Goal: Task Accomplishment & Management: Manage account settings

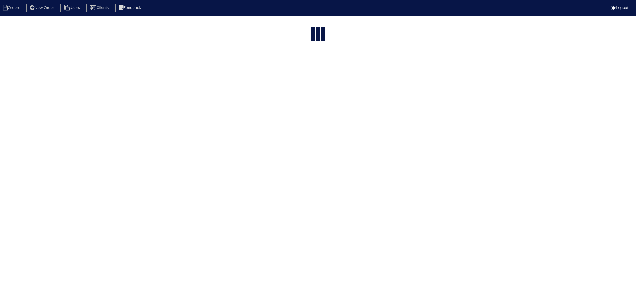
select select "15"
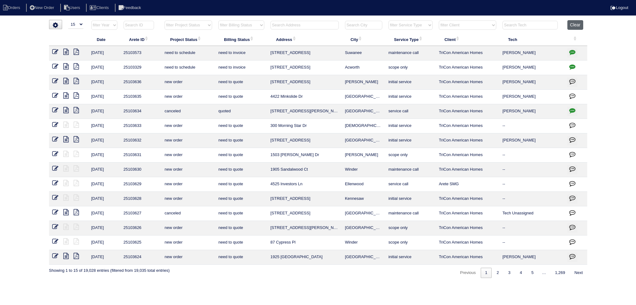
click at [574, 27] on button "Clear" at bounding box center [576, 25] width 16 height 10
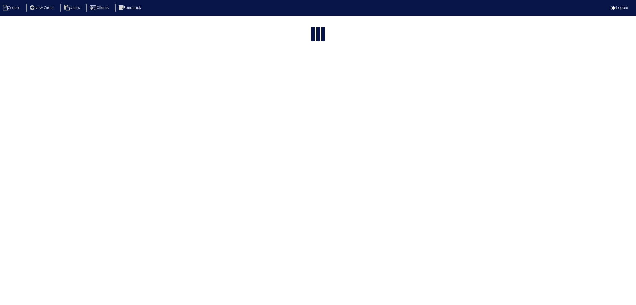
select select "15"
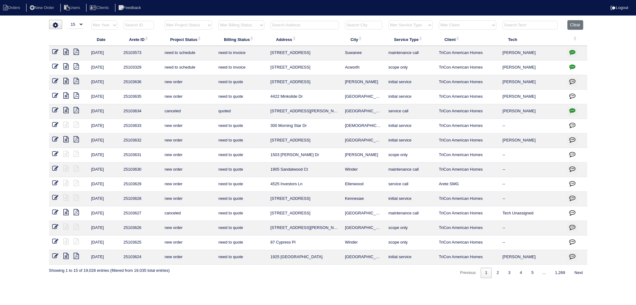
click at [294, 25] on input "text" at bounding box center [305, 25] width 68 height 9
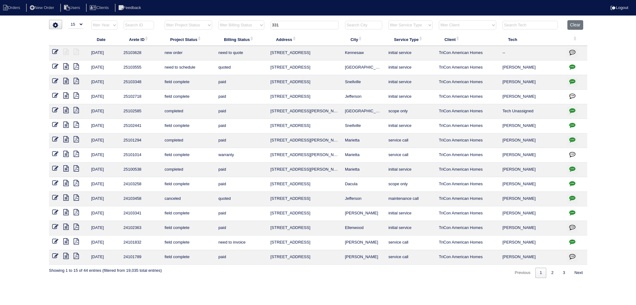
type input "331"
click at [57, 67] on icon at bounding box center [55, 66] width 6 height 6
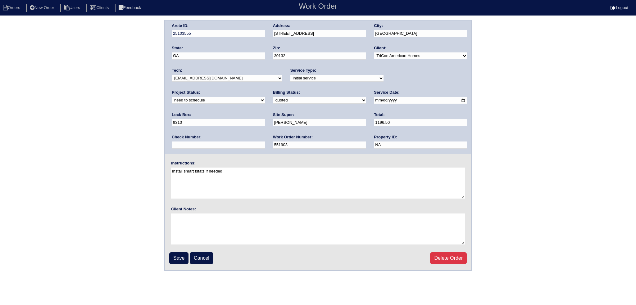
click at [265, 97] on select "new order assigned in progress field complete need to schedule admin review arc…" at bounding box center [218, 100] width 93 height 7
select select "assigned"
click at [265, 97] on select "new order assigned in progress field complete need to schedule admin review arc…" at bounding box center [218, 100] width 93 height 7
click at [238, 76] on select "-select- aretesmg+backup-tech@gmail.com benjohnholt88@gmail.com callisonhvac@ya…" at bounding box center [227, 78] width 111 height 7
select select "36"
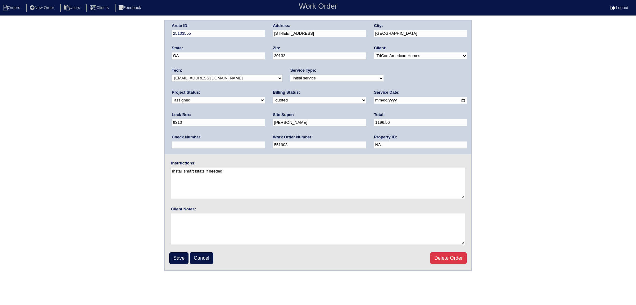
click at [172, 75] on select "-select- aretesmg+backup-tech@gmail.com benjohnholt88@gmail.com callisonhvac@ya…" at bounding box center [227, 78] width 111 height 7
click at [374, 99] on input "2025-10-01" at bounding box center [420, 100] width 93 height 7
drag, startPoint x: 362, startPoint y: 99, endPoint x: 359, endPoint y: 103, distance: 4.4
click at [374, 100] on input "2025-10-01" at bounding box center [420, 100] width 93 height 7
click at [374, 99] on input "2025-10-09" at bounding box center [420, 100] width 93 height 7
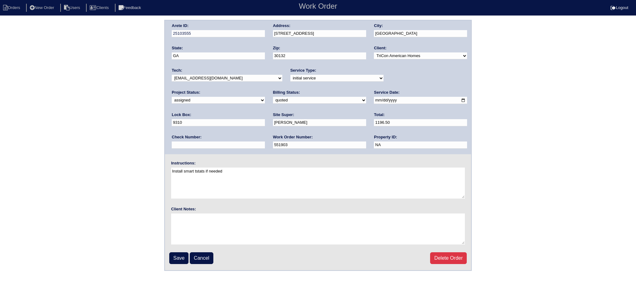
type input "[DATE]"
click at [177, 263] on input "Save" at bounding box center [178, 259] width 19 height 12
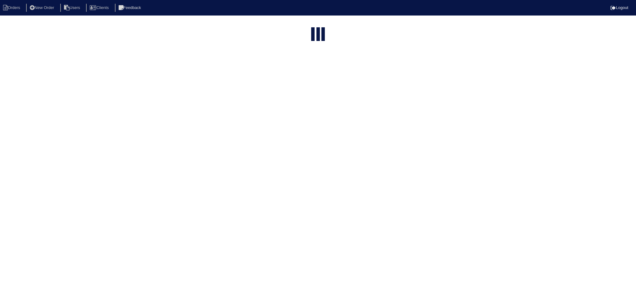
select select "15"
type input "331"
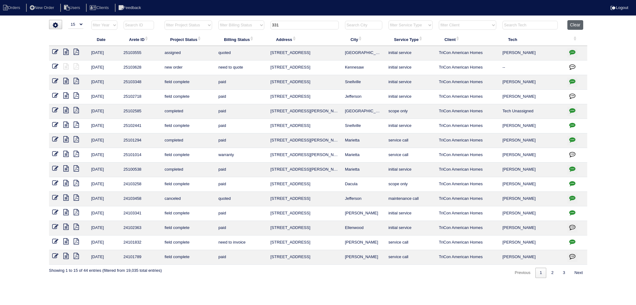
click at [576, 27] on button "Clear" at bounding box center [576, 25] width 16 height 10
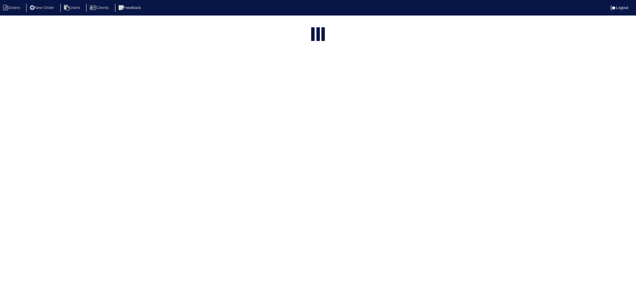
select select "15"
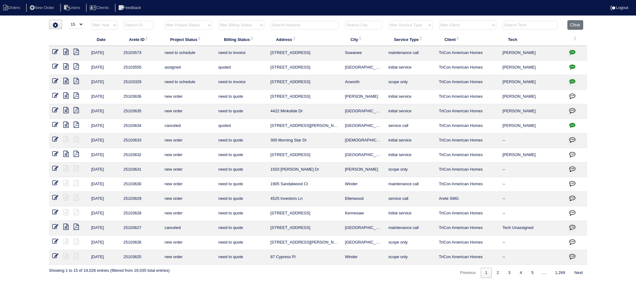
click at [315, 25] on input "text" at bounding box center [305, 25] width 68 height 9
click at [312, 25] on input "text" at bounding box center [305, 25] width 68 height 9
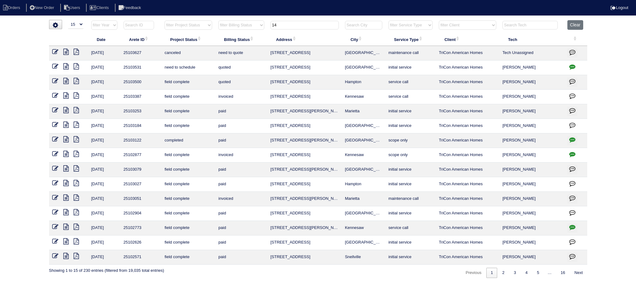
type input "14"
click at [56, 52] on icon at bounding box center [55, 52] width 6 height 6
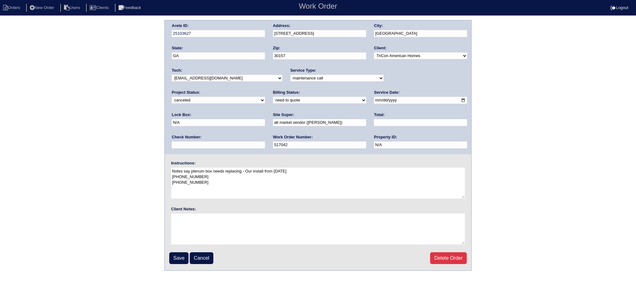
select select "36"
click at [172, 75] on select "-select- aretesmg+backup-tech@gmail.com benjohnholt88@gmail.com callisonhvac@ya…" at bounding box center [227, 78] width 111 height 7
click at [265, 97] on select "new order assigned in progress field complete need to schedule admin review arc…" at bounding box center [218, 100] width 93 height 7
select select "assigned"
click at [265, 97] on select "new order assigned in progress field complete need to schedule admin review arc…" at bounding box center [218, 100] width 93 height 7
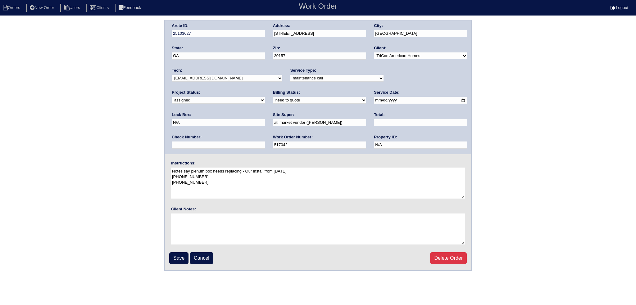
click at [374, 98] on input "2025-10-01" at bounding box center [420, 100] width 93 height 7
type input "2025-10-02"
click at [173, 256] on input "Save" at bounding box center [178, 259] width 19 height 12
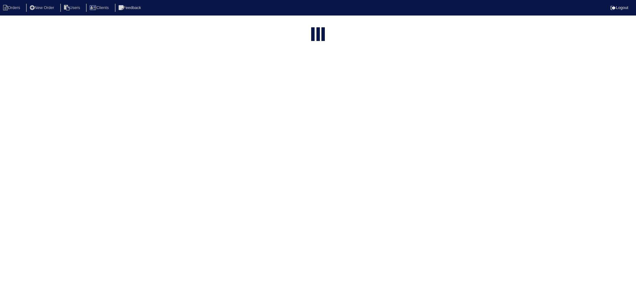
select select "15"
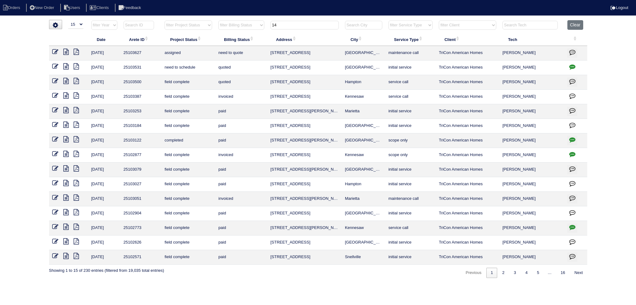
click at [290, 22] on input "14" at bounding box center [305, 25] width 68 height 9
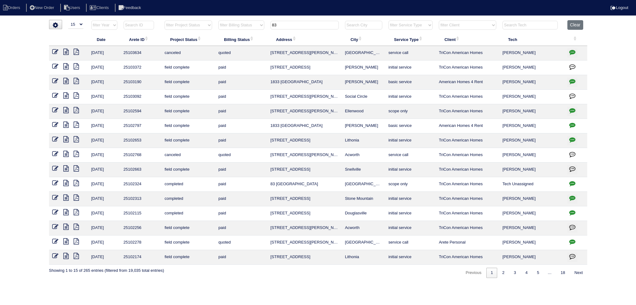
drag, startPoint x: 282, startPoint y: 25, endPoint x: 268, endPoint y: 28, distance: 13.8
click at [268, 28] on th "83" at bounding box center [305, 26] width 75 height 13
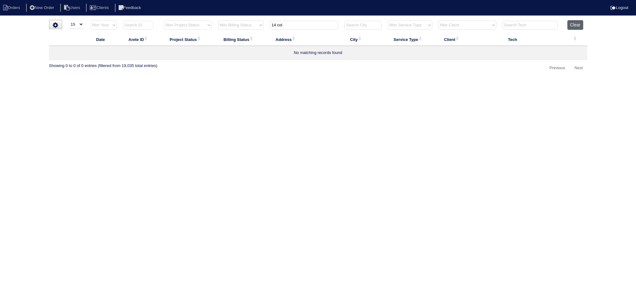
type input "14 col"
click at [577, 25] on button "Clear" at bounding box center [576, 25] width 16 height 10
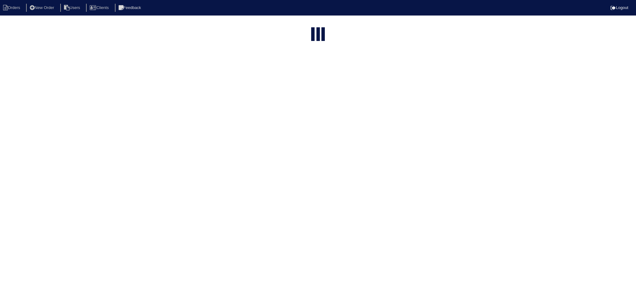
select select "15"
click at [297, 25] on html "Orders New Order Users Clients Feedback Logout Orders New Order Users Clients M…" at bounding box center [318, 142] width 636 height 285
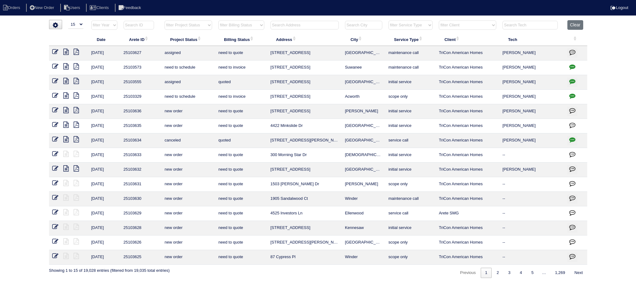
click at [297, 25] on input "text" at bounding box center [305, 25] width 68 height 9
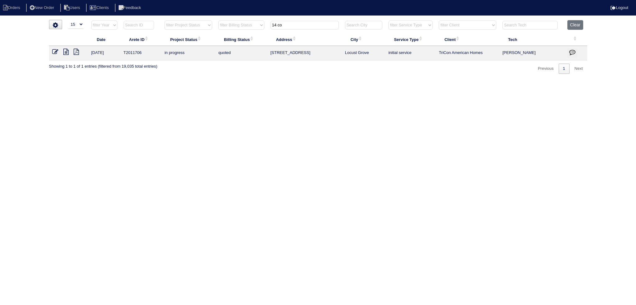
drag, startPoint x: 293, startPoint y: 26, endPoint x: 279, endPoint y: 23, distance: 14.3
click at [279, 23] on input "14 co" at bounding box center [305, 25] width 68 height 9
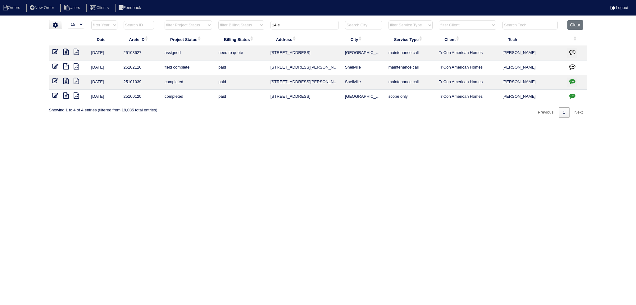
type input "14 e"
click at [68, 96] on icon at bounding box center [65, 96] width 5 height 6
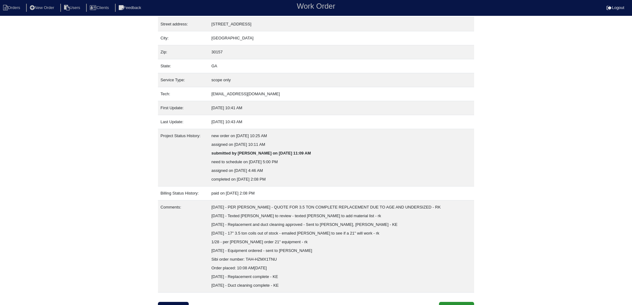
scroll to position [38, 0]
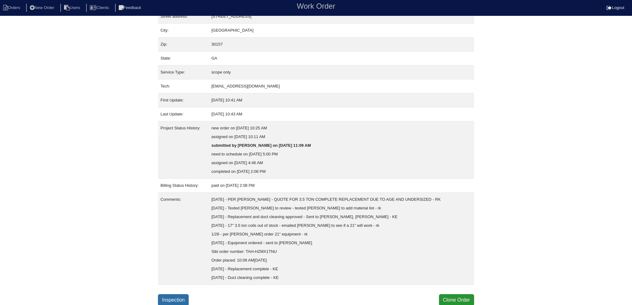
click at [189, 296] on link "Inspection" at bounding box center [173, 301] width 31 height 12
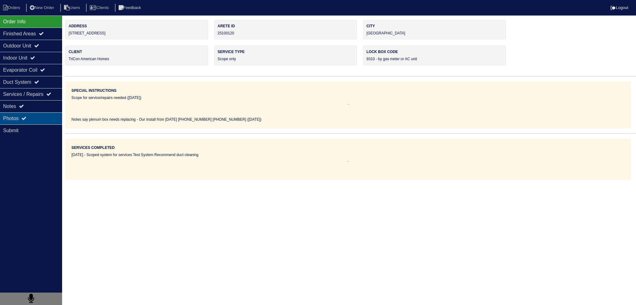
click at [51, 121] on div "Photos" at bounding box center [31, 118] width 62 height 12
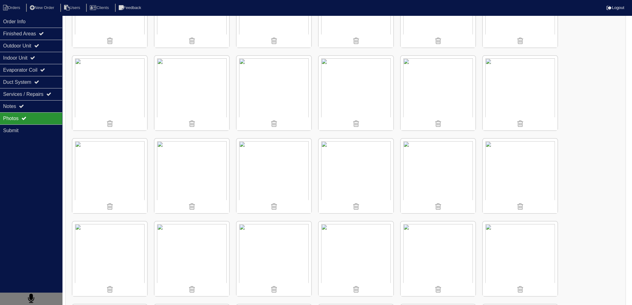
scroll to position [134, 0]
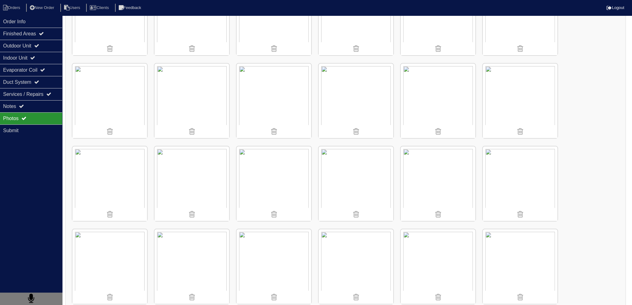
click at [200, 89] on img at bounding box center [191, 101] width 75 height 75
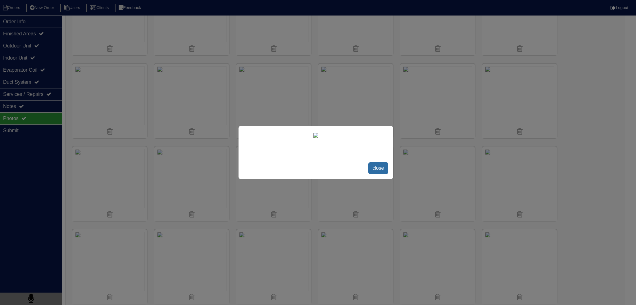
click at [377, 174] on span "close" at bounding box center [378, 168] width 20 height 12
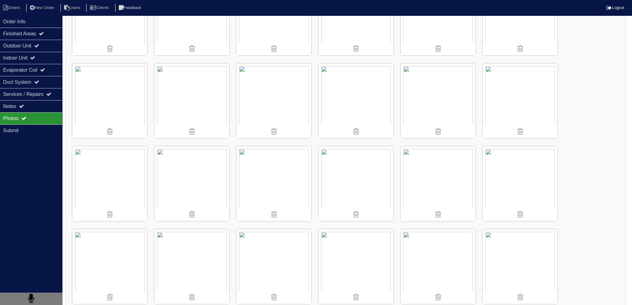
click at [184, 80] on img at bounding box center [191, 101] width 75 height 75
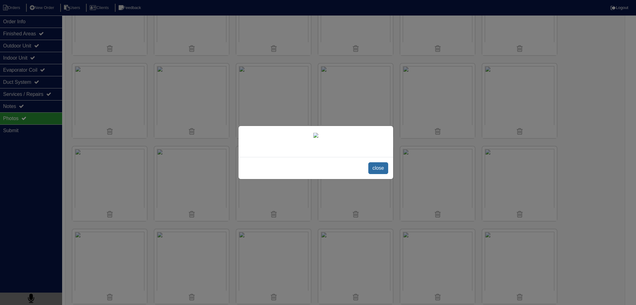
click at [385, 174] on span "close" at bounding box center [378, 168] width 20 height 12
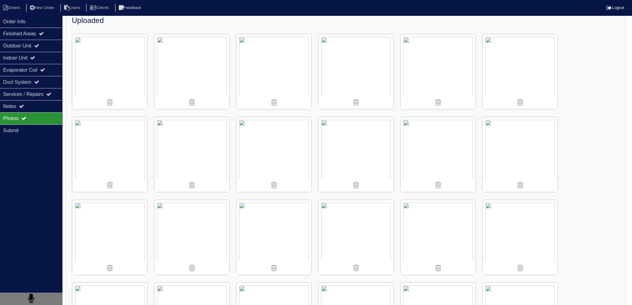
scroll to position [0, 0]
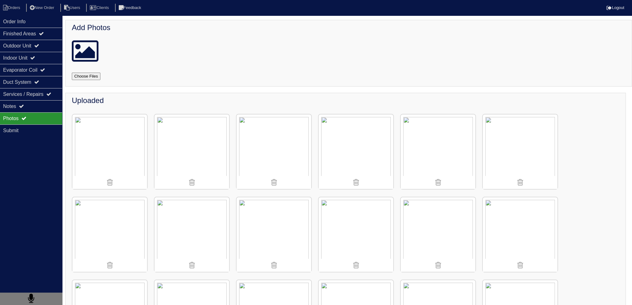
click at [452, 139] on img at bounding box center [437, 152] width 75 height 75
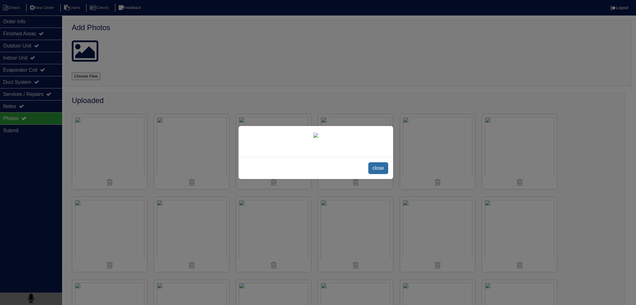
click at [384, 174] on span "close" at bounding box center [378, 168] width 20 height 12
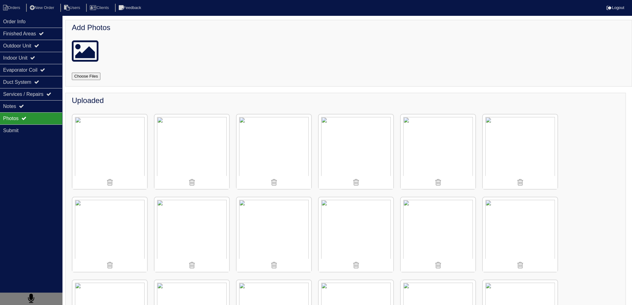
click at [195, 167] on img at bounding box center [191, 152] width 75 height 75
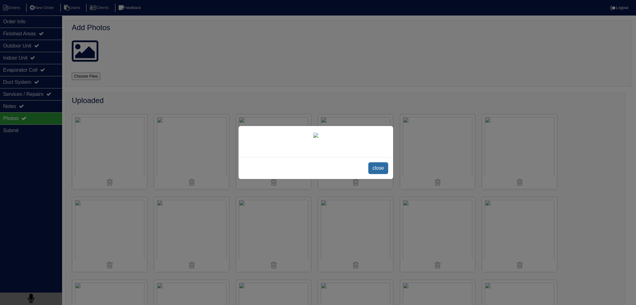
click at [380, 174] on span "close" at bounding box center [378, 168] width 20 height 12
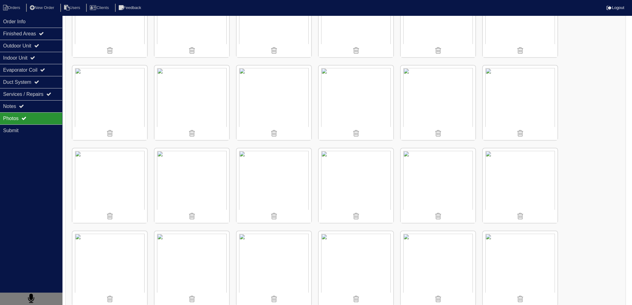
scroll to position [476, 0]
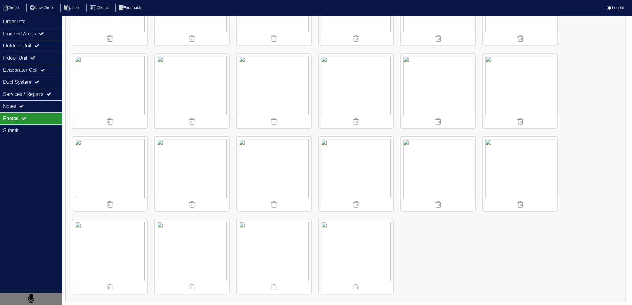
click at [223, 187] on img at bounding box center [191, 174] width 75 height 75
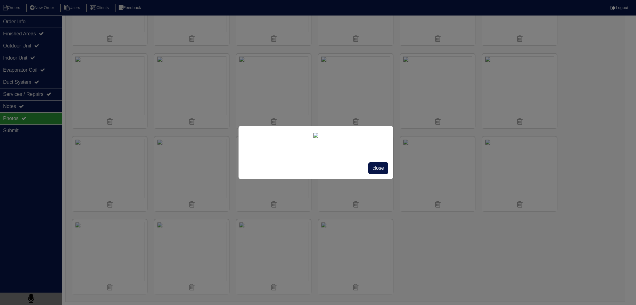
click at [377, 174] on span "close" at bounding box center [378, 168] width 20 height 12
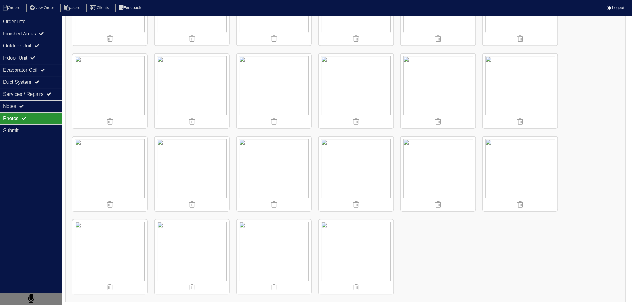
click at [185, 167] on img at bounding box center [191, 174] width 75 height 75
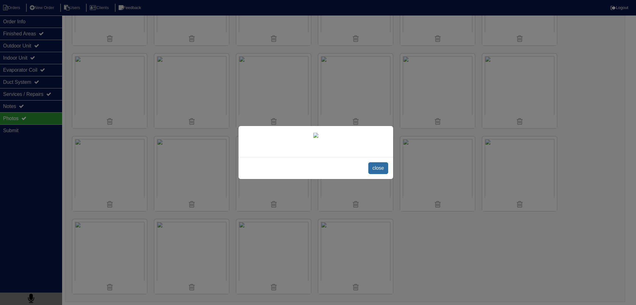
click at [375, 174] on span "close" at bounding box center [378, 168] width 20 height 12
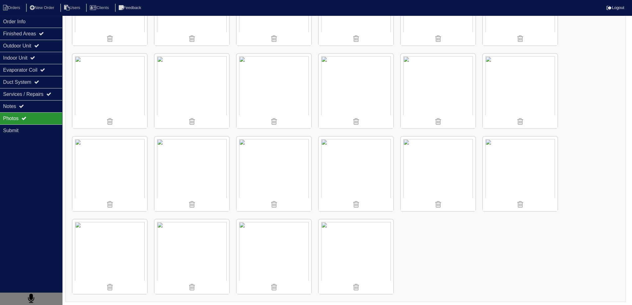
click at [130, 187] on img at bounding box center [109, 174] width 75 height 75
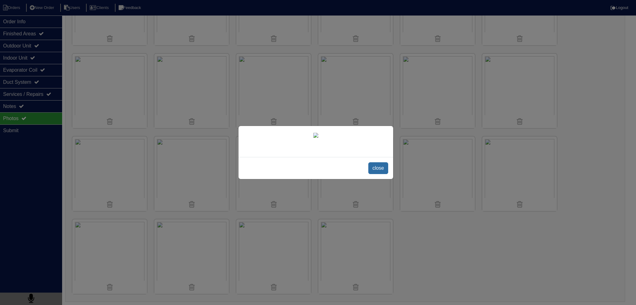
click at [377, 174] on span "close" at bounding box center [378, 168] width 20 height 12
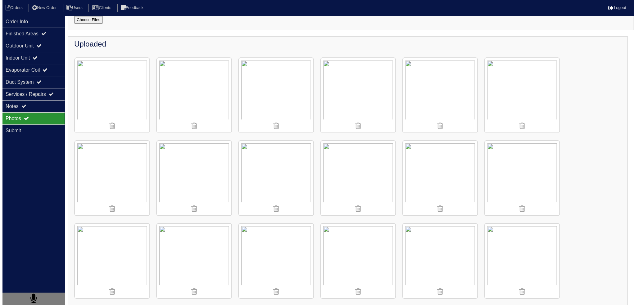
scroll to position [0, 0]
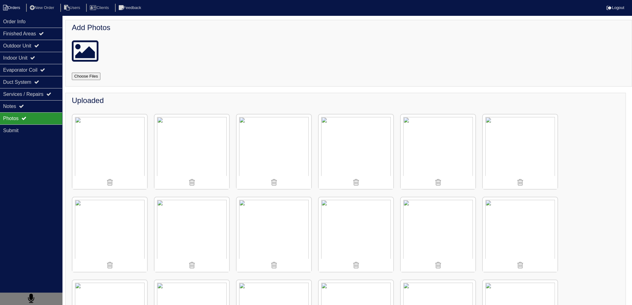
click at [12, 10] on li "Orders" at bounding box center [12, 8] width 25 height 8
select select "15"
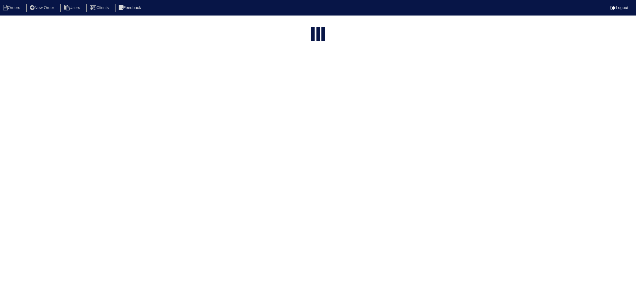
type input "14 e"
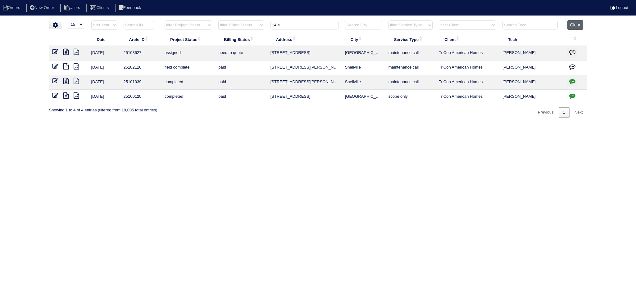
click at [575, 28] on button "Clear" at bounding box center [576, 25] width 16 height 10
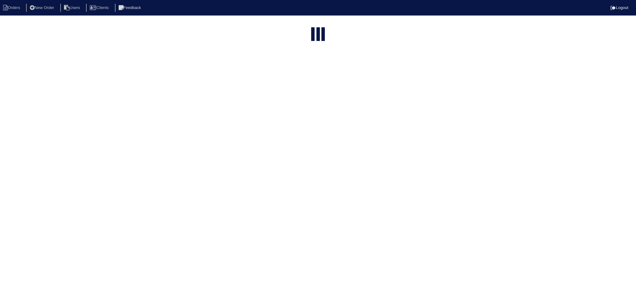
select select "15"
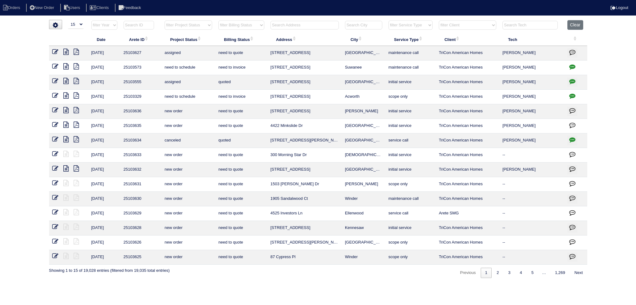
click at [306, 22] on input "text" at bounding box center [305, 25] width 68 height 9
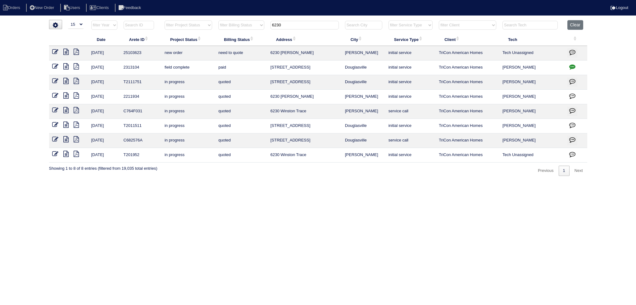
type input "6230"
click at [54, 52] on icon at bounding box center [55, 52] width 6 height 6
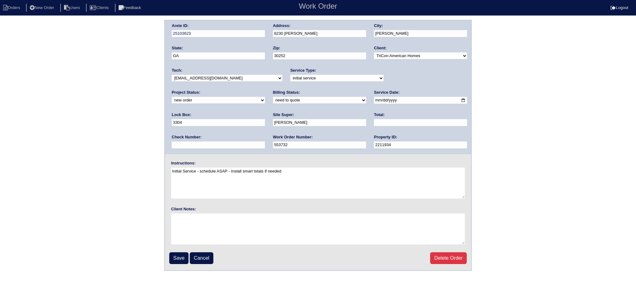
drag, startPoint x: 195, startPoint y: 76, endPoint x: 199, endPoint y: 80, distance: 5.7
click at [196, 77] on select "-select- [EMAIL_ADDRESS][DOMAIN_NAME] [EMAIL_ADDRESS][DOMAIN_NAME] [EMAIL_ADDRE…" at bounding box center [227, 78] width 111 height 7
select select "151"
click at [172, 75] on select "-select- aretesmg+backup-tech@gmail.com benjohnholt88@gmail.com callisonhvac@ya…" at bounding box center [227, 78] width 111 height 7
click at [265, 97] on select "new order assigned in progress field complete need to schedule admin review arc…" at bounding box center [218, 100] width 93 height 7
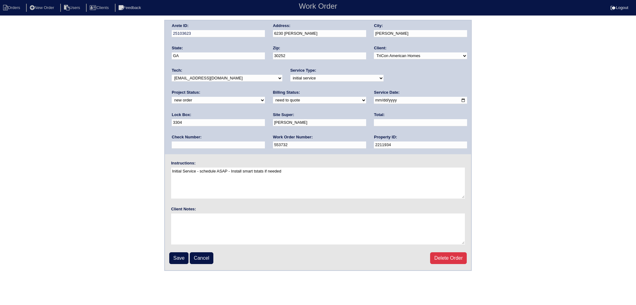
select select "assigned"
click at [265, 97] on select "new order assigned in progress field complete need to schedule admin review arc…" at bounding box center [218, 100] width 93 height 7
drag, startPoint x: 364, startPoint y: 100, endPoint x: 348, endPoint y: 118, distance: 24.3
click at [374, 100] on input "2025-10-01" at bounding box center [420, 100] width 93 height 7
type input "[DATE]"
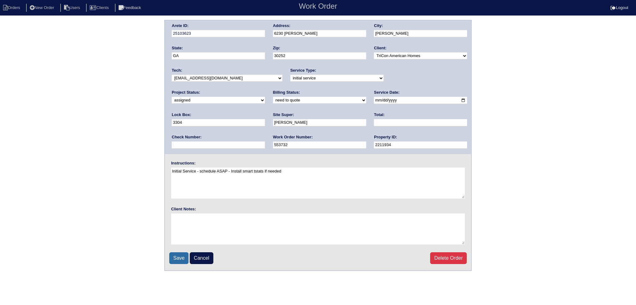
click at [173, 259] on input "Save" at bounding box center [178, 259] width 19 height 12
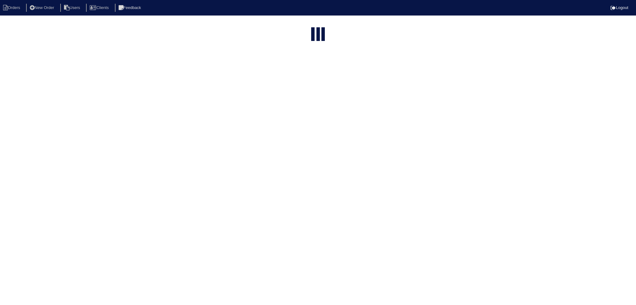
select select "15"
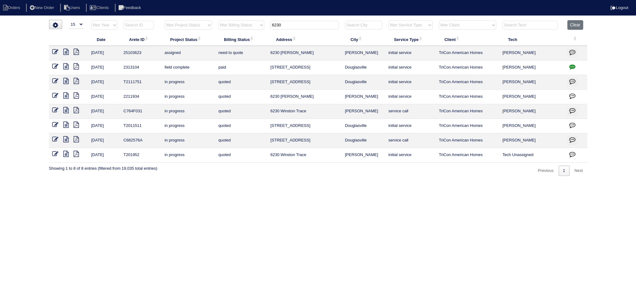
click at [294, 24] on input "6230" at bounding box center [305, 25] width 68 height 9
click at [293, 24] on input "6230" at bounding box center [305, 25] width 68 height 9
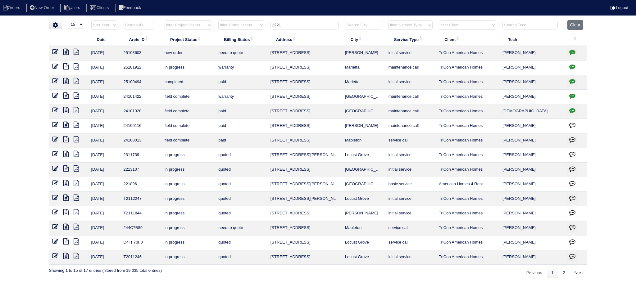
type input "1221"
click at [57, 50] on icon at bounding box center [55, 52] width 6 height 6
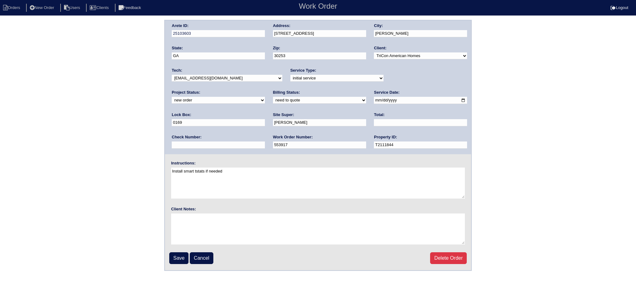
click at [219, 82] on div "Tech: -select- [EMAIL_ADDRESS][DOMAIN_NAME] [EMAIL_ADDRESS][DOMAIN_NAME] [EMAIL…" at bounding box center [227, 76] width 111 height 17
click at [219, 80] on select "-select- [EMAIL_ADDRESS][DOMAIN_NAME] [EMAIL_ADDRESS][DOMAIN_NAME] [EMAIL_ADDRE…" at bounding box center [227, 78] width 111 height 7
select select "151"
click at [172, 75] on select "-select- aretesmg+backup-tech@gmail.com benjohnholt88@gmail.com callisonhvac@ya…" at bounding box center [227, 78] width 111 height 7
click at [265, 97] on select "new order assigned in progress field complete need to schedule admin review arc…" at bounding box center [218, 100] width 93 height 7
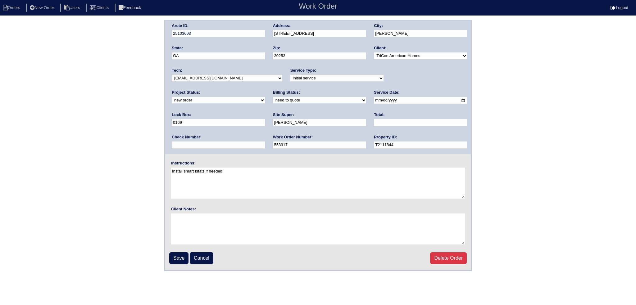
select select "assigned"
click at [265, 97] on select "new order assigned in progress field complete need to schedule admin review arc…" at bounding box center [218, 100] width 93 height 7
click at [374, 98] on input "2025-09-30" at bounding box center [420, 100] width 93 height 7
type input "2025-10-02"
click at [179, 256] on input "Save" at bounding box center [178, 259] width 19 height 12
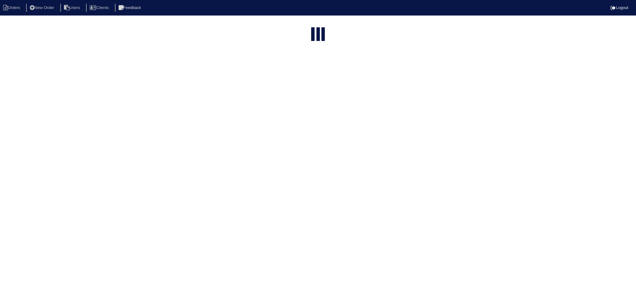
select select "15"
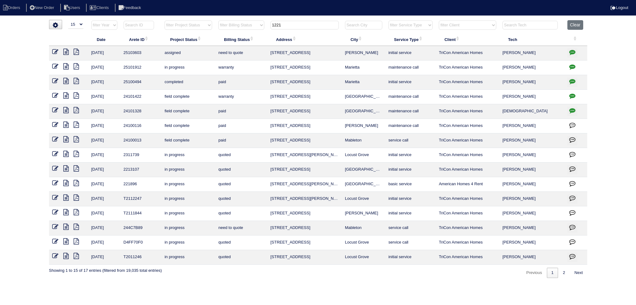
drag, startPoint x: 254, startPoint y: 26, endPoint x: 249, endPoint y: 25, distance: 4.7
click at [252, 26] on tr "filter Year -- Any Year -- 2025 2024 2023 2022 2021 2020 2019 filter Project St…" at bounding box center [318, 26] width 538 height 13
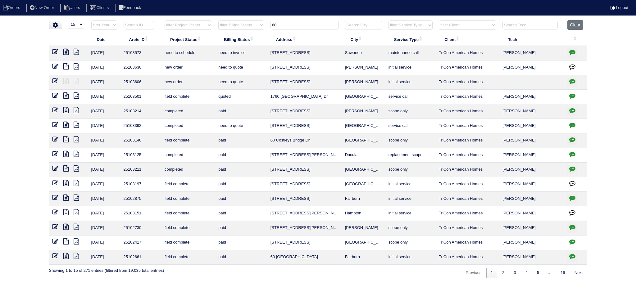
type input "60"
click at [54, 80] on icon at bounding box center [55, 81] width 6 height 6
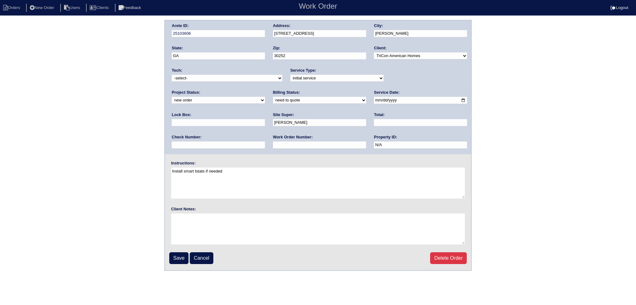
click at [265, 97] on select "new order assigned in progress field complete need to schedule admin review arc…" at bounding box center [218, 100] width 93 height 7
select select "assigned"
click at [265, 97] on select "new order assigned in progress field complete need to schedule admin review arc…" at bounding box center [218, 100] width 93 height 7
click at [374, 101] on input "2025-09-30" at bounding box center [420, 100] width 93 height 7
click at [374, 98] on input "2025-10-09" at bounding box center [420, 100] width 93 height 7
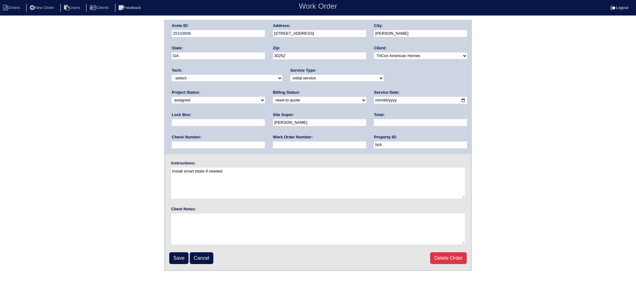
type input "[DATE]"
click at [210, 82] on div "Tech: -select- aretesmg+backup-tech@gmail.com benjohnholt88@gmail.com callisonh…" at bounding box center [227, 76] width 111 height 17
click at [209, 77] on select "-select- aretesmg+backup-tech@gmail.com benjohnholt88@gmail.com callisonhvac@ya…" at bounding box center [227, 78] width 111 height 7
select select "151"
click at [172, 75] on select "-select- [EMAIL_ADDRESS][DOMAIN_NAME] [EMAIL_ADDRESS][DOMAIN_NAME] [EMAIL_ADDRE…" at bounding box center [227, 78] width 111 height 7
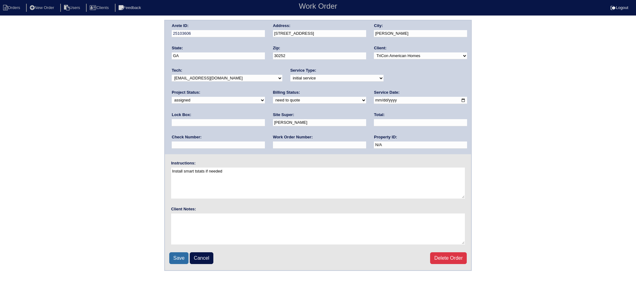
click at [180, 258] on input "Save" at bounding box center [178, 259] width 19 height 12
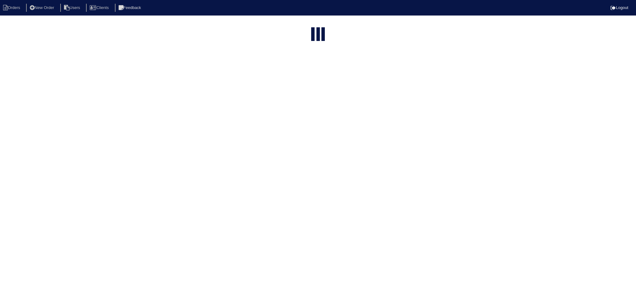
select select "15"
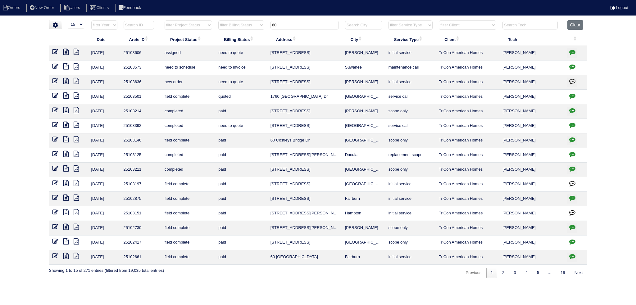
click at [288, 25] on input "60" at bounding box center [305, 25] width 68 height 9
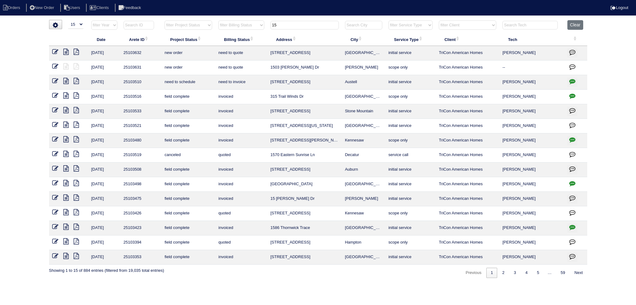
type input "15"
click at [58, 63] on td at bounding box center [68, 68] width 39 height 15
click at [55, 65] on icon at bounding box center [55, 66] width 6 height 6
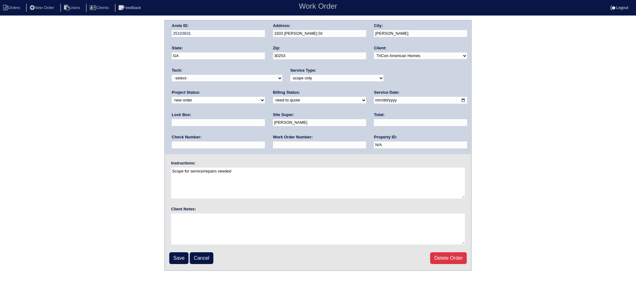
click at [265, 97] on select "new order assigned in progress field complete need to schedule admin review arc…" at bounding box center [218, 100] width 93 height 7
select select "assigned"
click at [265, 97] on select "new order assigned in progress field complete need to schedule admin review arc…" at bounding box center [218, 100] width 93 height 7
click at [374, 100] on input "[DATE]" at bounding box center [420, 100] width 93 height 7
type input "2025-10-02"
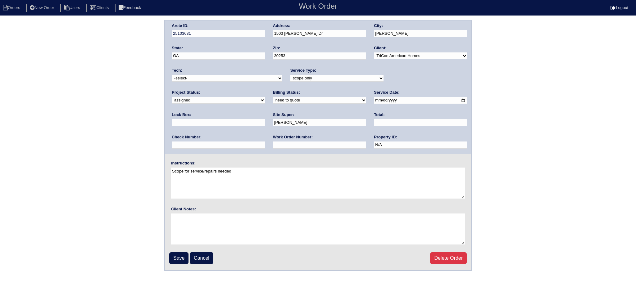
click at [224, 76] on select "-select- aretesmg+backup-tech@gmail.com benjohnholt88@gmail.com callisonhvac@ya…" at bounding box center [227, 78] width 111 height 7
select select "151"
click at [172, 75] on select "-select- aretesmg+backup-tech@gmail.com benjohnholt88@gmail.com callisonhvac@ya…" at bounding box center [227, 78] width 111 height 7
click at [374, 99] on input "[DATE]" at bounding box center [420, 100] width 93 height 7
drag, startPoint x: 181, startPoint y: 249, endPoint x: 181, endPoint y: 253, distance: 3.5
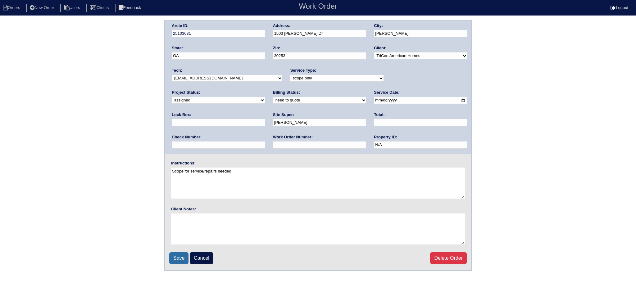
click at [181, 250] on fieldset "Arete ID: 25103631 Address: 1503 Elena Dr City: McDonough State: GA Zip: 30253 …" at bounding box center [318, 146] width 306 height 250
click at [180, 255] on input "Save" at bounding box center [178, 259] width 19 height 12
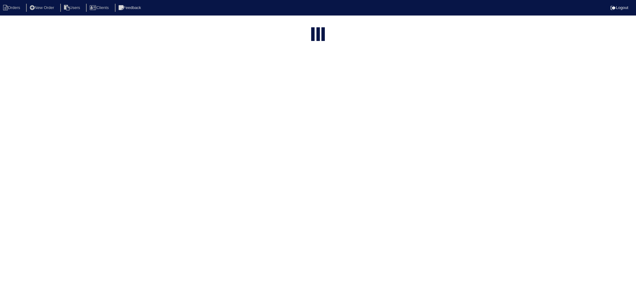
select select "15"
type input "15"
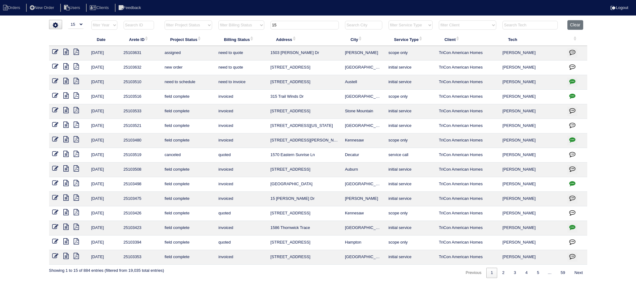
click at [300, 22] on input "15" at bounding box center [305, 25] width 68 height 9
click at [301, 21] on input "15" at bounding box center [305, 25] width 68 height 9
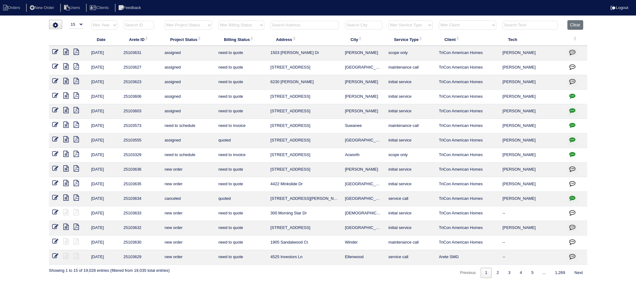
click at [313, 24] on input "text" at bounding box center [305, 25] width 68 height 9
click at [296, 25] on input "text" at bounding box center [305, 25] width 68 height 9
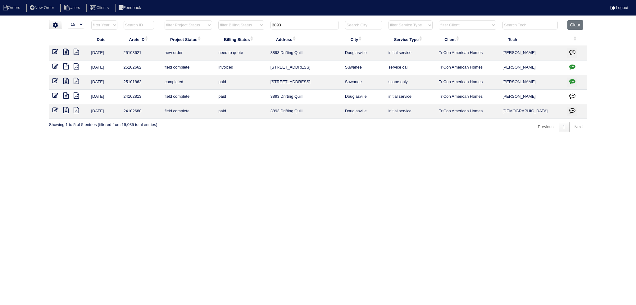
type input "3893"
drag, startPoint x: 55, startPoint y: 53, endPoint x: 58, endPoint y: 53, distance: 3.2
click at [55, 53] on icon at bounding box center [55, 52] width 6 height 6
click at [54, 52] on icon at bounding box center [55, 52] width 6 height 6
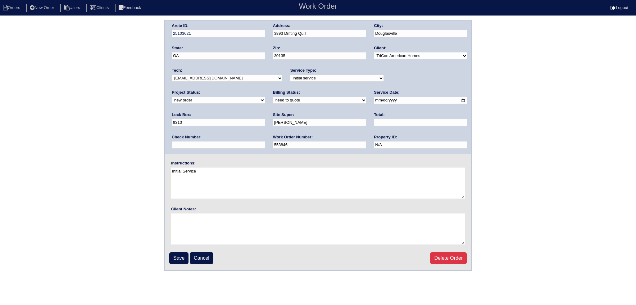
select select "assigned"
click at [265, 97] on select "new order assigned in progress field complete need to schedule admin review arc…" at bounding box center [218, 100] width 93 height 7
click at [219, 78] on select "-select- [EMAIL_ADDRESS][DOMAIN_NAME] [EMAIL_ADDRESS][DOMAIN_NAME] [EMAIL_ADDRE…" at bounding box center [227, 78] width 111 height 7
click at [219, 77] on select "-select- [EMAIL_ADDRESS][DOMAIN_NAME] [EMAIL_ADDRESS][DOMAIN_NAME] [EMAIL_ADDRE…" at bounding box center [227, 78] width 111 height 7
click at [374, 100] on input "[DATE]" at bounding box center [420, 100] width 93 height 7
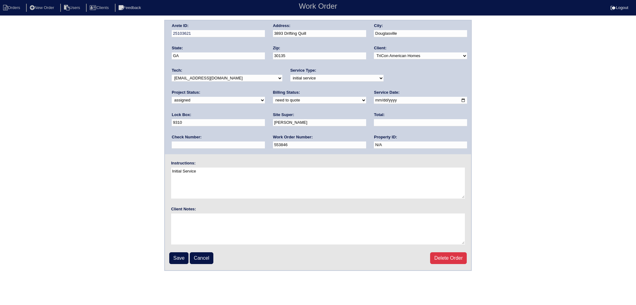
type input "[DATE]"
click at [265, 90] on div "Project Status: new order assigned in progress field complete need to schedule …" at bounding box center [218, 98] width 93 height 17
select select "assigned"
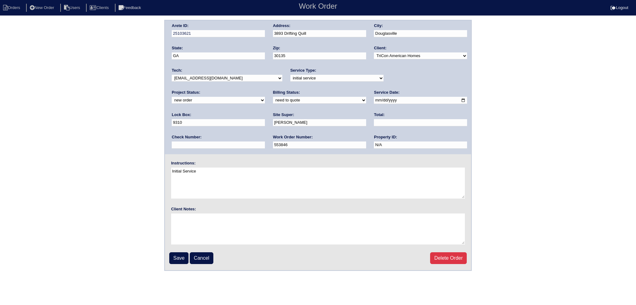
click at [265, 97] on select "new order assigned in progress field complete need to schedule admin review arc…" at bounding box center [218, 100] width 93 height 7
click at [374, 99] on input "[DATE]" at bounding box center [420, 100] width 93 height 7
type input "[DATE]"
drag, startPoint x: 199, startPoint y: 71, endPoint x: 199, endPoint y: 75, distance: 3.1
click at [199, 73] on div "Tech: -select- aretesmg+backup-tech@gmail.com benjohnholt88@gmail.com callisonh…" at bounding box center [227, 76] width 111 height 17
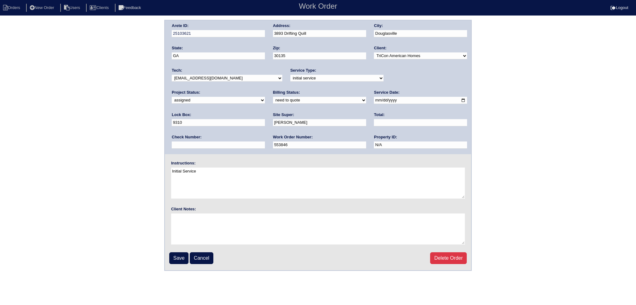
click at [199, 77] on select "-select- aretesmg+backup-tech@gmail.com benjohnholt88@gmail.com callisonhvac@ya…" at bounding box center [227, 78] width 111 height 7
select select "80"
click at [172, 75] on select "-select- aretesmg+backup-tech@gmail.com benjohnholt88@gmail.com callisonhvac@ya…" at bounding box center [227, 78] width 111 height 7
click at [179, 261] on input "Save" at bounding box center [178, 259] width 19 height 12
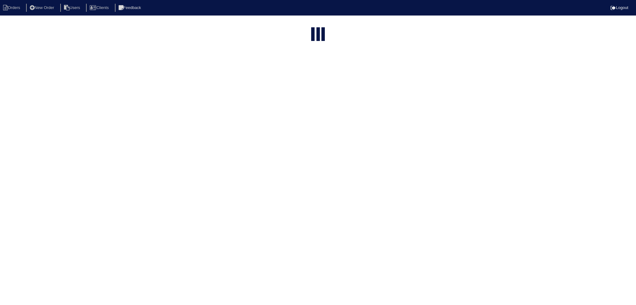
select select "15"
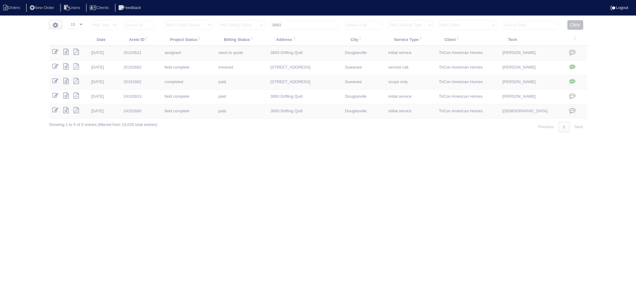
click at [310, 25] on input "3893" at bounding box center [305, 25] width 68 height 9
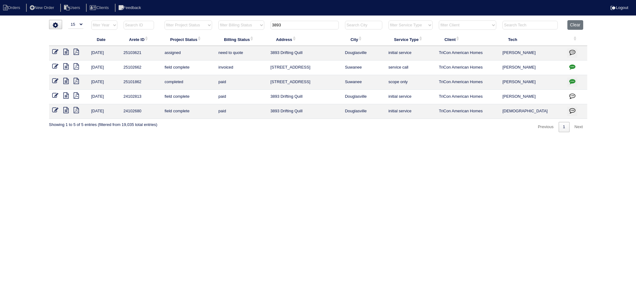
click at [310, 25] on input "3893" at bounding box center [305, 25] width 68 height 9
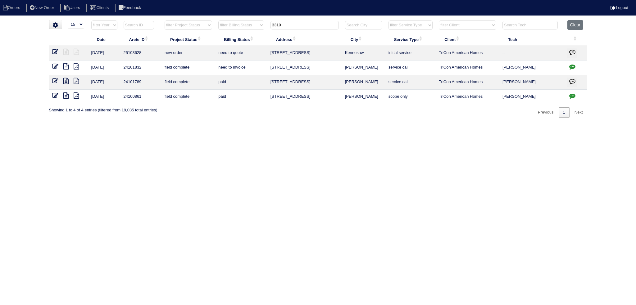
type input "3319"
click at [53, 52] on icon at bounding box center [55, 52] width 6 height 6
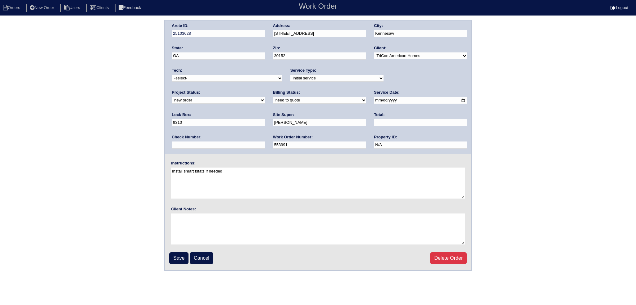
drag, startPoint x: 400, startPoint y: 76, endPoint x: 401, endPoint y: 80, distance: 4.2
click at [265, 97] on select "new order assigned in progress field complete need to schedule admin review arc…" at bounding box center [218, 100] width 93 height 7
select select "assigned"
click at [265, 97] on select "new order assigned in progress field complete need to schedule admin review arc…" at bounding box center [218, 100] width 93 height 7
click at [374, 100] on input "[DATE]" at bounding box center [420, 100] width 93 height 7
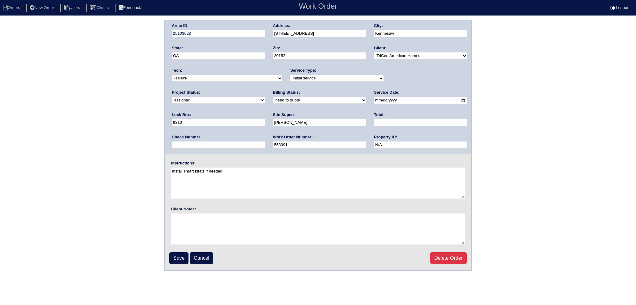
type input "[DATE]"
click at [213, 75] on select "-select- [EMAIL_ADDRESS][DOMAIN_NAME] [EMAIL_ADDRESS][DOMAIN_NAME] [EMAIL_ADDRE…" at bounding box center [227, 78] width 111 height 7
select select "80"
click at [172, 75] on select "-select- [EMAIL_ADDRESS][DOMAIN_NAME] [EMAIL_ADDRESS][DOMAIN_NAME] [EMAIL_ADDRE…" at bounding box center [227, 78] width 111 height 7
click at [176, 258] on input "Save" at bounding box center [178, 259] width 19 height 12
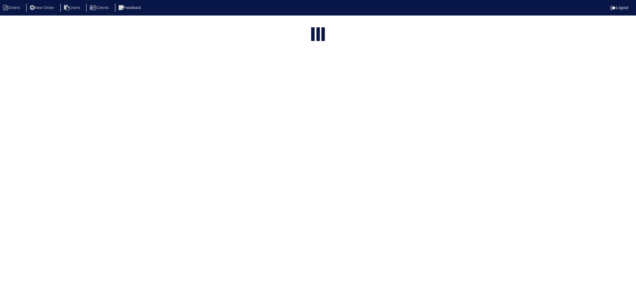
select select "15"
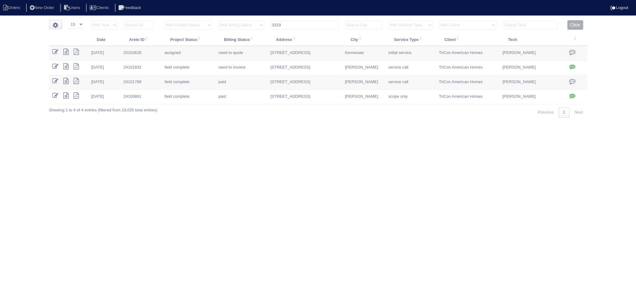
click at [302, 25] on input "3319" at bounding box center [305, 25] width 68 height 9
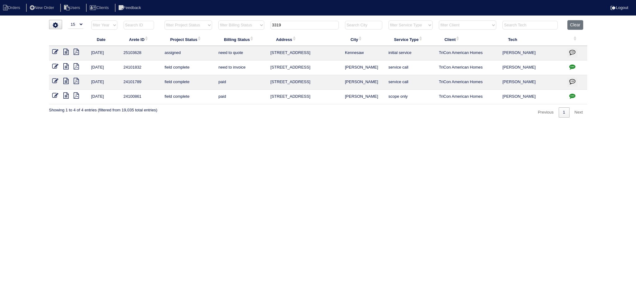
click at [302, 25] on input "3319" at bounding box center [305, 25] width 68 height 9
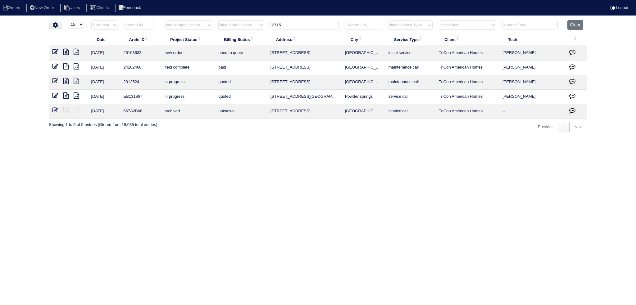
type input "2715"
click at [52, 53] on icon at bounding box center [55, 52] width 6 height 6
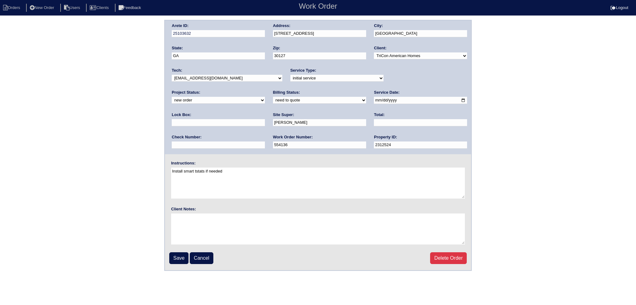
click at [265, 97] on select "new order assigned in progress field complete need to schedule admin review arc…" at bounding box center [218, 100] width 93 height 7
select select "assigned"
click at [265, 97] on select "new order assigned in progress field complete need to schedule admin review arc…" at bounding box center [218, 100] width 93 height 7
click at [374, 99] on input "[DATE]" at bounding box center [420, 100] width 93 height 7
type input "[DATE]"
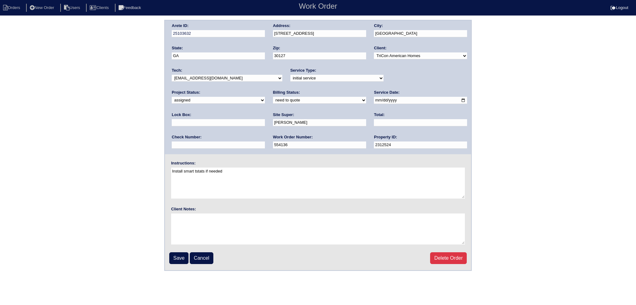
click at [228, 77] on select "-select- [EMAIL_ADDRESS][DOMAIN_NAME] [EMAIL_ADDRESS][DOMAIN_NAME] [EMAIL_ADDRE…" at bounding box center [227, 78] width 111 height 7
select select "80"
click at [172, 75] on select "-select- [EMAIL_ADDRESS][DOMAIN_NAME] [EMAIL_ADDRESS][DOMAIN_NAME] [EMAIL_ADDRE…" at bounding box center [227, 78] width 111 height 7
click at [178, 262] on input "Save" at bounding box center [178, 259] width 19 height 12
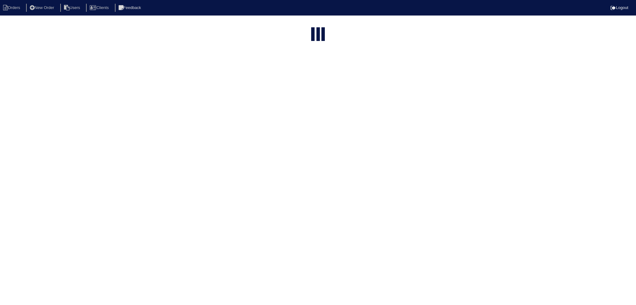
select select "15"
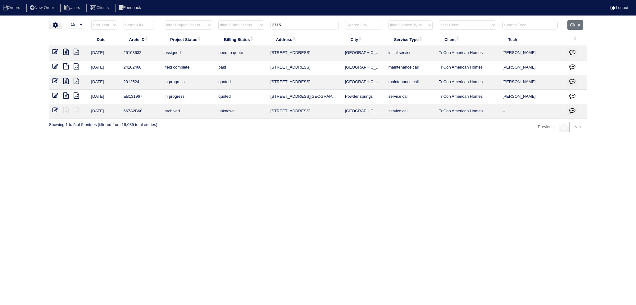
click at [293, 21] on input "2715" at bounding box center [305, 25] width 68 height 9
click at [292, 21] on input "2715" at bounding box center [305, 25] width 68 height 9
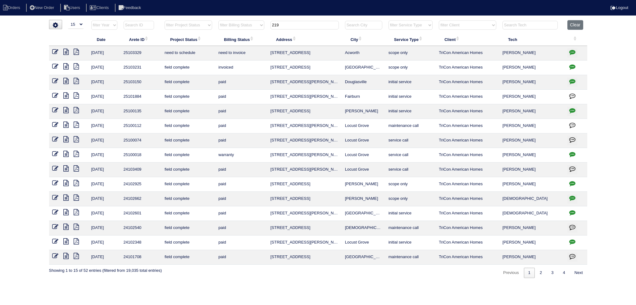
type input "219"
click at [57, 50] on icon at bounding box center [55, 52] width 6 height 6
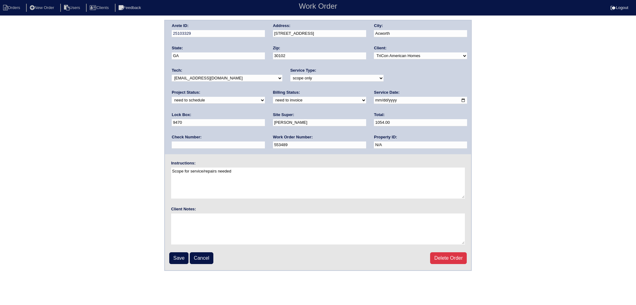
click at [265, 97] on select "new order assigned in progress field complete need to schedule admin review arc…" at bounding box center [218, 100] width 93 height 7
select select "assigned"
click at [265, 97] on select "new order assigned in progress field complete need to schedule admin review arc…" at bounding box center [218, 100] width 93 height 7
click at [266, 72] on div "Arete ID: 25103329 Address: [STREET_ADDRESS] City: [GEOGRAPHIC_DATA] State: [GE…" at bounding box center [318, 88] width 306 height 134
click at [247, 75] on select "-select- [EMAIL_ADDRESS][DOMAIN_NAME] [EMAIL_ADDRESS][DOMAIN_NAME] [EMAIL_ADDRE…" at bounding box center [227, 78] width 111 height 7
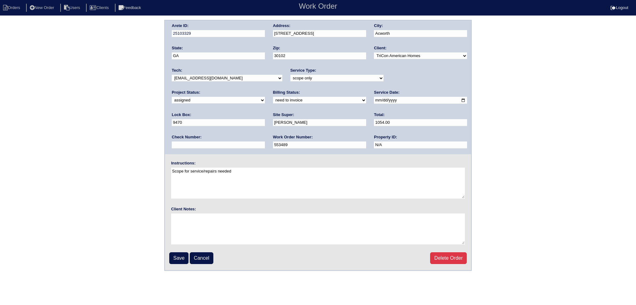
select select "80"
click at [172, 75] on select "-select- [EMAIL_ADDRESS][DOMAIN_NAME] [EMAIL_ADDRESS][DOMAIN_NAME] [EMAIL_ADDRE…" at bounding box center [227, 78] width 111 height 7
click at [184, 259] on input "Save" at bounding box center [178, 259] width 19 height 12
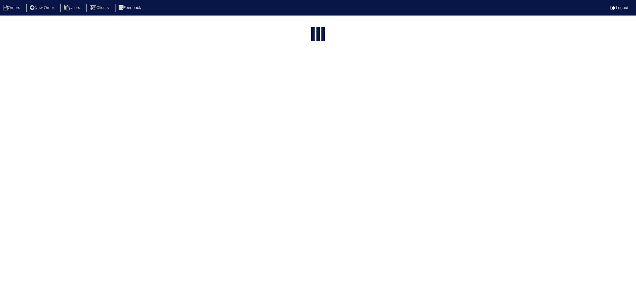
select select "15"
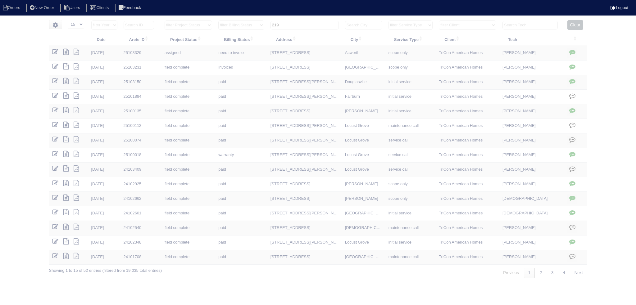
click at [311, 26] on input "219" at bounding box center [305, 25] width 68 height 9
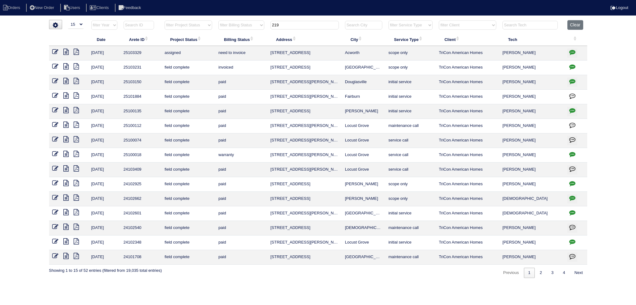
click at [311, 26] on input "219" at bounding box center [305, 25] width 68 height 9
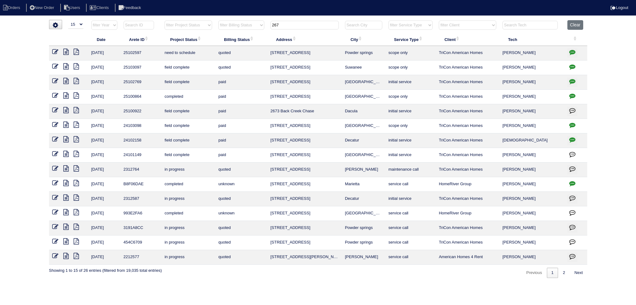
click at [308, 26] on input "267" at bounding box center [305, 25] width 68 height 9
type input "267"
click at [55, 50] on icon at bounding box center [55, 52] width 6 height 6
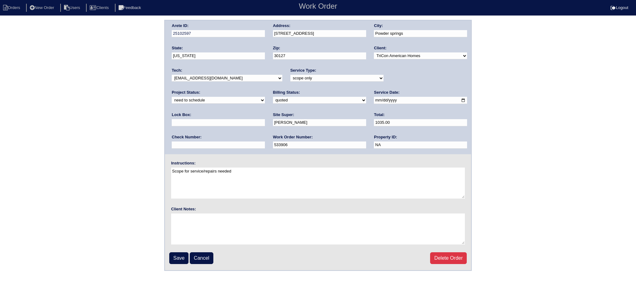
drag, startPoint x: 405, startPoint y: 81, endPoint x: 402, endPoint y: 87, distance: 6.8
click at [265, 90] on div "Project Status: new order assigned in progress field complete need to schedule …" at bounding box center [218, 98] width 93 height 17
click at [265, 97] on select "new order assigned in progress field complete need to schedule admin review arc…" at bounding box center [218, 100] width 93 height 7
select select "assigned"
click at [265, 97] on select "new order assigned in progress field complete need to schedule admin review arc…" at bounding box center [218, 100] width 93 height 7
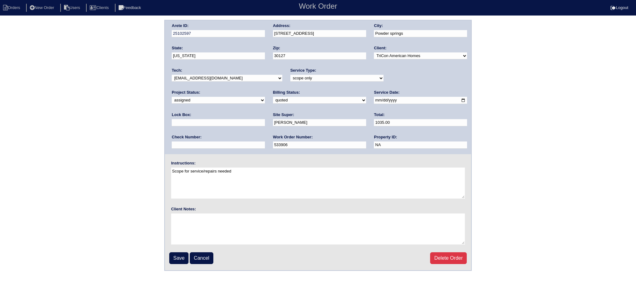
drag, startPoint x: 250, startPoint y: 77, endPoint x: 247, endPoint y: 80, distance: 4.4
click at [249, 78] on select "-select- [EMAIL_ADDRESS][DOMAIN_NAME] [EMAIL_ADDRESS][DOMAIN_NAME] [EMAIL_ADDRE…" at bounding box center [227, 78] width 111 height 7
select select "80"
click at [172, 75] on select "-select- [EMAIL_ADDRESS][DOMAIN_NAME] [EMAIL_ADDRESS][DOMAIN_NAME] [EMAIL_ADDRE…" at bounding box center [227, 78] width 111 height 7
click at [374, 99] on input "[DATE]" at bounding box center [420, 100] width 93 height 7
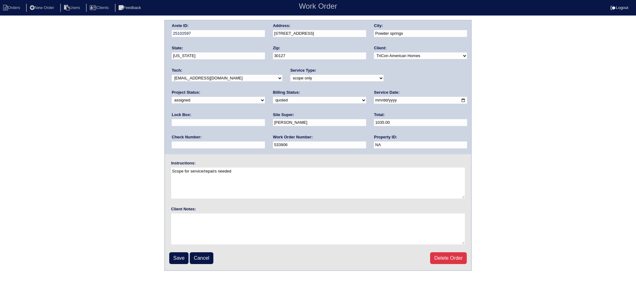
type input "[DATE]"
click at [172, 257] on input "Save" at bounding box center [178, 259] width 19 height 12
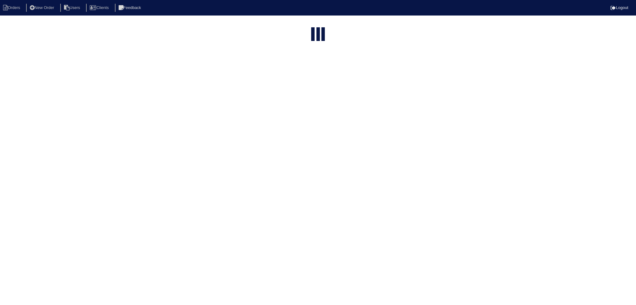
select select "15"
type input "267"
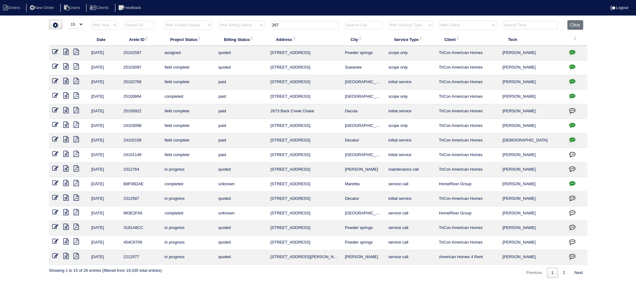
click at [289, 28] on input "267" at bounding box center [305, 25] width 68 height 9
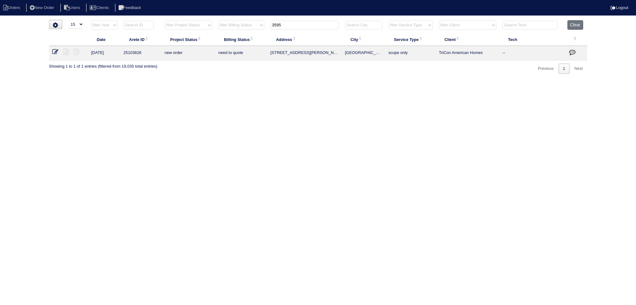
type input "3595"
click at [53, 51] on icon at bounding box center [55, 52] width 6 height 6
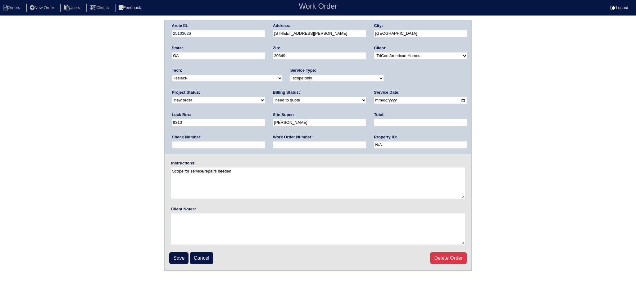
drag, startPoint x: 430, startPoint y: 82, endPoint x: 420, endPoint y: 83, distance: 9.7
click at [265, 90] on div "Project Status: new order assigned in progress field complete need to schedule …" at bounding box center [218, 98] width 93 height 17
select select "assigned"
click at [265, 97] on select "new order assigned in progress field complete need to schedule admin review arc…" at bounding box center [218, 100] width 93 height 7
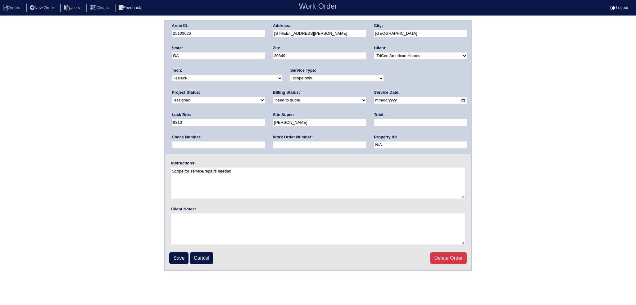
click at [374, 101] on input "[DATE]" at bounding box center [420, 100] width 93 height 7
type input "2025-10-02"
click at [217, 74] on div "Tech: -select- aretesmg+backup-tech@gmail.com benjohnholt88@gmail.com callisonh…" at bounding box center [227, 76] width 111 height 17
click at [213, 78] on select "-select- aretesmg+backup-tech@gmail.com benjohnholt88@gmail.com callisonhvac@ya…" at bounding box center [227, 78] width 111 height 7
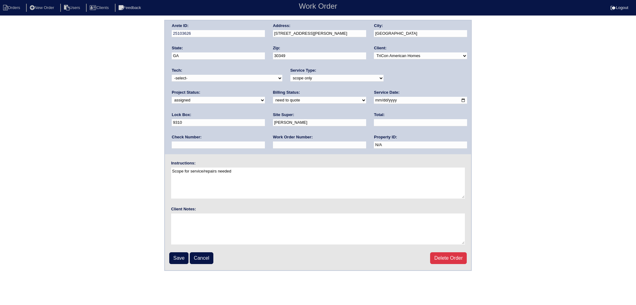
select select "27"
click at [172, 75] on select "-select- aretesmg+backup-tech@gmail.com benjohnholt88@gmail.com callisonhvac@ya…" at bounding box center [227, 78] width 111 height 7
click at [182, 255] on input "Save" at bounding box center [178, 259] width 19 height 12
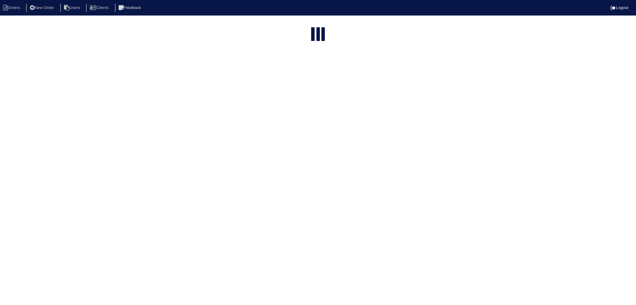
select select "15"
click at [304, 23] on input "3595" at bounding box center [305, 25] width 68 height 9
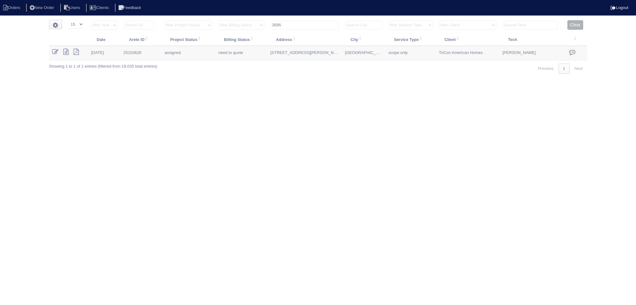
click at [304, 23] on input "3595" at bounding box center [305, 25] width 68 height 9
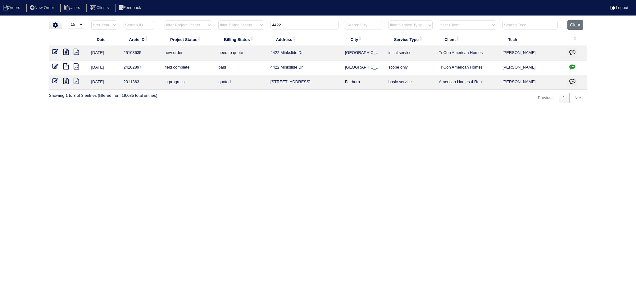
type input "4422"
click at [58, 53] on link at bounding box center [57, 52] width 11 height 5
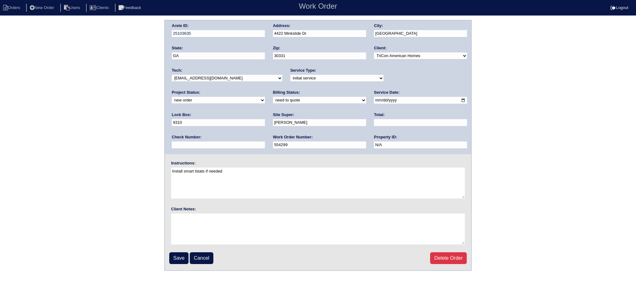
click at [265, 97] on select "new order assigned in progress field complete need to schedule admin review arc…" at bounding box center [218, 100] width 93 height 7
select select "assigned"
click at [265, 97] on select "new order assigned in progress field complete need to schedule admin review arc…" at bounding box center [218, 100] width 93 height 7
drag, startPoint x: 246, startPoint y: 77, endPoint x: 242, endPoint y: 80, distance: 5.1
click at [244, 77] on select "-select- [EMAIL_ADDRESS][DOMAIN_NAME] [EMAIL_ADDRESS][DOMAIN_NAME] [EMAIL_ADDRE…" at bounding box center [227, 78] width 111 height 7
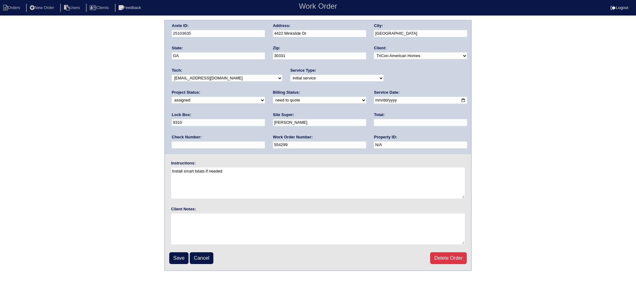
click at [374, 101] on input "[DATE]" at bounding box center [420, 100] width 93 height 7
type input "[DATE]"
click at [175, 257] on input "Save" at bounding box center [178, 259] width 19 height 12
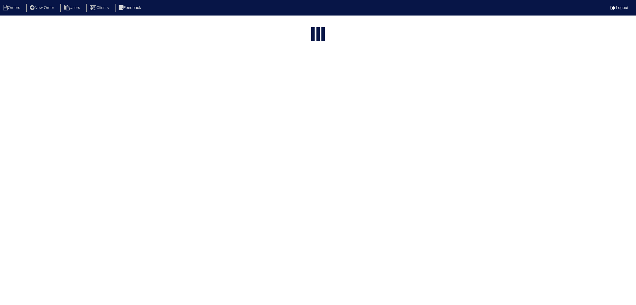
select select "15"
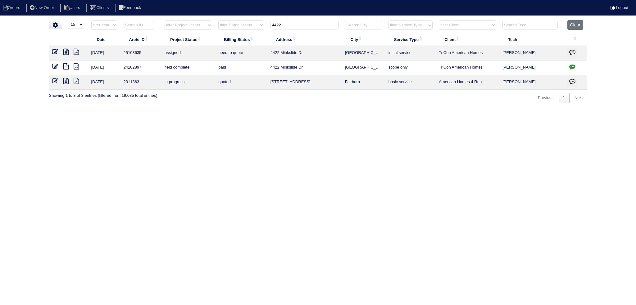
click at [293, 26] on input "4422" at bounding box center [305, 25] width 68 height 9
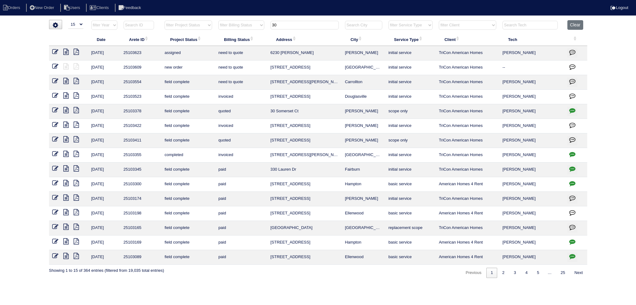
type input "30"
click at [53, 65] on icon at bounding box center [55, 66] width 6 height 6
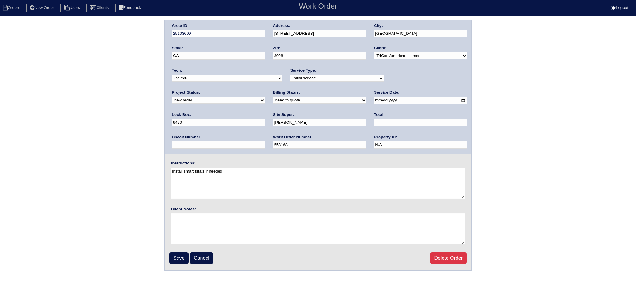
click at [265, 97] on select "new order assigned in progress field complete need to schedule admin review arc…" at bounding box center [218, 100] width 93 height 7
select select "assigned"
click at [265, 97] on select "new order assigned in progress field complete need to schedule admin review arc…" at bounding box center [218, 100] width 93 height 7
click at [374, 100] on input "2025-09-30" at bounding box center [420, 100] width 93 height 7
click at [374, 101] on input "2025-09-30" at bounding box center [420, 100] width 93 height 7
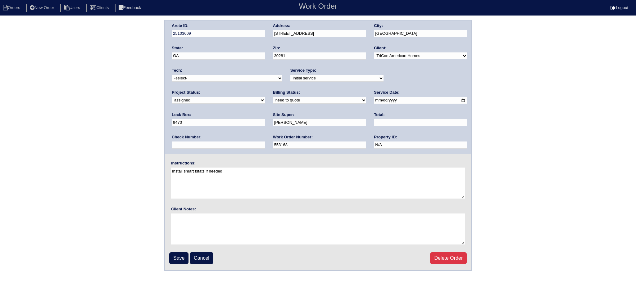
click at [374, 100] on input "2025-09-30" at bounding box center [420, 100] width 93 height 7
type input "2025-10-02"
drag, startPoint x: 223, startPoint y: 77, endPoint x: 223, endPoint y: 80, distance: 3.7
click at [223, 78] on select "-select- aretesmg+backup-tech@gmail.com benjohnholt88@gmail.com callisonhvac@ya…" at bounding box center [227, 78] width 111 height 7
select select "27"
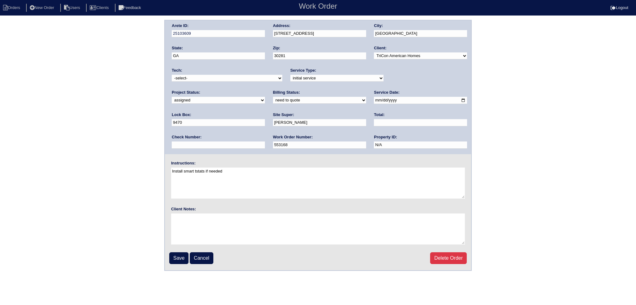
click at [172, 75] on select "-select- aretesmg+backup-tech@gmail.com benjohnholt88@gmail.com callisonhvac@ya…" at bounding box center [227, 78] width 111 height 7
click at [174, 261] on input "Save" at bounding box center [178, 259] width 19 height 12
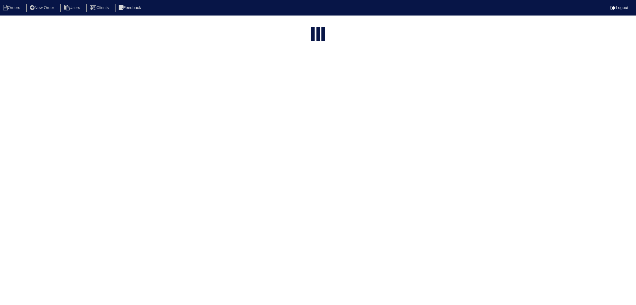
select select "15"
click at [309, 23] on input "30" at bounding box center [305, 25] width 68 height 9
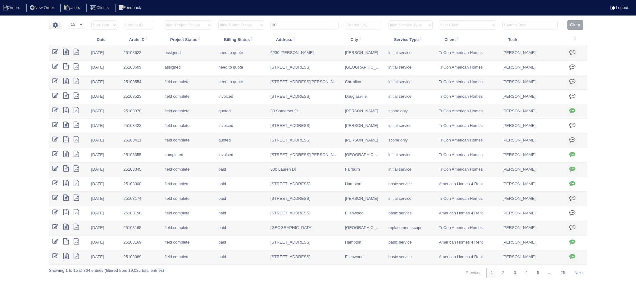
click at [309, 23] on input "30" at bounding box center [305, 25] width 68 height 9
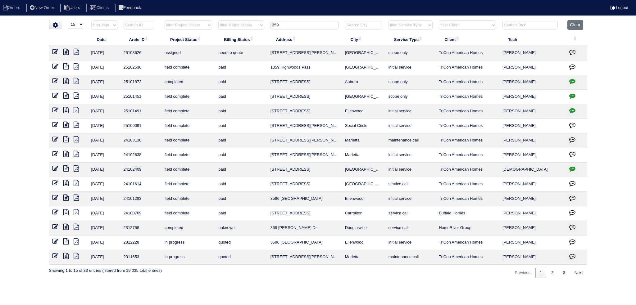
type input "359"
click at [52, 50] on icon at bounding box center [55, 52] width 6 height 6
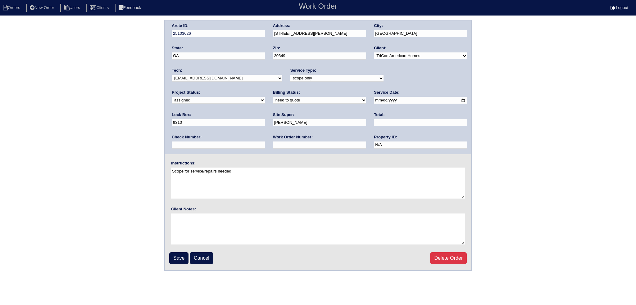
click at [374, 100] on input "2025-10-02" at bounding box center [420, 100] width 93 height 7
click at [14, 8] on li "Orders" at bounding box center [12, 8] width 25 height 8
select select "15"
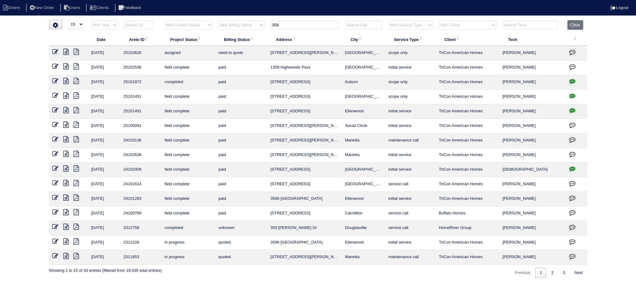
drag, startPoint x: 260, startPoint y: 21, endPoint x: 242, endPoint y: 17, distance: 18.2
click at [242, 17] on html "Orders New Order Users Clients Feedback Logout Orders New Order Users Clients M…" at bounding box center [318, 142] width 636 height 285
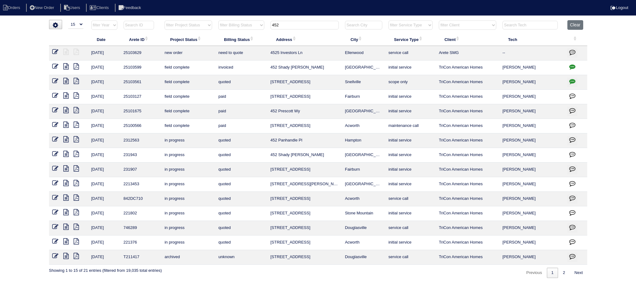
type input "452"
click at [51, 48] on td at bounding box center [68, 53] width 39 height 15
click at [53, 52] on icon at bounding box center [55, 52] width 6 height 6
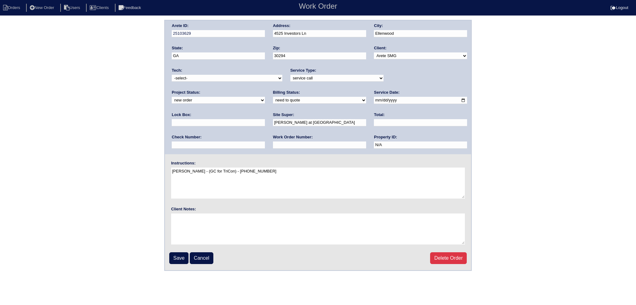
click at [209, 76] on select "-select- aretesmg+backup-tech@gmail.com benjohnholt88@gmail.com callisonhvac@ya…" at bounding box center [227, 78] width 111 height 7
select select "27"
click at [172, 75] on select "-select- aretesmg+backup-tech@gmail.com benjohnholt88@gmail.com callisonhvac@ya…" at bounding box center [227, 78] width 111 height 7
drag, startPoint x: 403, startPoint y: 77, endPoint x: 402, endPoint y: 80, distance: 4.0
click at [265, 97] on select "new order assigned in progress field complete need to schedule admin review arc…" at bounding box center [218, 100] width 93 height 7
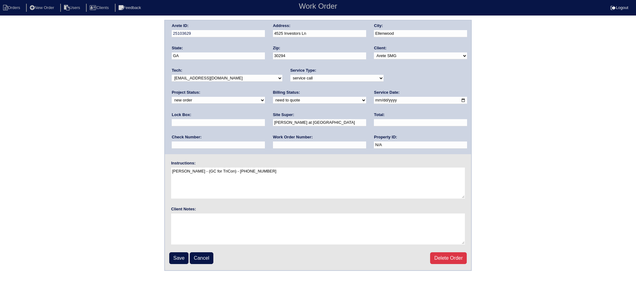
click at [265, 97] on select "new order assigned in progress field complete need to schedule admin review arc…" at bounding box center [218, 100] width 93 height 7
select select "assigned"
click at [265, 97] on select "new order assigned in progress field complete need to schedule admin review arc…" at bounding box center [218, 100] width 93 height 7
click at [374, 101] on input "2025-10-01" at bounding box center [420, 100] width 93 height 7
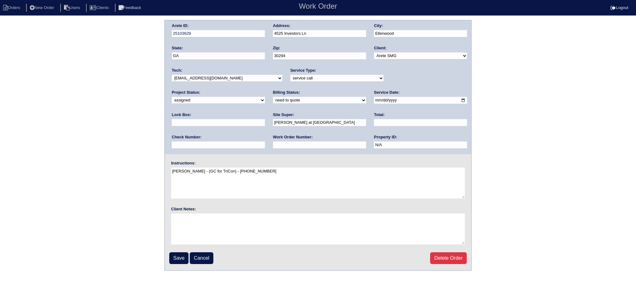
type input "[DATE]"
click at [180, 257] on input "Save" at bounding box center [178, 259] width 19 height 12
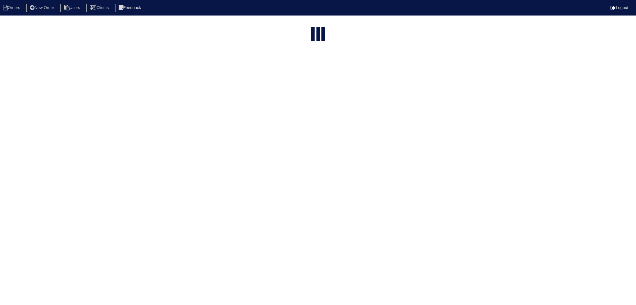
select select "15"
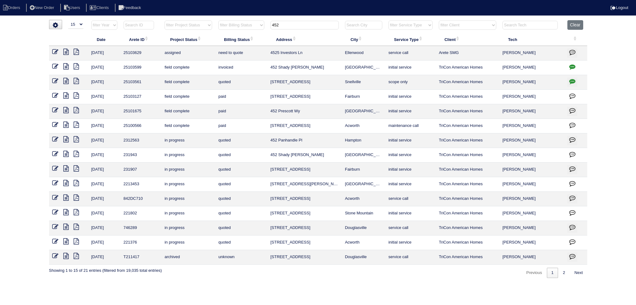
click at [285, 24] on input "452" at bounding box center [305, 25] width 68 height 9
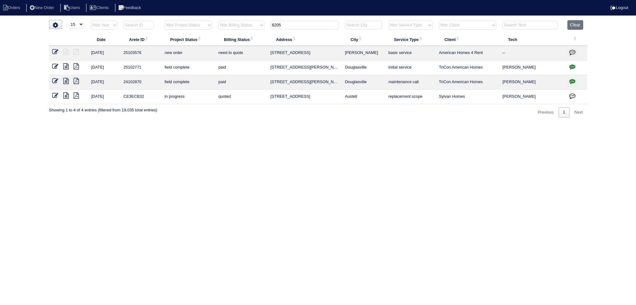
type input "6205"
click at [54, 53] on icon at bounding box center [55, 52] width 6 height 6
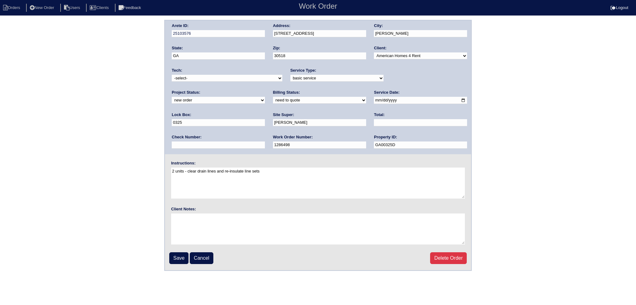
click at [265, 90] on div "Project Status: new order assigned in progress field complete need to schedule …" at bounding box center [218, 98] width 93 height 17
select select "assigned"
click at [265, 97] on select "new order assigned in progress field complete need to schedule admin review arc…" at bounding box center [218, 100] width 93 height 7
click at [374, 100] on input "[DATE]" at bounding box center [420, 100] width 93 height 7
type input "[DATE]"
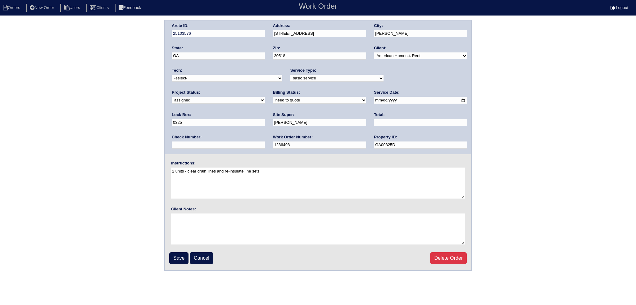
click at [230, 77] on select "-select- [EMAIL_ADDRESS][DOMAIN_NAME] [EMAIL_ADDRESS][DOMAIN_NAME] [EMAIL_ADDRE…" at bounding box center [227, 78] width 111 height 7
select select "75"
click at [172, 75] on select "-select- [EMAIL_ADDRESS][DOMAIN_NAME] [EMAIL_ADDRESS][DOMAIN_NAME] [EMAIL_ADDRE…" at bounding box center [227, 78] width 111 height 7
click at [180, 259] on input "Save" at bounding box center [178, 259] width 19 height 12
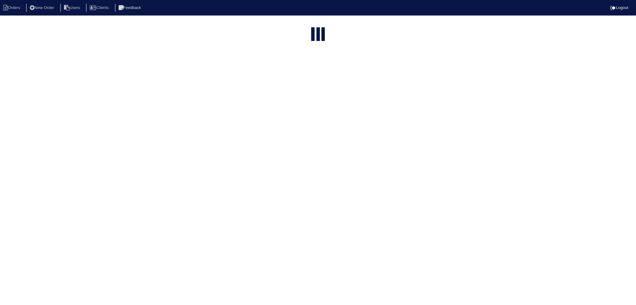
select select "15"
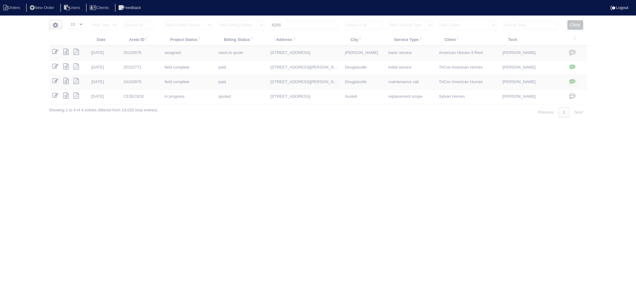
click at [304, 22] on input "6205" at bounding box center [305, 25] width 68 height 9
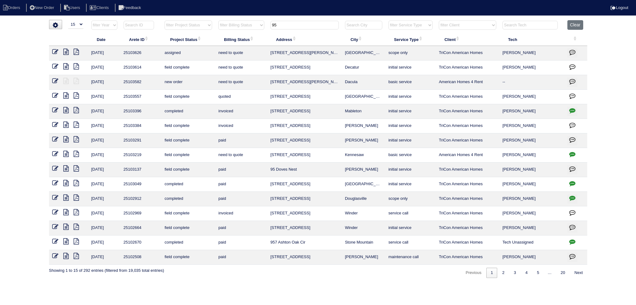
type input "95"
click at [53, 79] on icon at bounding box center [55, 81] width 6 height 6
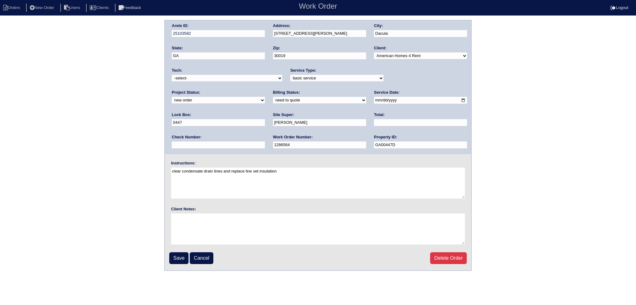
click at [265, 97] on select "new order assigned in progress field complete need to schedule admin review arc…" at bounding box center [218, 100] width 93 height 7
select select "assigned"
click at [265, 97] on select "new order assigned in progress field complete need to schedule admin review arc…" at bounding box center [218, 100] width 93 height 7
click at [223, 73] on div "Tech: -select- aretesmg+backup-tech@gmail.com benjohnholt88@gmail.com callisonh…" at bounding box center [227, 76] width 111 height 17
click at [220, 77] on select "-select- aretesmg+backup-tech@gmail.com benjohnholt88@gmail.com callisonhvac@ya…" at bounding box center [227, 78] width 111 height 7
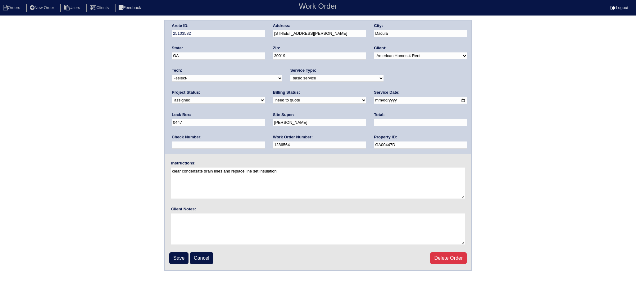
select select "75"
click at [172, 75] on select "-select- aretesmg+backup-tech@gmail.com benjohnholt88@gmail.com callisonhvac@ya…" at bounding box center [227, 78] width 111 height 7
click at [374, 99] on input "2025-09-29" at bounding box center [420, 100] width 93 height 7
type input "[DATE]"
click at [182, 254] on input "Save" at bounding box center [178, 259] width 19 height 12
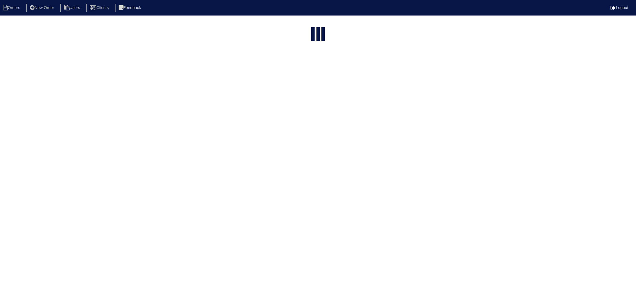
select select "15"
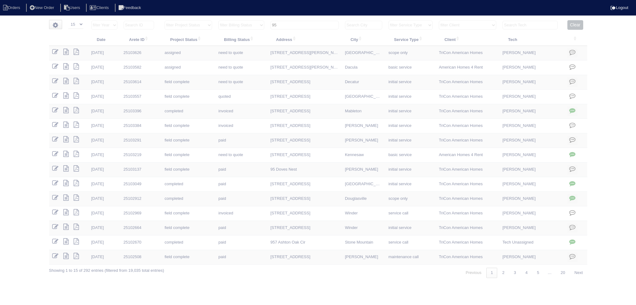
click at [306, 24] on input "95" at bounding box center [305, 25] width 68 height 9
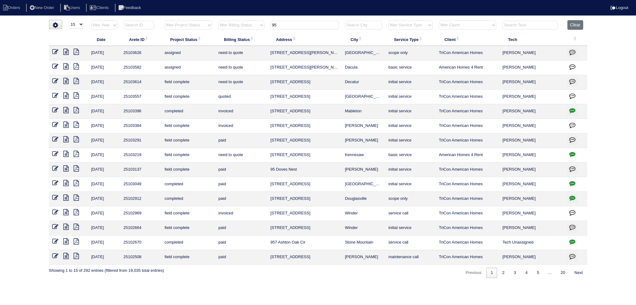
click at [306, 24] on input "95" at bounding box center [305, 25] width 68 height 9
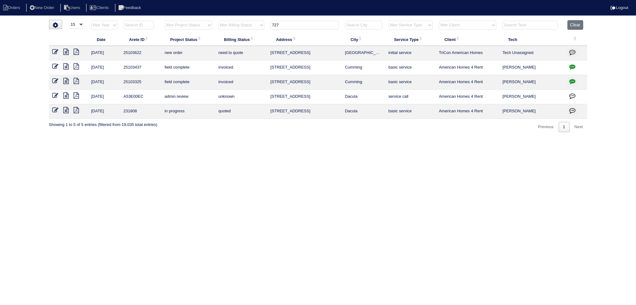
type input "727"
click at [55, 51] on icon at bounding box center [55, 52] width 6 height 6
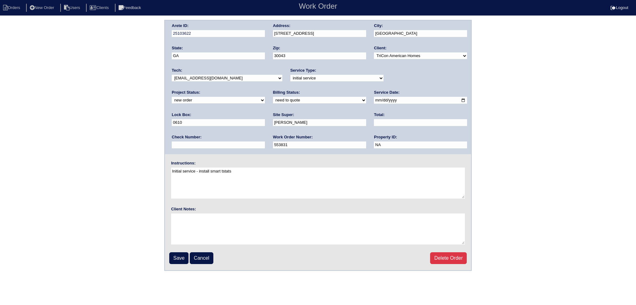
click at [265, 97] on select "new order assigned in progress field complete need to schedule admin review arc…" at bounding box center [218, 100] width 93 height 7
select select "assigned"
click at [265, 97] on select "new order assigned in progress field complete need to schedule admin review arc…" at bounding box center [218, 100] width 93 height 7
click at [234, 75] on select "-select- aretesmg+backup-tech@gmail.com benjohnholt88@gmail.com callisonhvac@ya…" at bounding box center [227, 78] width 111 height 7
click at [374, 99] on input "2025-10-01" at bounding box center [420, 100] width 93 height 7
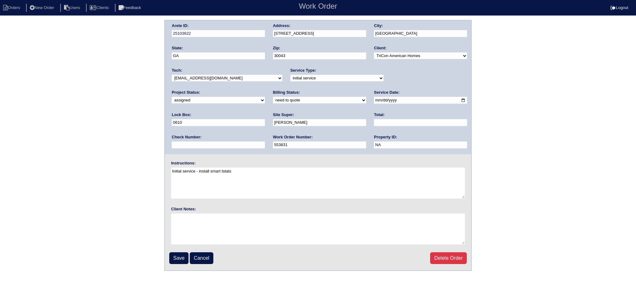
type input "2025-10-02"
click at [229, 72] on div "Tech: -select- aretesmg+backup-tech@gmail.com benjohnholt88@gmail.com callisonh…" at bounding box center [227, 76] width 111 height 17
click at [226, 78] on select "-select- aretesmg+backup-tech@gmail.com benjohnholt88@gmail.com callisonhvac@ya…" at bounding box center [227, 78] width 111 height 7
select select "75"
click at [172, 75] on select "-select- aretesmg+backup-tech@gmail.com benjohnholt88@gmail.com callisonhvac@ya…" at bounding box center [227, 78] width 111 height 7
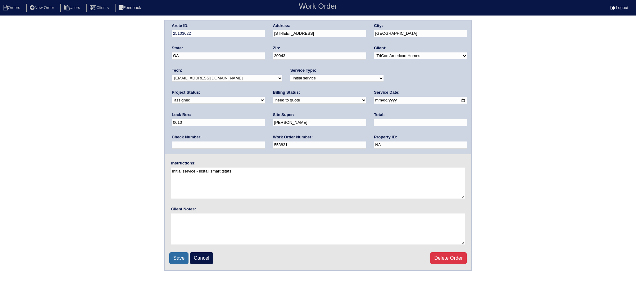
click at [185, 255] on input "Save" at bounding box center [178, 259] width 19 height 12
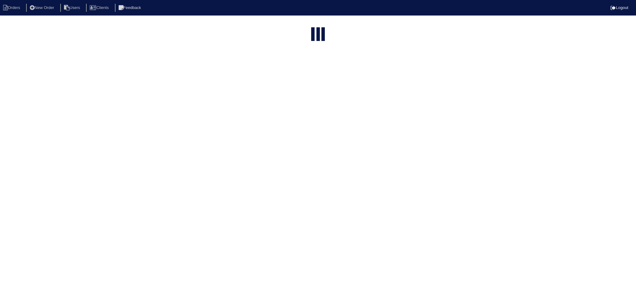
select select "15"
click at [301, 71] on input "727" at bounding box center [305, 75] width 68 height 9
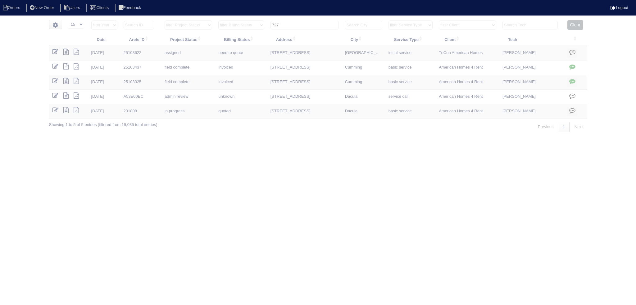
click at [301, 24] on input "727" at bounding box center [305, 25] width 68 height 9
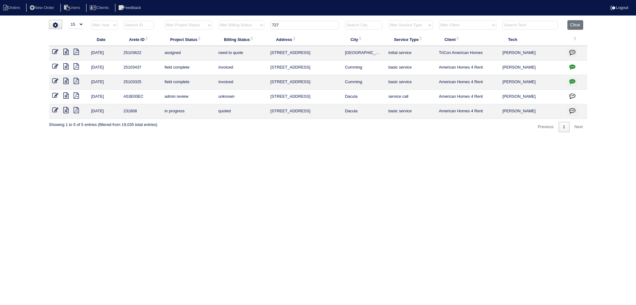
click at [301, 24] on input "727" at bounding box center [305, 25] width 68 height 9
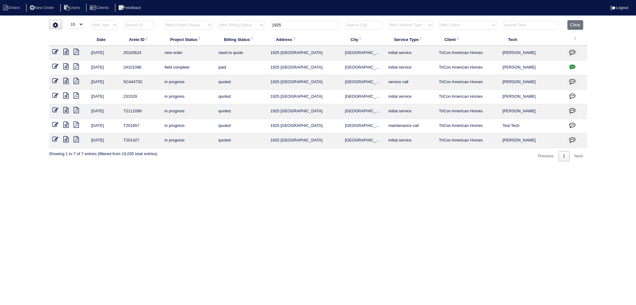
type input "1925"
click at [57, 53] on icon at bounding box center [55, 52] width 6 height 6
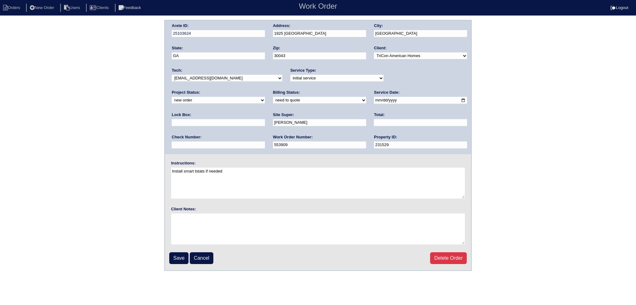
drag, startPoint x: 416, startPoint y: 76, endPoint x: 414, endPoint y: 80, distance: 5.0
click at [265, 97] on select "new order assigned in progress field complete need to schedule admin review arc…" at bounding box center [218, 100] width 93 height 7
select select "assigned"
click at [265, 97] on select "new order assigned in progress field complete need to schedule admin review arc…" at bounding box center [218, 100] width 93 height 7
click at [374, 101] on input "[DATE]" at bounding box center [420, 100] width 93 height 7
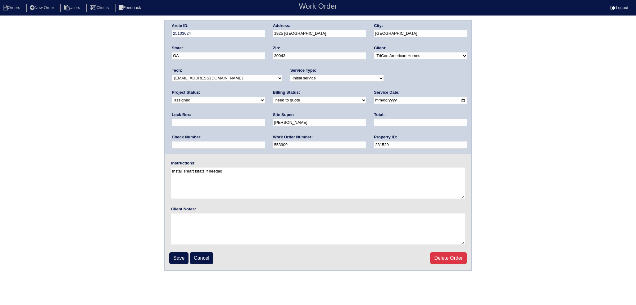
type input "[DATE]"
click at [236, 75] on select "-select- aretesmg+backup-tech@gmail.com benjohnholt88@gmail.com callisonhvac@ya…" at bounding box center [227, 78] width 111 height 7
select select "75"
click at [172, 75] on select "-select- aretesmg+backup-tech@gmail.com benjohnholt88@gmail.com callisonhvac@ya…" at bounding box center [227, 78] width 111 height 7
click at [179, 260] on input "Save" at bounding box center [178, 259] width 19 height 12
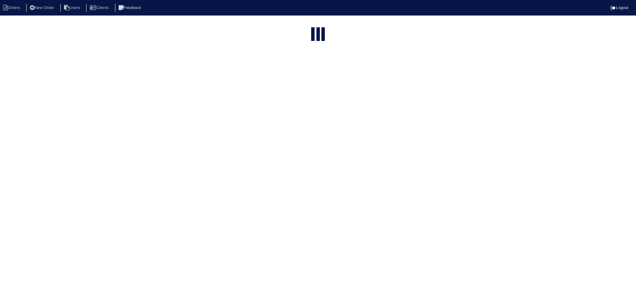
select select "15"
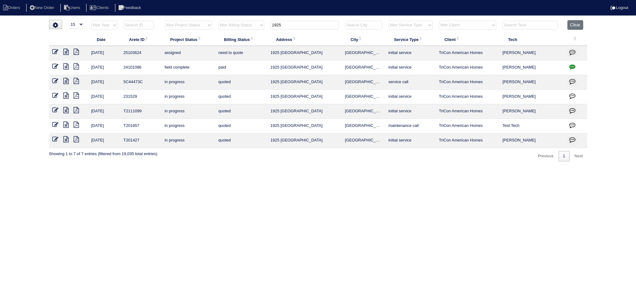
click at [304, 23] on input "1925" at bounding box center [305, 25] width 68 height 9
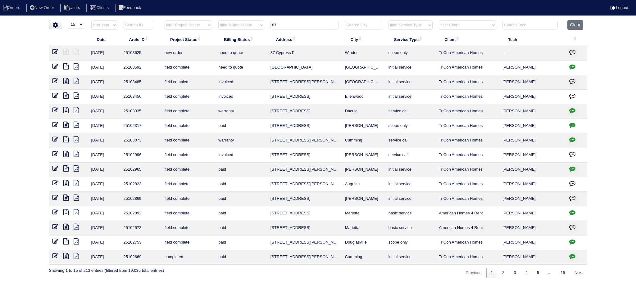
type input "87"
click at [58, 52] on link at bounding box center [57, 52] width 11 height 5
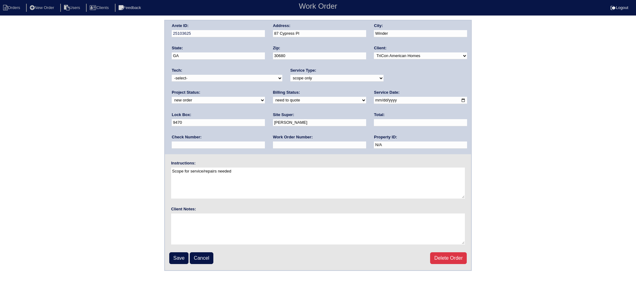
click at [265, 97] on select "new order assigned in progress field complete need to schedule admin review arc…" at bounding box center [218, 100] width 93 height 7
select select "assigned"
click at [265, 97] on select "new order assigned in progress field complete need to schedule admin review arc…" at bounding box center [218, 100] width 93 height 7
click at [374, 100] on input "[DATE]" at bounding box center [420, 100] width 93 height 7
type input "[DATE]"
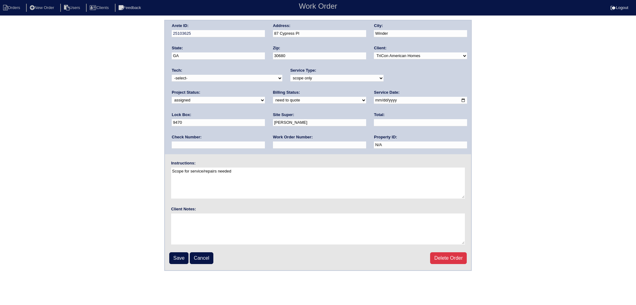
click at [210, 77] on select "-select- aretesmg+backup-tech@gmail.com benjohnholt88@gmail.com callisonhvac@ya…" at bounding box center [227, 78] width 111 height 7
select select "75"
click at [172, 75] on select "-select- aretesmg+backup-tech@gmail.com benjohnholt88@gmail.com callisonhvac@ya…" at bounding box center [227, 78] width 111 height 7
click at [178, 259] on input "Save" at bounding box center [178, 259] width 19 height 12
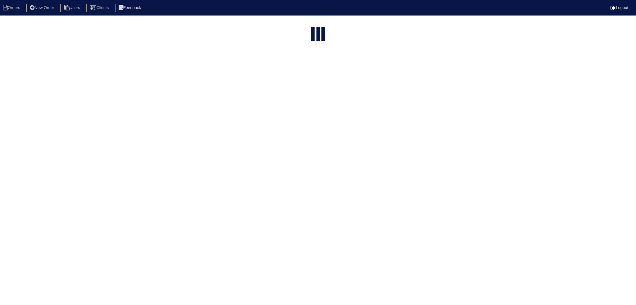
select select "15"
type input "87"
click at [299, 70] on input "87" at bounding box center [305, 74] width 68 height 9
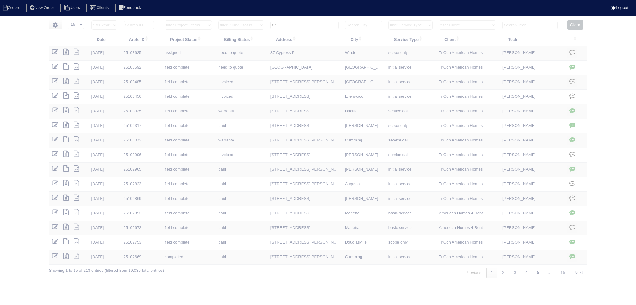
click at [299, 25] on input "87" at bounding box center [305, 25] width 68 height 9
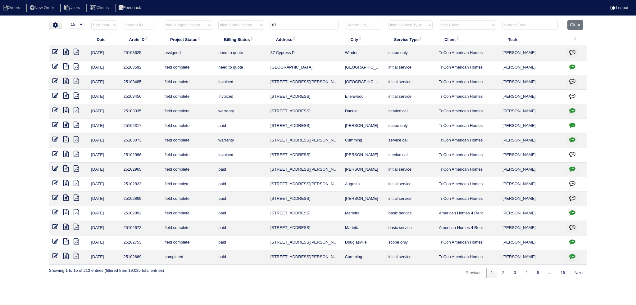
click at [299, 25] on input "87" at bounding box center [305, 25] width 68 height 9
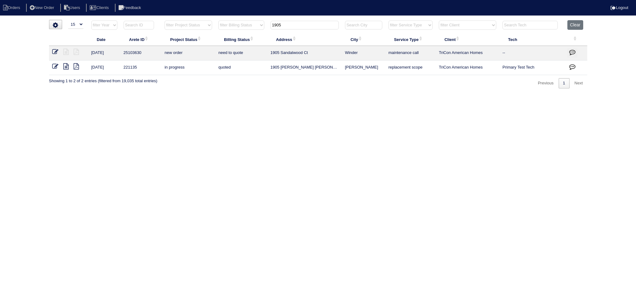
type input "1905"
click at [59, 52] on link at bounding box center [57, 52] width 11 height 5
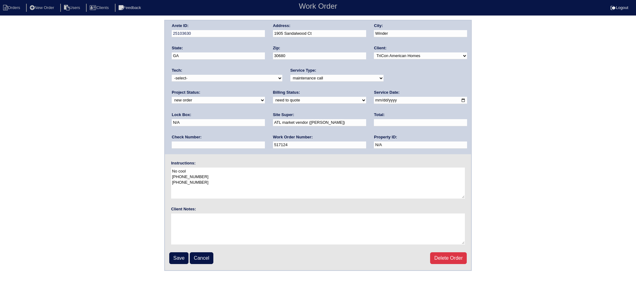
click at [265, 97] on select "new order assigned in progress field complete need to schedule admin review arc…" at bounding box center [218, 100] width 93 height 7
select select "assigned"
click at [265, 97] on select "new order assigned in progress field complete need to schedule admin review arc…" at bounding box center [218, 100] width 93 height 7
click at [374, 100] on input "2025-10-01" at bounding box center [420, 100] width 93 height 7
type input "[DATE]"
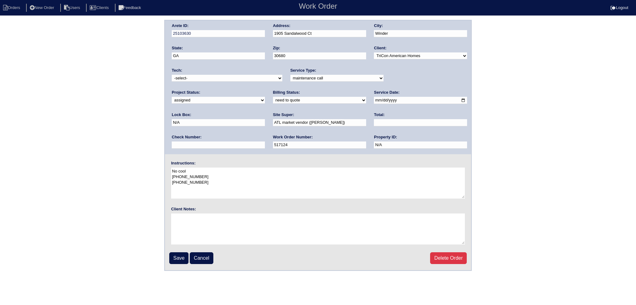
drag, startPoint x: 254, startPoint y: 77, endPoint x: 252, endPoint y: 80, distance: 3.3
click at [253, 78] on select "-select- aretesmg+backup-tech@gmail.com benjohnholt88@gmail.com callisonhvac@ya…" at bounding box center [227, 78] width 111 height 7
select select "75"
click at [172, 75] on select "-select- aretesmg+backup-tech@gmail.com benjohnholt88@gmail.com callisonhvac@ya…" at bounding box center [227, 78] width 111 height 7
click at [180, 259] on input "Save" at bounding box center [178, 259] width 19 height 12
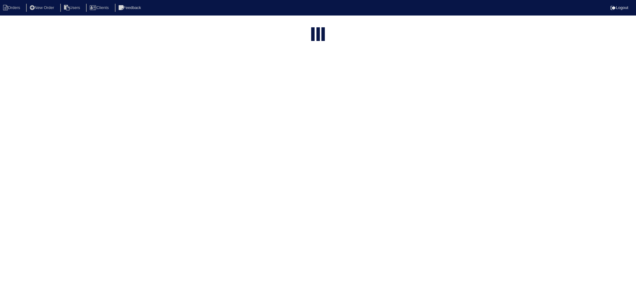
select select "15"
type input "1905"
click at [313, 71] on input "1905" at bounding box center [305, 75] width 68 height 9
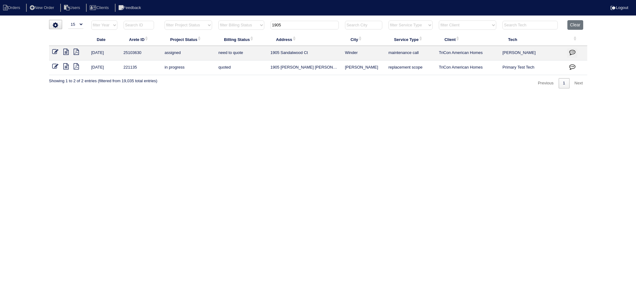
click at [313, 25] on input "1905" at bounding box center [305, 25] width 68 height 9
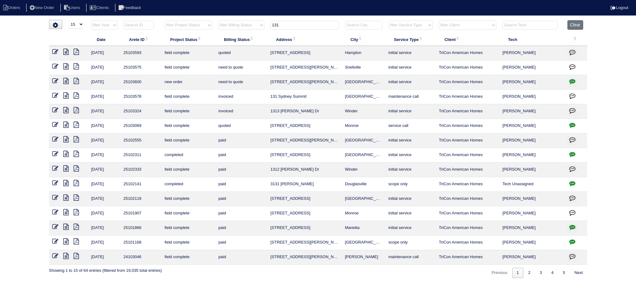
type input "131"
click at [57, 82] on icon at bounding box center [55, 81] width 6 height 6
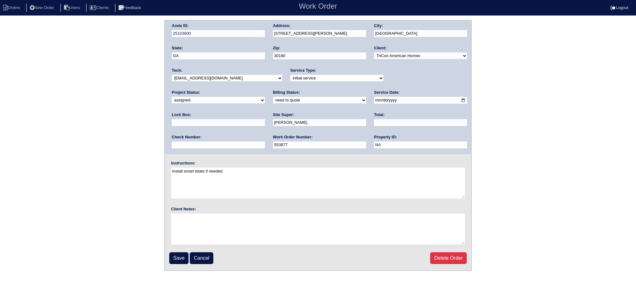
select select "assigned"
click at [224, 78] on select "-select- [EMAIL_ADDRESS][DOMAIN_NAME] [EMAIL_ADDRESS][DOMAIN_NAME] [EMAIL_ADDRE…" at bounding box center [227, 78] width 111 height 7
select select "36"
click at [172, 75] on select "-select- [EMAIL_ADDRESS][DOMAIN_NAME] [EMAIL_ADDRESS][DOMAIN_NAME] [EMAIL_ADDRE…" at bounding box center [227, 78] width 111 height 7
click at [374, 99] on input "[DATE]" at bounding box center [420, 100] width 93 height 7
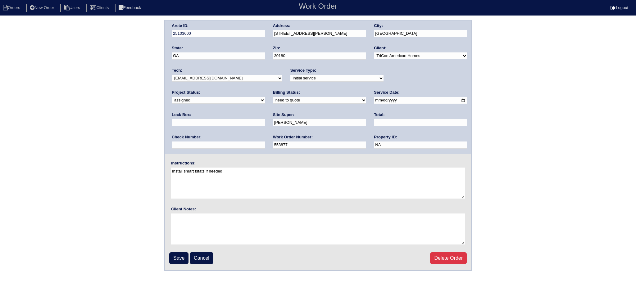
type input "[DATE]"
click at [172, 258] on input "Save" at bounding box center [178, 259] width 19 height 12
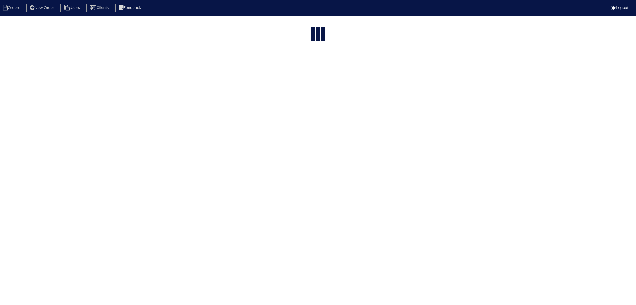
select select "15"
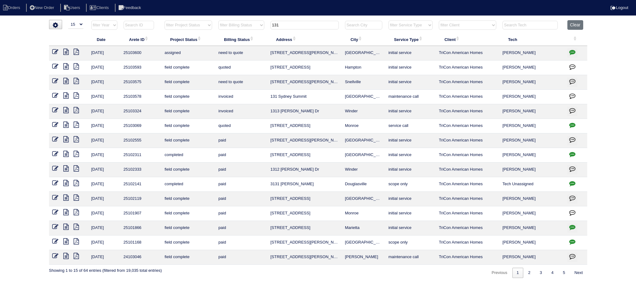
click at [283, 25] on input "131" at bounding box center [305, 25] width 68 height 9
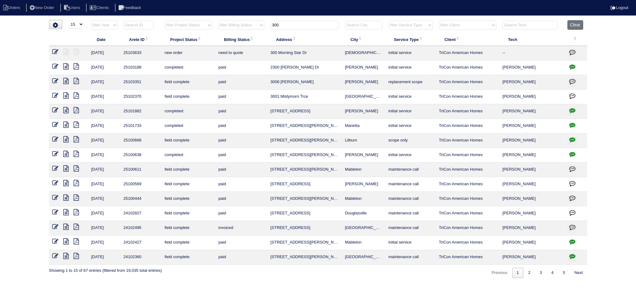
type input "300"
click at [60, 52] on link at bounding box center [57, 52] width 11 height 5
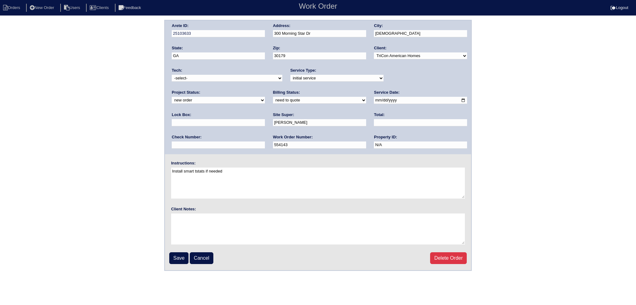
click at [265, 97] on select "new order assigned in progress field complete need to schedule admin review arc…" at bounding box center [218, 100] width 93 height 7
select select "assigned"
click at [265, 97] on select "new order assigned in progress field complete need to schedule admin review arc…" at bounding box center [218, 100] width 93 height 7
click at [374, 102] on input "2025-10-01" at bounding box center [420, 100] width 93 height 7
type input "2025-10-02"
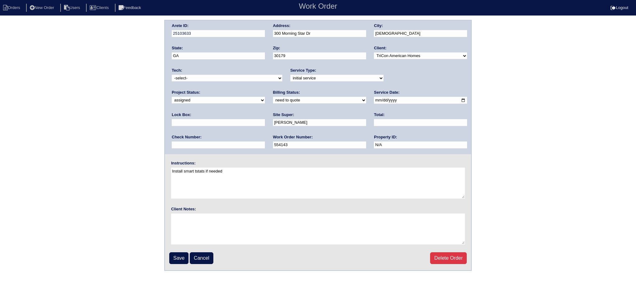
drag, startPoint x: 226, startPoint y: 74, endPoint x: 227, endPoint y: 79, distance: 4.8
click at [227, 78] on select "-select- aretesmg+backup-tech@gmail.com benjohnholt88@gmail.com callisonhvac@ya…" at bounding box center [227, 78] width 111 height 7
select select "36"
click at [172, 75] on select "-select- aretesmg+backup-tech@gmail.com benjohnholt88@gmail.com callisonhvac@ya…" at bounding box center [227, 78] width 111 height 7
click at [172, 256] on input "Save" at bounding box center [178, 259] width 19 height 12
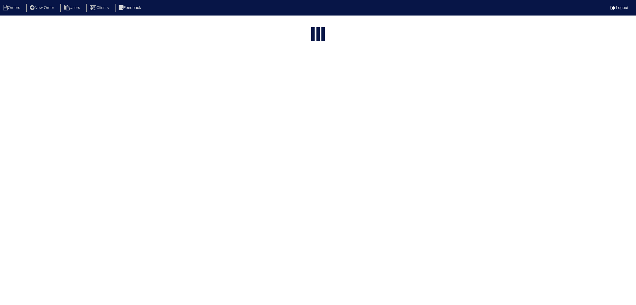
select select "15"
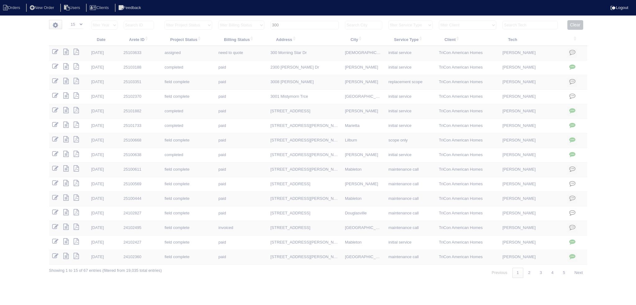
click at [312, 21] on input "300" at bounding box center [305, 25] width 68 height 9
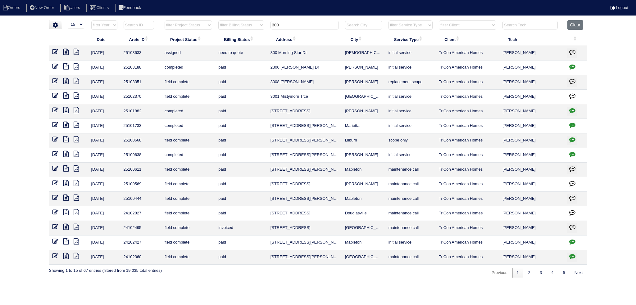
click at [312, 21] on input "300" at bounding box center [305, 25] width 68 height 9
type input "14"
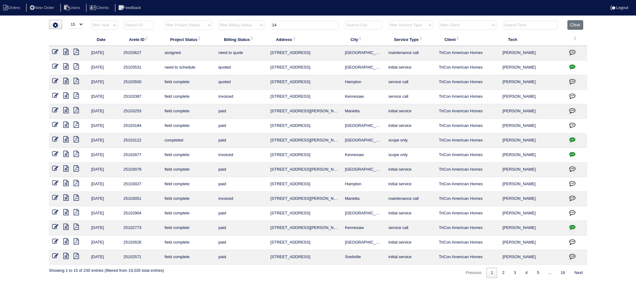
click at [286, 26] on input "14" at bounding box center [305, 25] width 68 height 9
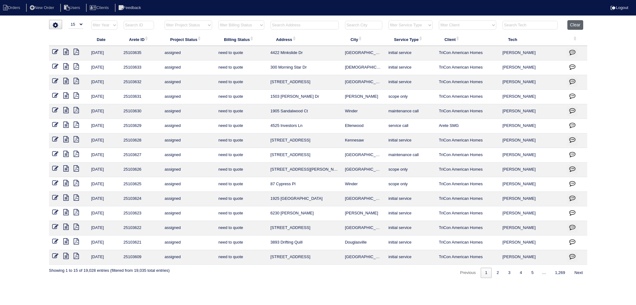
click at [581, 28] on button "Clear" at bounding box center [576, 25] width 16 height 10
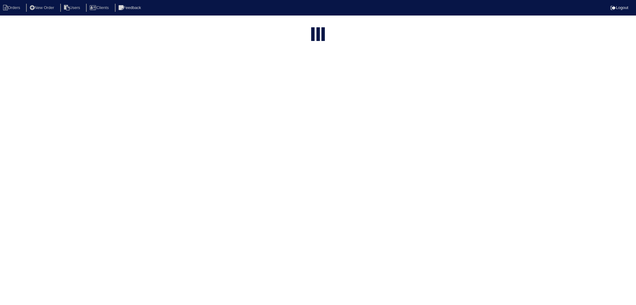
select select "15"
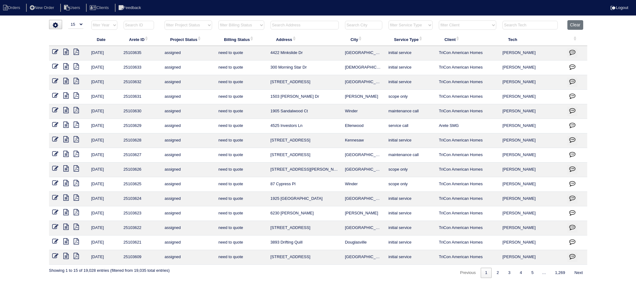
drag, startPoint x: 202, startPoint y: 26, endPoint x: 204, endPoint y: 29, distance: 3.8
click at [202, 26] on select "filter Project Status -- Any Project Status -- new order assigned in progress f…" at bounding box center [189, 25] width 48 height 9
click at [165, 21] on select "filter Project Status -- Any Project Status -- new order assigned in progress f…" at bounding box center [189, 25] width 48 height 9
click at [501, 270] on link "2" at bounding box center [503, 273] width 11 height 10
select select "assigned"
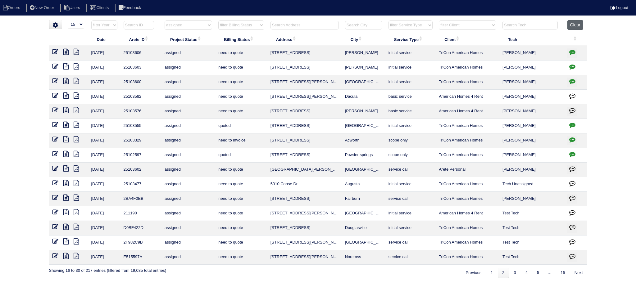
click at [575, 28] on button "Clear" at bounding box center [576, 25] width 16 height 10
select select
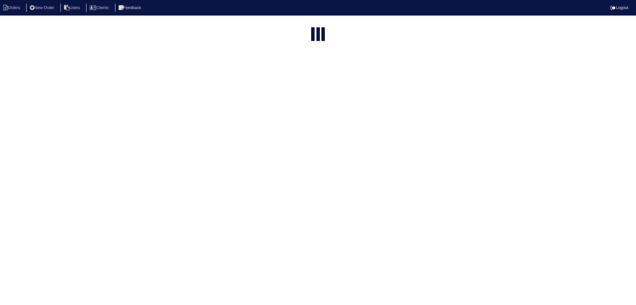
select select "15"
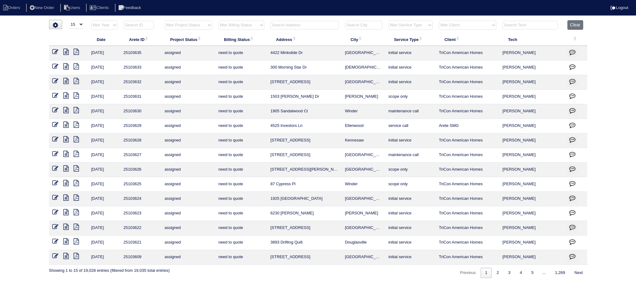
click at [322, 28] on input "text" at bounding box center [305, 25] width 68 height 9
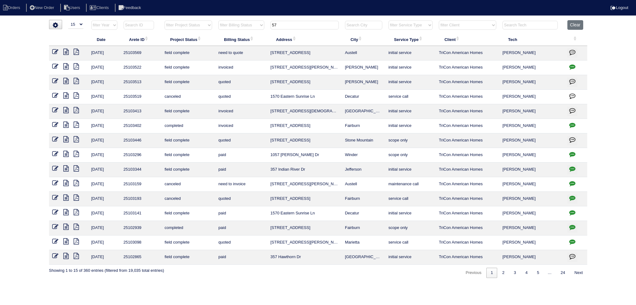
type input "57"
click at [66, 51] on icon at bounding box center [65, 52] width 5 height 6
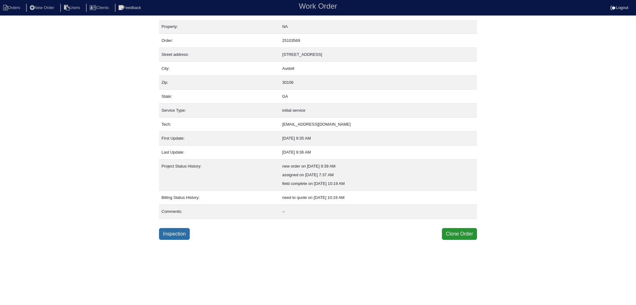
click at [181, 234] on link "Inspection" at bounding box center [174, 234] width 31 height 12
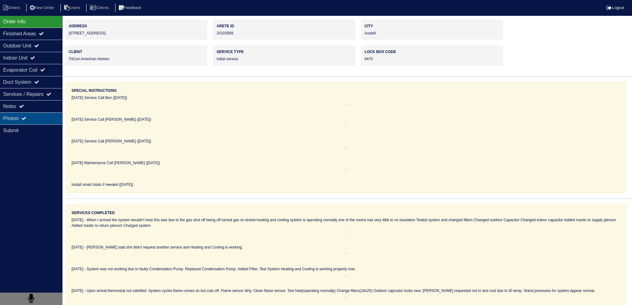
click at [41, 115] on div "Photos" at bounding box center [31, 118] width 62 height 12
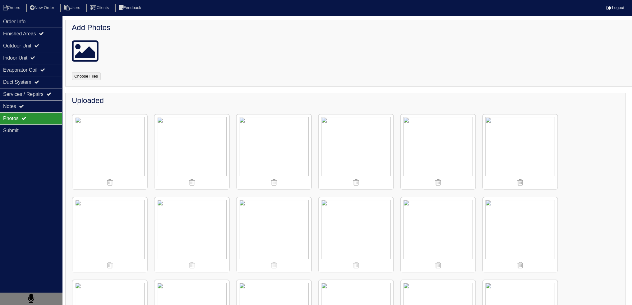
click at [463, 144] on img at bounding box center [437, 152] width 75 height 75
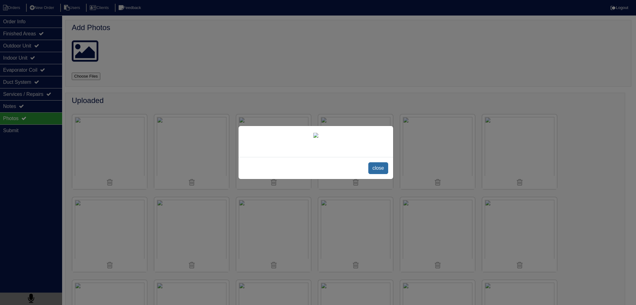
click at [377, 174] on span "close" at bounding box center [378, 168] width 20 height 12
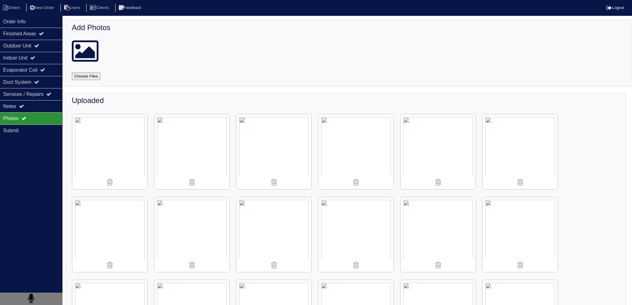
click at [288, 130] on img at bounding box center [273, 152] width 75 height 75
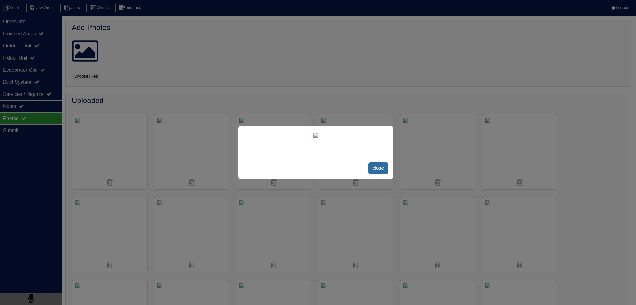
click at [381, 174] on span "close" at bounding box center [378, 168] width 20 height 12
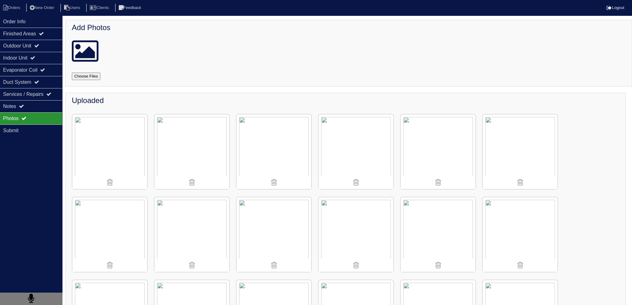
click at [199, 237] on img at bounding box center [191, 235] width 75 height 75
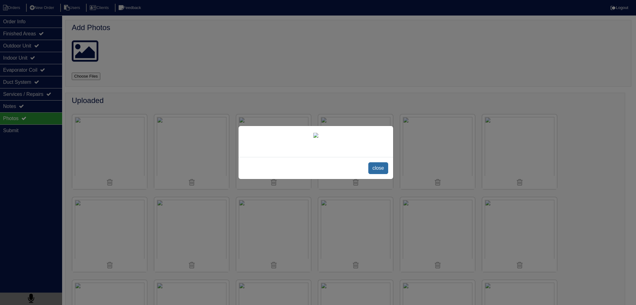
click at [380, 174] on span "close" at bounding box center [378, 168] width 20 height 12
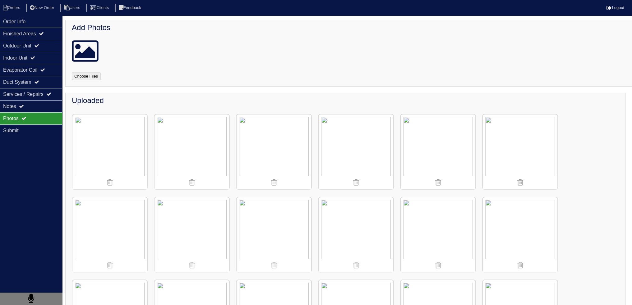
click at [271, 204] on img at bounding box center [273, 235] width 75 height 75
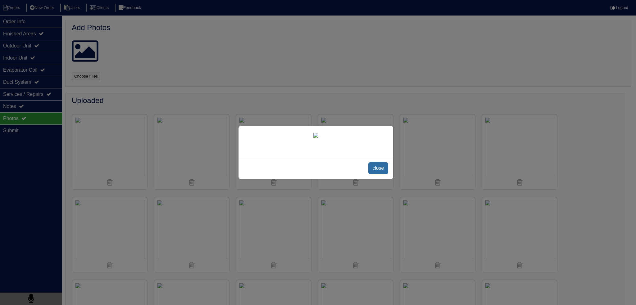
click at [378, 174] on span "close" at bounding box center [378, 168] width 20 height 12
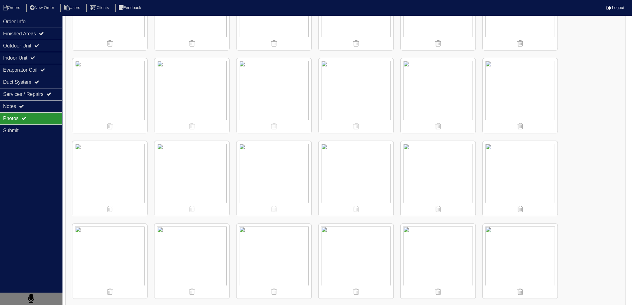
scroll to position [155, 0]
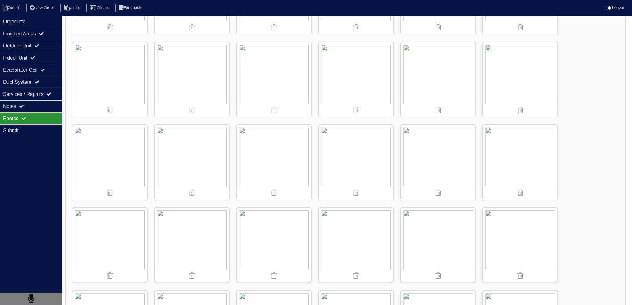
click at [359, 167] on img at bounding box center [355, 162] width 75 height 75
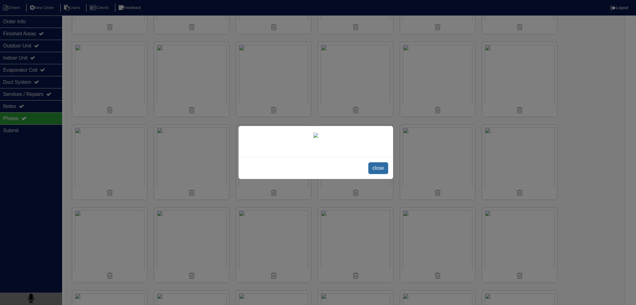
click at [374, 174] on span "close" at bounding box center [378, 168] width 20 height 12
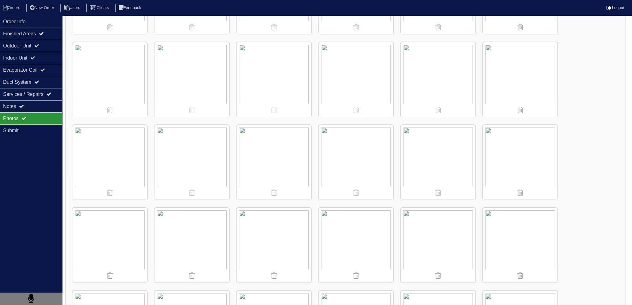
click at [366, 160] on img at bounding box center [355, 162] width 75 height 75
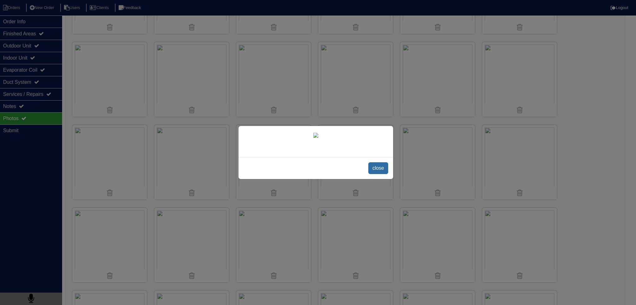
click at [379, 174] on span "close" at bounding box center [378, 168] width 20 height 12
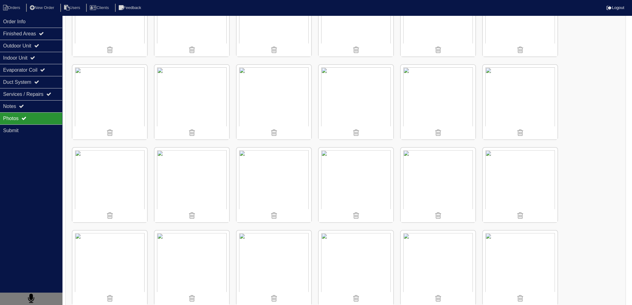
scroll to position [373, 0]
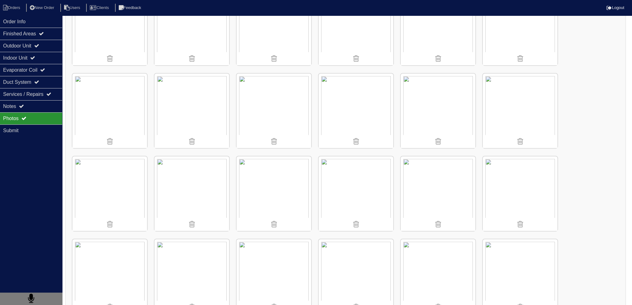
click at [464, 191] on img at bounding box center [437, 194] width 75 height 75
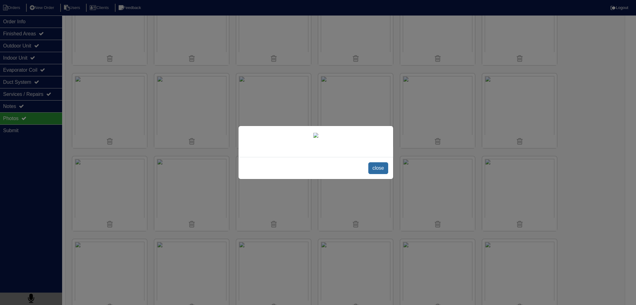
click at [378, 174] on span "close" at bounding box center [378, 168] width 20 height 12
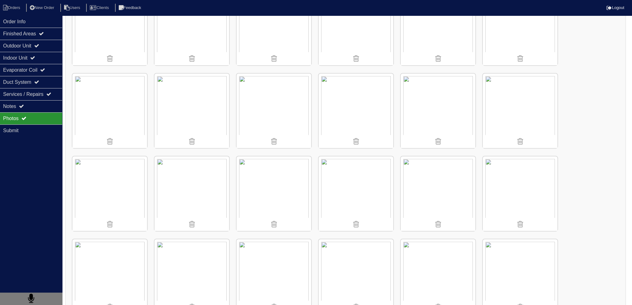
click at [49, 112] on div "Photos" at bounding box center [31, 118] width 62 height 12
click at [48, 110] on div "Notes" at bounding box center [31, 106] width 62 height 12
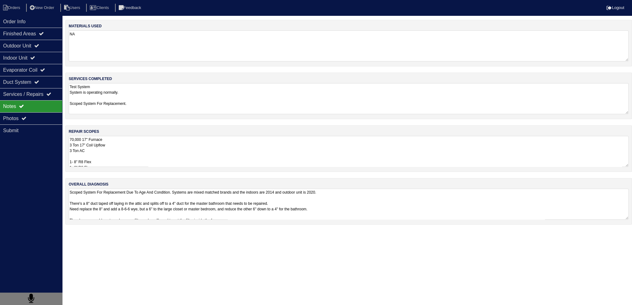
scroll to position [0, 0]
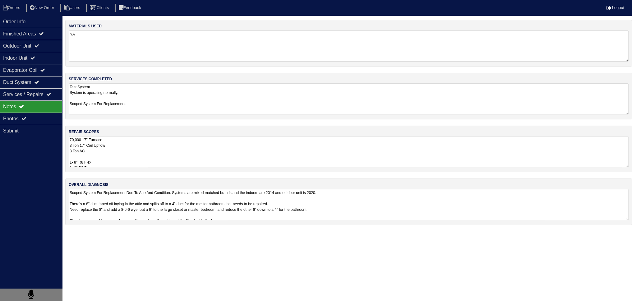
click at [104, 142] on textarea "70,000 17" Furnace 3 Ton 17" Coil Upflow 3 Ton AC 1- 8" R8 Flex 1- 6" R8 Flex 1…" at bounding box center [349, 151] width 560 height 31
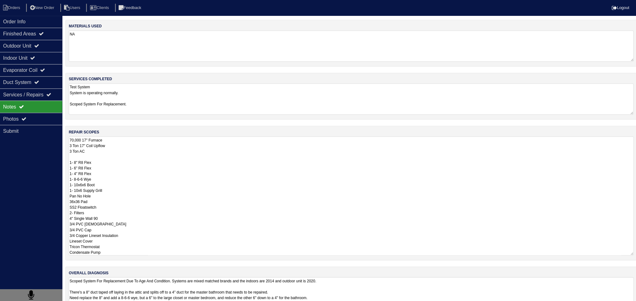
drag, startPoint x: 35, startPoint y: 117, endPoint x: 119, endPoint y: 128, distance: 85.1
click at [35, 117] on div "Photos" at bounding box center [31, 118] width 62 height 12
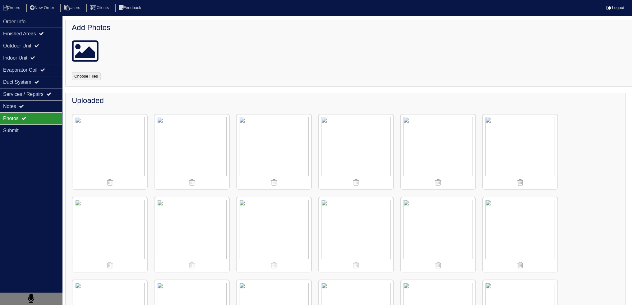
scroll to position [31, 0]
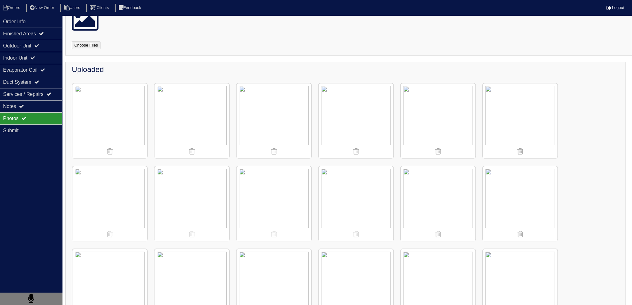
click at [287, 213] on img at bounding box center [273, 204] width 75 height 75
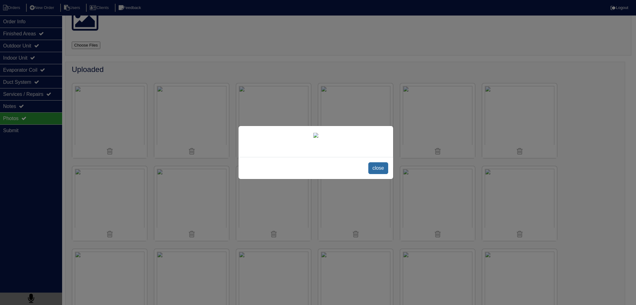
click at [374, 174] on span "close" at bounding box center [378, 168] width 20 height 12
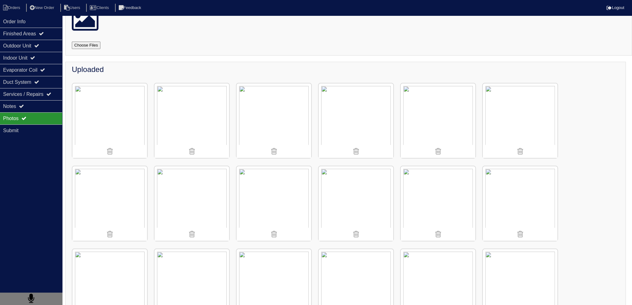
click at [361, 271] on img at bounding box center [355, 286] width 75 height 75
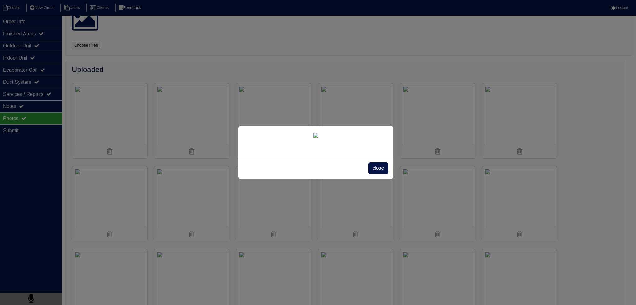
click at [382, 174] on span "close" at bounding box center [378, 168] width 20 height 12
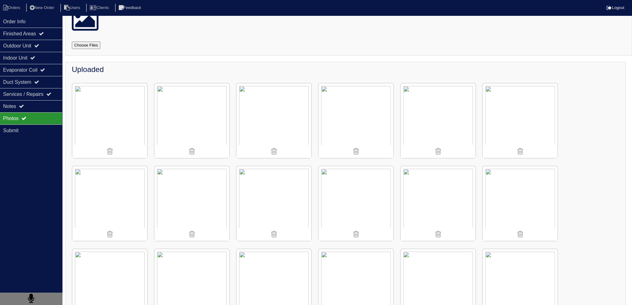
click at [285, 186] on img at bounding box center [273, 204] width 75 height 75
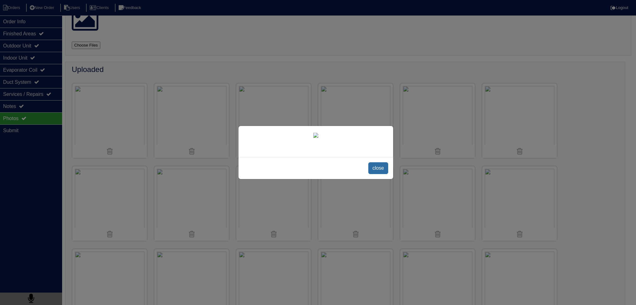
click at [382, 174] on span "close" at bounding box center [378, 168] width 20 height 12
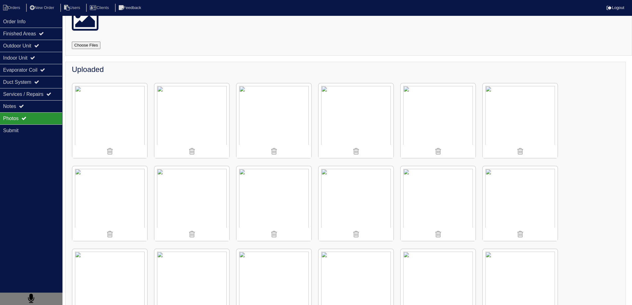
click at [529, 195] on img at bounding box center [520, 204] width 75 height 75
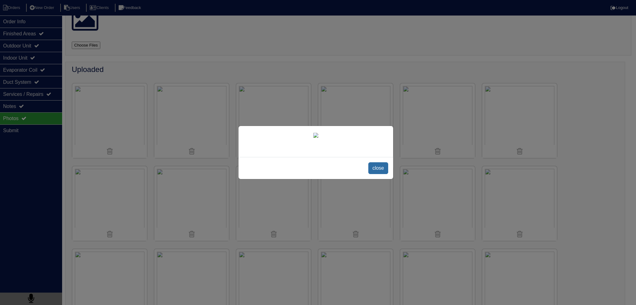
click at [375, 174] on span "close" at bounding box center [378, 168] width 20 height 12
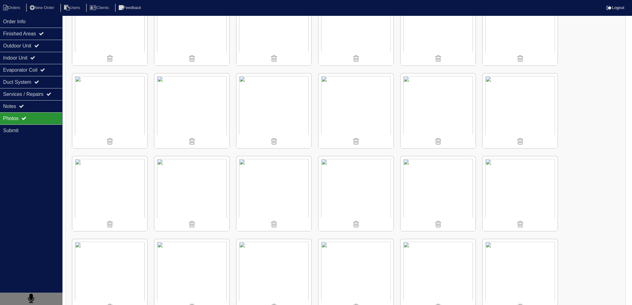
scroll to position [476, 0]
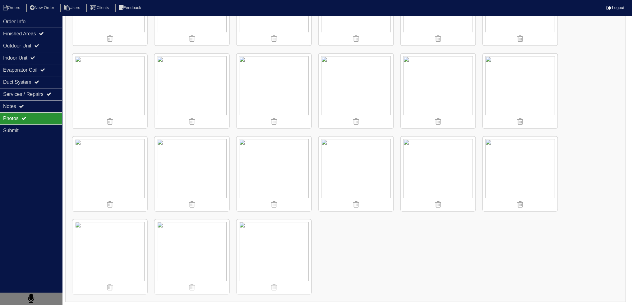
click at [360, 170] on img at bounding box center [355, 174] width 75 height 75
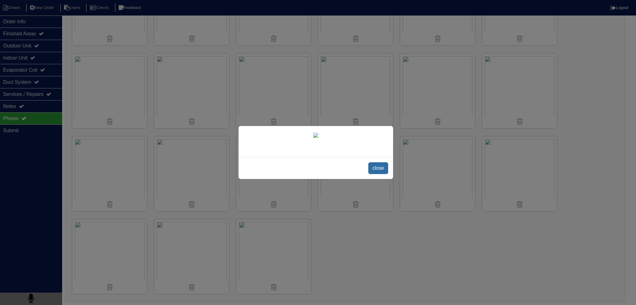
click at [383, 174] on span "close" at bounding box center [378, 168] width 20 height 12
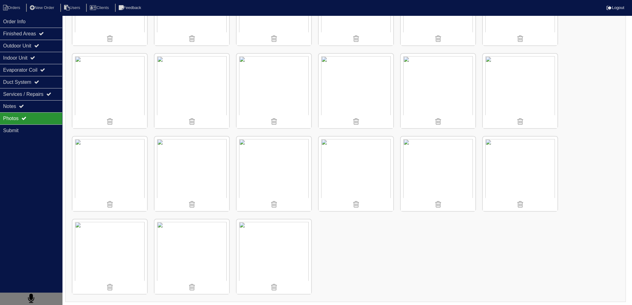
click at [121, 92] on img at bounding box center [109, 91] width 75 height 75
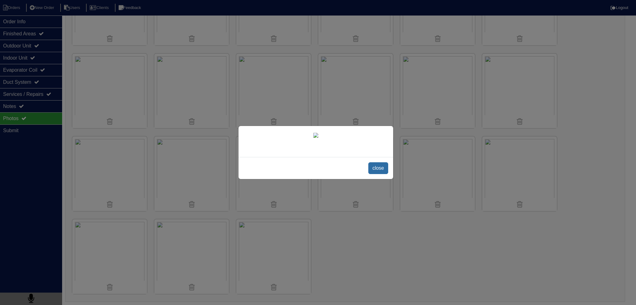
click at [385, 174] on span "close" at bounding box center [378, 168] width 20 height 12
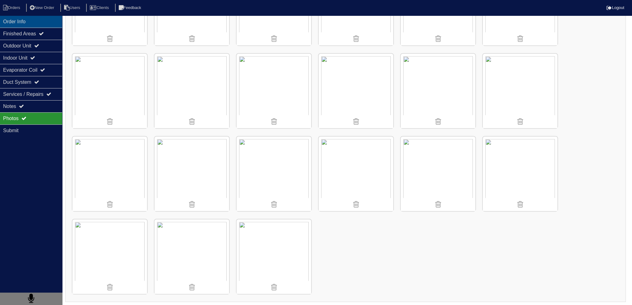
click at [35, 19] on div "Order Info" at bounding box center [31, 22] width 62 height 12
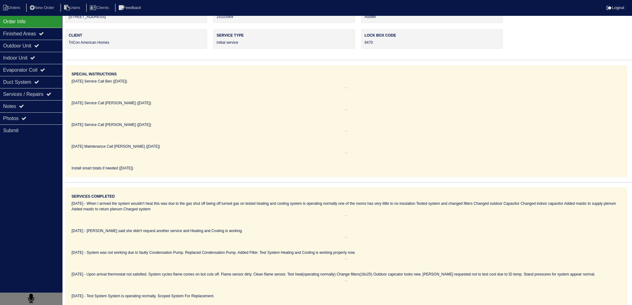
scroll to position [0, 0]
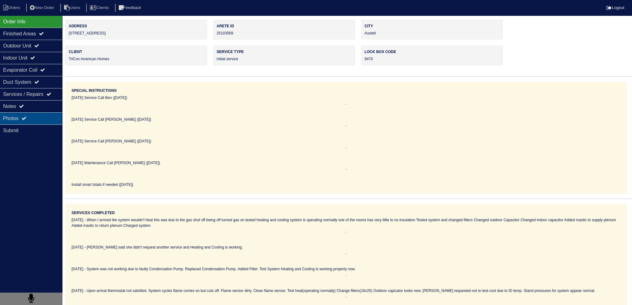
click at [39, 120] on div "Photos" at bounding box center [31, 118] width 62 height 12
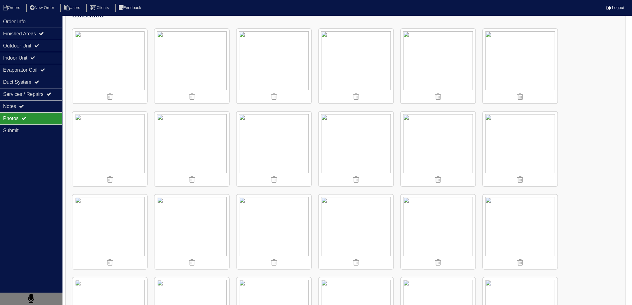
scroll to position [93, 0]
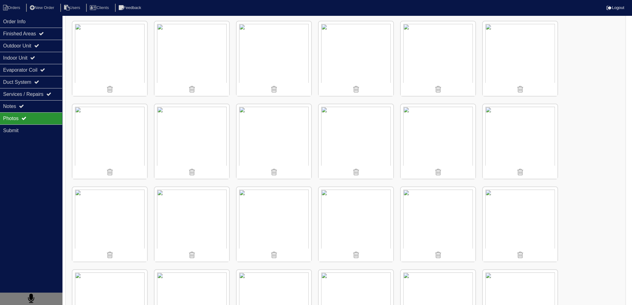
click at [224, 78] on img at bounding box center [191, 58] width 75 height 75
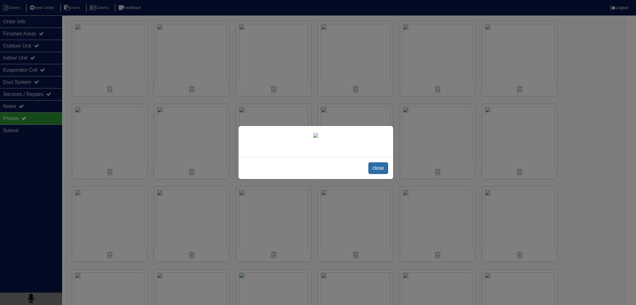
click at [380, 169] on span "close" at bounding box center [378, 168] width 20 height 12
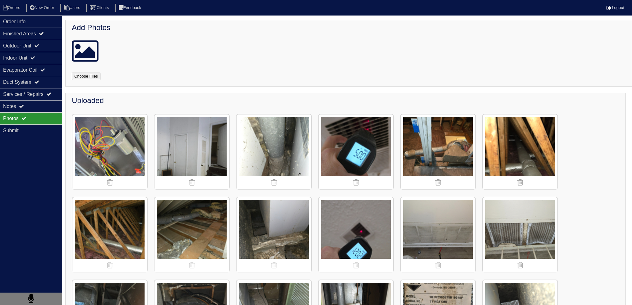
scroll to position [93, 0]
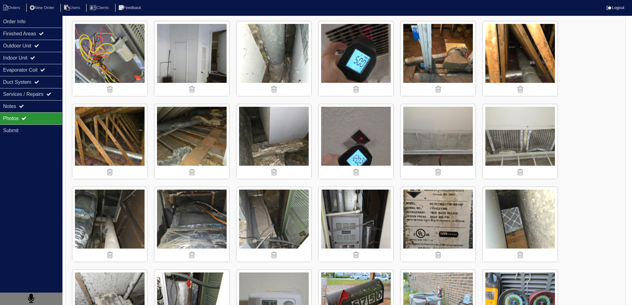
click at [198, 51] on img at bounding box center [191, 58] width 75 height 75
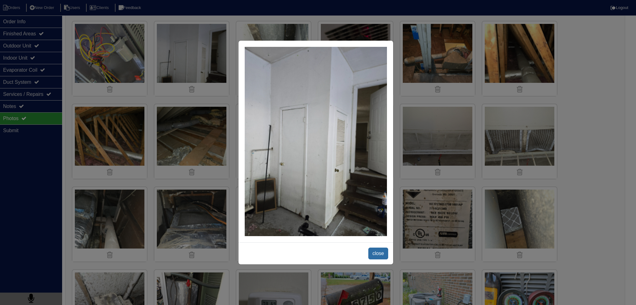
click at [384, 255] on span "close" at bounding box center [378, 254] width 20 height 12
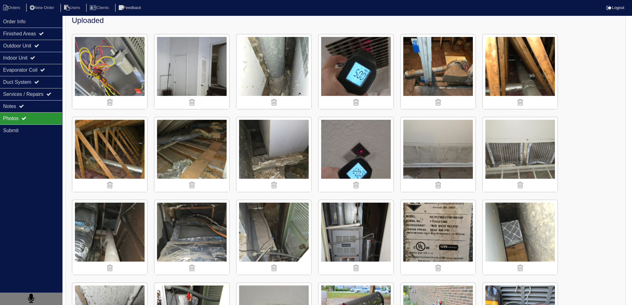
scroll to position [72, 0]
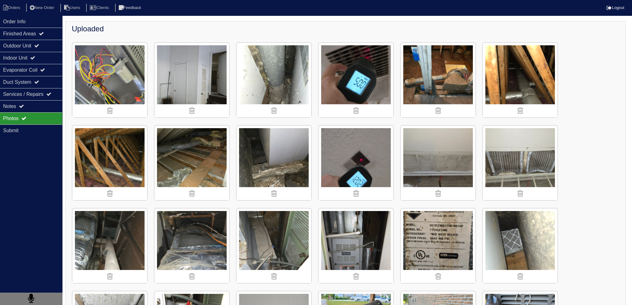
click at [199, 80] on img at bounding box center [191, 80] width 75 height 75
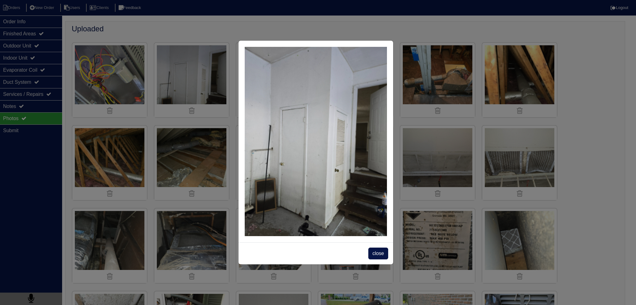
click at [365, 250] on div "close" at bounding box center [316, 254] width 155 height 22
click at [368, 250] on div "close" at bounding box center [316, 254] width 155 height 22
click at [370, 251] on span "close" at bounding box center [378, 254] width 20 height 12
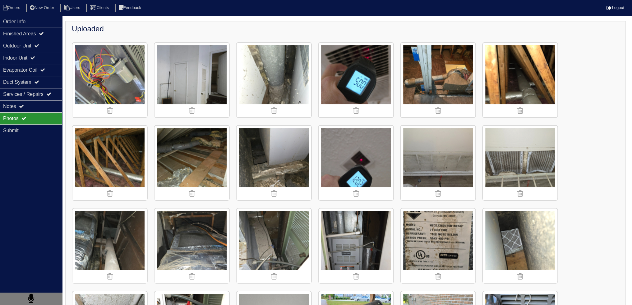
click at [203, 149] on img at bounding box center [191, 163] width 75 height 75
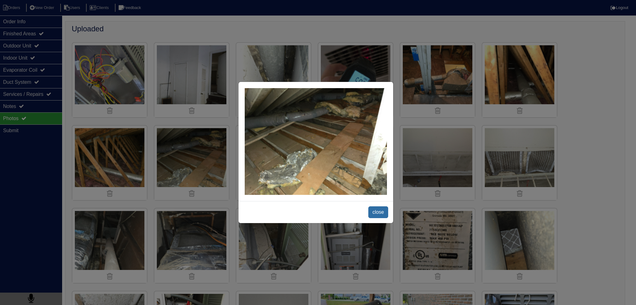
click at [379, 210] on span "close" at bounding box center [378, 213] width 20 height 12
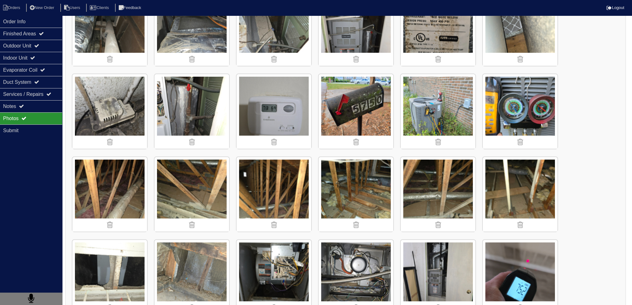
scroll to position [476, 0]
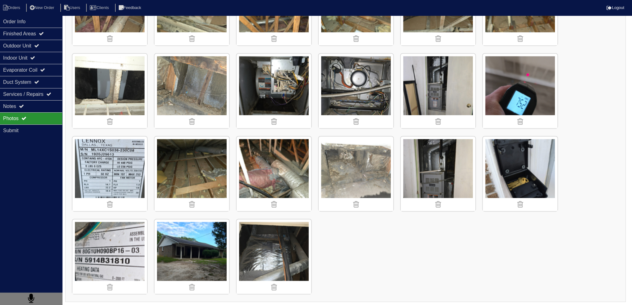
click at [446, 178] on img at bounding box center [437, 174] width 75 height 75
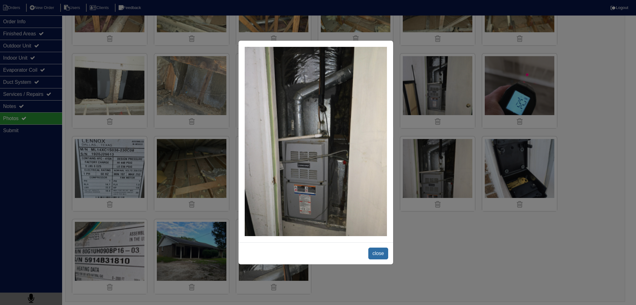
click at [374, 249] on span "close" at bounding box center [378, 254] width 20 height 12
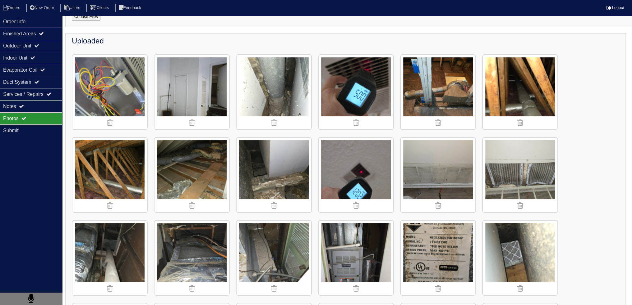
scroll to position [93, 0]
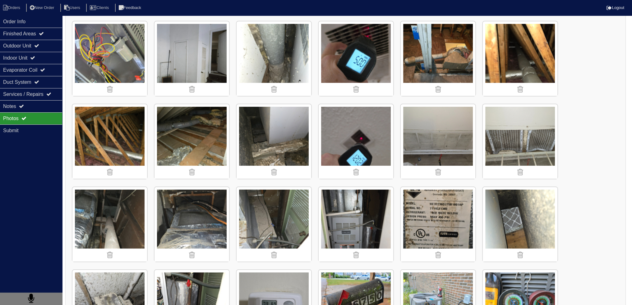
click at [137, 147] on img at bounding box center [109, 141] width 75 height 75
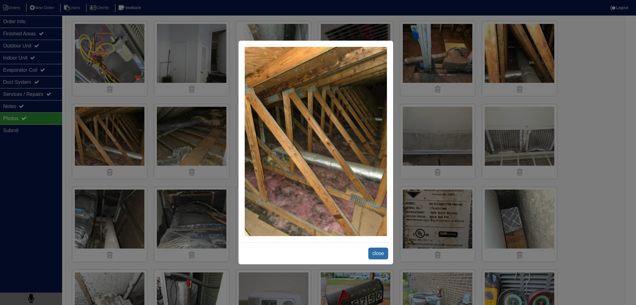
click at [380, 256] on span "close" at bounding box center [378, 254] width 20 height 12
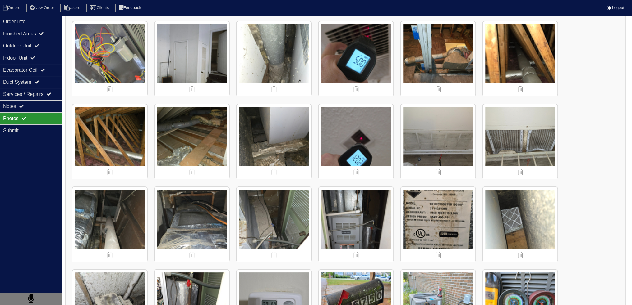
click at [211, 137] on img at bounding box center [191, 141] width 75 height 75
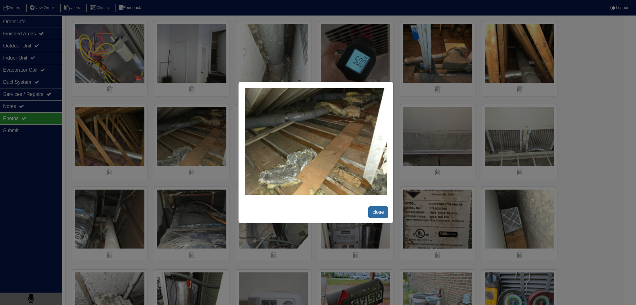
click at [375, 212] on span "close" at bounding box center [378, 213] width 20 height 12
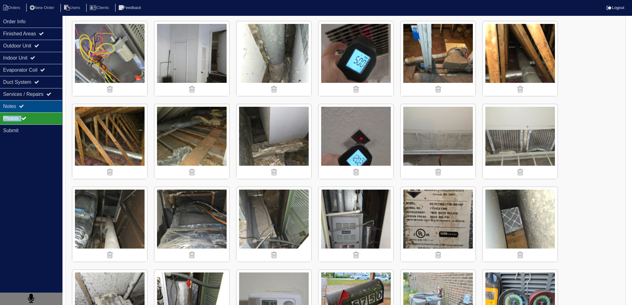
drag, startPoint x: 62, startPoint y: 112, endPoint x: 53, endPoint y: 108, distance: 9.8
click at [53, 109] on div "Order Info Finished Areas Outdoor Unit Indoor Unit Evaporator Coil Duct System …" at bounding box center [31, 168] width 62 height 305
click at [52, 108] on div "Notes" at bounding box center [31, 106] width 62 height 12
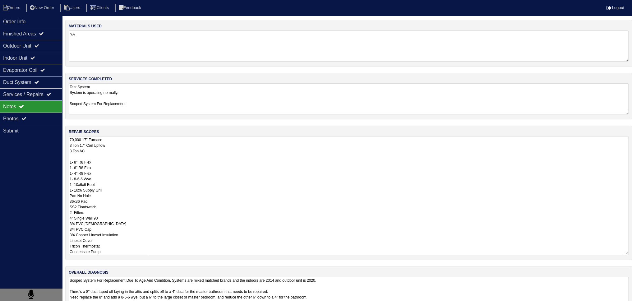
click at [138, 147] on textarea "70,000 17" Furnace 3 Ton 17" Coil Upflow 3 Ton AC 1- 8" R8 Flex 1- 6" R8 Flex 1…" at bounding box center [349, 195] width 560 height 119
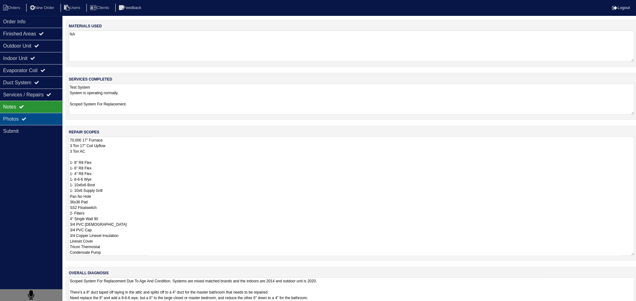
click at [34, 115] on div "Photos" at bounding box center [31, 118] width 62 height 12
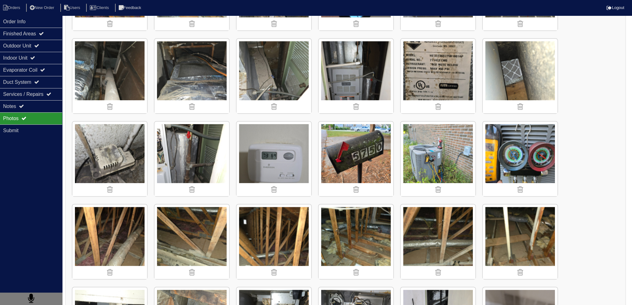
scroll to position [249, 0]
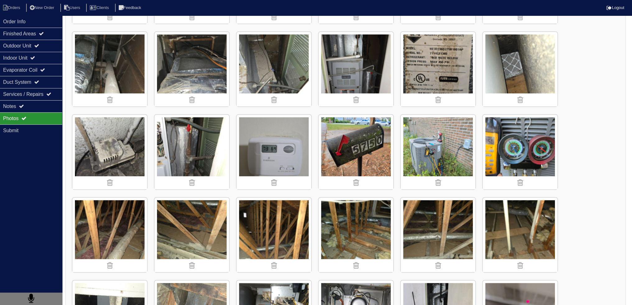
click at [337, 218] on img at bounding box center [355, 235] width 75 height 75
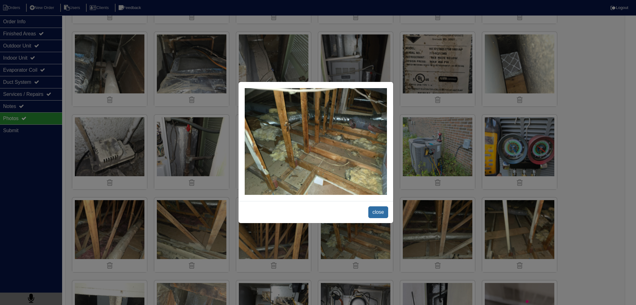
click at [376, 216] on span "close" at bounding box center [378, 213] width 20 height 12
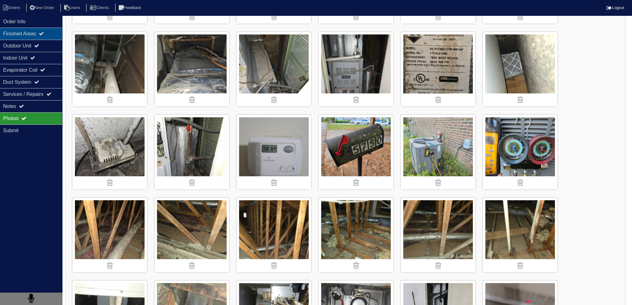
click at [34, 28] on div "Finished Areas" at bounding box center [31, 34] width 62 height 12
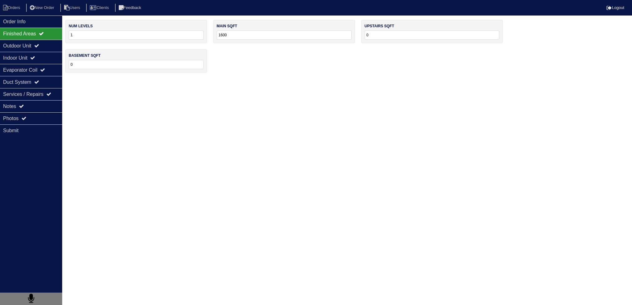
scroll to position [0, 0]
click at [32, 40] on div "Outdoor Unit" at bounding box center [31, 46] width 62 height 12
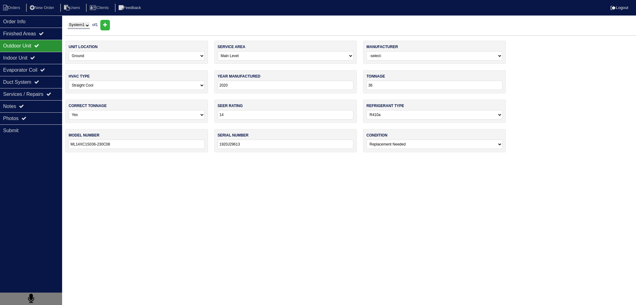
click at [42, 51] on div "Outdoor Unit" at bounding box center [31, 46] width 62 height 12
click at [42, 61] on div "Indoor Unit" at bounding box center [31, 58] width 62 height 12
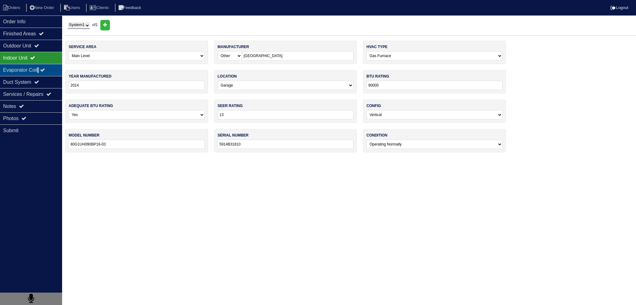
click at [42, 70] on div "Evaporator Coil" at bounding box center [31, 70] width 62 height 12
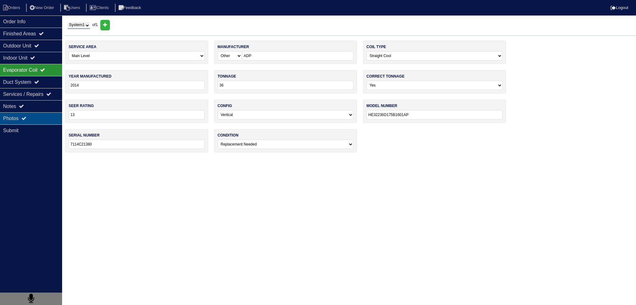
click at [48, 122] on div "Photos" at bounding box center [31, 118] width 62 height 12
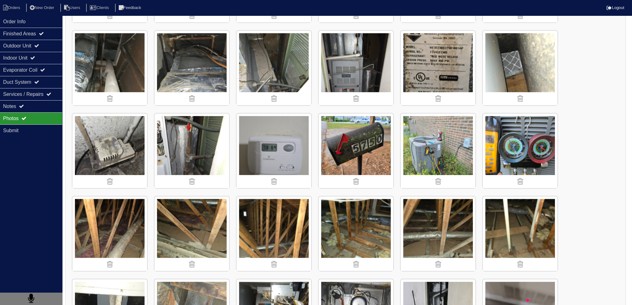
scroll to position [342, 0]
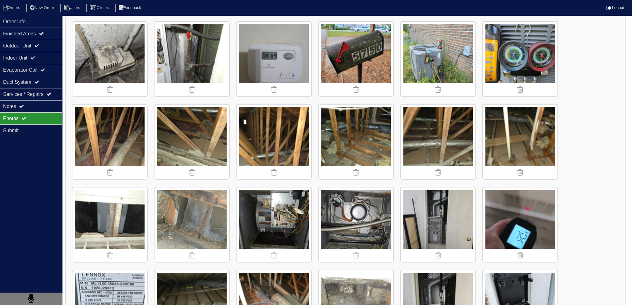
click at [444, 124] on img at bounding box center [437, 142] width 75 height 75
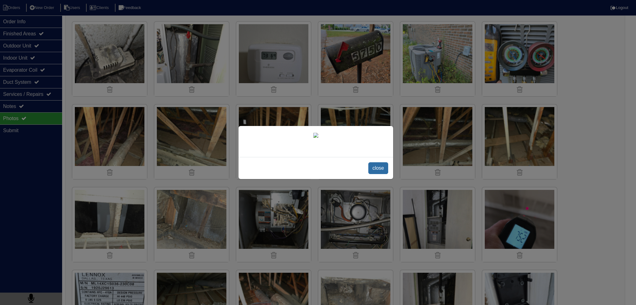
click at [371, 170] on span "close" at bounding box center [378, 168] width 20 height 12
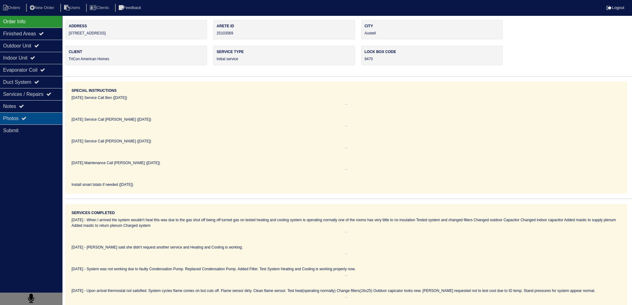
drag, startPoint x: 0, startPoint y: 0, endPoint x: 36, endPoint y: 115, distance: 120.5
click at [36, 115] on div "Photos" at bounding box center [31, 118] width 62 height 12
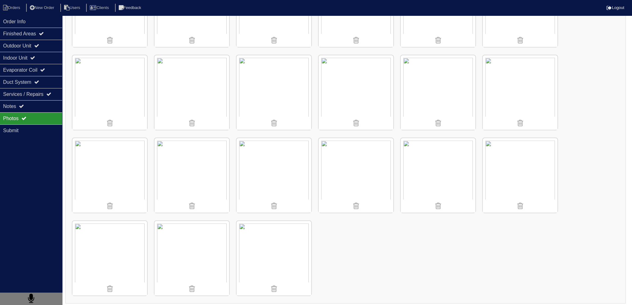
scroll to position [476, 0]
click at [434, 56] on img at bounding box center [437, 91] width 75 height 75
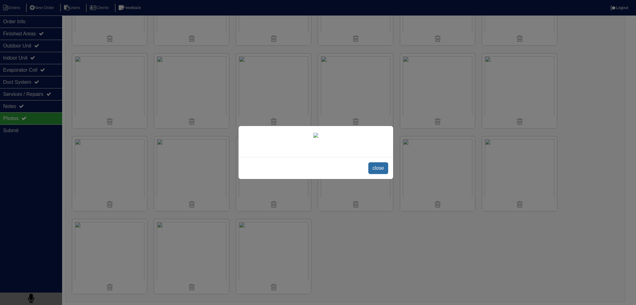
click at [383, 174] on span "close" at bounding box center [378, 168] width 20 height 12
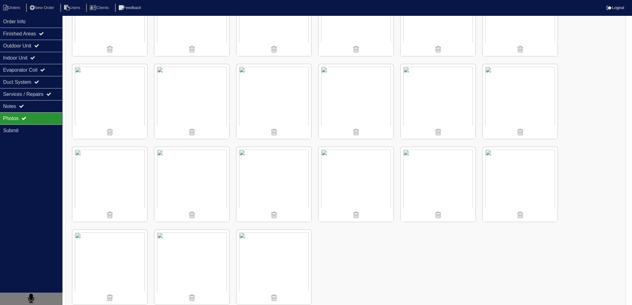
scroll to position [466, 0]
click at [267, 163] on img at bounding box center [273, 183] width 75 height 75
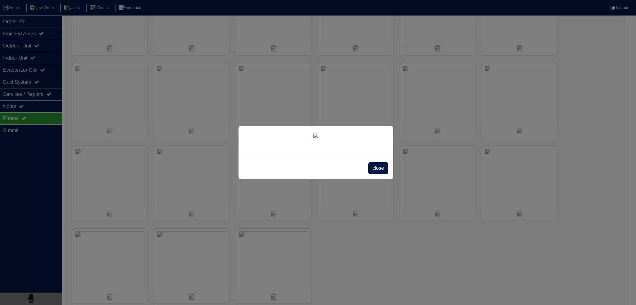
drag, startPoint x: 271, startPoint y: 149, endPoint x: 426, endPoint y: 268, distance: 196.3
click at [427, 268] on div "close" at bounding box center [318, 152] width 636 height 305
click at [375, 174] on span "close" at bounding box center [378, 168] width 20 height 12
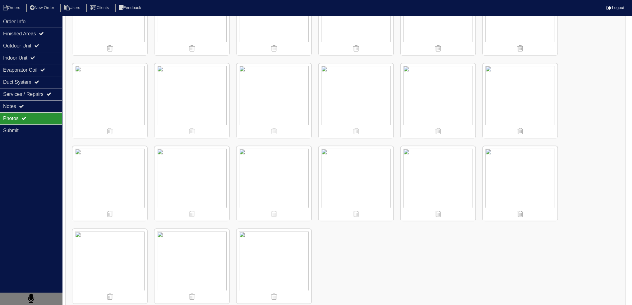
click at [445, 87] on img at bounding box center [437, 100] width 75 height 75
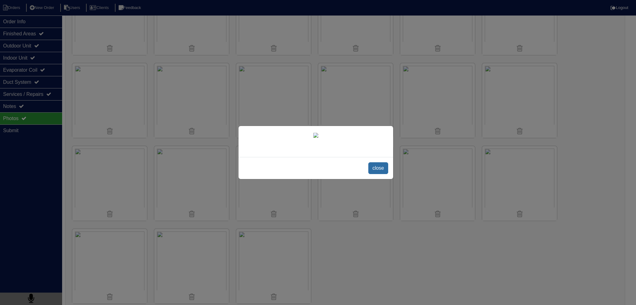
click at [379, 174] on span "close" at bounding box center [378, 168] width 20 height 12
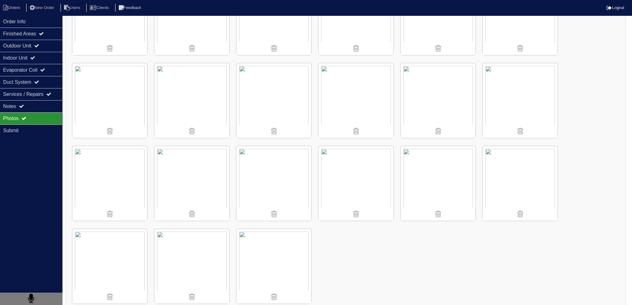
click at [297, 184] on img at bounding box center [273, 183] width 75 height 75
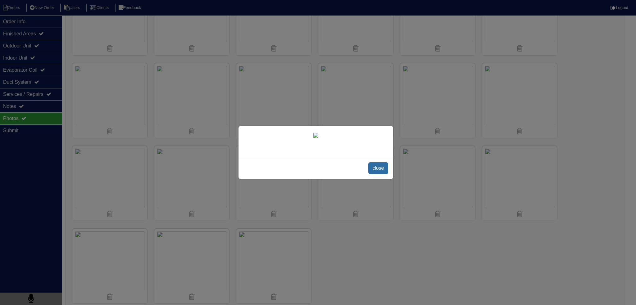
click at [378, 174] on span "close" at bounding box center [378, 168] width 20 height 12
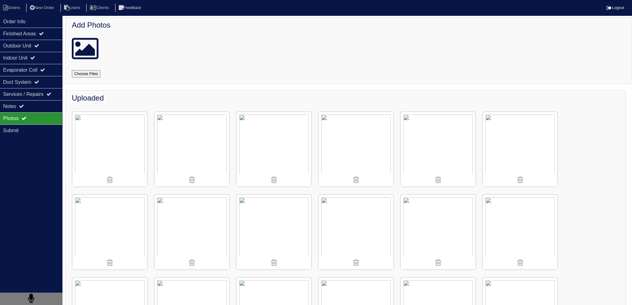
scroll to position [0, 0]
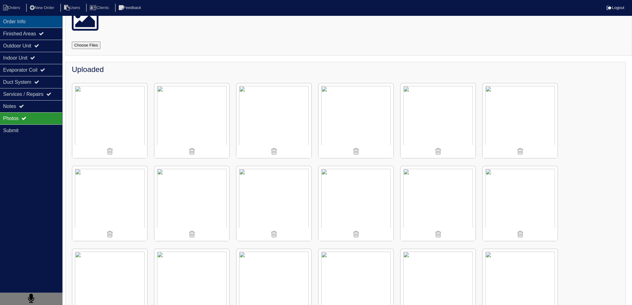
click at [39, 17] on div "Order Info" at bounding box center [31, 22] width 62 height 12
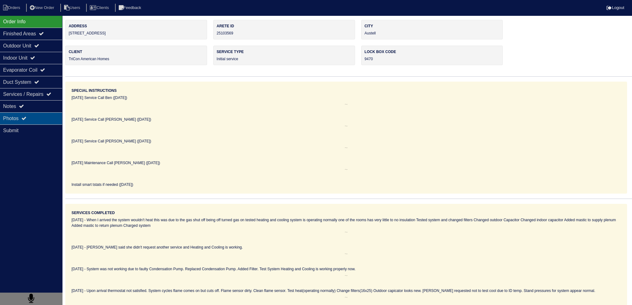
click at [38, 121] on div "Photos" at bounding box center [31, 118] width 62 height 12
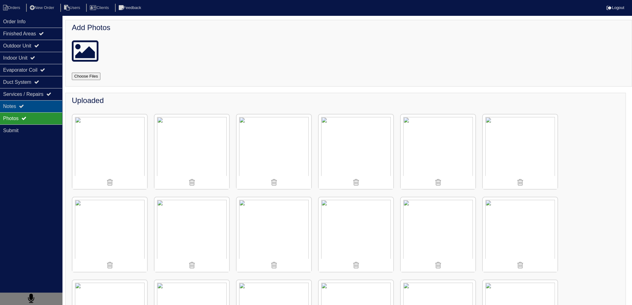
click at [39, 105] on div "Notes" at bounding box center [31, 106] width 62 height 12
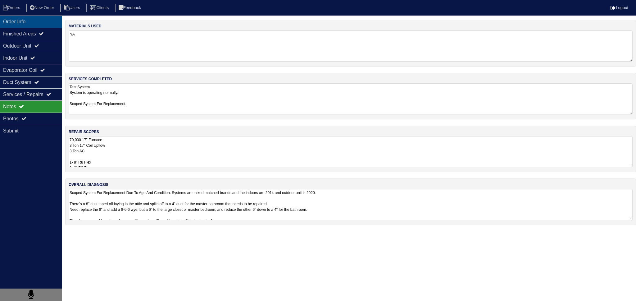
click at [43, 21] on div "Order Info" at bounding box center [31, 22] width 62 height 12
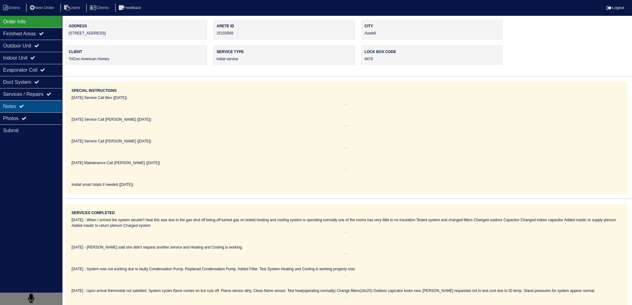
click at [31, 109] on div "Notes" at bounding box center [31, 106] width 62 height 12
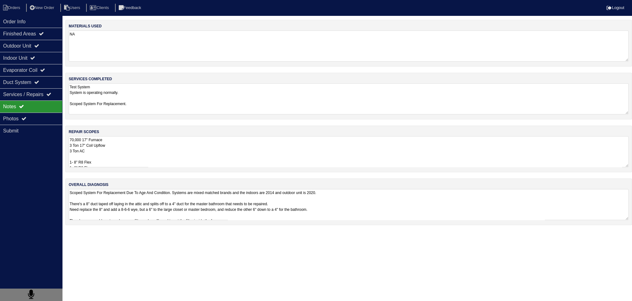
click at [144, 163] on textarea "70,000 17" Furnace 3 Ton 17" Coil Upflow 3 Ton AC 1- 8" R8 Flex 1- 6" R8 Flex 1…" at bounding box center [349, 151] width 560 height 31
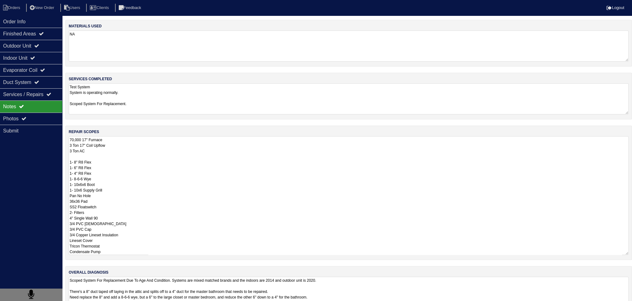
click at [70, 138] on textarea "70,000 17" Furnace 3 Ton 17" Coil Upflow 3 Ton AC 1- 8" R8 Flex 1- 6" R8 Flex 1…" at bounding box center [349, 195] width 560 height 119
click at [98, 140] on textarea "70,000 17" Furnace 3 Ton 17" Coil Upflow 3 Ton AC 1- 8" R8 Flex 1- 6" R8 Flex 1…" at bounding box center [349, 195] width 560 height 119
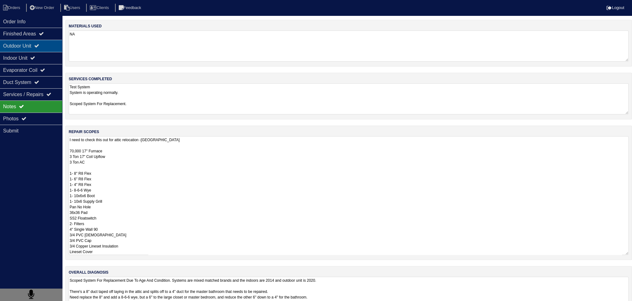
type textarea "I need to check this out for attic relocation -PA 70,000 17" Furnace 3 Ton 17" …"
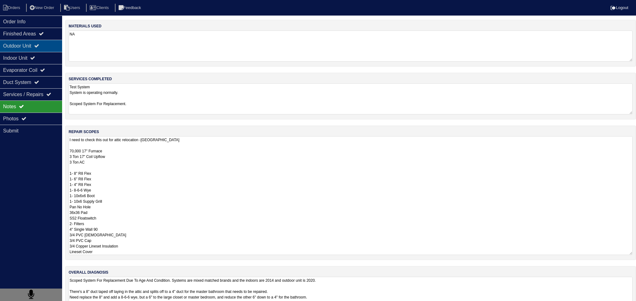
click at [19, 42] on div "Outdoor Unit" at bounding box center [31, 46] width 62 height 12
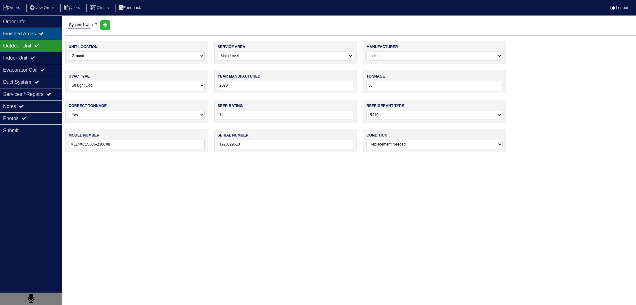
click at [25, 32] on div "Finished Areas" at bounding box center [31, 34] width 62 height 12
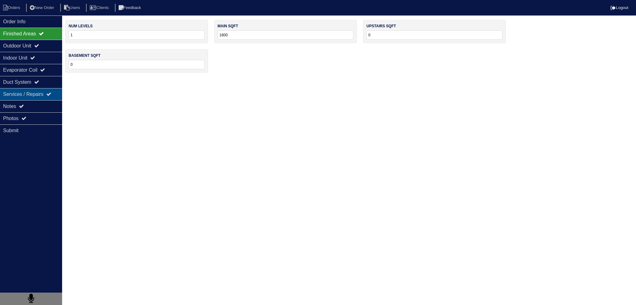
click at [30, 94] on div "Services / Repairs" at bounding box center [31, 94] width 62 height 12
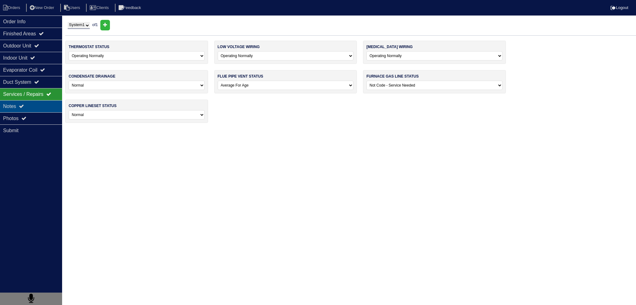
click at [34, 107] on div "Notes" at bounding box center [31, 106] width 62 height 12
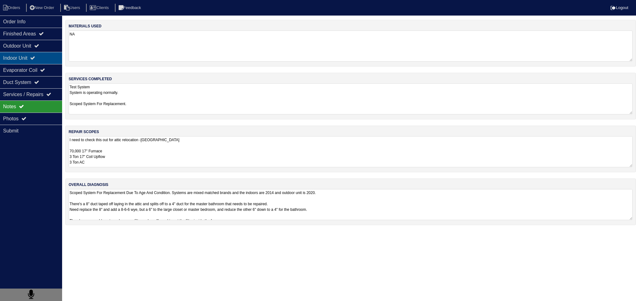
click at [27, 63] on div "Indoor Unit" at bounding box center [31, 58] width 62 height 12
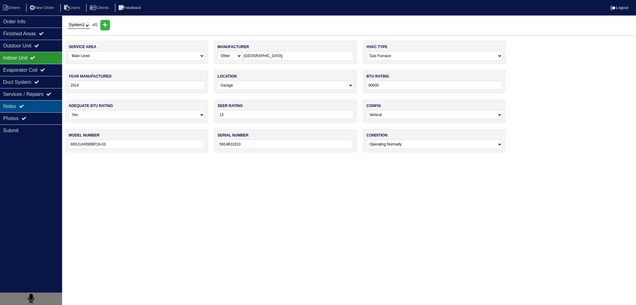
click at [32, 110] on div "Notes" at bounding box center [31, 106] width 62 height 12
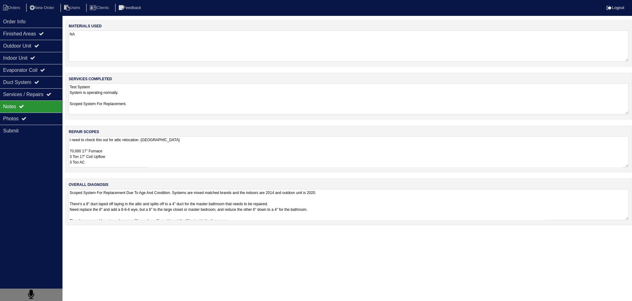
click at [122, 153] on textarea "I need to check this out for attic relocation -PA 70,000 17" Furnace 3 Ton 17" …" at bounding box center [349, 151] width 560 height 31
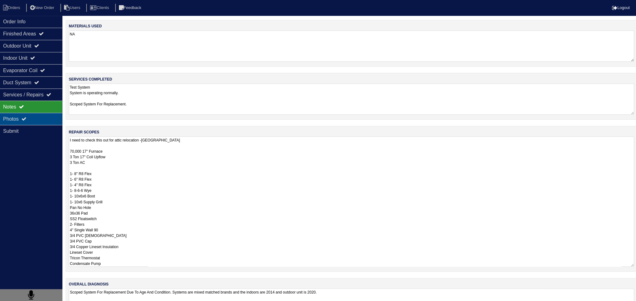
click at [30, 112] on div "Photos" at bounding box center [31, 118] width 62 height 12
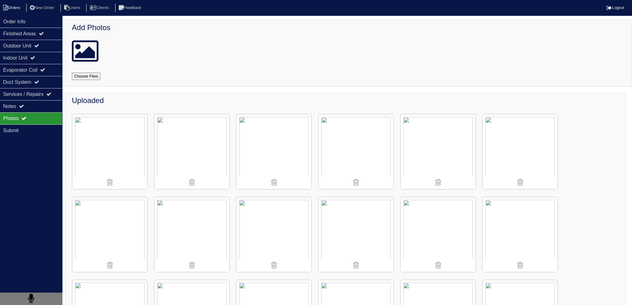
click at [20, 5] on li "Orders" at bounding box center [12, 8] width 25 height 8
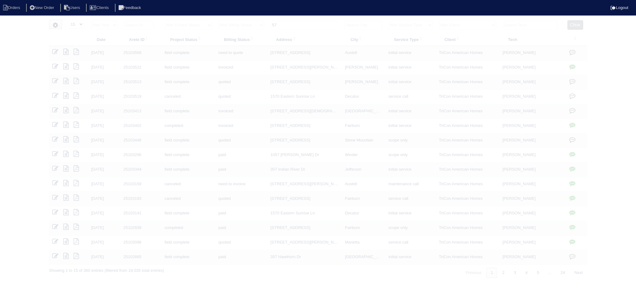
select select "15"
click at [309, 25] on input "57" at bounding box center [305, 25] width 68 height 9
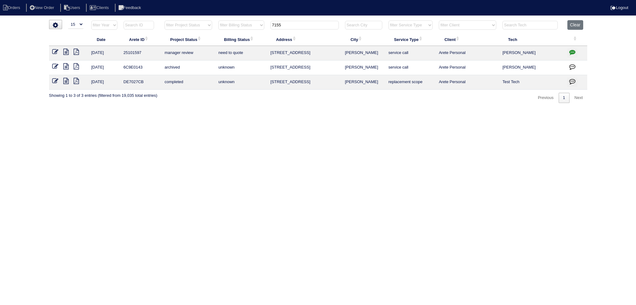
type input "7155"
click at [571, 51] on icon "button" at bounding box center [573, 52] width 6 height 6
type textarea "5/13/25 - Per Payton - checking with Lennox about coil - rk 5/30/25 - Emailed q…"
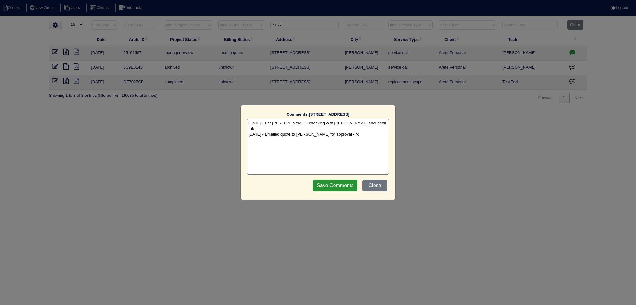
click at [571, 51] on div "Comments: 7155 Hummingbird Ln The comments on file have changed since you start…" at bounding box center [318, 152] width 636 height 305
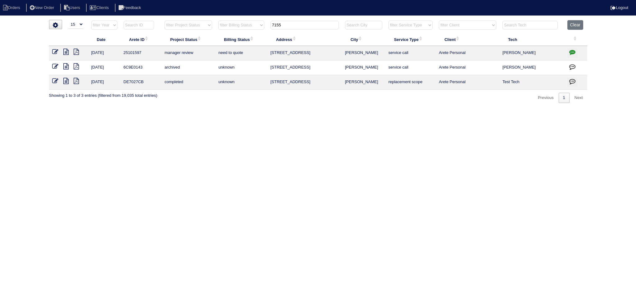
click at [67, 53] on icon at bounding box center [65, 52] width 5 height 6
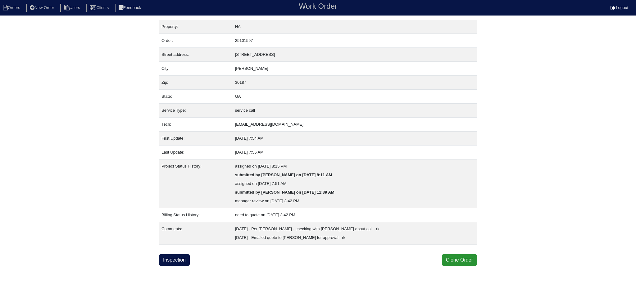
click at [180, 266] on html "Orders New Order Users Clients Feedback Work Order Logout Work Order Orders New…" at bounding box center [318, 133] width 636 height 266
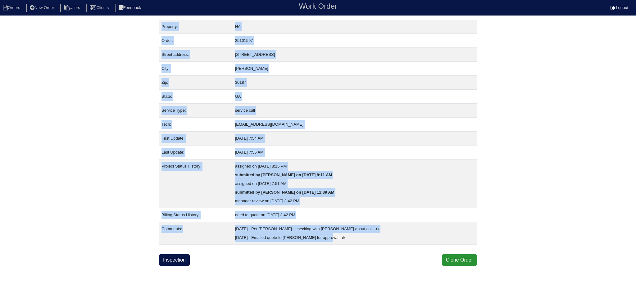
click at [180, 266] on html "Orders New Order Users Clients Feedback Work Order Logout Work Order Orders New…" at bounding box center [318, 133] width 636 height 266
click at [180, 262] on link "Inspection" at bounding box center [174, 260] width 31 height 12
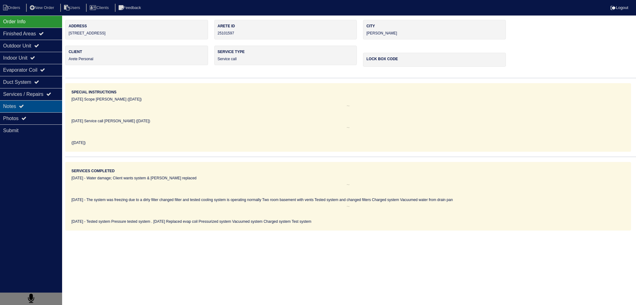
click at [35, 111] on div "Notes" at bounding box center [31, 106] width 62 height 12
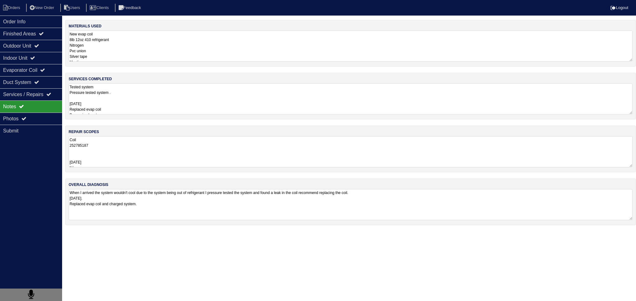
click at [137, 105] on textarea "Tested system Pressure tested system . [DATE] Replaced evap coil Pressurized sy…" at bounding box center [351, 98] width 564 height 31
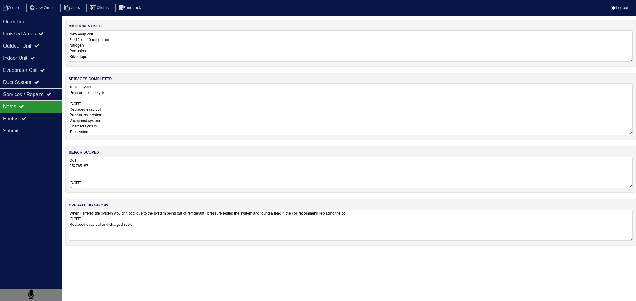
click at [124, 174] on div "repair scopes Coil 252785187 [DATE] N/a" at bounding box center [350, 169] width 571 height 47
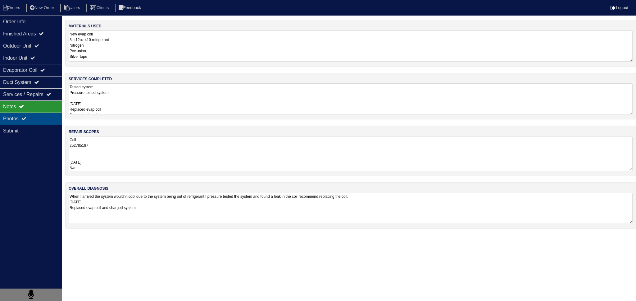
click at [48, 120] on div "Photos" at bounding box center [31, 118] width 62 height 12
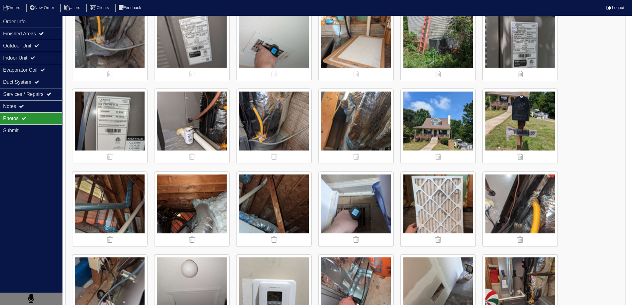
scroll to position [373, 0]
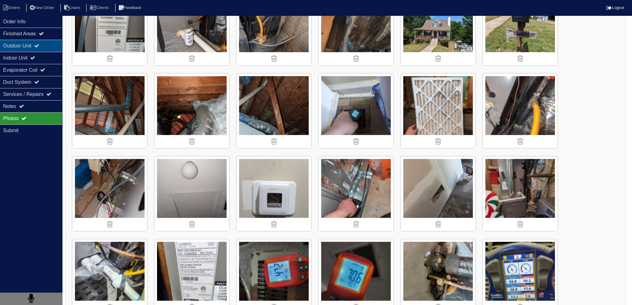
click at [47, 44] on div "Outdoor Unit" at bounding box center [31, 46] width 62 height 12
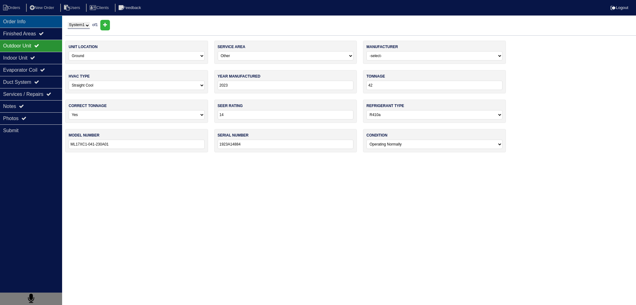
click at [44, 21] on div "Order Info" at bounding box center [31, 22] width 62 height 12
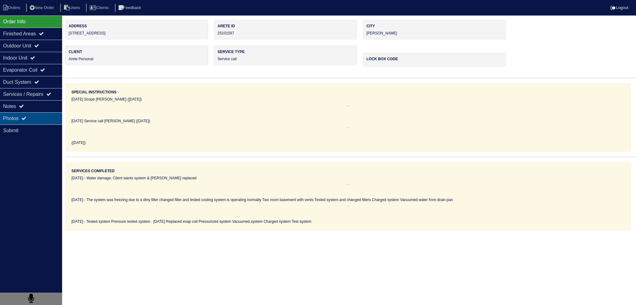
click at [34, 114] on div "Photos" at bounding box center [31, 118] width 62 height 12
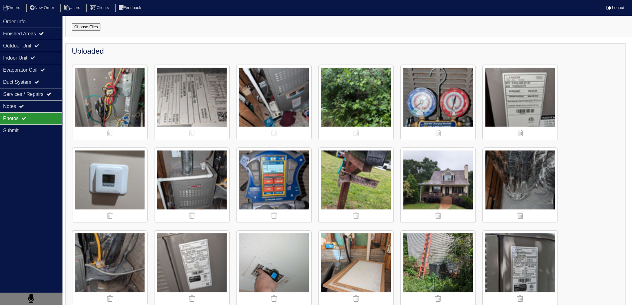
scroll to position [124, 0]
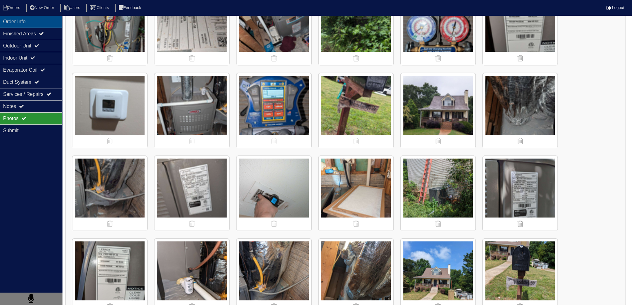
click at [41, 25] on div "Order Info" at bounding box center [31, 22] width 62 height 12
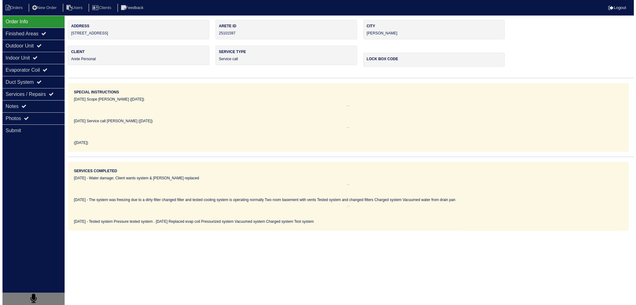
scroll to position [0, 0]
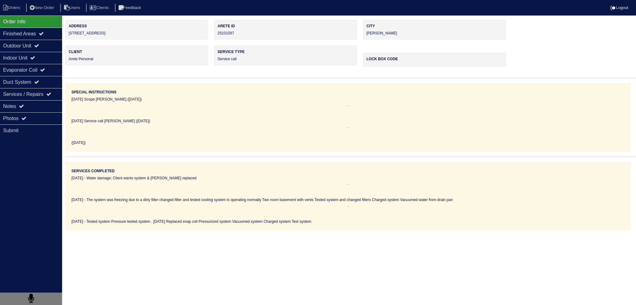
click at [22, 13] on nav "Orders New Order Users Clients Feedback Logout" at bounding box center [318, 8] width 636 height 16
click at [19, 8] on li "Orders" at bounding box center [12, 8] width 25 height 8
select select "15"
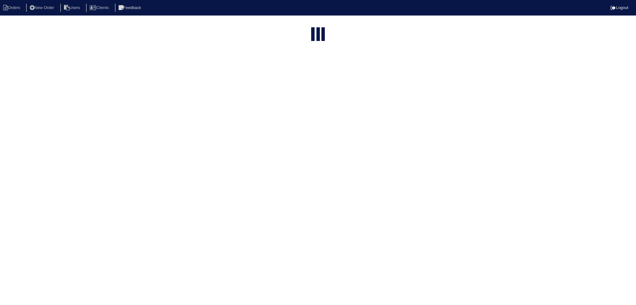
type input "7155"
click at [310, 26] on input "7155" at bounding box center [305, 25] width 68 height 9
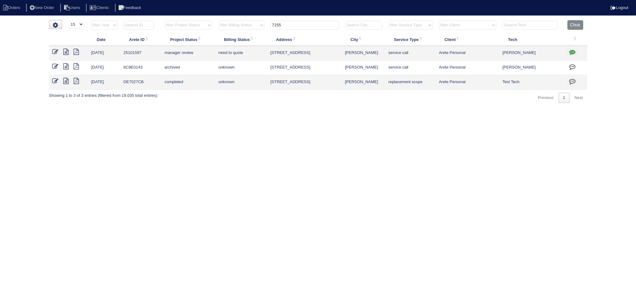
click at [310, 26] on input "7155" at bounding box center [305, 25] width 68 height 9
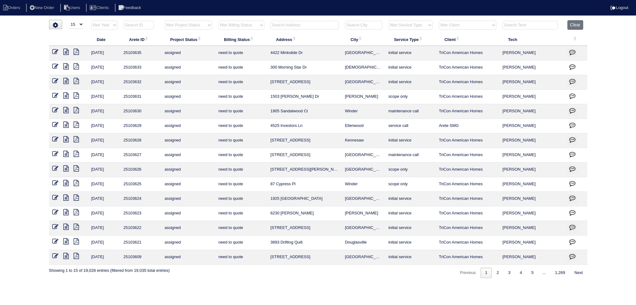
click at [304, 21] on input "text" at bounding box center [305, 25] width 68 height 9
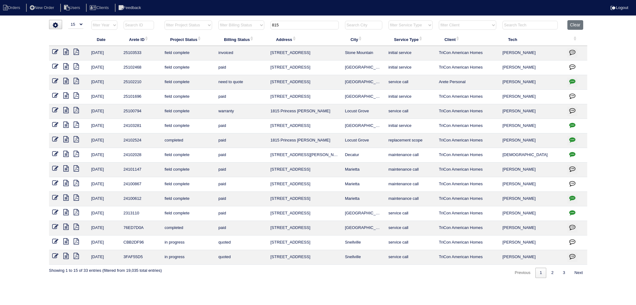
type input "815"
click at [573, 82] on icon "button" at bounding box center [573, 81] width 6 height 6
type textarea "6/26/25 - Emailed Dan and Payton - how to quote - rk 6/30/25 - Prepared quote w…"
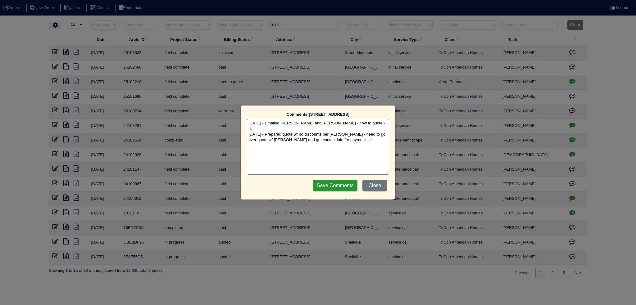
drag, startPoint x: 372, startPoint y: 186, endPoint x: 369, endPoint y: 189, distance: 3.5
click at [372, 187] on button "Close" at bounding box center [375, 186] width 25 height 12
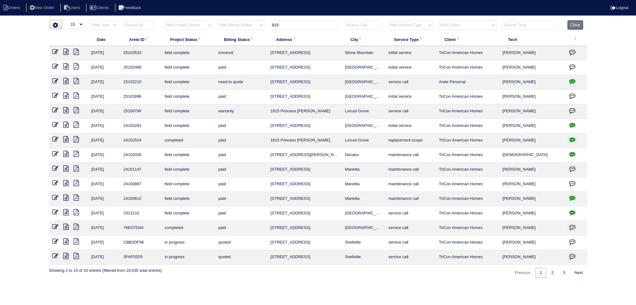
click at [66, 80] on icon at bounding box center [65, 81] width 5 height 6
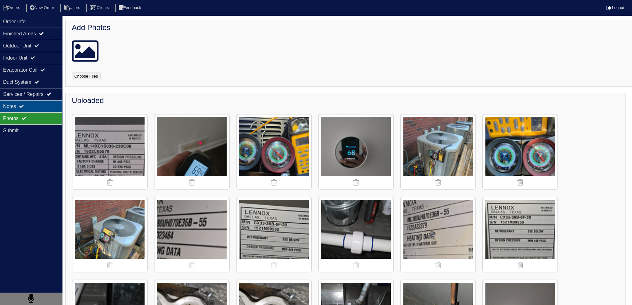
click at [35, 101] on div "Notes" at bounding box center [31, 106] width 62 height 12
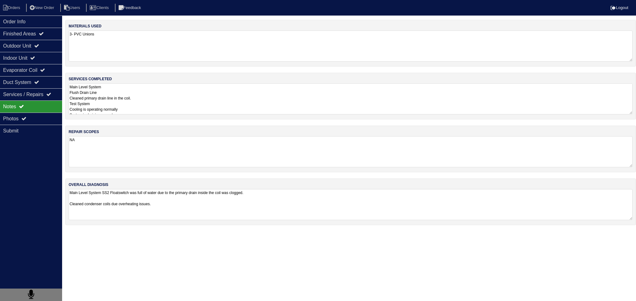
click at [130, 114] on div "services completed Main Level System Flush Drain Line Cleaned primary drain lin…" at bounding box center [350, 96] width 571 height 47
click at [131, 99] on textarea "Main Level System Flush Drain Line Cleaned primary drain line in the coil. Test…" at bounding box center [351, 98] width 564 height 31
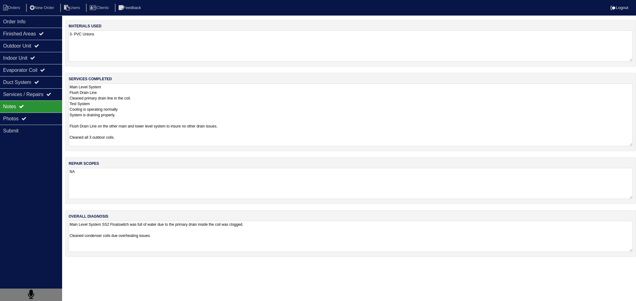
click at [130, 108] on textarea "Main Level System Flush Drain Line Cleaned primary drain line in the coil. Test…" at bounding box center [351, 114] width 564 height 63
click at [40, 25] on div "Order Info" at bounding box center [31, 22] width 62 height 12
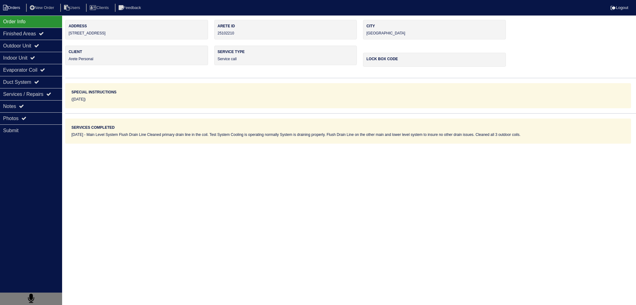
click at [12, 5] on li "Orders" at bounding box center [12, 8] width 25 height 8
select select "15"
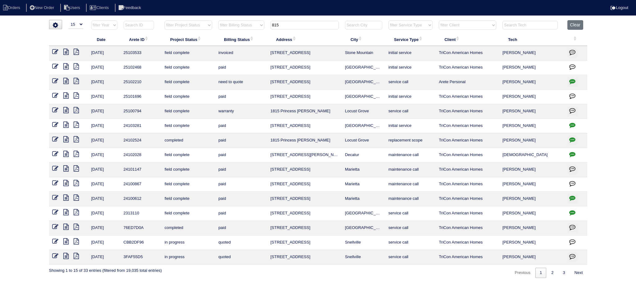
drag, startPoint x: 292, startPoint y: 28, endPoint x: 254, endPoint y: 25, distance: 39.0
click at [254, 25] on tr "filter Year -- Any Year -- 2025 2024 2023 2022 2021 2020 2019 filter Project St…" at bounding box center [318, 26] width 538 height 13
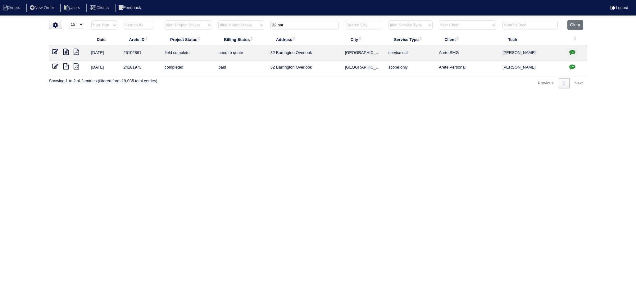
type input "32 bar"
click at [573, 51] on icon "button" at bounding box center [573, 52] width 6 height 6
type textarea "[DATE] - Per [PERSON_NAME] - tenant text [PERSON_NAME] wanting system serviced …"
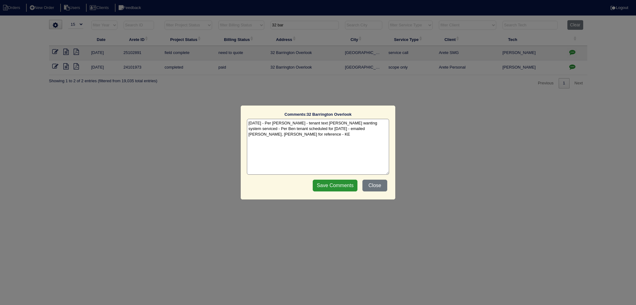
click at [573, 51] on div "Comments: 32 Barrington Overlook The comments on file have changed since you st…" at bounding box center [318, 152] width 636 height 305
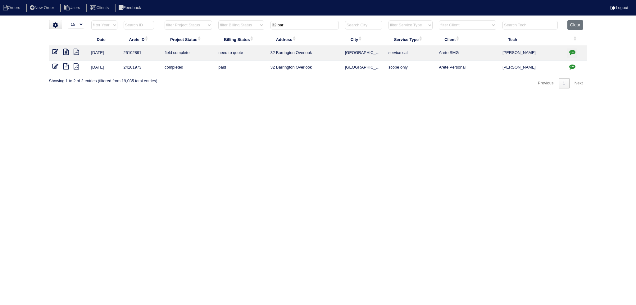
click at [63, 51] on td at bounding box center [68, 53] width 39 height 15
click at [66, 53] on icon at bounding box center [65, 52] width 5 height 6
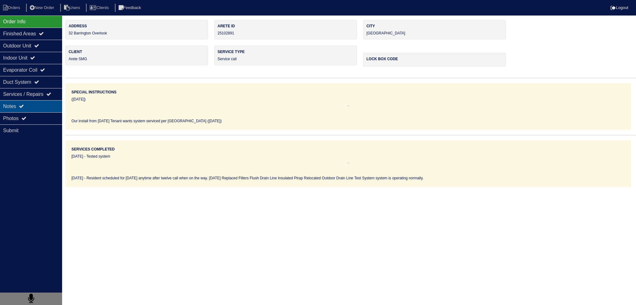
click at [30, 108] on div "Notes" at bounding box center [31, 106] width 62 height 12
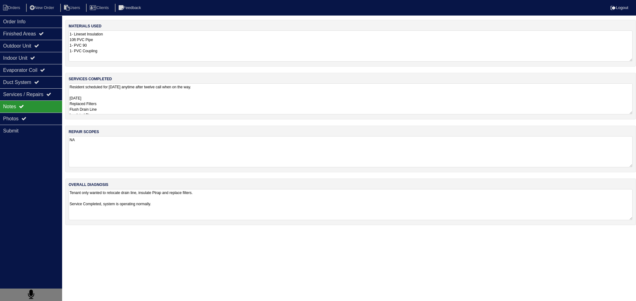
click at [108, 103] on textarea "Resident scheduled for [DATE] anytime after twelve call when on the way. [DATE]…" at bounding box center [351, 98] width 564 height 31
click at [43, 115] on div "Photos" at bounding box center [31, 118] width 62 height 12
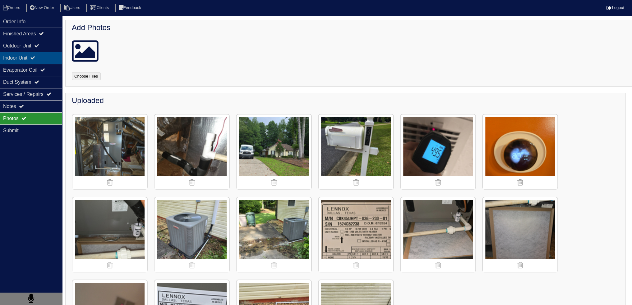
click at [40, 52] on div "Indoor Unit" at bounding box center [31, 58] width 62 height 12
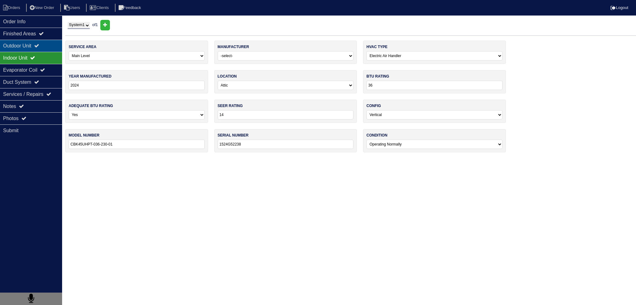
click at [39, 48] on icon at bounding box center [36, 45] width 5 height 5
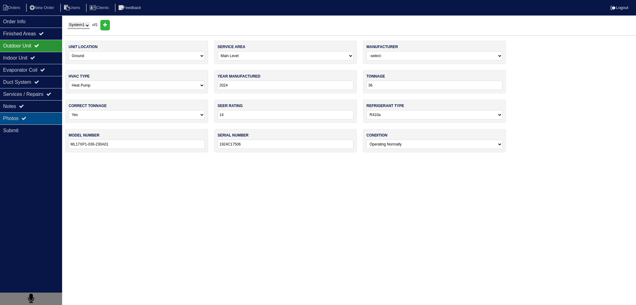
click at [36, 113] on div "Photos" at bounding box center [31, 118] width 62 height 12
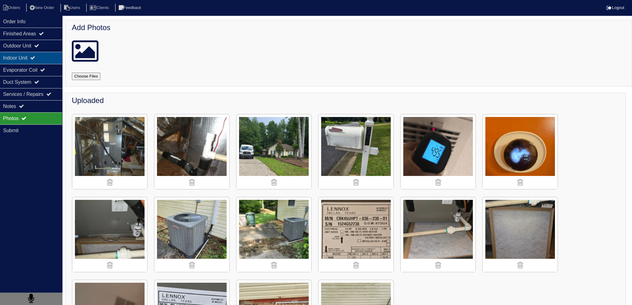
click at [45, 52] on div "Indoor Unit" at bounding box center [31, 58] width 62 height 12
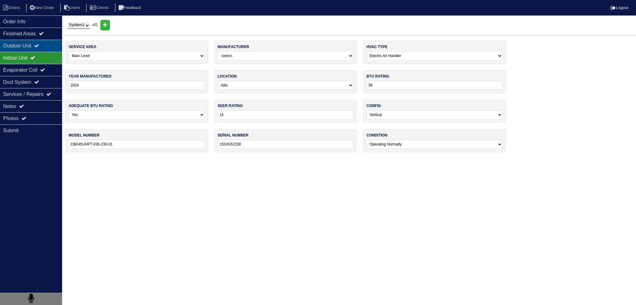
click at [43, 48] on div "Outdoor Unit" at bounding box center [31, 46] width 62 height 12
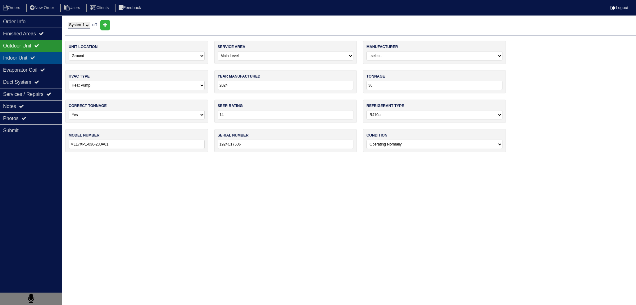
click at [35, 59] on icon at bounding box center [32, 57] width 5 height 5
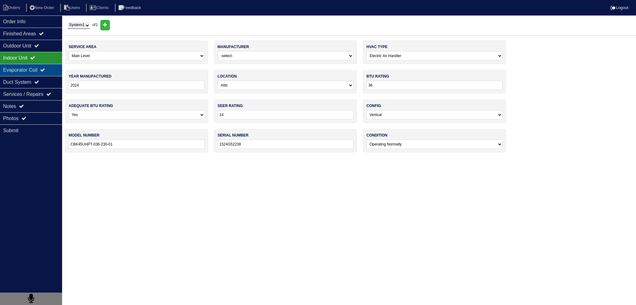
click at [37, 69] on div "Evaporator Coil" at bounding box center [31, 70] width 62 height 12
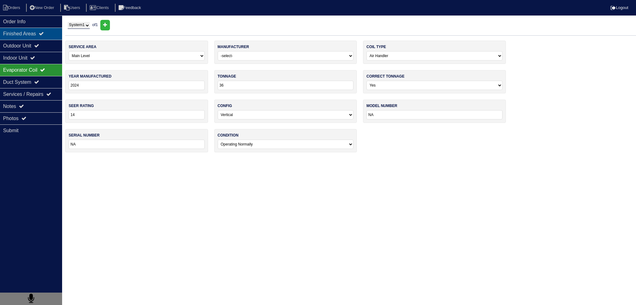
click at [37, 33] on div "Finished Areas" at bounding box center [31, 34] width 62 height 12
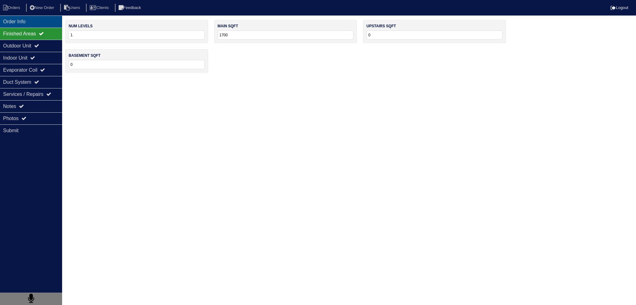
click at [35, 24] on div "Order Info" at bounding box center [31, 22] width 62 height 12
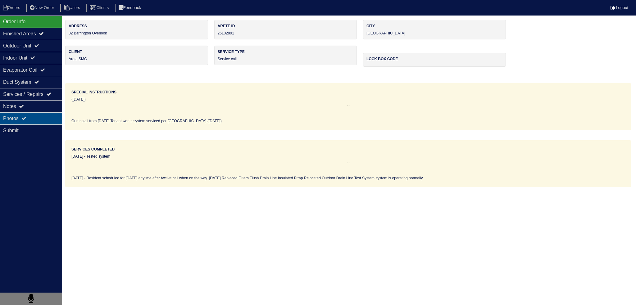
click at [25, 121] on div "Photos" at bounding box center [31, 118] width 62 height 12
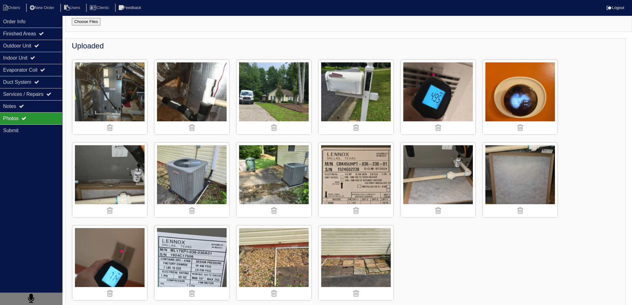
scroll to position [62, 0]
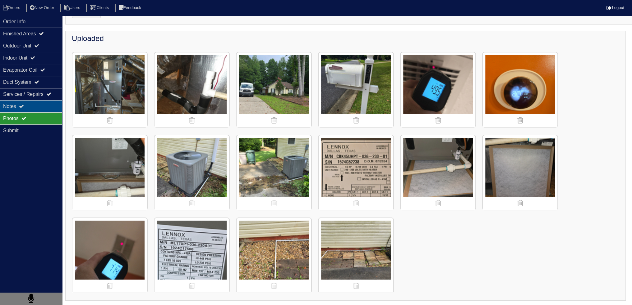
click at [27, 104] on div "Notes" at bounding box center [31, 106] width 62 height 12
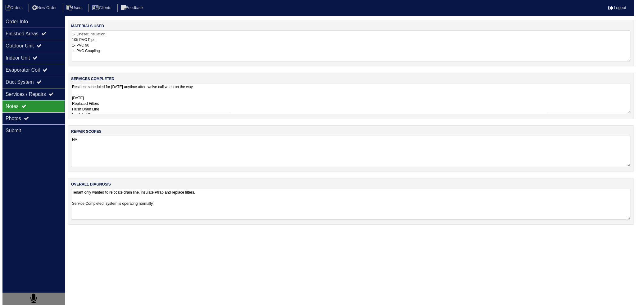
scroll to position [0, 0]
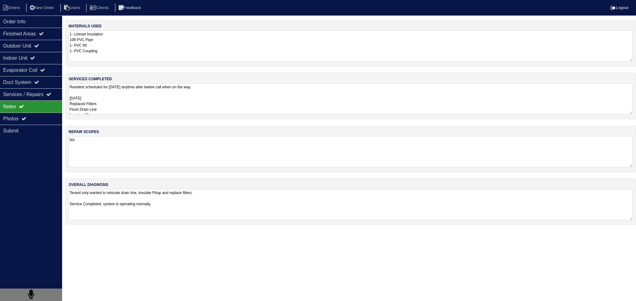
click at [129, 95] on textarea "Resident scheduled for Friday anytime after twelve call when on the way. 8/8/25…" at bounding box center [351, 98] width 564 height 31
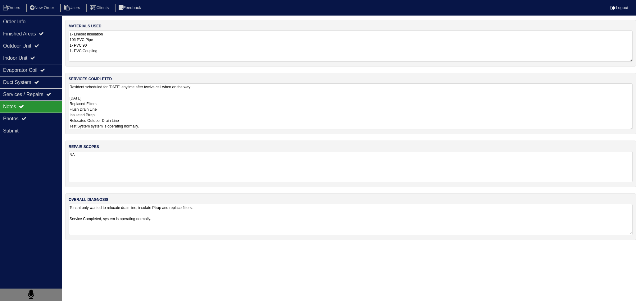
click at [119, 89] on textarea "Resident scheduled for Friday anytime after twelve call when on the way. 8/8/25…" at bounding box center [351, 106] width 564 height 46
click at [118, 91] on textarea "Resident scheduled for Friday anytime after twelve call when on the way. 8/8/25…" at bounding box center [351, 106] width 564 height 46
click at [22, 120] on div "Photos" at bounding box center [31, 118] width 62 height 12
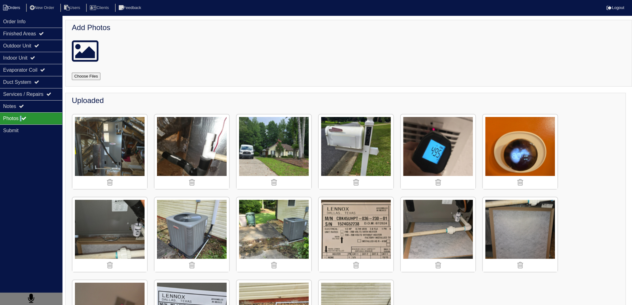
click at [14, 4] on li "Orders" at bounding box center [12, 8] width 25 height 8
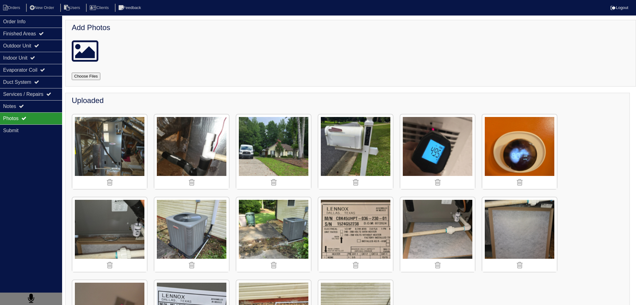
select select "15"
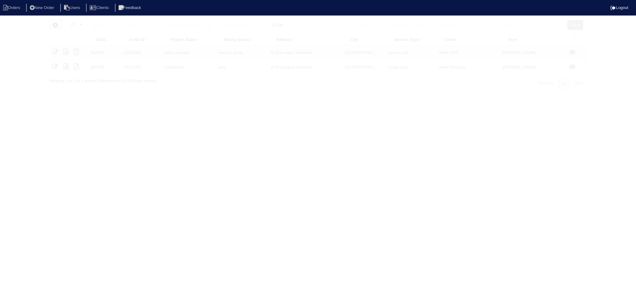
click at [303, 26] on input "32 bar" at bounding box center [305, 25] width 68 height 9
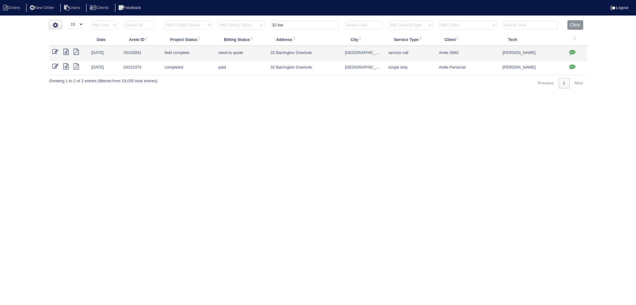
click at [303, 26] on input "32 bar" at bounding box center [305, 25] width 68 height 9
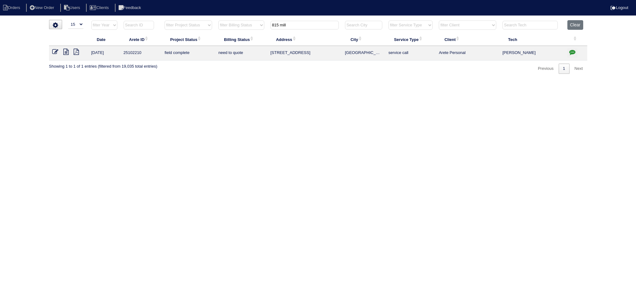
type input "815 mill"
click at [59, 53] on link at bounding box center [57, 52] width 11 height 5
click at [65, 53] on icon at bounding box center [65, 52] width 5 height 6
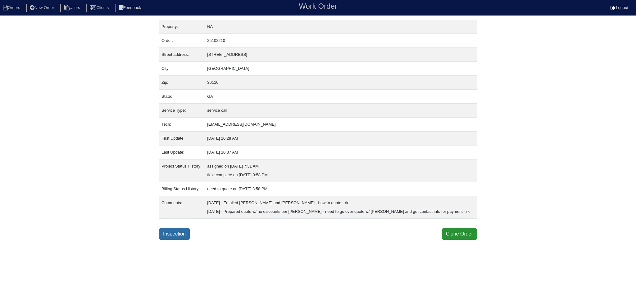
click at [179, 230] on link "Inspection" at bounding box center [174, 234] width 31 height 12
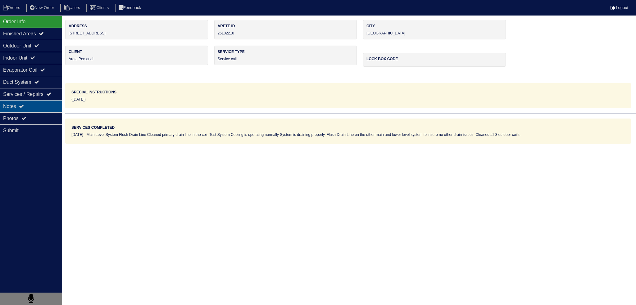
click at [35, 110] on div "Notes" at bounding box center [31, 106] width 62 height 12
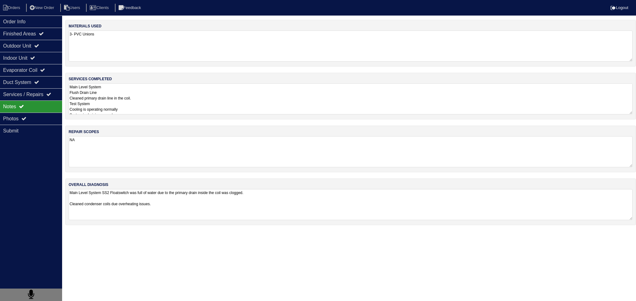
click at [131, 96] on textarea "Main Level System Flush Drain Line Cleaned primary drain line in the coil. Test…" at bounding box center [351, 98] width 564 height 31
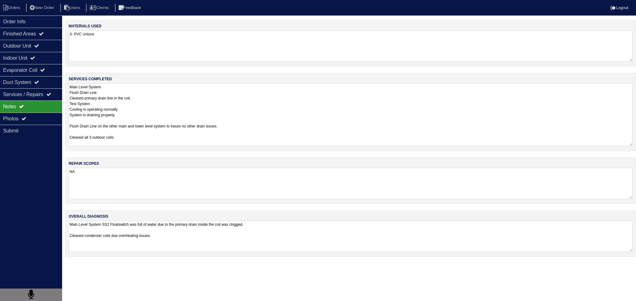
click at [132, 90] on textarea "Main Level System Flush Drain Line Cleaned primary drain line in the coil. Test…" at bounding box center [351, 114] width 564 height 63
click at [131, 108] on textarea "Main Level System Flush Drain Line Cleaned primary drain line in the coil. Test…" at bounding box center [351, 114] width 564 height 63
click at [130, 115] on textarea "Main Level System Flush Drain Line Cleaned primary drain line in the coil. Test…" at bounding box center [351, 114] width 564 height 63
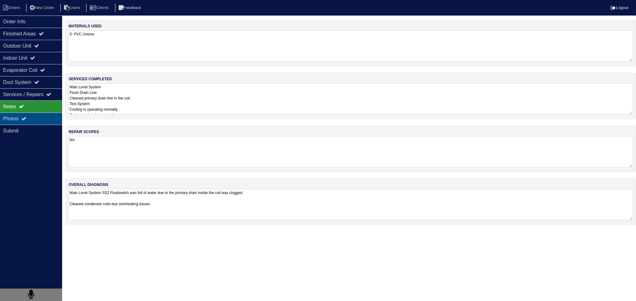
click at [24, 121] on div "Photos" at bounding box center [31, 118] width 62 height 12
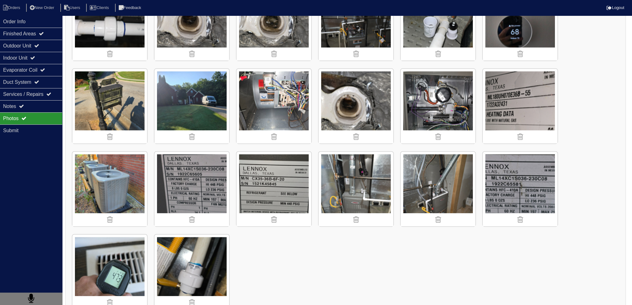
scroll to position [310, 0]
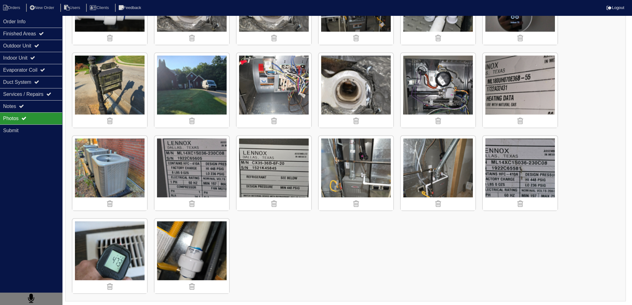
drag, startPoint x: 312, startPoint y: 212, endPoint x: 301, endPoint y: 226, distance: 18.1
click at [301, 226] on div "Uploaded" at bounding box center [345, 42] width 560 height 519
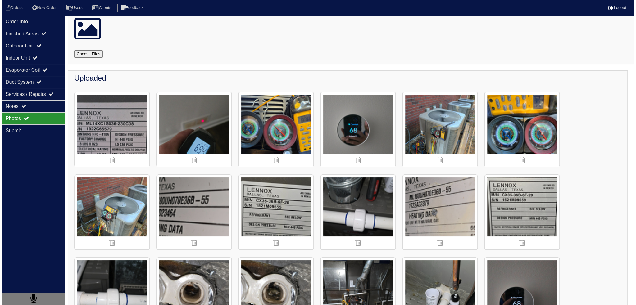
scroll to position [0, 0]
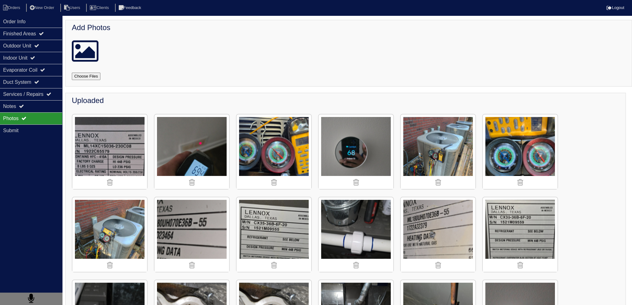
drag, startPoint x: 17, startPoint y: 21, endPoint x: 16, endPoint y: 13, distance: 7.3
click at [17, 21] on div "Order Info" at bounding box center [31, 22] width 62 height 12
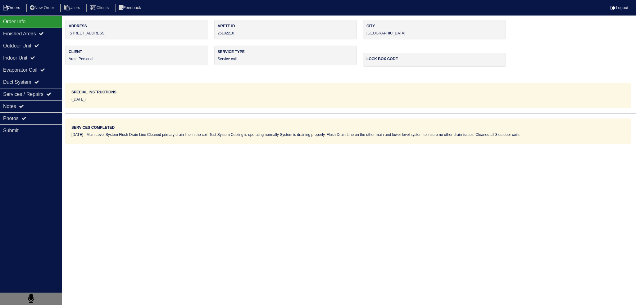
click at [15, 8] on li "Orders" at bounding box center [12, 8] width 25 height 8
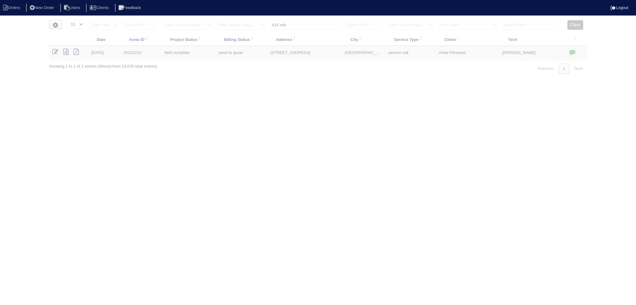
select select "15"
click at [536, 27] on input "text" at bounding box center [530, 25] width 55 height 9
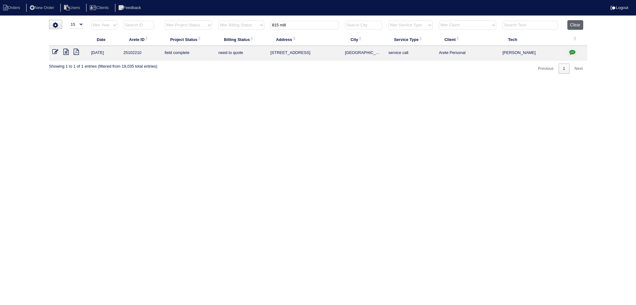
click at [577, 24] on button "Clear" at bounding box center [576, 25] width 16 height 10
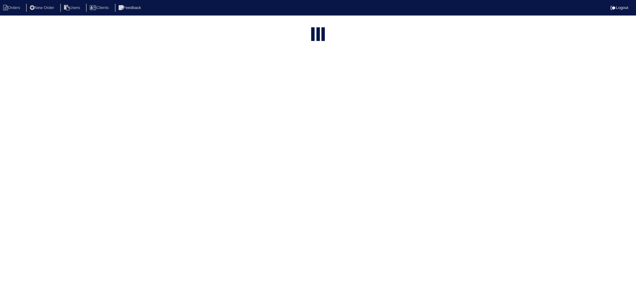
select select "15"
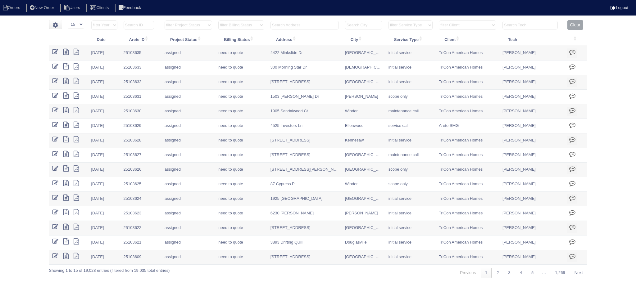
click at [529, 25] on input "text" at bounding box center [530, 25] width 55 height 9
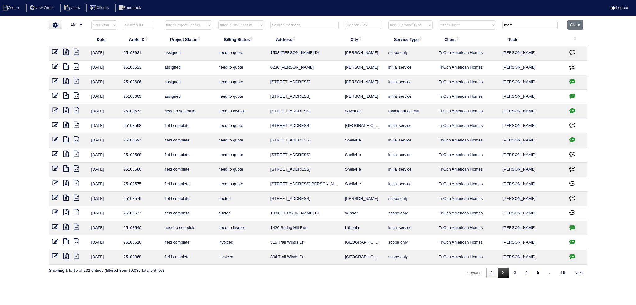
click at [498, 269] on link "2" at bounding box center [503, 273] width 11 height 10
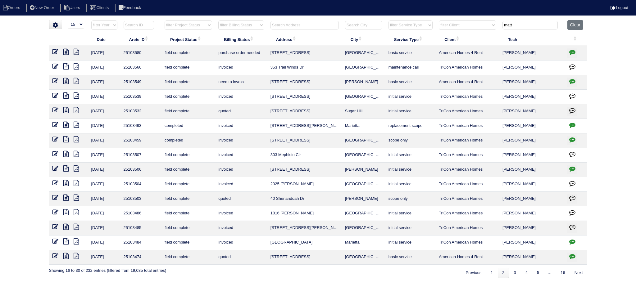
click at [504, 276] on link "2" at bounding box center [503, 273] width 11 height 10
click at [502, 273] on link "2" at bounding box center [503, 273] width 11 height 10
click at [496, 273] on link "1" at bounding box center [492, 273] width 11 height 10
type input "matt"
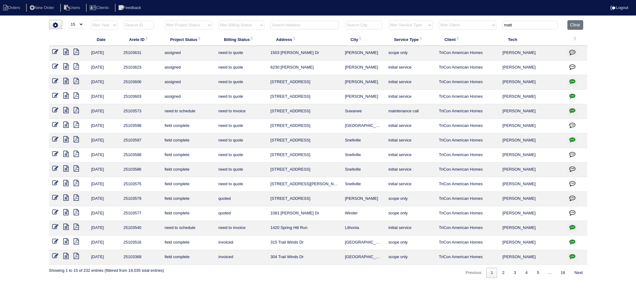
click at [66, 180] on icon at bounding box center [65, 183] width 5 height 6
click at [65, 168] on icon at bounding box center [65, 169] width 5 height 6
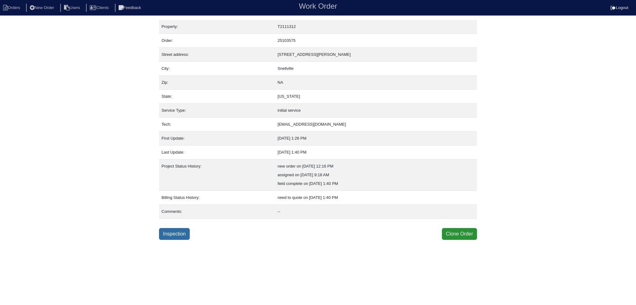
click at [185, 238] on link "Inspection" at bounding box center [174, 234] width 31 height 12
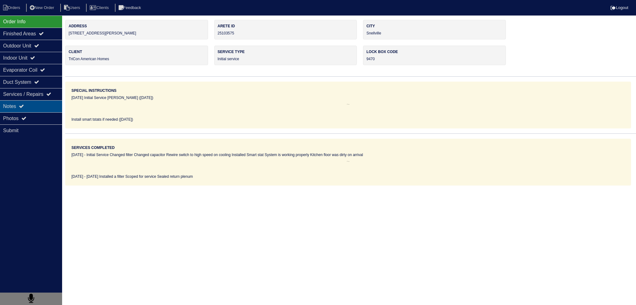
click at [39, 110] on div "Notes" at bounding box center [31, 106] width 62 height 12
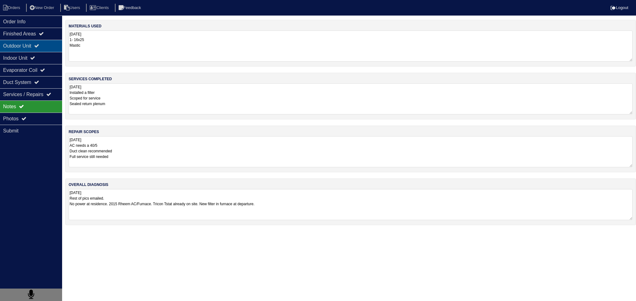
click at [39, 47] on icon at bounding box center [36, 45] width 5 height 5
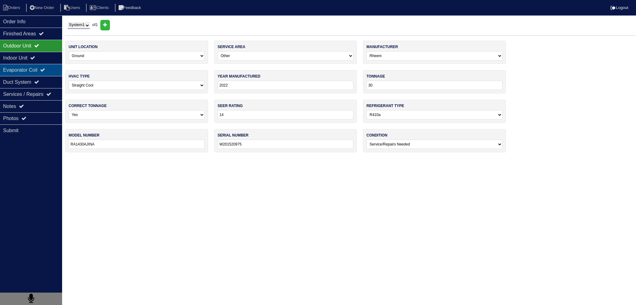
drag, startPoint x: 37, startPoint y: 56, endPoint x: 35, endPoint y: 64, distance: 7.9
click at [35, 57] on icon at bounding box center [32, 57] width 5 height 5
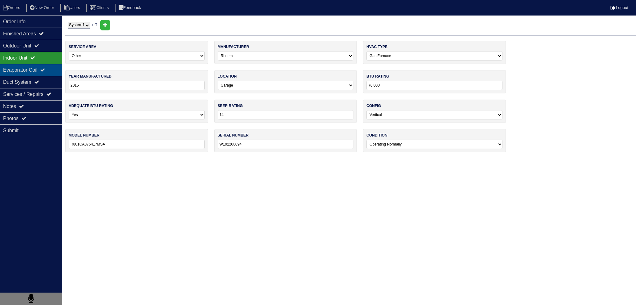
click at [34, 67] on div "Evaporator Coil" at bounding box center [31, 70] width 62 height 12
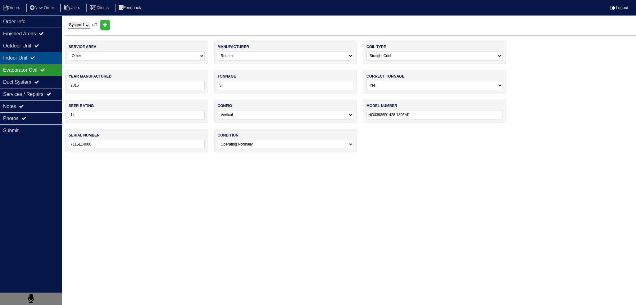
click at [35, 56] on icon at bounding box center [32, 57] width 5 height 5
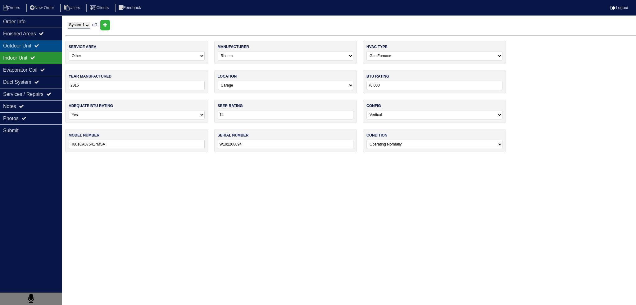
click at [39, 46] on icon at bounding box center [36, 45] width 5 height 5
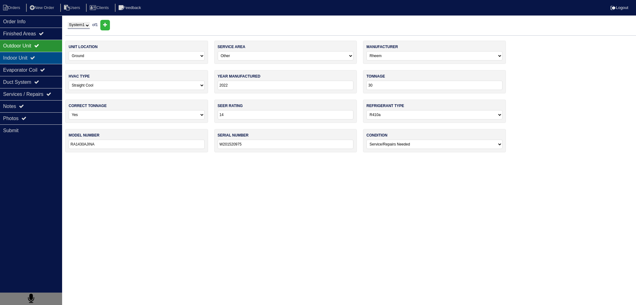
click at [35, 57] on icon at bounding box center [32, 57] width 5 height 5
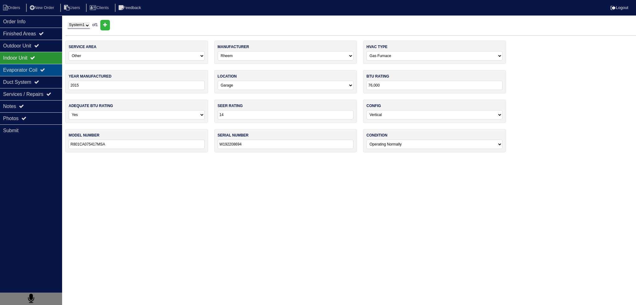
click at [32, 69] on div "Evaporator Coil" at bounding box center [31, 70] width 62 height 12
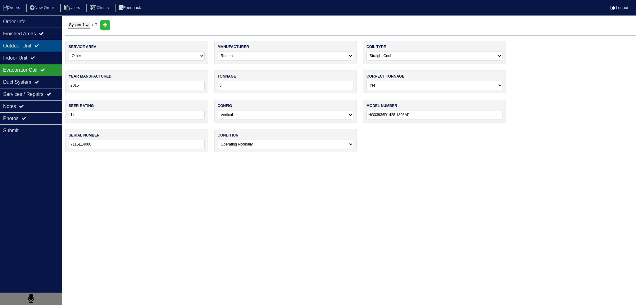
click at [29, 46] on div "Outdoor Unit" at bounding box center [31, 46] width 62 height 12
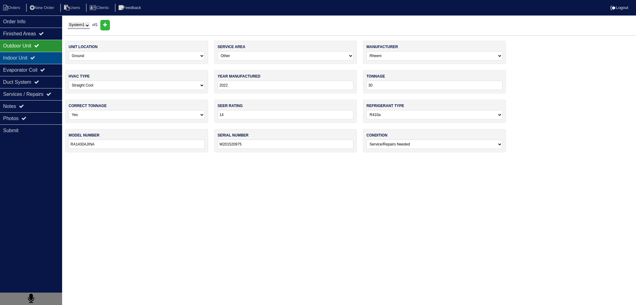
click at [27, 56] on div "Indoor Unit" at bounding box center [31, 58] width 62 height 12
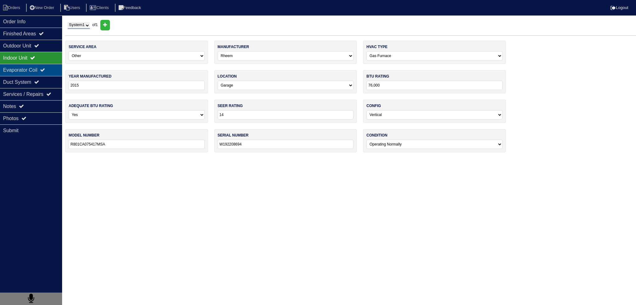
click at [24, 64] on div "Evaporator Coil" at bounding box center [31, 70] width 62 height 12
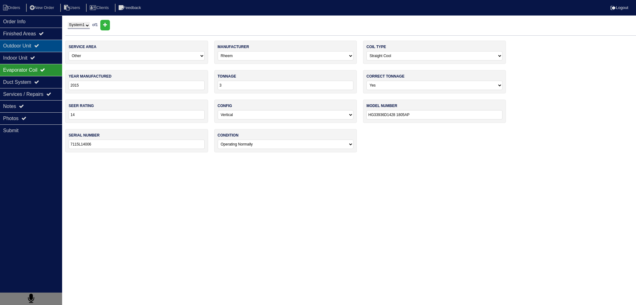
click at [26, 51] on div "Outdoor Unit" at bounding box center [31, 46] width 62 height 12
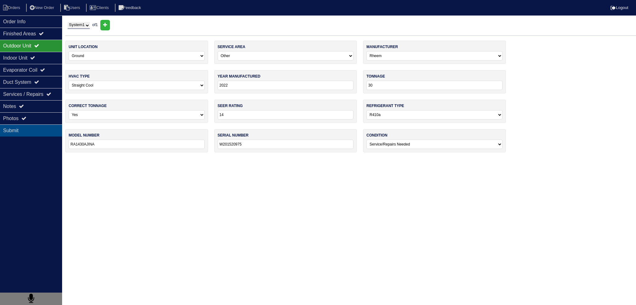
click at [48, 126] on div "Submit" at bounding box center [31, 131] width 62 height 12
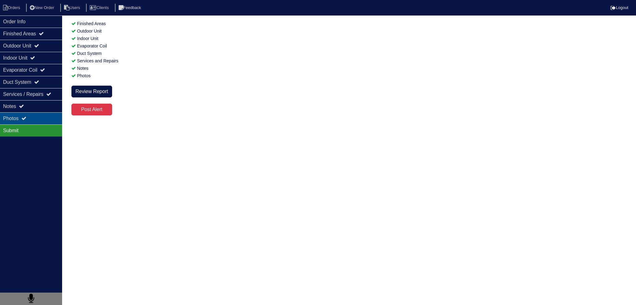
click at [46, 121] on div "Photos" at bounding box center [31, 118] width 62 height 12
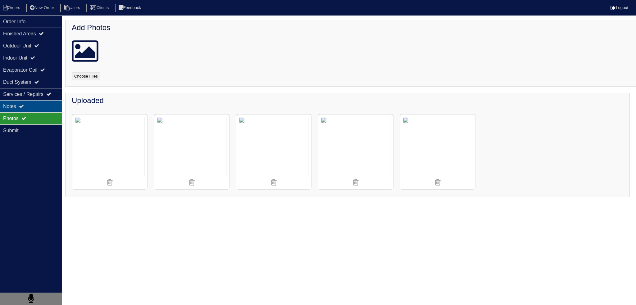
click at [34, 102] on div "Notes" at bounding box center [31, 106] width 62 height 12
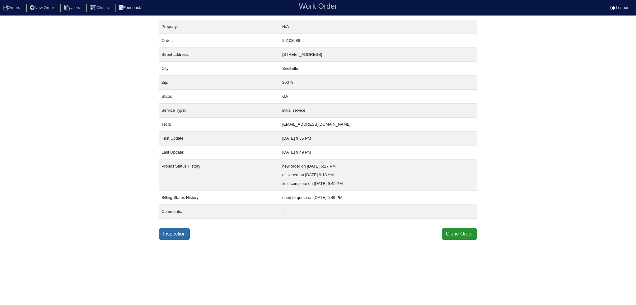
click at [182, 237] on link "Inspection" at bounding box center [174, 234] width 31 height 12
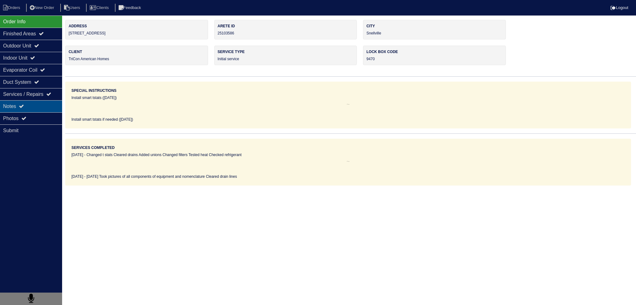
click at [54, 105] on div "Notes" at bounding box center [31, 106] width 62 height 12
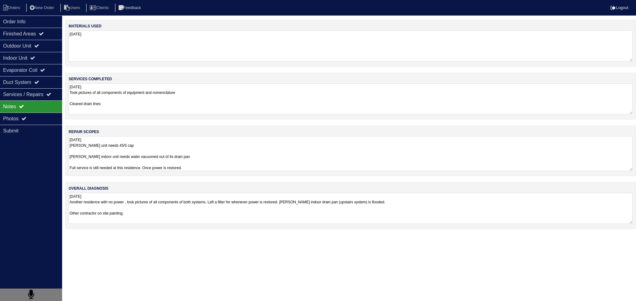
click at [139, 165] on textarea "[DATE] [PERSON_NAME] unit needs 45/5 cap [PERSON_NAME] indoor unit needs water …" at bounding box center [351, 153] width 564 height 35
click at [140, 159] on textarea "10.1.25 Goodman unit needs 45/5 cap Payne indoor unit needs water vacuumed out …" at bounding box center [351, 153] width 564 height 35
click at [112, 150] on textarea "10.1.25 Goodman unit needs 45/5 cap Payne indoor unit needs water vacuumed out …" at bounding box center [351, 153] width 564 height 35
click at [113, 161] on textarea "10.1.25 Goodman unit needs 45/5 cap Payne indoor unit needs water vacuumed out …" at bounding box center [351, 153] width 564 height 35
drag, startPoint x: 20, startPoint y: 38, endPoint x: 30, endPoint y: 48, distance: 14.1
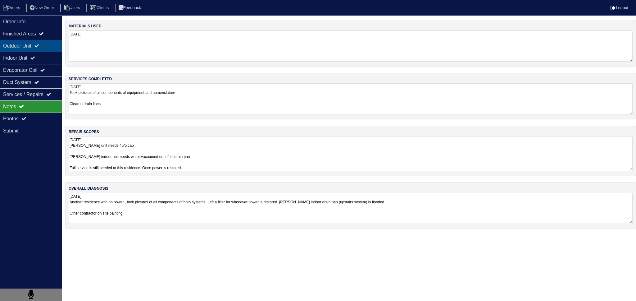
click at [21, 39] on div "Order Info Finished Areas Outdoor Unit Indoor Unit Evaporator Coil Duct System …" at bounding box center [31, 166] width 62 height 301
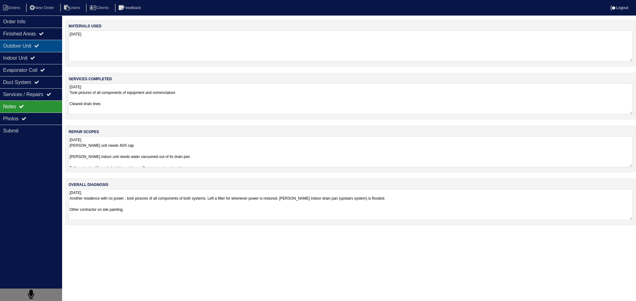
click at [30, 48] on div "Outdoor Unit" at bounding box center [31, 46] width 62 height 12
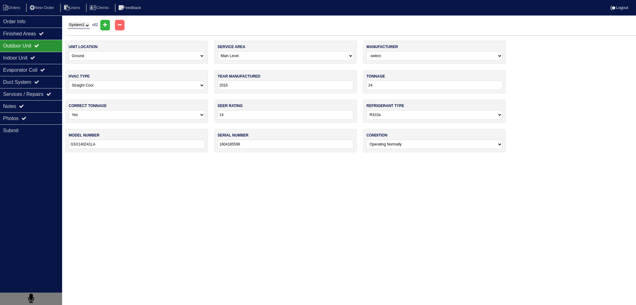
click at [89, 27] on select "System 1 System 2" at bounding box center [79, 25] width 22 height 7
click at [35, 56] on icon at bounding box center [32, 57] width 5 height 5
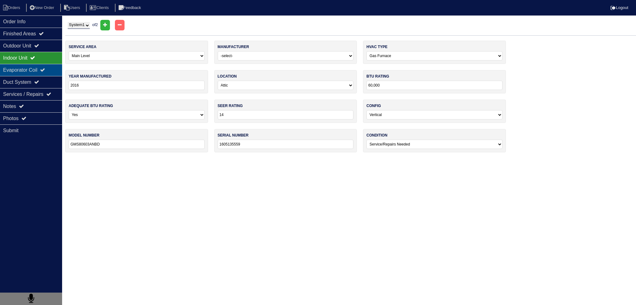
click at [37, 64] on div "Evaporator Coil" at bounding box center [31, 70] width 62 height 12
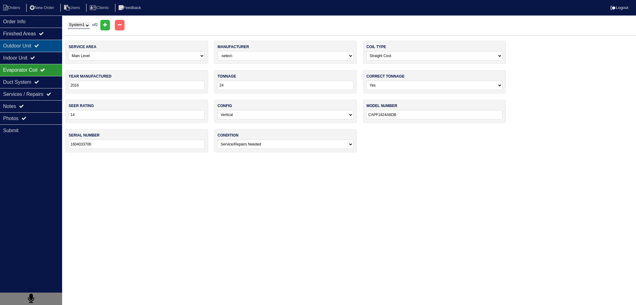
click at [29, 41] on div "Outdoor Unit" at bounding box center [31, 46] width 62 height 12
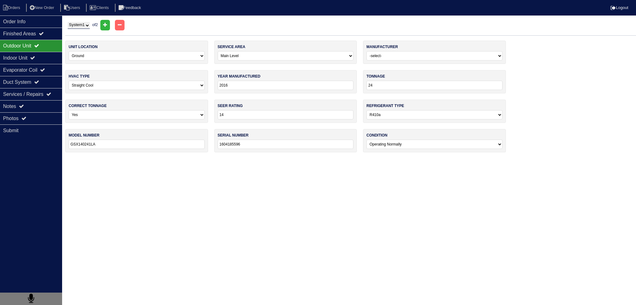
drag, startPoint x: 91, startPoint y: 23, endPoint x: 89, endPoint y: 27, distance: 4.6
click at [90, 24] on select "System 1 System 2" at bounding box center [79, 25] width 22 height 7
select select "2"
click at [68, 22] on select "System 1 System 2" at bounding box center [79, 25] width 22 height 7
select select "1"
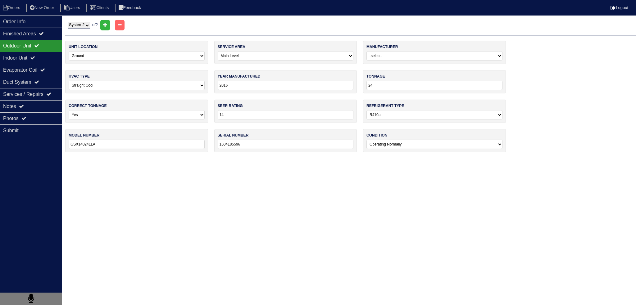
select select "[PERSON_NAME]"
type input "2024"
type input "30"
type input "PASSAN430-A"
type input "4724C55522"
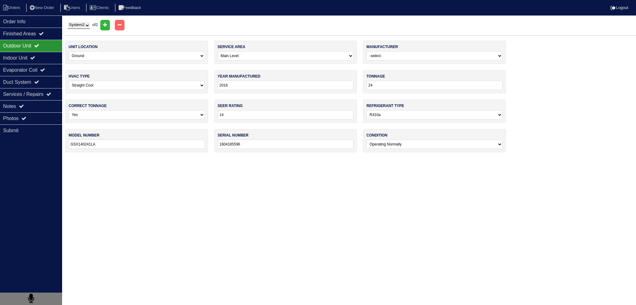
select select "1"
select select "[PERSON_NAME]"
type input "2024"
type input "30"
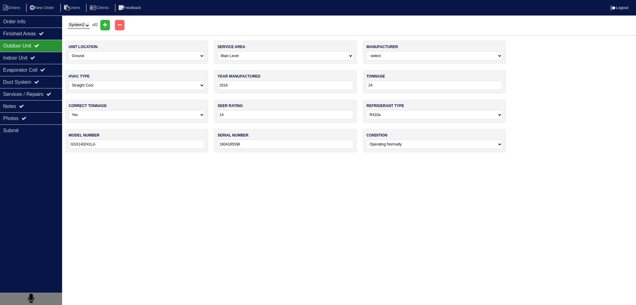
type input "CVPVA3014XMCEAAA"
type input "4024J75984"
select select "0"
click at [40, 56] on div "Indoor Unit" at bounding box center [31, 58] width 62 height 12
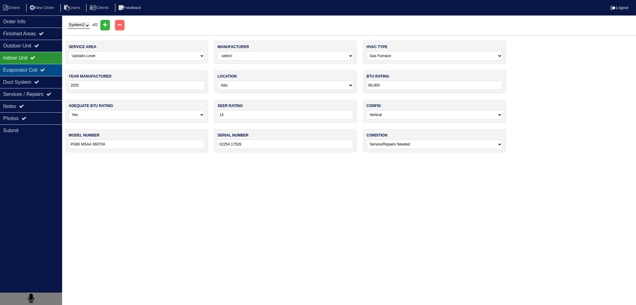
click at [42, 67] on div "Evaporator Coil" at bounding box center [31, 70] width 62 height 12
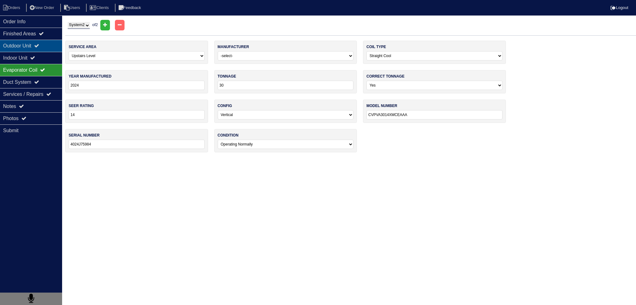
click at [38, 47] on div "Outdoor Unit" at bounding box center [31, 46] width 62 height 12
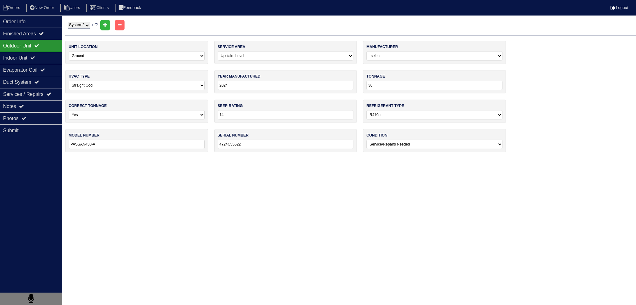
drag, startPoint x: 73, startPoint y: 23, endPoint x: 76, endPoint y: 28, distance: 5.7
click at [74, 25] on select "System 1 System 2" at bounding box center [79, 25] width 22 height 7
select select "1"
click at [68, 22] on select "System 1 System 2" at bounding box center [79, 25] width 22 height 7
select select "0"
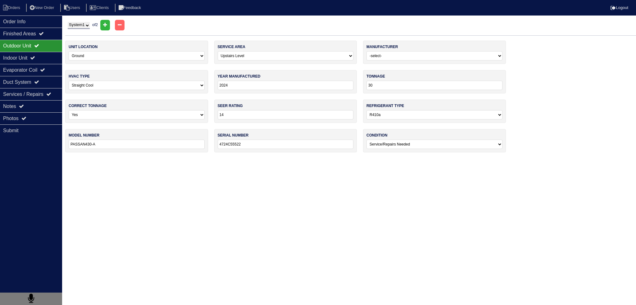
select select "[PERSON_NAME]"
type input "2016"
type input "24"
type input "GSX140241LA"
type input "1604185596"
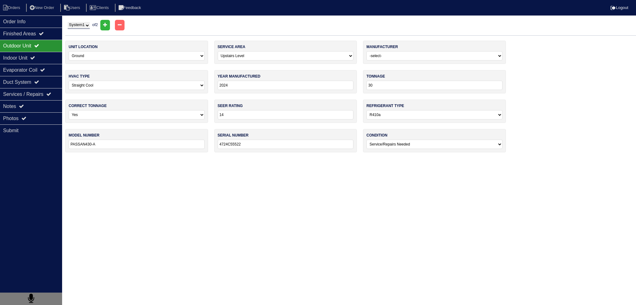
select select "0"
click at [43, 60] on div "Indoor Unit" at bounding box center [31, 58] width 62 height 12
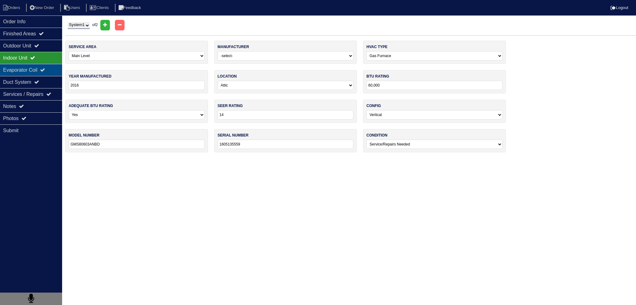
click at [43, 67] on div "Evaporator Coil" at bounding box center [31, 70] width 62 height 12
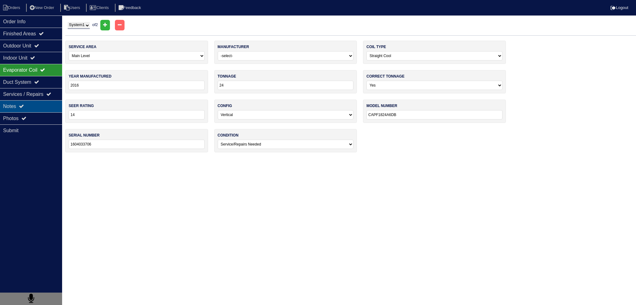
click at [23, 103] on div "Notes" at bounding box center [31, 106] width 62 height 12
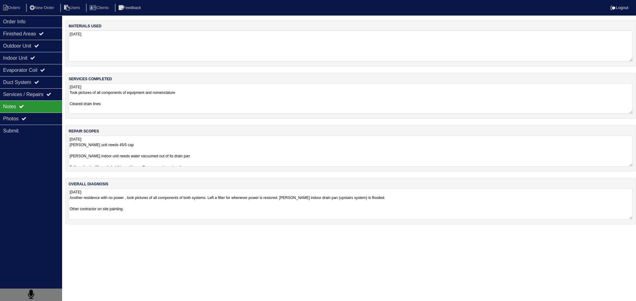
click at [137, 106] on textarea "10.1.25 Took pictures of all components of equipment and nomenclature Cleared d…" at bounding box center [351, 98] width 564 height 30
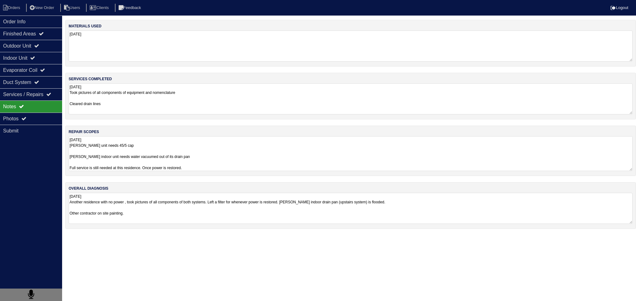
click at [154, 158] on textarea "10.1.25 Goodman unit needs 45/5 cap Payne indoor unit needs water vacuumed out …" at bounding box center [351, 153] width 564 height 35
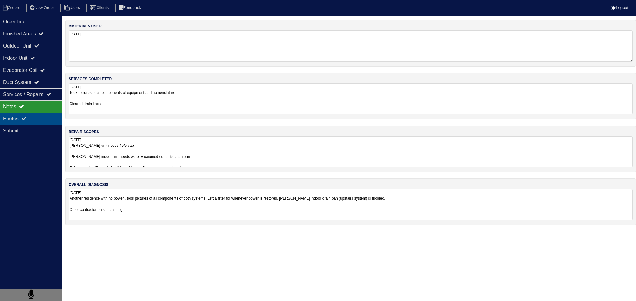
click at [37, 112] on div "Photos" at bounding box center [31, 118] width 62 height 12
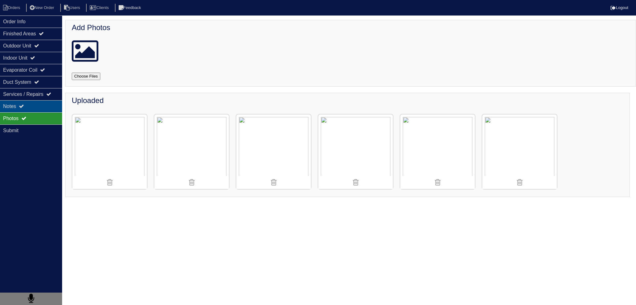
click at [41, 105] on div "Notes" at bounding box center [31, 106] width 62 height 12
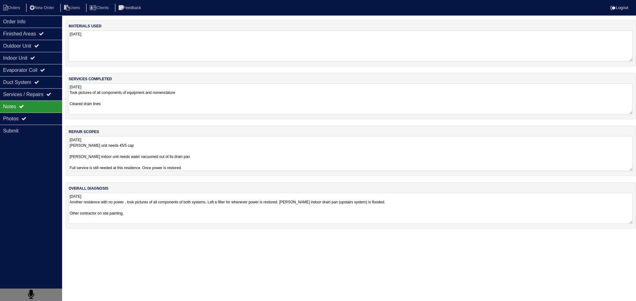
click at [97, 142] on textarea "10.1.25 Goodman unit needs 45/5 cap Payne indoor unit needs water vacuumed out …" at bounding box center [351, 153] width 564 height 35
click at [15, 21] on div "Order Info" at bounding box center [31, 22] width 62 height 12
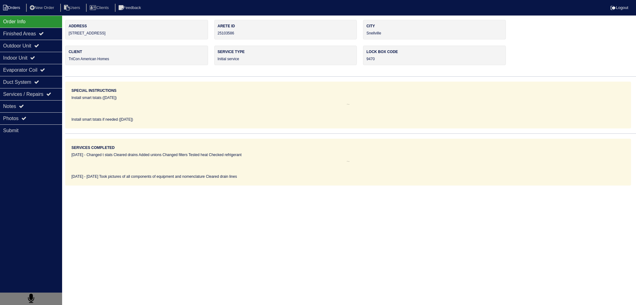
click at [16, 10] on li "Orders" at bounding box center [12, 8] width 25 height 8
select select "15"
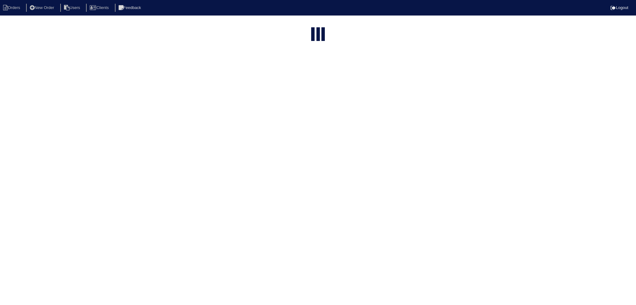
type input "matt"
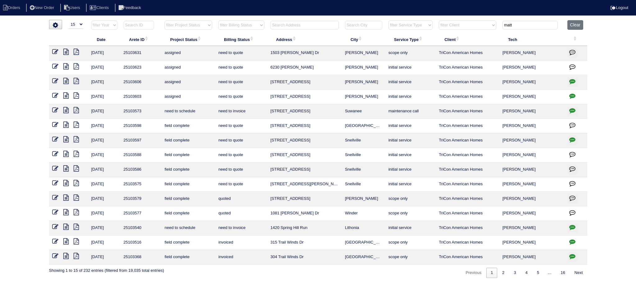
click at [304, 26] on input "text" at bounding box center [305, 25] width 68 height 9
click at [66, 152] on icon at bounding box center [65, 154] width 5 height 6
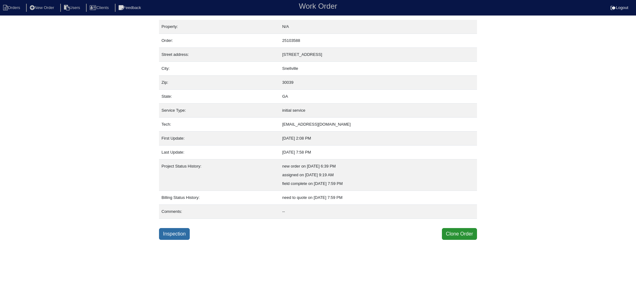
click at [179, 236] on link "Inspection" at bounding box center [174, 234] width 31 height 12
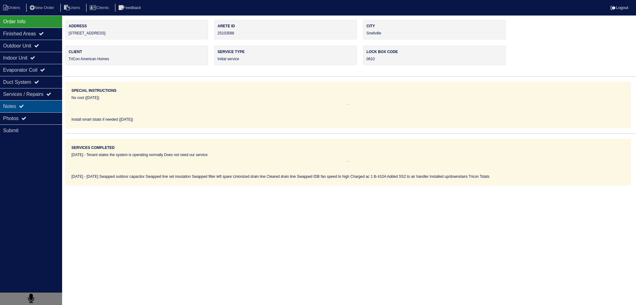
click at [47, 103] on div "Notes" at bounding box center [31, 106] width 62 height 12
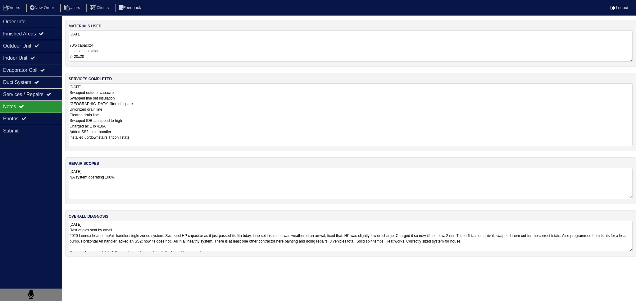
click at [135, 101] on textarea "10.1.25 Swapped outdoor capacitor Swapped line set insulation Swapped filter le…" at bounding box center [351, 114] width 564 height 63
click at [34, 48] on div "Outdoor Unit" at bounding box center [31, 46] width 62 height 12
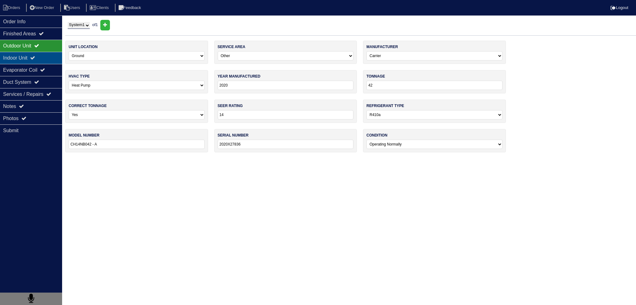
click at [35, 57] on icon at bounding box center [32, 57] width 5 height 5
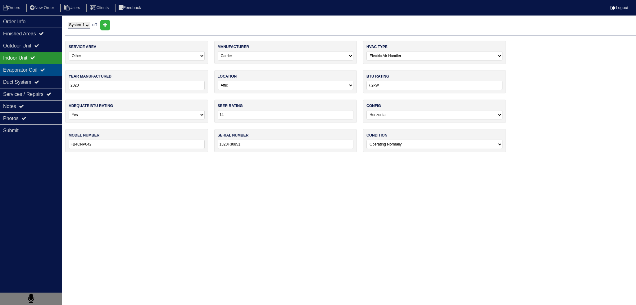
click at [34, 66] on div "Evaporator Coil" at bounding box center [31, 70] width 62 height 12
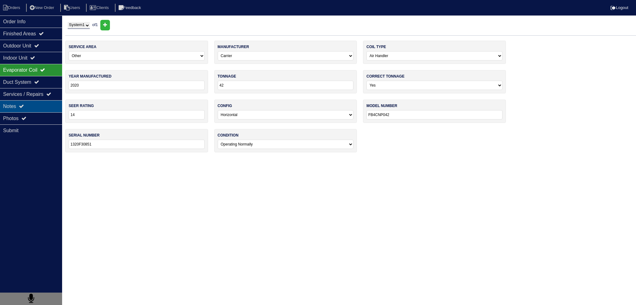
click at [29, 103] on div "Notes" at bounding box center [31, 106] width 62 height 12
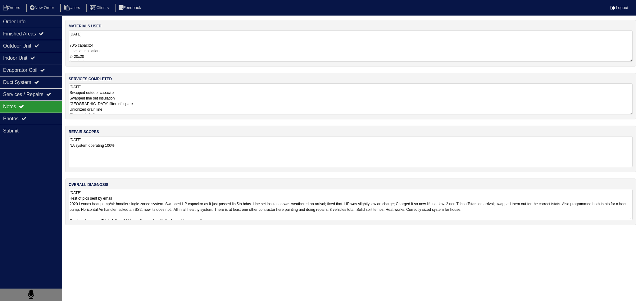
drag, startPoint x: 29, startPoint y: 21, endPoint x: 27, endPoint y: 12, distance: 8.6
click at [29, 21] on div "Order Info" at bounding box center [31, 22] width 62 height 12
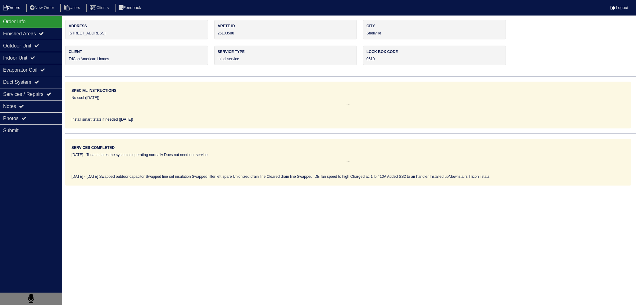
click at [21, 6] on li "Orders" at bounding box center [12, 8] width 25 height 8
select select "15"
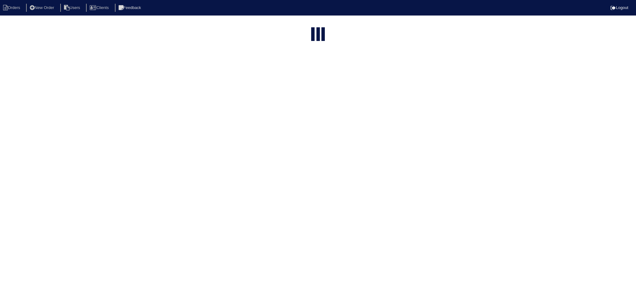
type input "matt"
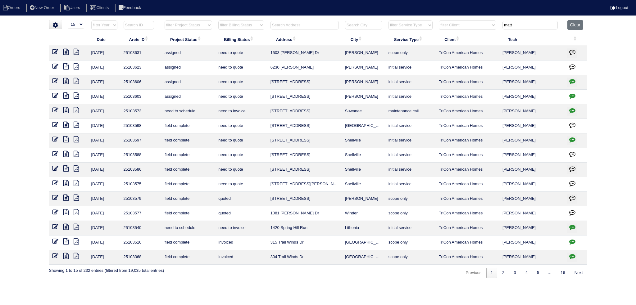
click at [67, 138] on icon at bounding box center [65, 139] width 5 height 6
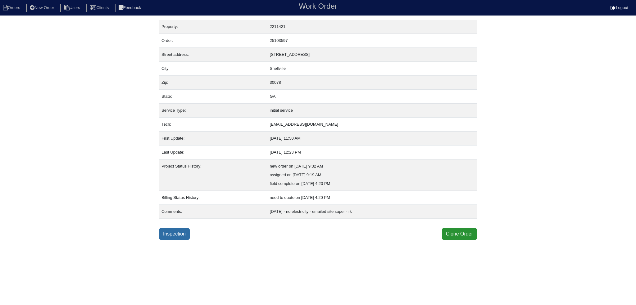
click at [179, 235] on link "Inspection" at bounding box center [174, 234] width 31 height 12
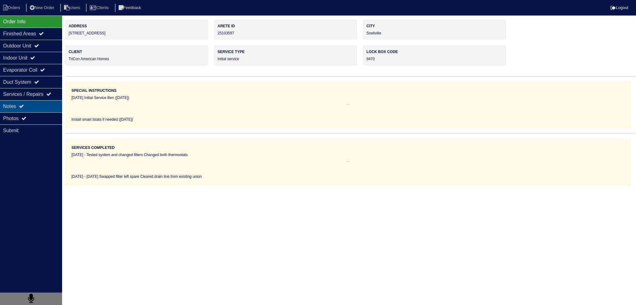
click at [48, 100] on div "Notes" at bounding box center [31, 106] width 62 height 12
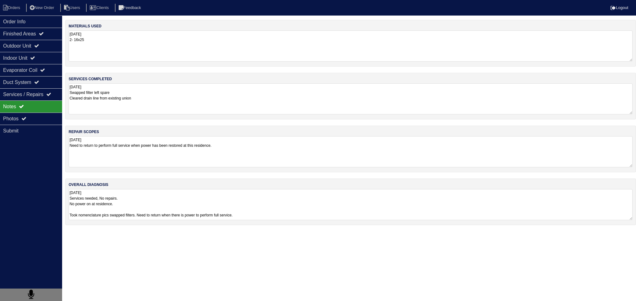
click at [139, 213] on textarea "[DATE] Services needed, No repairs. No power on at residence. Took nomenclature…" at bounding box center [351, 204] width 564 height 31
click at [40, 49] on div "Outdoor Unit" at bounding box center [31, 46] width 62 height 12
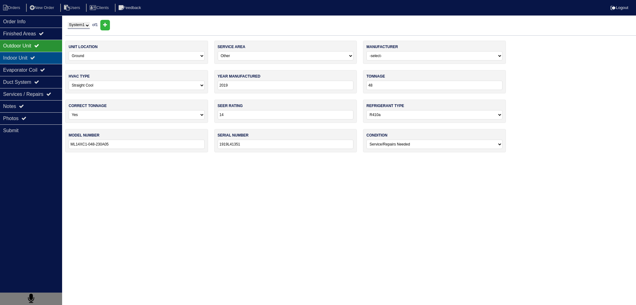
click at [35, 55] on icon at bounding box center [32, 57] width 5 height 5
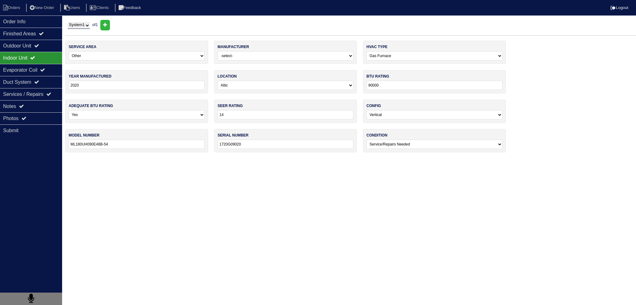
click at [37, 63] on div "Indoor Unit" at bounding box center [31, 58] width 62 height 12
click at [35, 67] on div "Evaporator Coil" at bounding box center [31, 70] width 62 height 12
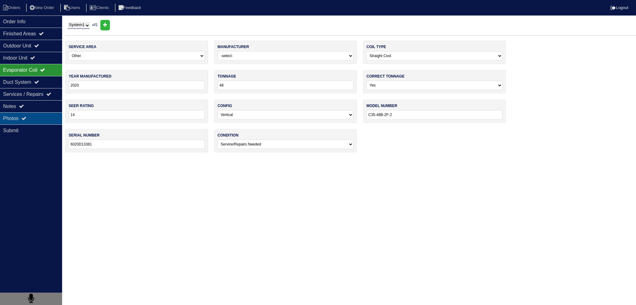
click at [25, 123] on div "Photos" at bounding box center [31, 118] width 62 height 12
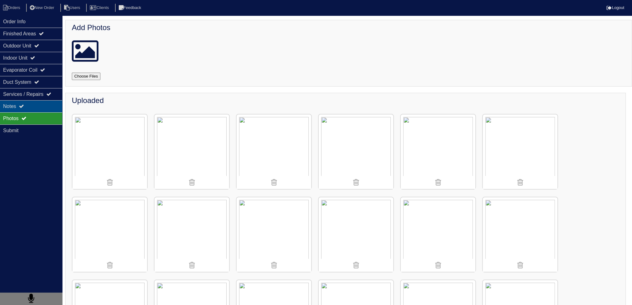
click at [37, 110] on div "Notes" at bounding box center [31, 106] width 62 height 12
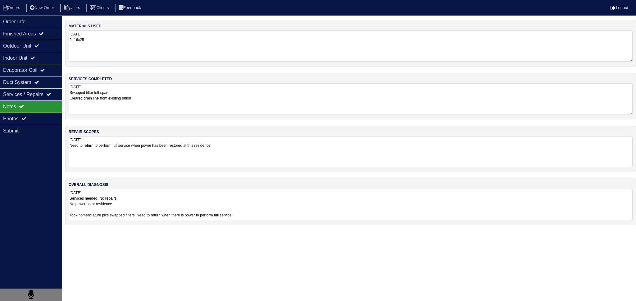
click at [104, 110] on textarea "[DATE] Swapped filter left spare Cleared drain line from existing union" at bounding box center [351, 98] width 564 height 31
click at [157, 100] on textarea "[DATE] Swapped filter left spare Cleared drain line from existing union" at bounding box center [351, 98] width 564 height 30
click at [30, 53] on div "Indoor Unit" at bounding box center [31, 58] width 62 height 12
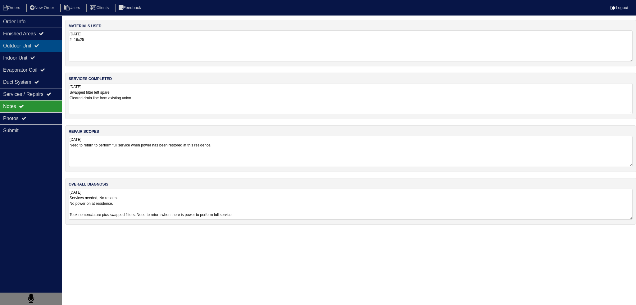
click at [30, 45] on div "Outdoor Unit" at bounding box center [31, 46] width 62 height 12
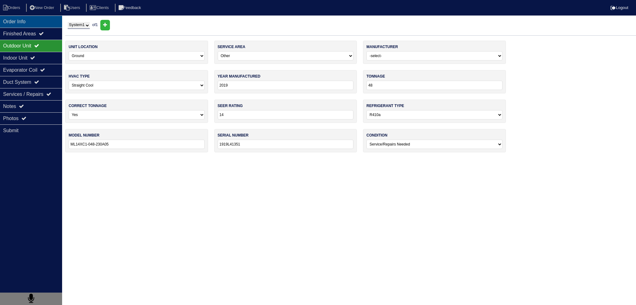
click at [30, 22] on div "Order Info" at bounding box center [31, 22] width 62 height 12
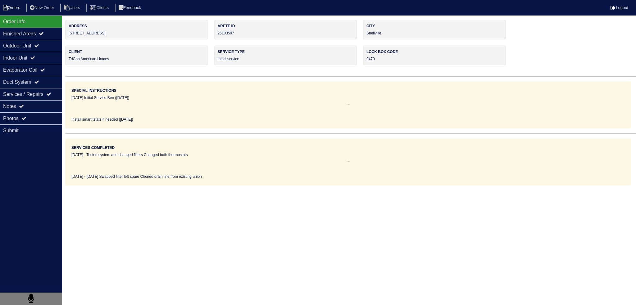
click at [15, 7] on li "Orders" at bounding box center [12, 8] width 25 height 8
select select "15"
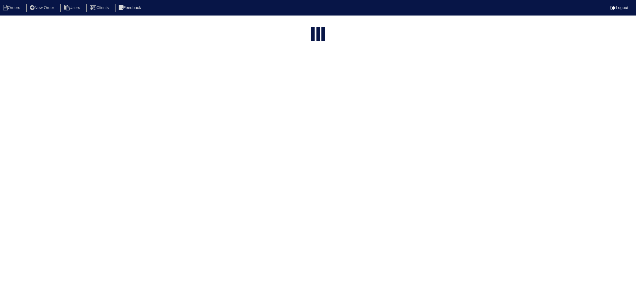
type input "matt"
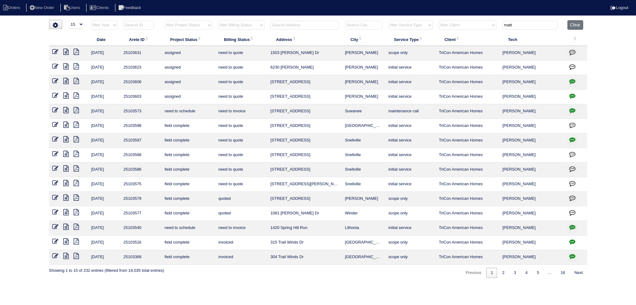
click at [66, 124] on icon at bounding box center [65, 125] width 5 height 6
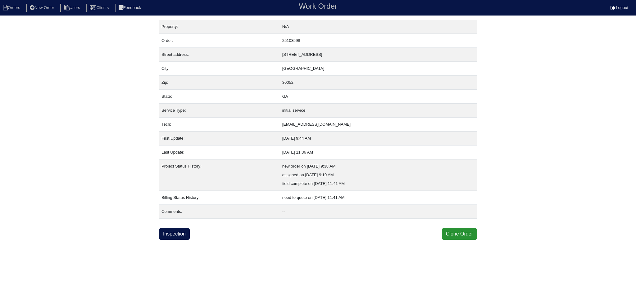
click at [182, 240] on html "Orders New Order Users Clients Feedback Work Order Logout Work Order Orders New…" at bounding box center [318, 120] width 636 height 240
click at [182, 236] on link "Inspection" at bounding box center [174, 234] width 31 height 12
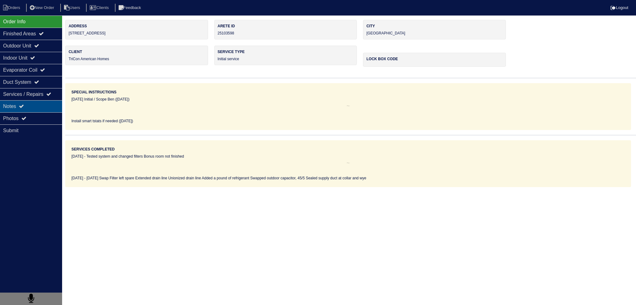
click at [40, 111] on div "Notes" at bounding box center [31, 106] width 62 height 12
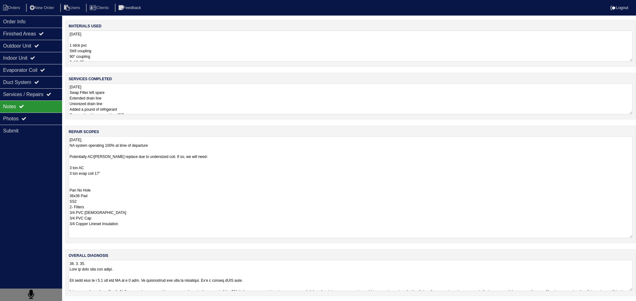
click at [149, 162] on textarea "[DATE]. NA system operating 100% at time of departure Potentially AC/[PERSON_NA…" at bounding box center [351, 187] width 564 height 102
click at [48, 36] on div "Finished Areas" at bounding box center [31, 34] width 62 height 12
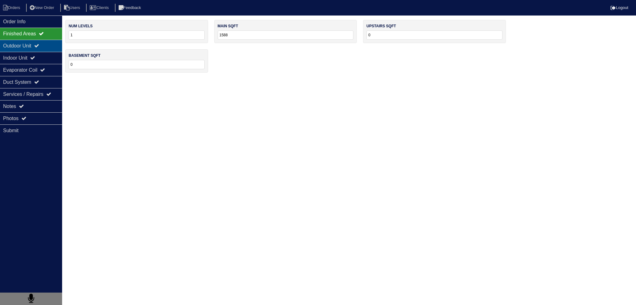
click at [50, 47] on div "Outdoor Unit" at bounding box center [31, 46] width 62 height 12
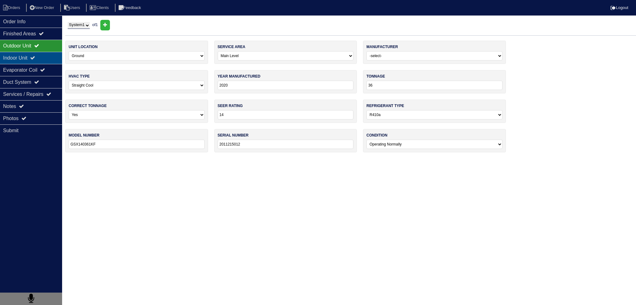
click at [50, 53] on div "Indoor Unit" at bounding box center [31, 58] width 62 height 12
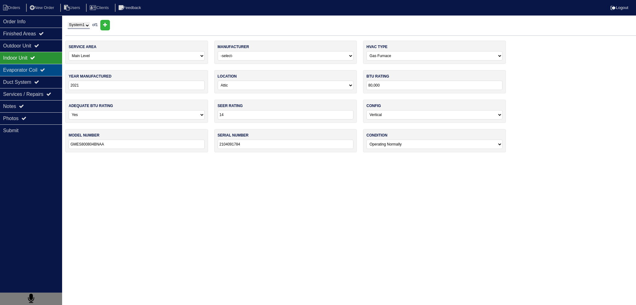
click at [45, 69] on icon at bounding box center [42, 69] width 5 height 5
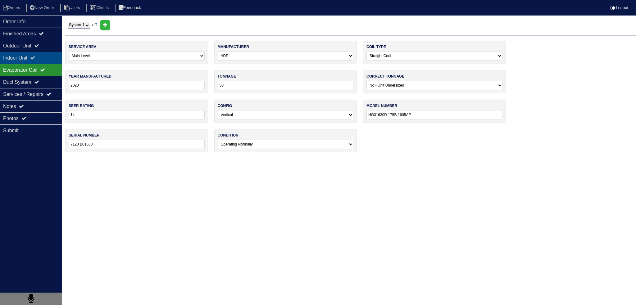
click at [48, 54] on div "Indoor Unit" at bounding box center [31, 58] width 62 height 12
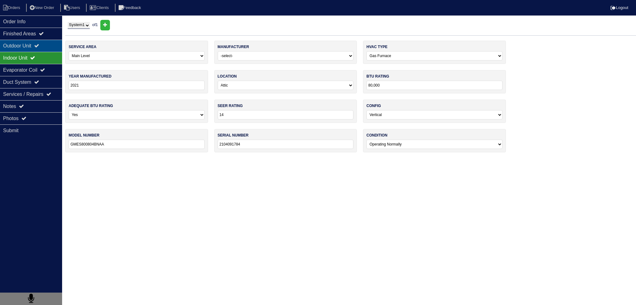
click at [47, 45] on div "Outdoor Unit" at bounding box center [31, 46] width 62 height 12
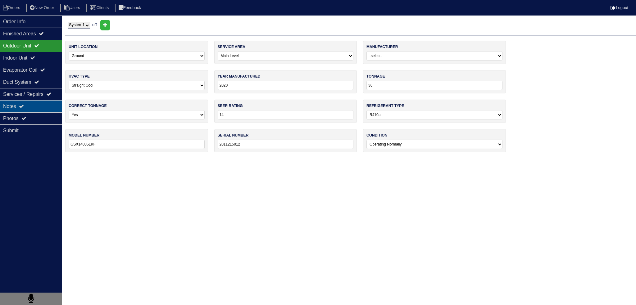
click at [43, 109] on div "Notes" at bounding box center [31, 106] width 62 height 12
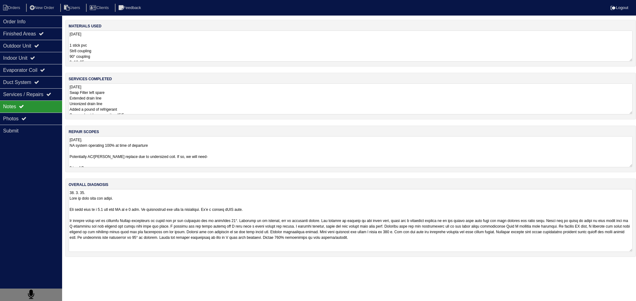
click at [147, 198] on textarea at bounding box center [351, 220] width 564 height 63
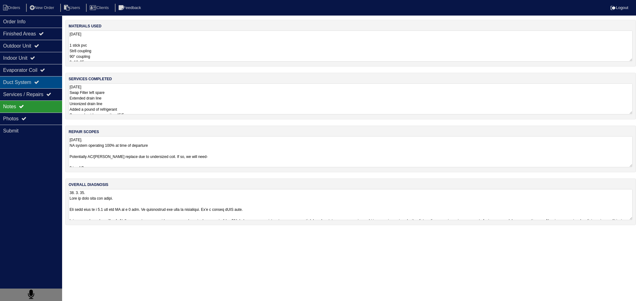
click at [49, 77] on div "Duct System" at bounding box center [31, 82] width 62 height 12
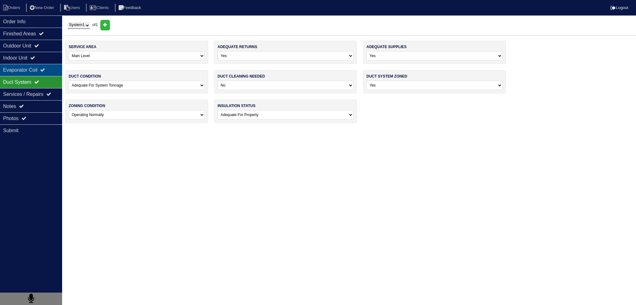
click at [45, 71] on icon at bounding box center [42, 69] width 5 height 5
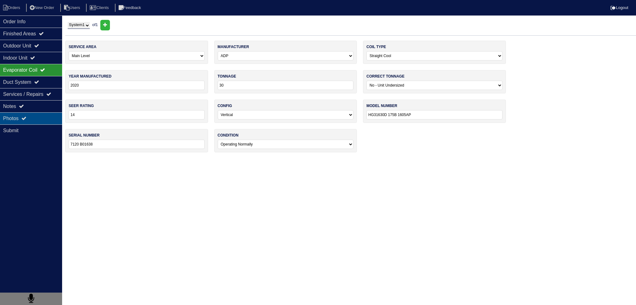
click at [41, 113] on div "Photos" at bounding box center [31, 118] width 62 height 12
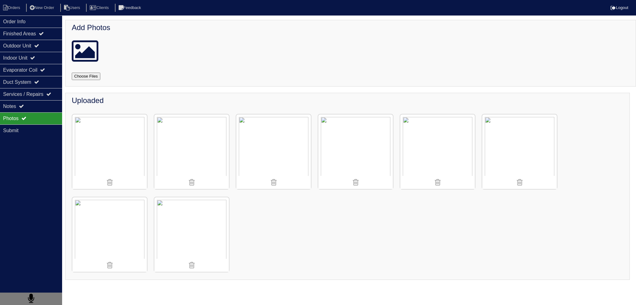
click at [111, 215] on img at bounding box center [109, 235] width 75 height 75
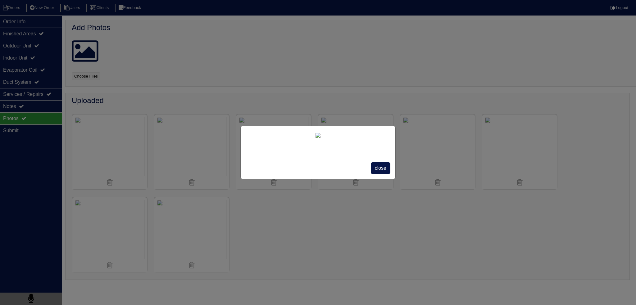
click at [440, 210] on div "close" at bounding box center [318, 152] width 636 height 305
click at [523, 140] on div "close" at bounding box center [318, 152] width 636 height 305
click at [368, 179] on div "close" at bounding box center [318, 168] width 155 height 22
drag, startPoint x: 367, startPoint y: 253, endPoint x: 372, endPoint y: 254, distance: 4.9
click at [367, 179] on div "close" at bounding box center [318, 168] width 155 height 22
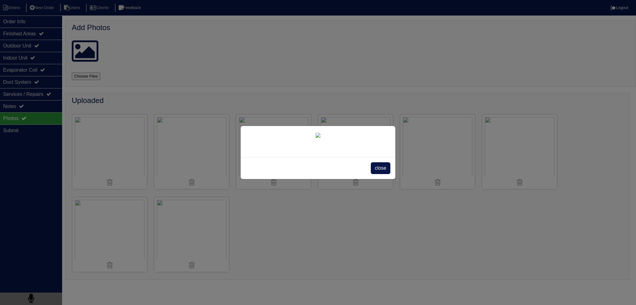
drag, startPoint x: 375, startPoint y: 254, endPoint x: 378, endPoint y: 252, distance: 4.0
click at [375, 174] on span "close" at bounding box center [381, 168] width 20 height 12
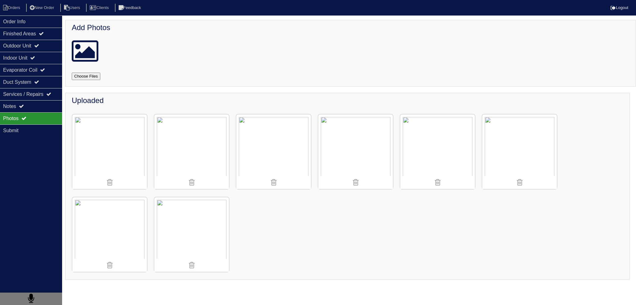
click at [511, 136] on img at bounding box center [520, 152] width 75 height 75
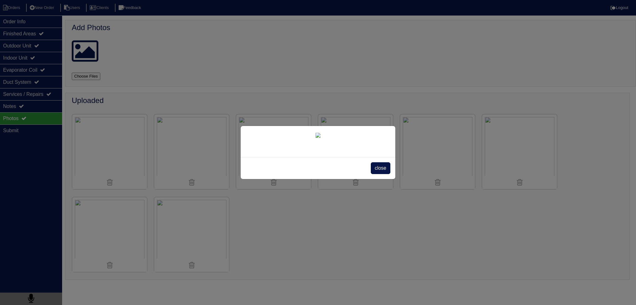
click at [386, 179] on div "close" at bounding box center [318, 168] width 155 height 22
click at [382, 174] on span "close" at bounding box center [381, 168] width 20 height 12
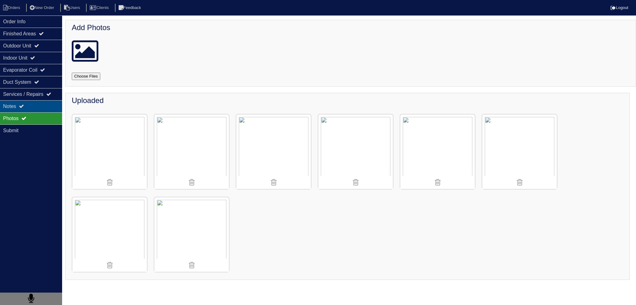
click at [39, 109] on div "Notes" at bounding box center [31, 106] width 62 height 12
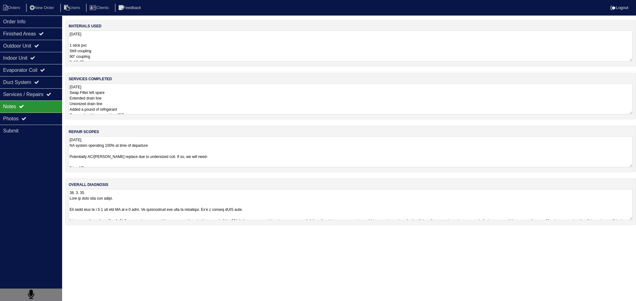
click at [120, 153] on textarea "[DATE]. NA system operating 100% at time of departure Potentially AC/[PERSON_NA…" at bounding box center [351, 151] width 564 height 31
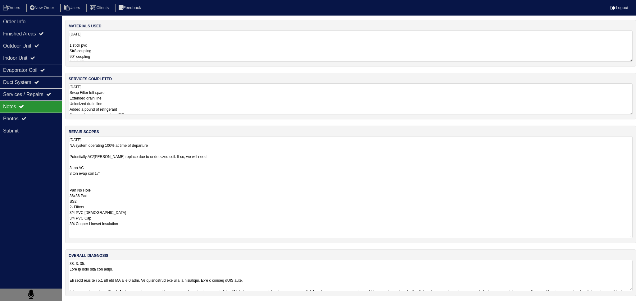
click at [122, 150] on textarea "[DATE]. NA system operating 100% at time of departure Potentially AC/[PERSON_NA…" at bounding box center [351, 187] width 564 height 102
drag, startPoint x: 86, startPoint y: 171, endPoint x: 83, endPoint y: 183, distance: 12.4
click at [86, 173] on textarea "[DATE]. NA system operating 100% at time of departure Potentially AC/[PERSON_NA…" at bounding box center [351, 187] width 564 height 102
click at [83, 183] on textarea "[DATE]. NA system operating 100% at time of departure Potentially AC/[PERSON_NA…" at bounding box center [351, 187] width 564 height 102
click at [108, 194] on textarea "[DATE]. NA system operating 100% at time of departure Potentially AC/[PERSON_NA…" at bounding box center [351, 187] width 564 height 102
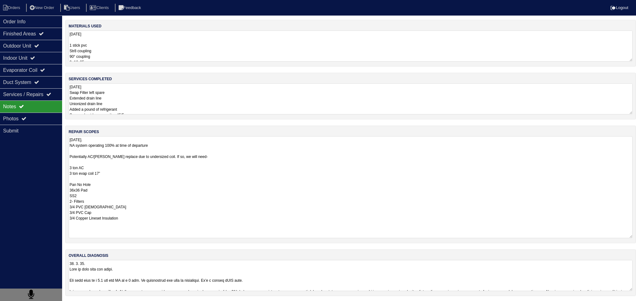
drag, startPoint x: 132, startPoint y: 222, endPoint x: 66, endPoint y: 154, distance: 95.4
click at [66, 154] on div "repair scopes [DATE]. NA system operating 100% at time of departure Potentially…" at bounding box center [350, 184] width 571 height 117
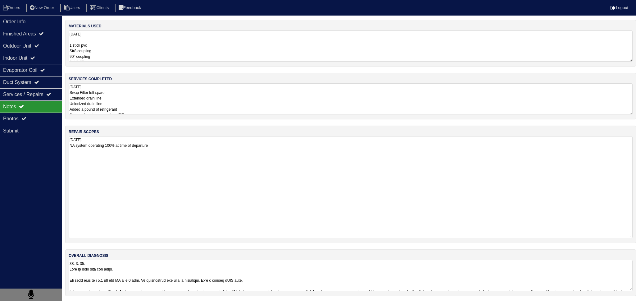
type textarea "[DATE]. NA system operating 100% at time of departure"
drag, startPoint x: 128, startPoint y: 104, endPoint x: 125, endPoint y: 108, distance: 4.6
click at [128, 104] on textarea "[DATE] Swap Filter left spare Extended drain line Unionized drain line Added a …" at bounding box center [351, 98] width 564 height 31
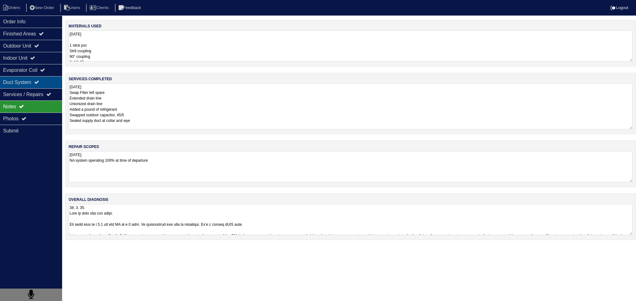
click at [19, 82] on div "Duct System" at bounding box center [31, 82] width 62 height 12
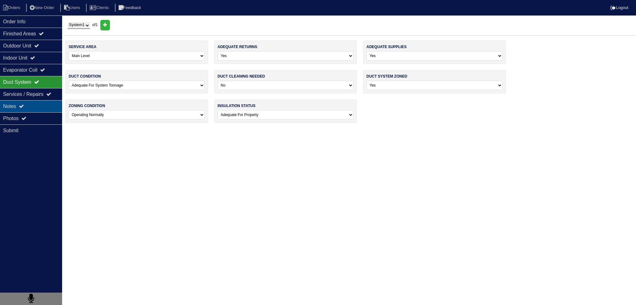
click at [25, 104] on div "Notes" at bounding box center [31, 106] width 62 height 12
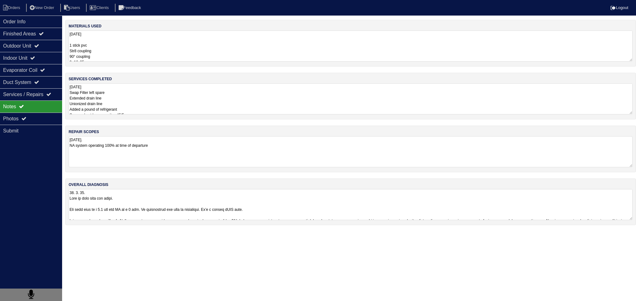
click at [138, 207] on textarea at bounding box center [351, 204] width 564 height 31
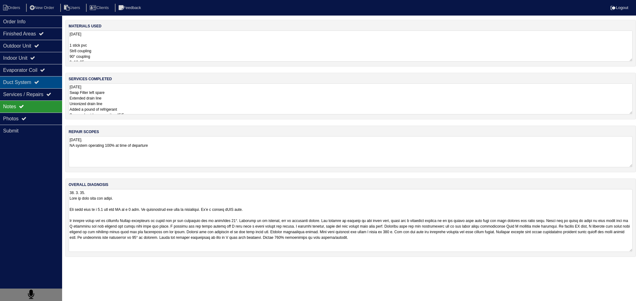
click at [26, 80] on div "Duct System" at bounding box center [31, 82] width 62 height 12
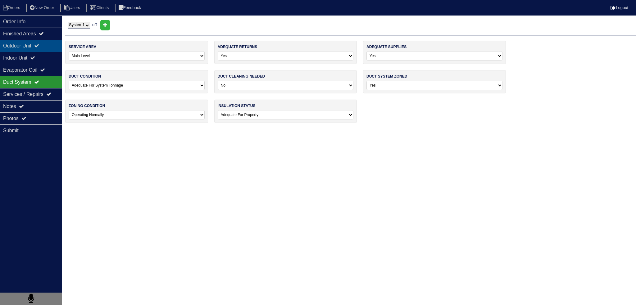
click at [26, 48] on div "Outdoor Unit" at bounding box center [31, 46] width 62 height 12
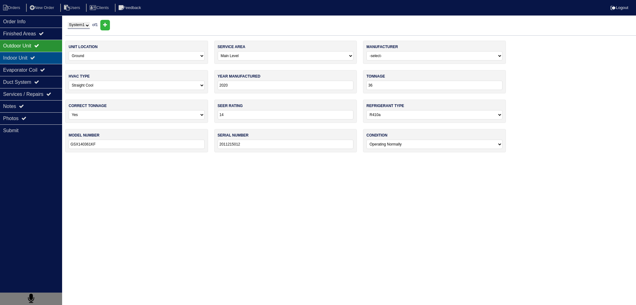
click at [27, 54] on div "Indoor Unit" at bounding box center [31, 58] width 62 height 12
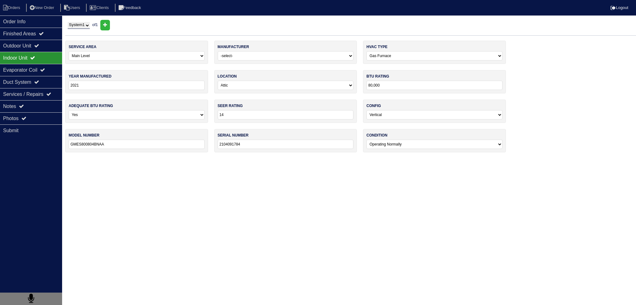
click at [26, 62] on div "Indoor Unit" at bounding box center [31, 58] width 62 height 12
click at [25, 93] on div "Services / Repairs" at bounding box center [31, 94] width 62 height 12
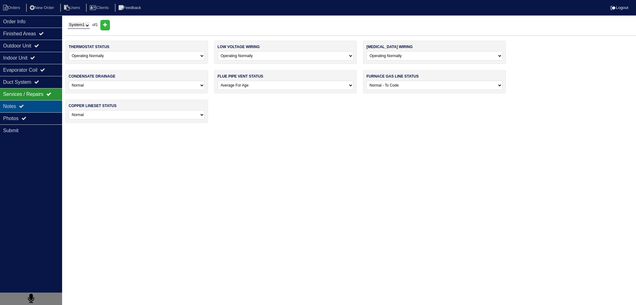
click at [25, 103] on div "Notes" at bounding box center [31, 106] width 62 height 12
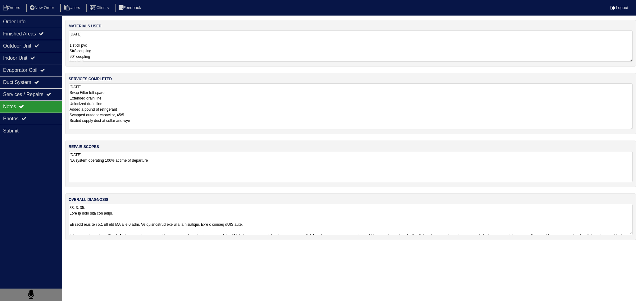
click at [157, 104] on textarea "10.1.25 Swap Filter left spare Extended drain line Unionized drain line Added a…" at bounding box center [351, 106] width 564 height 46
click at [45, 10] on li "New Order" at bounding box center [42, 8] width 33 height 8
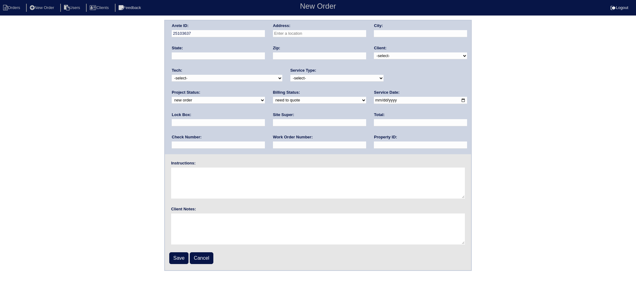
click at [17, 7] on li "Orders" at bounding box center [12, 8] width 25 height 8
select select "15"
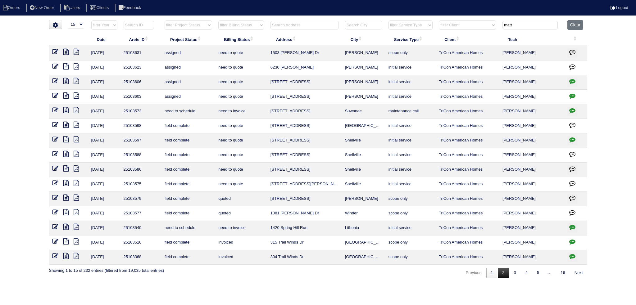
click at [498, 271] on link "2" at bounding box center [503, 273] width 11 height 10
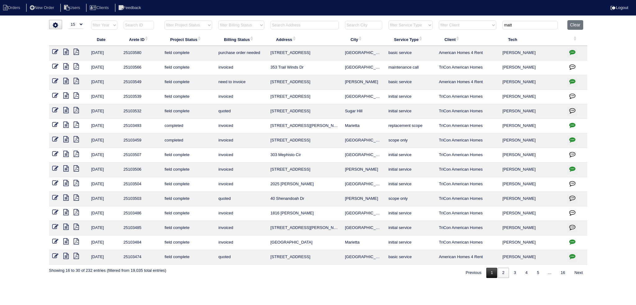
click at [494, 273] on link "1" at bounding box center [492, 273] width 11 height 10
type input "matt"
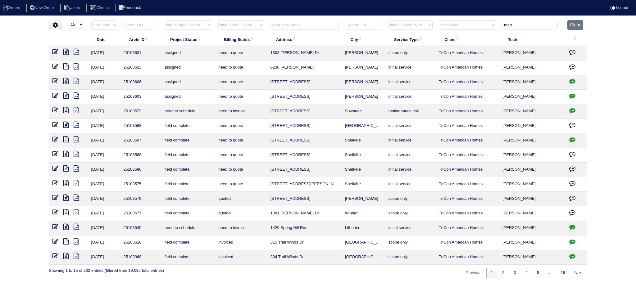
click at [64, 254] on icon at bounding box center [65, 256] width 5 height 6
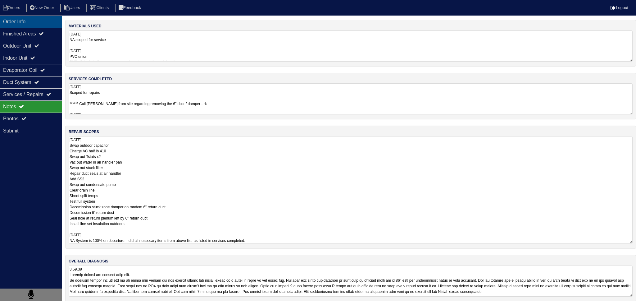
drag, startPoint x: 27, startPoint y: 24, endPoint x: 24, endPoint y: 22, distance: 3.9
click at [27, 24] on div "Order Info" at bounding box center [31, 22] width 62 height 12
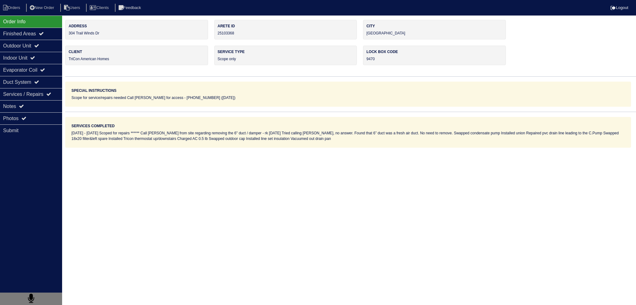
click at [11, 12] on nav "Orders New Order Users Clients Feedback Logout" at bounding box center [318, 8] width 636 height 16
click at [11, 11] on li "Orders" at bounding box center [12, 8] width 25 height 8
select select "15"
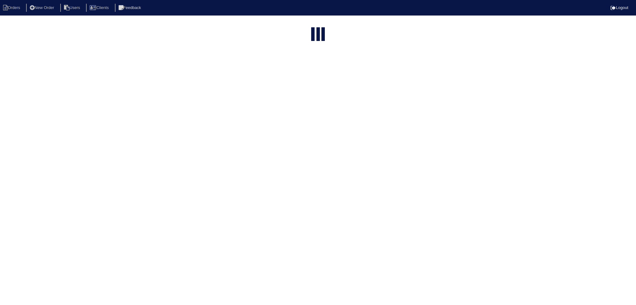
type input "matt"
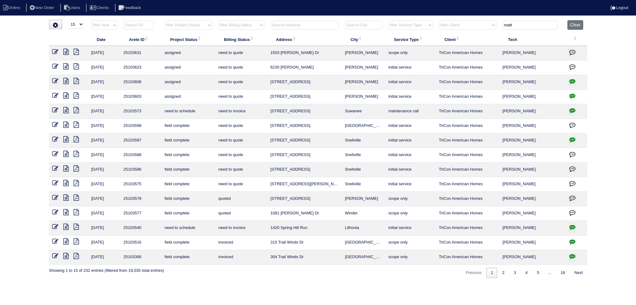
click at [67, 226] on icon at bounding box center [65, 227] width 5 height 6
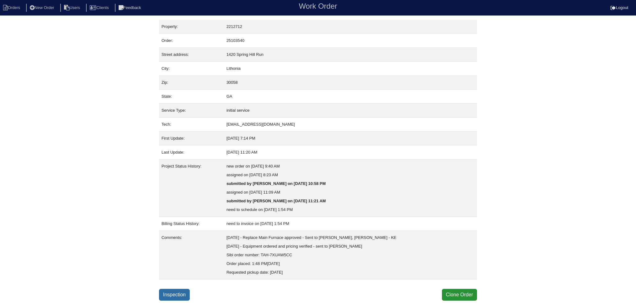
click at [170, 298] on link "Inspection" at bounding box center [174, 295] width 31 height 12
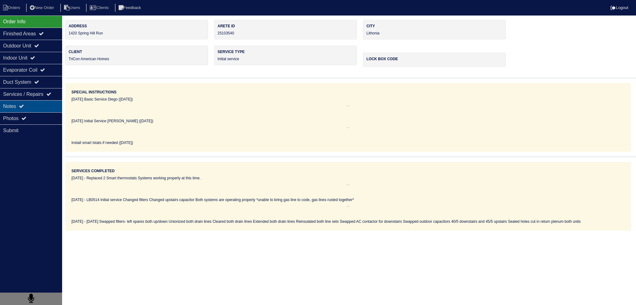
click at [37, 110] on div "Notes" at bounding box center [31, 106] width 62 height 12
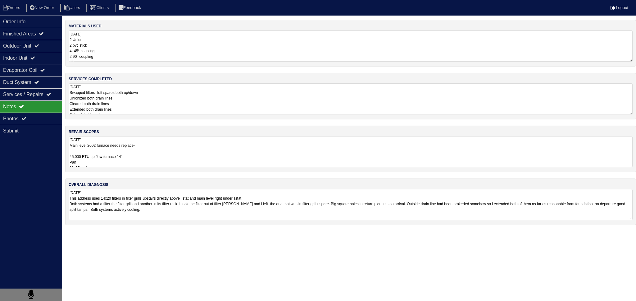
click at [126, 150] on textarea "9.26.25 Main level 2002 furnace needs replace- 45,000 BTU up flow furnace 14” P…" at bounding box center [351, 151] width 564 height 31
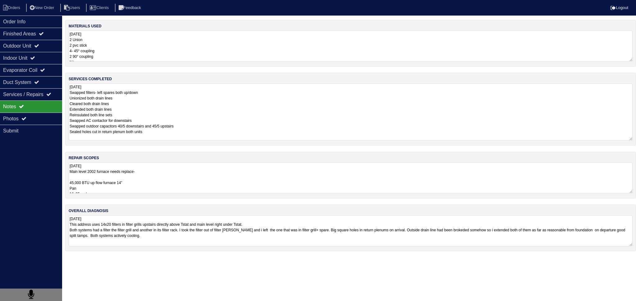
click at [119, 85] on textarea "9.26.25 Swapped filters- left spares both up/down Unionized both drain lines Cl…" at bounding box center [351, 111] width 564 height 57
drag, startPoint x: 40, startPoint y: 56, endPoint x: 44, endPoint y: 48, distance: 9.6
click at [40, 55] on div "Indoor Unit" at bounding box center [31, 58] width 62 height 12
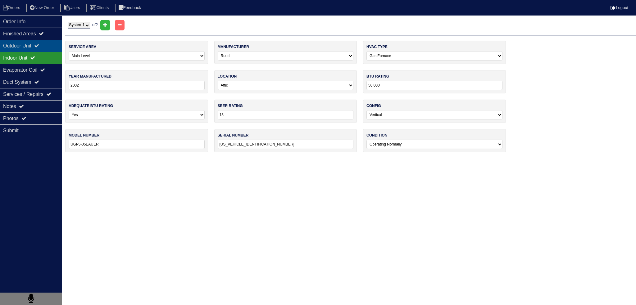
click at [44, 48] on div "Outdoor Unit" at bounding box center [31, 46] width 62 height 12
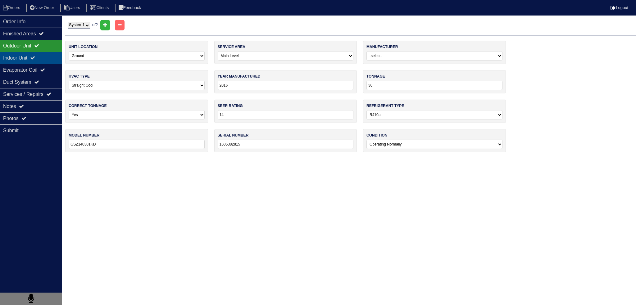
click at [43, 56] on div "Indoor Unit" at bounding box center [31, 58] width 62 height 12
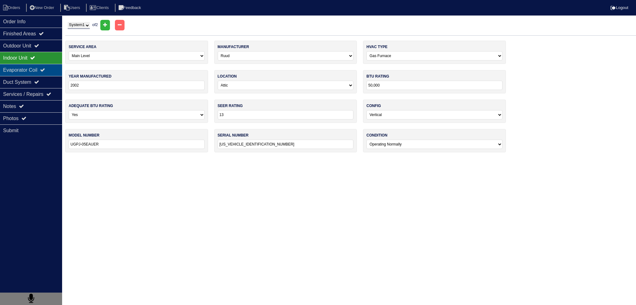
click at [40, 66] on div "Evaporator Coil" at bounding box center [31, 70] width 62 height 12
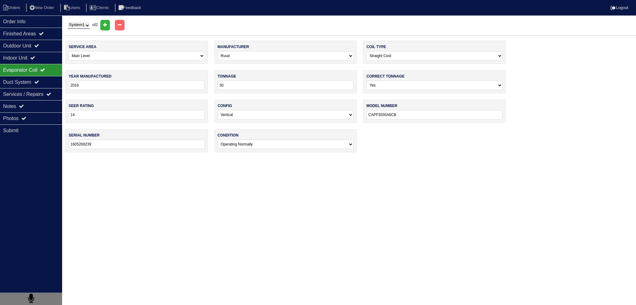
click at [85, 27] on select "System 1 System 2" at bounding box center [79, 25] width 22 height 7
select select "2"
click at [68, 22] on select "System 1 System 2" at bounding box center [79, 25] width 22 height 7
select select "1"
select select "[PERSON_NAME]"
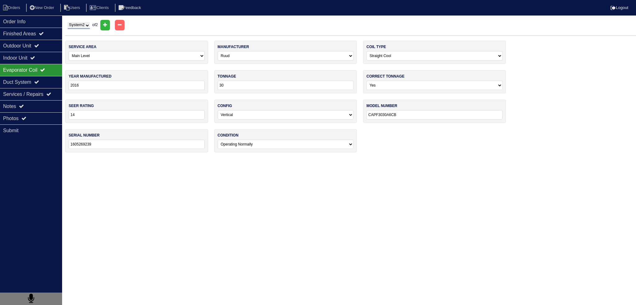
type input "2016"
type input "60,000"
type input "14"
type input "GMS80603ANBD"
type input "1604381199"
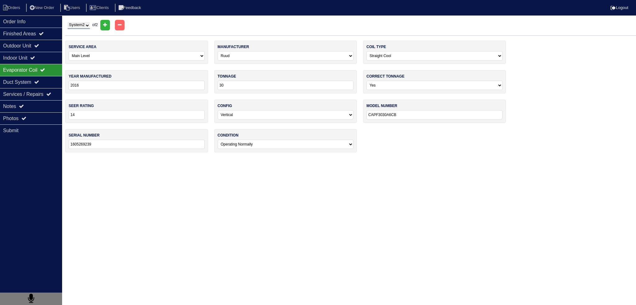
select select "1"
select select "[PERSON_NAME]"
type input "CAPF18"
type input "1603385226"
drag, startPoint x: 44, startPoint y: 67, endPoint x: 41, endPoint y: 59, distance: 8.5
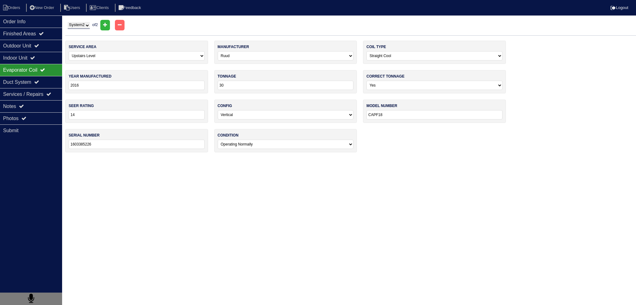
click at [43, 67] on div "Evaporator Coil" at bounding box center [31, 70] width 62 height 12
click at [41, 59] on div "Indoor Unit" at bounding box center [31, 58] width 62 height 12
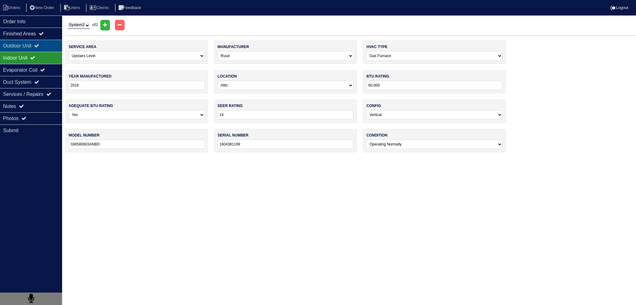
click at [39, 48] on icon at bounding box center [36, 45] width 5 height 5
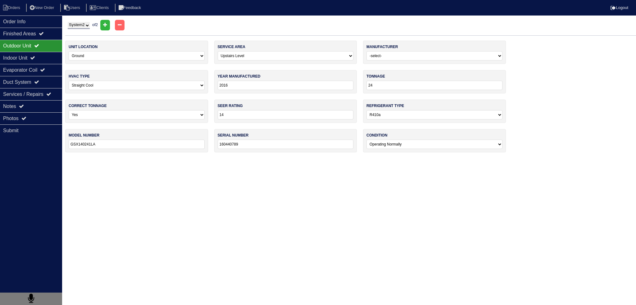
drag, startPoint x: 71, startPoint y: 28, endPoint x: 74, endPoint y: 28, distance: 3.5
click at [71, 28] on select "System 1 System 2" at bounding box center [79, 25] width 22 height 7
select select "1"
click at [68, 22] on select "System 1 System 2" at bounding box center [79, 25] width 22 height 7
select select "0"
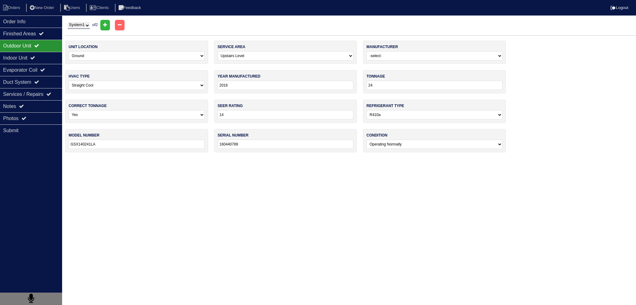
type input "30"
type input "GSZ140301KD"
type input "1605382815"
select select "0"
select select "Ruud"
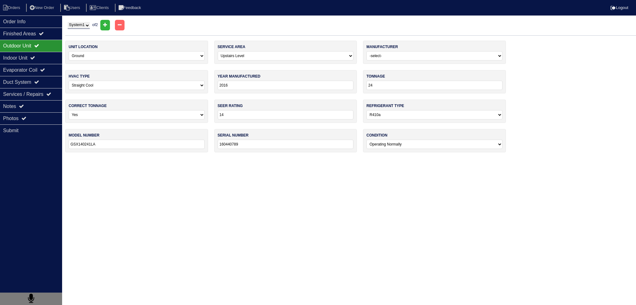
type input "2002"
type input "50,000"
type input "13"
type input "UGPJ-05EAUER"
type input "EB5D302F070203922"
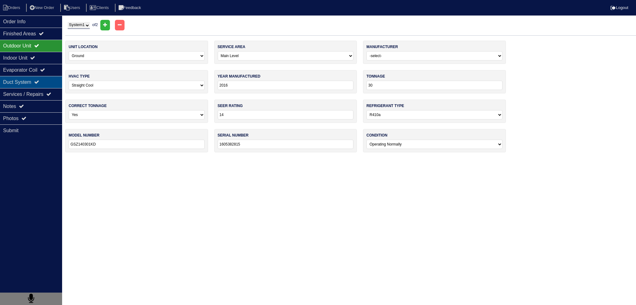
click at [38, 76] on div "Duct System" at bounding box center [31, 82] width 62 height 12
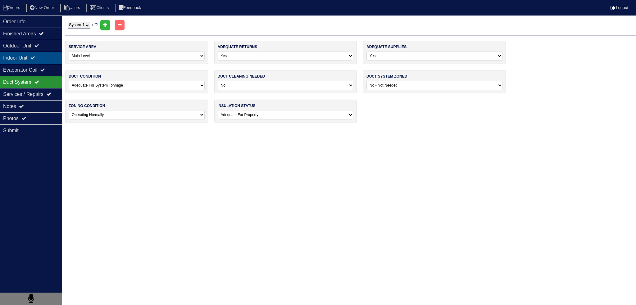
drag, startPoint x: 36, startPoint y: 61, endPoint x: 39, endPoint y: 62, distance: 3.2
click at [36, 62] on div "Indoor Unit" at bounding box center [31, 58] width 62 height 12
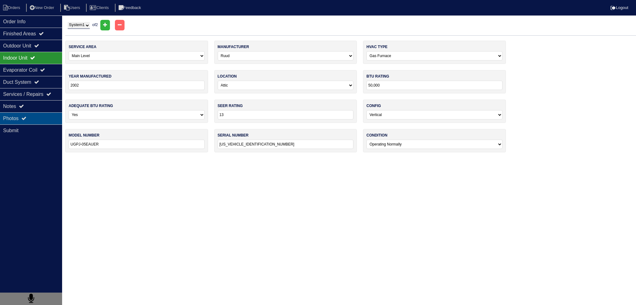
click at [29, 122] on div "Photos" at bounding box center [31, 118] width 62 height 12
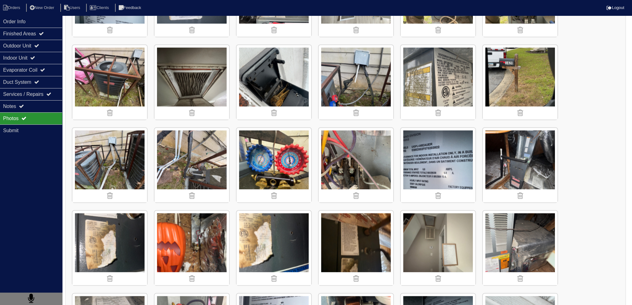
scroll to position [404, 0]
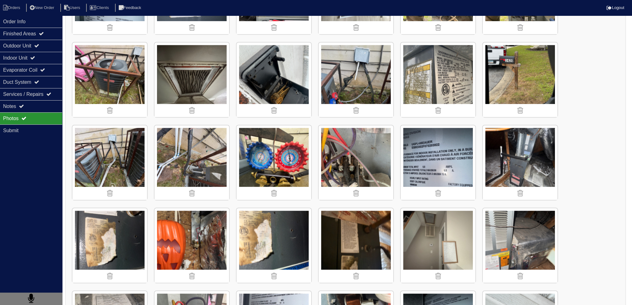
click at [12, 12] on nav "Orders New Order Users Clients Feedback Logout" at bounding box center [316, 8] width 632 height 16
click at [12, 8] on li "Orders" at bounding box center [12, 8] width 25 height 8
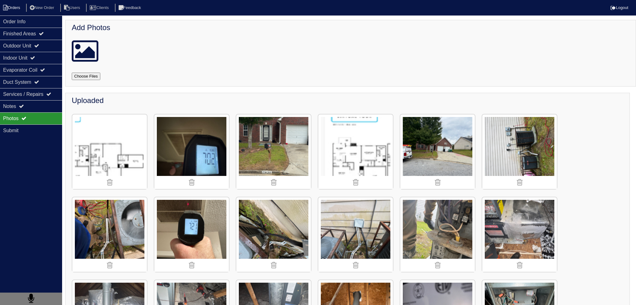
select select "15"
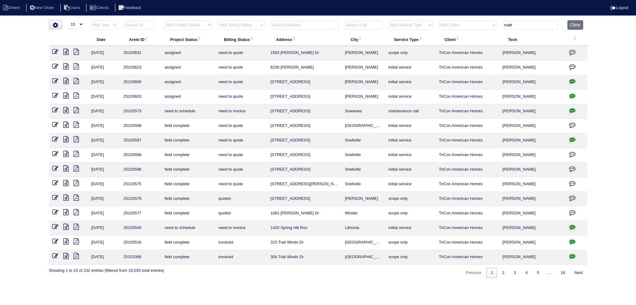
click at [66, 210] on icon at bounding box center [65, 212] width 5 height 6
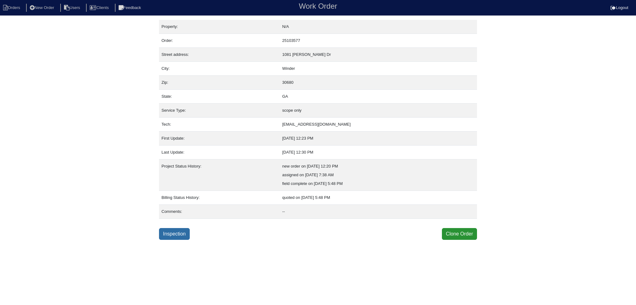
click at [172, 235] on link "Inspection" at bounding box center [174, 234] width 31 height 12
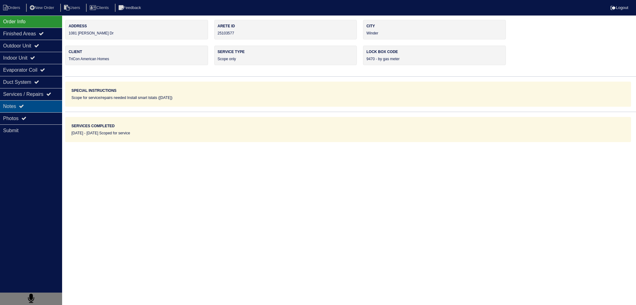
click at [28, 109] on div "Notes" at bounding box center [31, 106] width 62 height 12
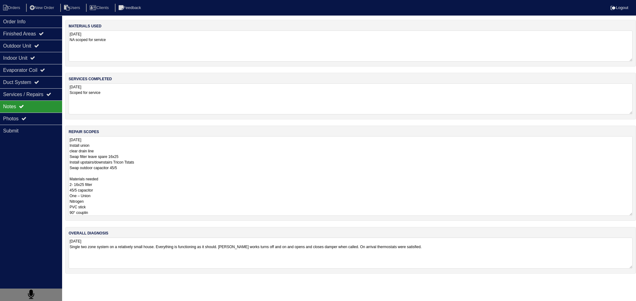
click at [126, 136] on textarea "[DATE] Install union clear drain line Swap filter leave spare 16x25 Install ups…" at bounding box center [351, 176] width 564 height 80
click at [29, 119] on div "Photos" at bounding box center [31, 118] width 62 height 12
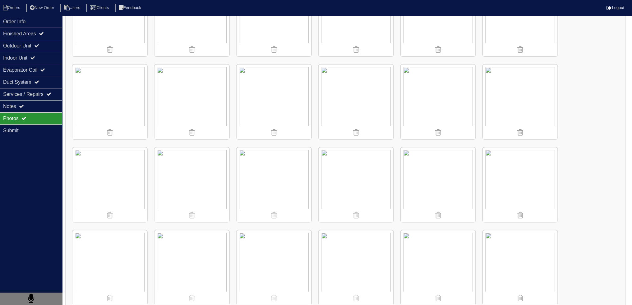
scroll to position [393, 0]
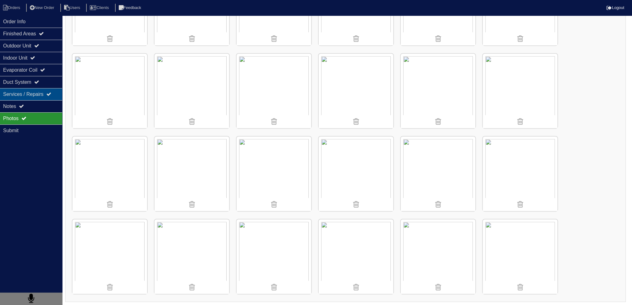
click at [34, 92] on div "Services / Repairs" at bounding box center [31, 94] width 62 height 12
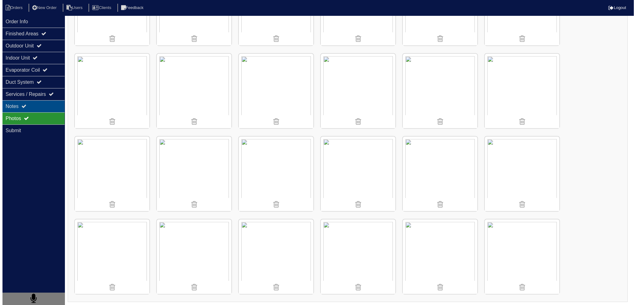
scroll to position [0, 0]
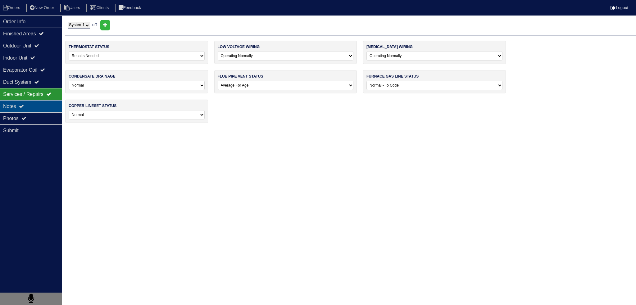
click at [36, 107] on div "Notes" at bounding box center [31, 106] width 62 height 12
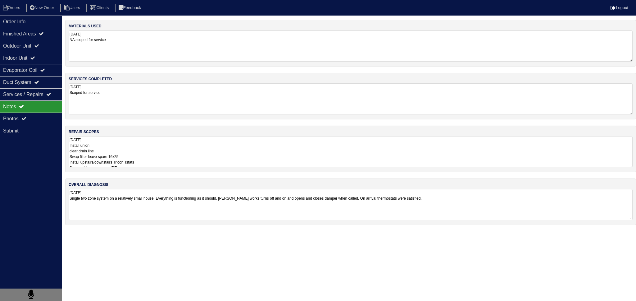
click at [122, 139] on textarea "9.30.25 Install union clear drain line Swap filter leave spare 16x25 Install up…" at bounding box center [351, 151] width 564 height 31
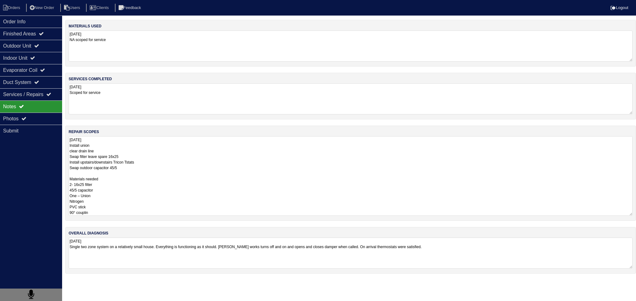
drag, startPoint x: 136, startPoint y: 177, endPoint x: 138, endPoint y: 174, distance: 4.3
click at [137, 175] on textarea "9.30.25 Install union clear drain line Swap filter leave spare 16x25 Install up…" at bounding box center [351, 176] width 564 height 80
click at [139, 172] on textarea "9.30.25 Install union clear drain line Swap filter leave spare 16x25 Install up…" at bounding box center [351, 176] width 564 height 80
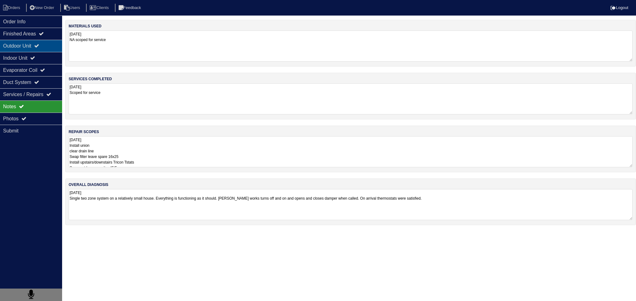
click at [25, 48] on div "Outdoor Unit" at bounding box center [31, 46] width 62 height 12
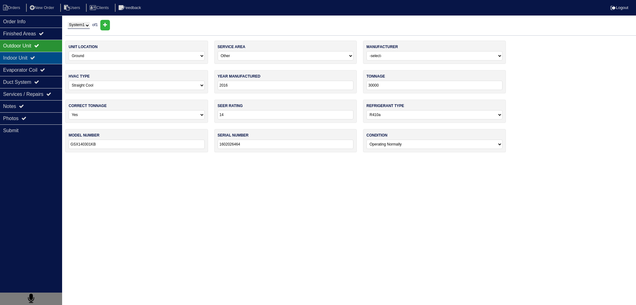
click at [26, 57] on div "Indoor Unit" at bounding box center [31, 58] width 62 height 12
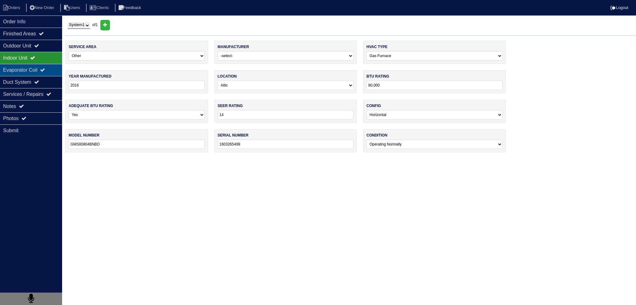
click at [25, 65] on div "Evaporator Coil" at bounding box center [31, 70] width 62 height 12
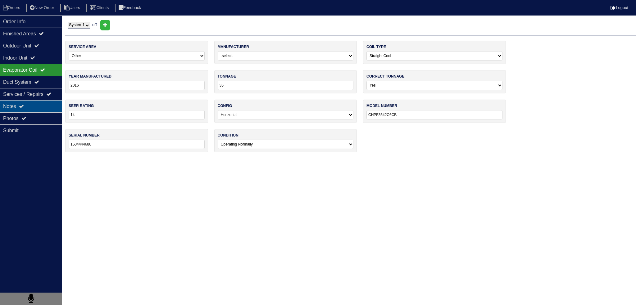
click at [34, 103] on div "Notes" at bounding box center [31, 106] width 62 height 12
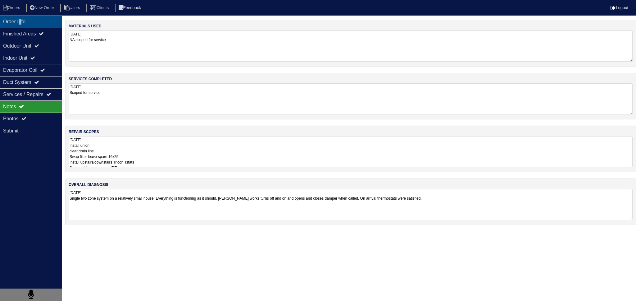
drag, startPoint x: 23, startPoint y: 23, endPoint x: 19, endPoint y: 18, distance: 6.6
click at [22, 23] on div "Order Info" at bounding box center [31, 22] width 62 height 12
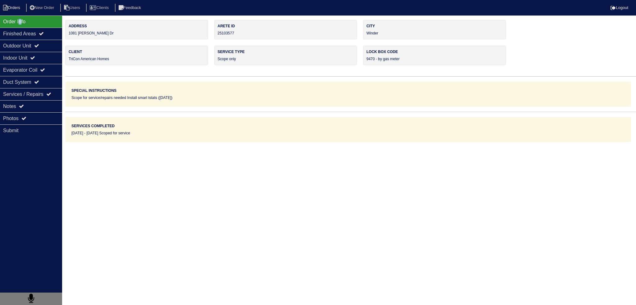
click at [9, 5] on li "Orders" at bounding box center [12, 8] width 25 height 8
select select "15"
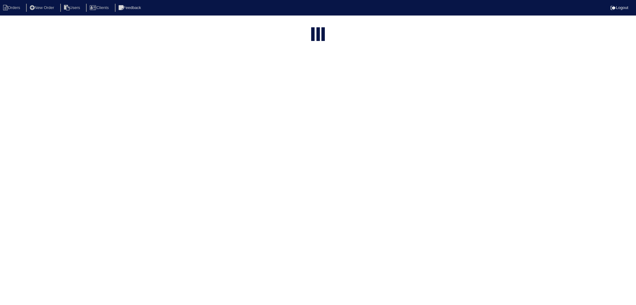
type input "matt"
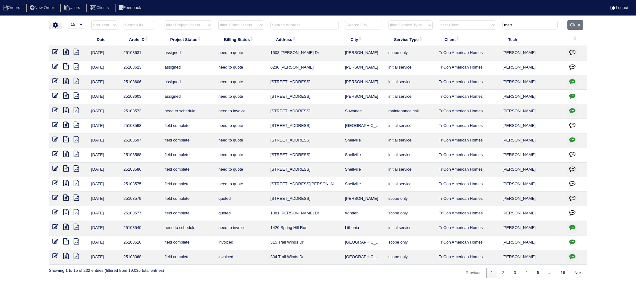
click at [67, 195] on icon at bounding box center [65, 198] width 5 height 6
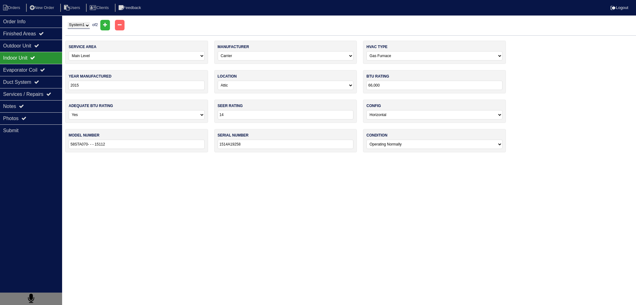
select select "0"
select select "Carrier"
select select "0"
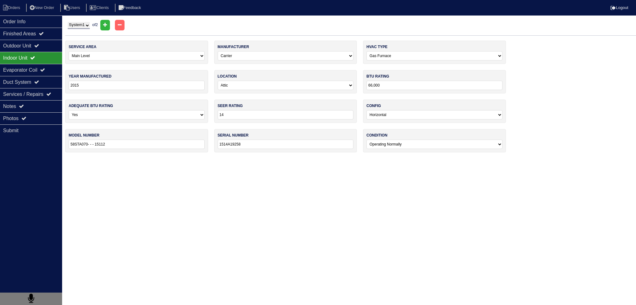
select select "1"
select select "0"
click at [86, 27] on select "System 1 System 2" at bounding box center [79, 25] width 22 height 7
select select "2"
click at [68, 22] on select "System 1 System 2" at bounding box center [79, 25] width 22 height 7
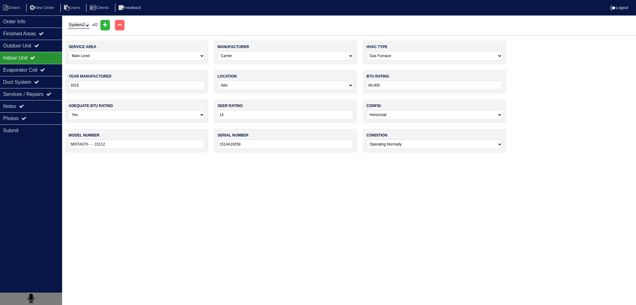
select select "1"
select select "0"
click at [36, 48] on div "Outdoor Unit" at bounding box center [31, 46] width 62 height 12
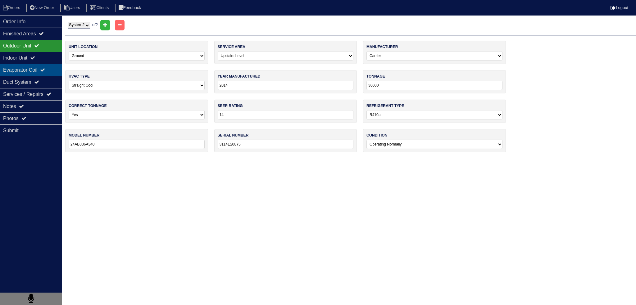
click at [30, 70] on div "Evaporator Coil" at bounding box center [31, 70] width 62 height 12
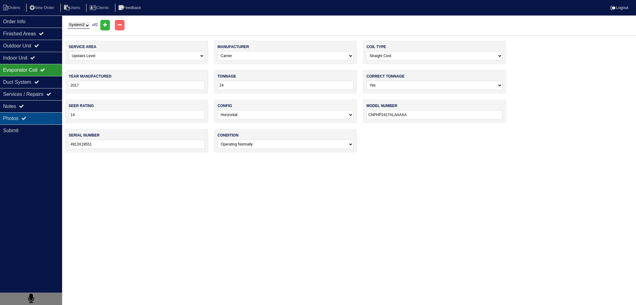
click at [36, 115] on div "Photos" at bounding box center [31, 118] width 62 height 12
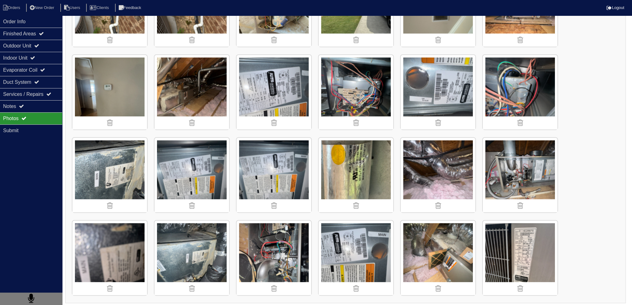
scroll to position [476, 0]
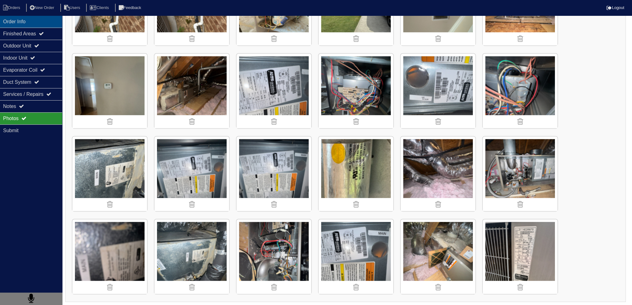
click at [24, 21] on div "Order Info" at bounding box center [31, 22] width 62 height 12
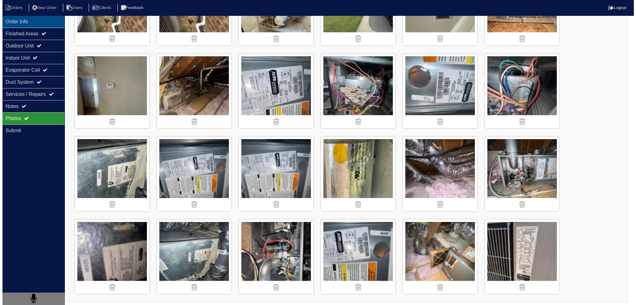
scroll to position [0, 0]
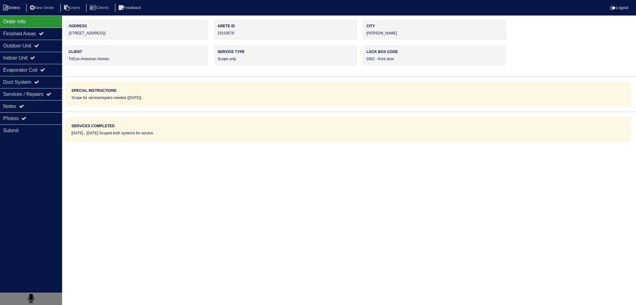
click at [19, 11] on li "Orders" at bounding box center [12, 8] width 25 height 8
select select "15"
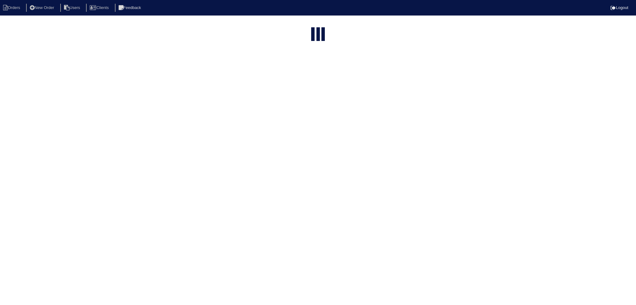
type input "matt"
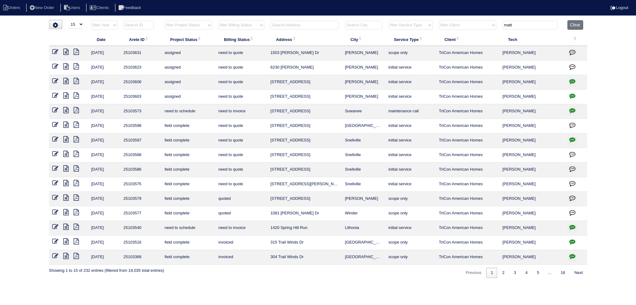
click at [570, 30] on th "Clear" at bounding box center [576, 26] width 23 height 13
click at [576, 23] on button "Clear" at bounding box center [576, 25] width 16 height 10
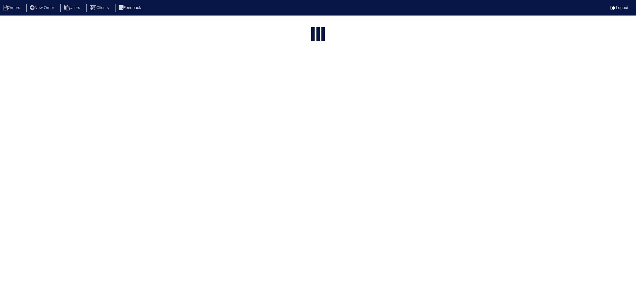
select select "15"
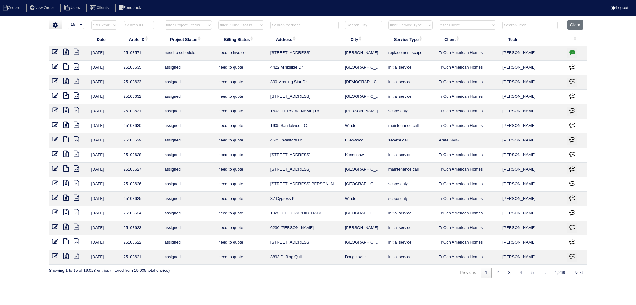
click at [315, 20] on th at bounding box center [305, 26] width 75 height 13
click at [573, 21] on button "Clear" at bounding box center [576, 25] width 16 height 10
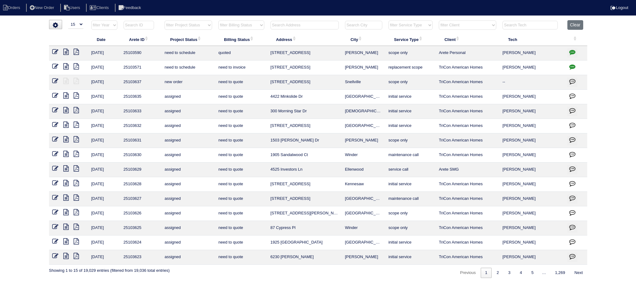
select select "15"
click at [307, 25] on input "text" at bounding box center [305, 25] width 68 height 9
click at [579, 22] on button "Clear" at bounding box center [576, 25] width 16 height 10
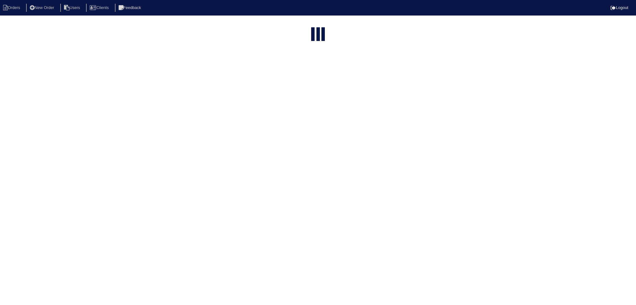
select select "15"
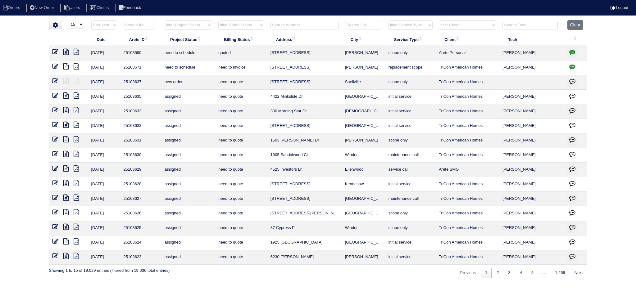
click at [282, 30] on th at bounding box center [305, 26] width 75 height 13
click at [283, 26] on input "text" at bounding box center [305, 25] width 68 height 9
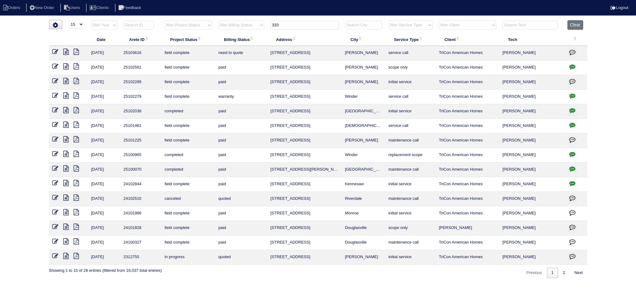
type input "333"
click at [64, 50] on icon at bounding box center [65, 52] width 5 height 6
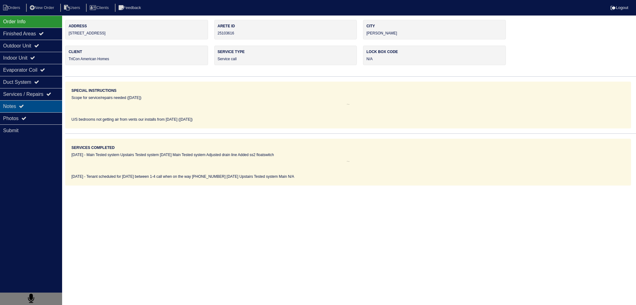
click at [48, 110] on div "Notes" at bounding box center [31, 106] width 62 height 12
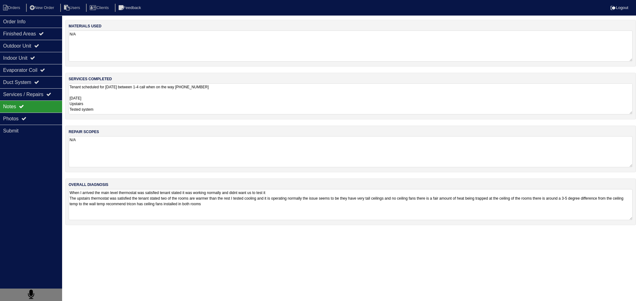
click at [188, 205] on textarea "When I arrived the main level thermostat was satisfied tenant stated it was wor…" at bounding box center [351, 204] width 564 height 31
click at [21, 115] on div "Photos" at bounding box center [31, 118] width 62 height 12
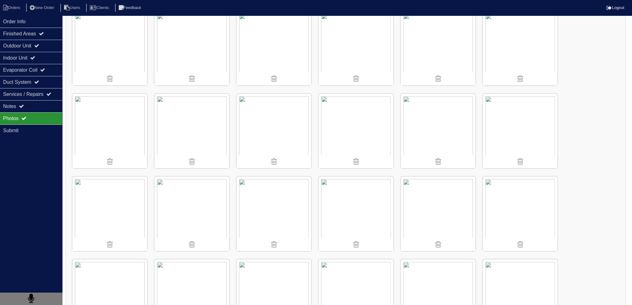
scroll to position [124, 0]
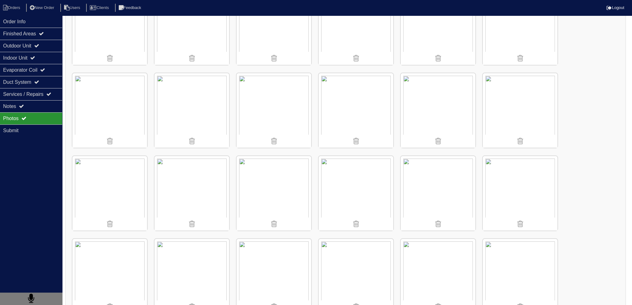
click at [117, 116] on img at bounding box center [109, 110] width 75 height 75
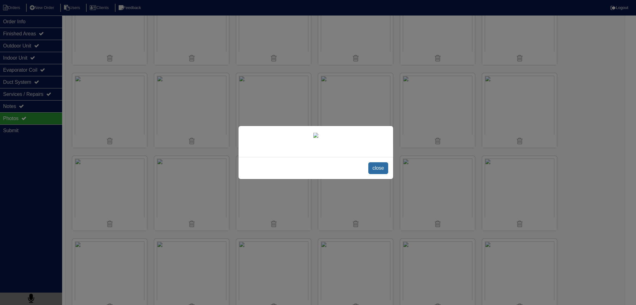
click at [379, 174] on span "close" at bounding box center [378, 168] width 20 height 12
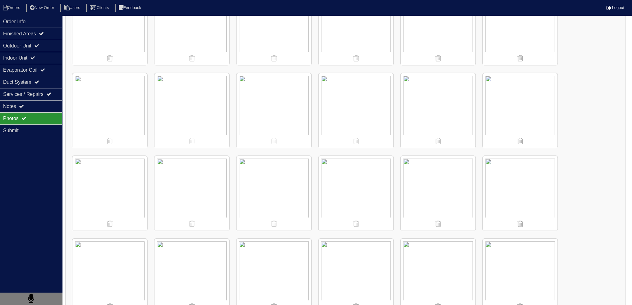
click at [124, 189] on img at bounding box center [109, 193] width 75 height 75
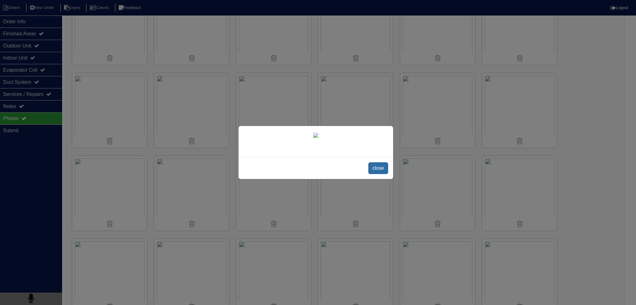
click at [379, 174] on span "close" at bounding box center [378, 168] width 20 height 12
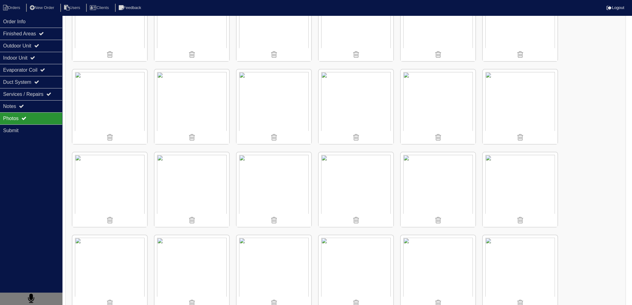
scroll to position [217, 0]
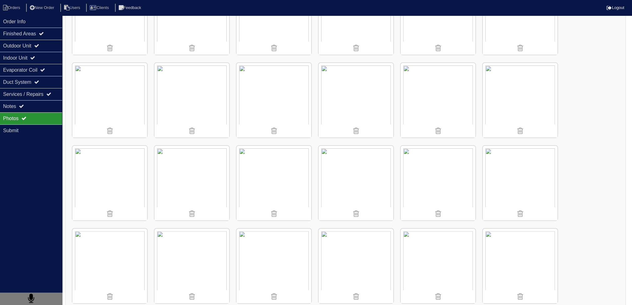
click at [372, 179] on img at bounding box center [355, 183] width 75 height 75
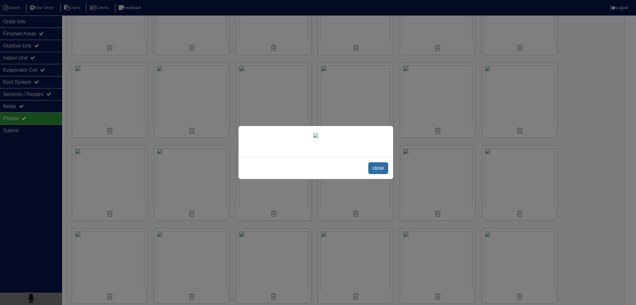
click at [374, 174] on span "close" at bounding box center [378, 168] width 20 height 12
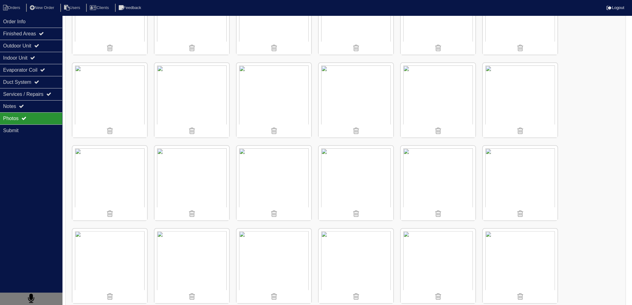
click at [529, 170] on img at bounding box center [520, 183] width 75 height 75
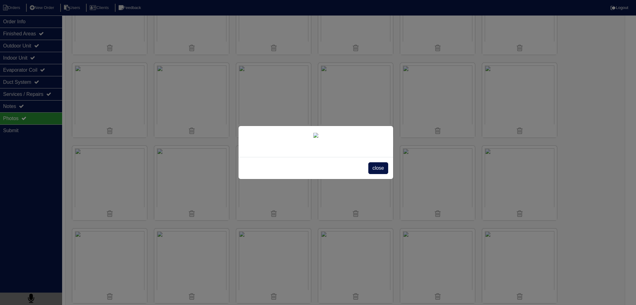
click at [377, 179] on div "close" at bounding box center [316, 168] width 155 height 22
click at [377, 174] on span "close" at bounding box center [378, 168] width 20 height 12
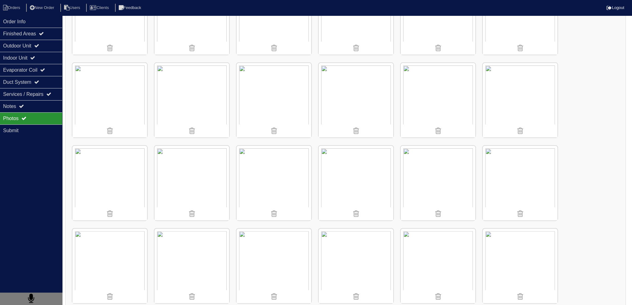
click at [533, 242] on img at bounding box center [520, 266] width 75 height 75
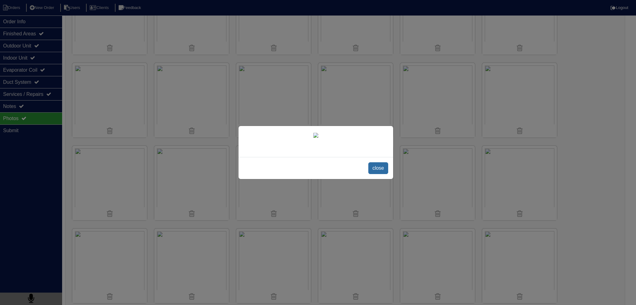
click at [384, 174] on span "close" at bounding box center [378, 168] width 20 height 12
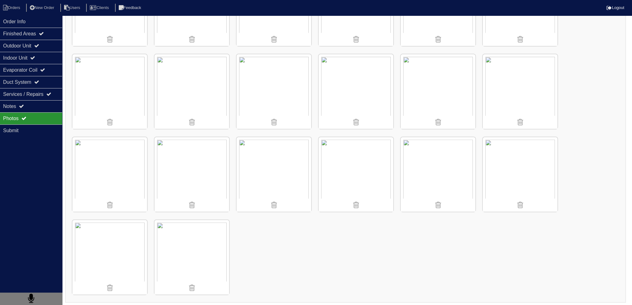
scroll to position [310, 0]
click at [116, 240] on img at bounding box center [109, 256] width 75 height 75
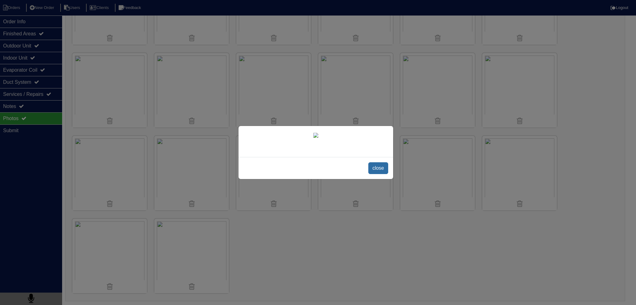
click at [379, 174] on span "close" at bounding box center [378, 168] width 20 height 12
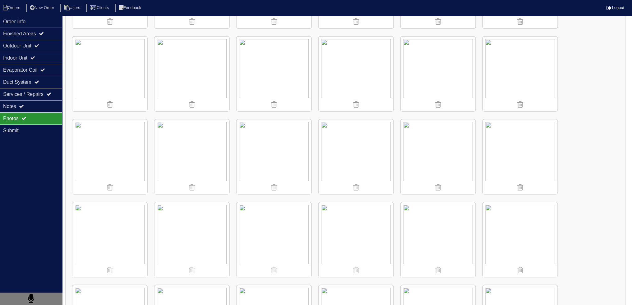
scroll to position [155, 0]
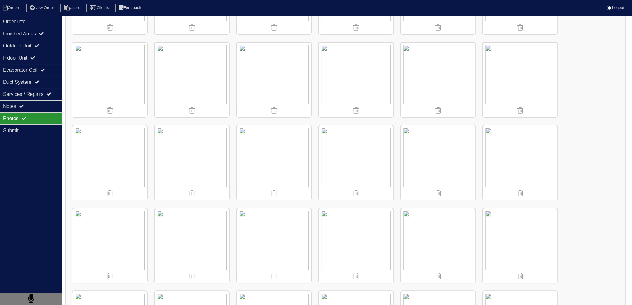
click at [289, 80] on img at bounding box center [273, 80] width 75 height 75
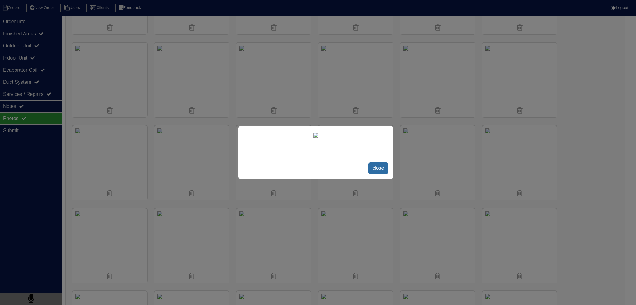
click at [370, 174] on span "close" at bounding box center [378, 168] width 20 height 12
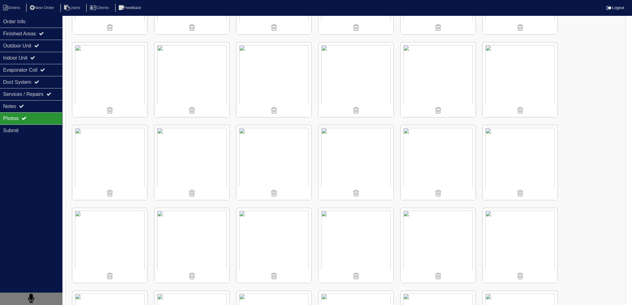
click at [26, 113] on div "Photos" at bounding box center [31, 118] width 62 height 12
drag, startPoint x: 30, startPoint y: 109, endPoint x: 34, endPoint y: 110, distance: 4.1
click at [31, 109] on div "Notes" at bounding box center [31, 106] width 62 height 12
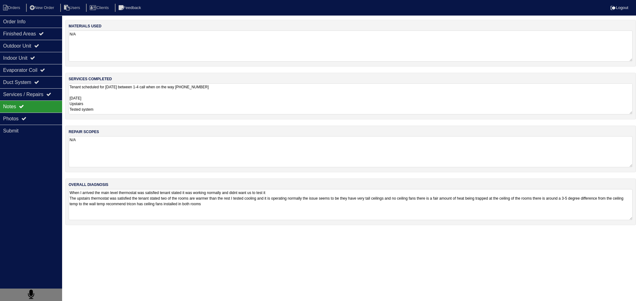
click at [328, 212] on textarea "When I arrived the main level thermostat was satisfied tenant stated it was wor…" at bounding box center [351, 204] width 564 height 31
click at [30, 120] on div "Photos" at bounding box center [31, 118] width 62 height 12
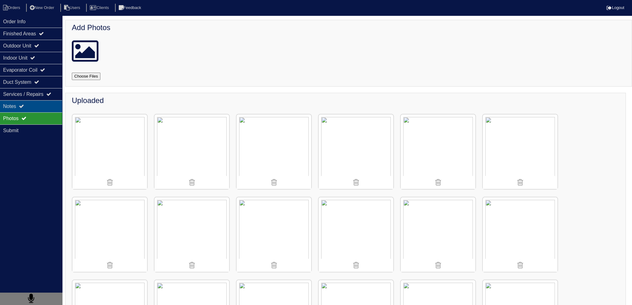
click at [33, 107] on div "Notes" at bounding box center [31, 106] width 62 height 12
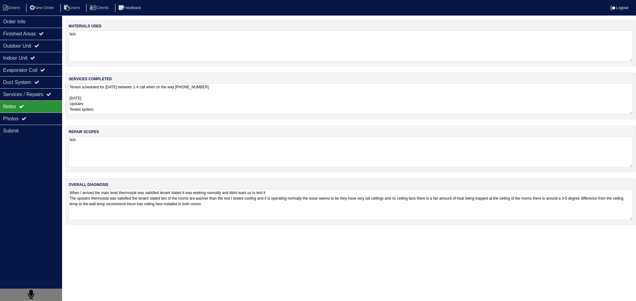
click at [164, 204] on textarea "When I arrived the main level thermostat was satisfied tenant stated it was wor…" at bounding box center [351, 204] width 564 height 31
click at [338, 205] on textarea "When I arrived the main level thermostat was satisfied tenant stated it was wor…" at bounding box center [351, 204] width 564 height 30
click at [12, 114] on div "Photos" at bounding box center [31, 118] width 62 height 12
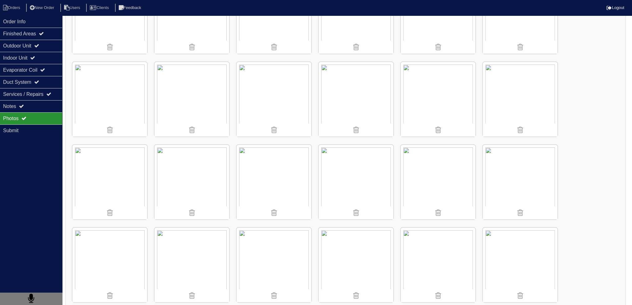
scroll to position [217, 0]
click at [22, 20] on div "Order Info" at bounding box center [31, 22] width 62 height 12
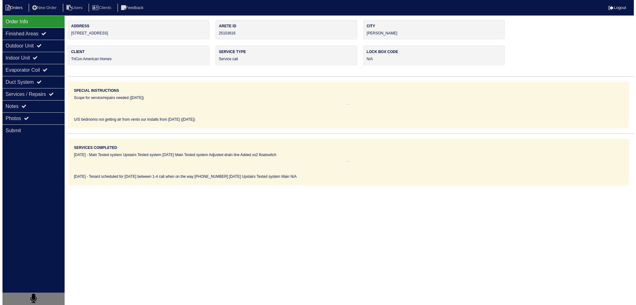
scroll to position [0, 0]
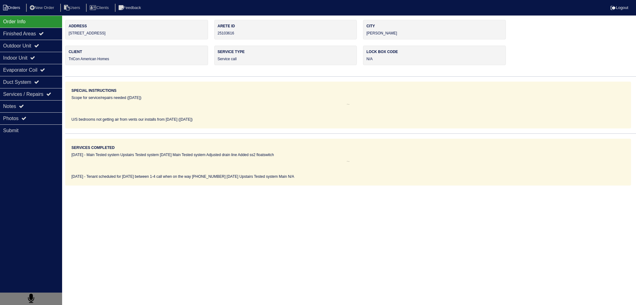
click at [17, 6] on li "Orders" at bounding box center [12, 8] width 25 height 8
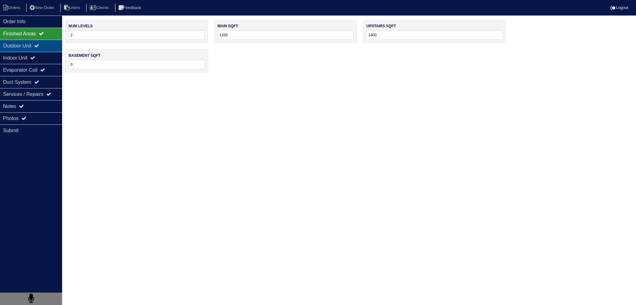
click at [34, 43] on div "Outdoor Unit" at bounding box center [31, 46] width 62 height 12
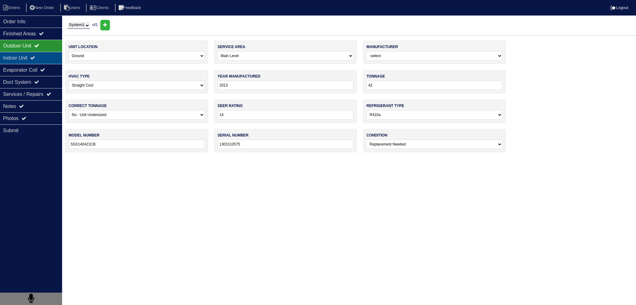
click at [34, 55] on div "Indoor Unit" at bounding box center [31, 58] width 62 height 12
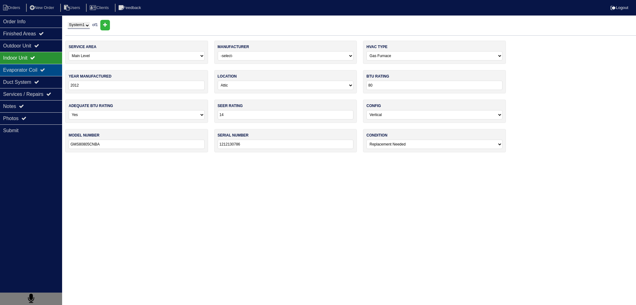
click at [33, 69] on div "Evaporator Coil" at bounding box center [31, 70] width 62 height 12
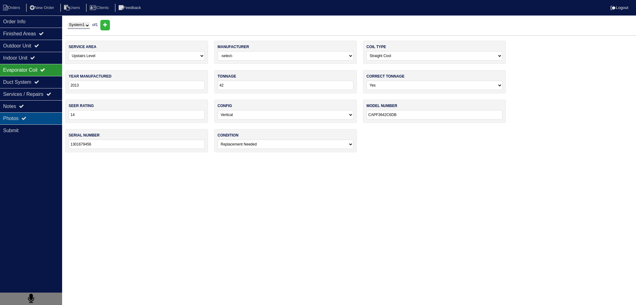
click at [38, 118] on div "Photos" at bounding box center [31, 118] width 62 height 12
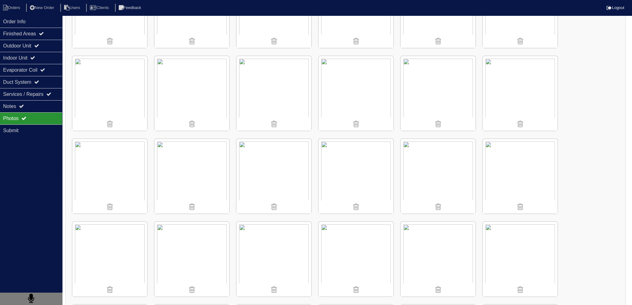
scroll to position [124, 0]
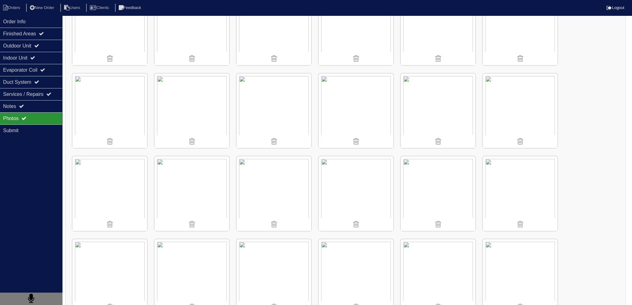
click at [208, 185] on img at bounding box center [191, 194] width 75 height 75
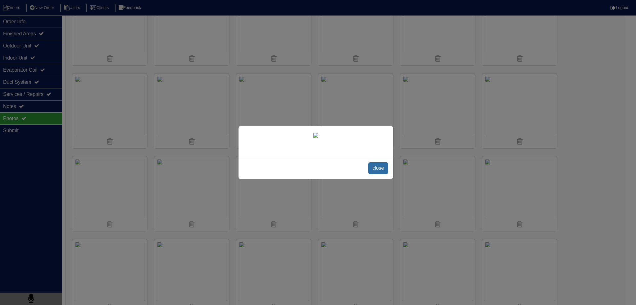
click at [377, 172] on span "close" at bounding box center [378, 168] width 20 height 12
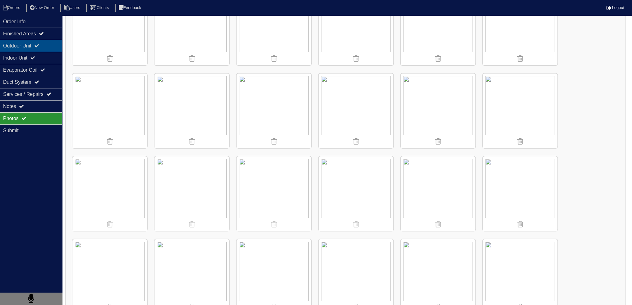
click at [50, 51] on div "Outdoor Unit" at bounding box center [31, 46] width 62 height 12
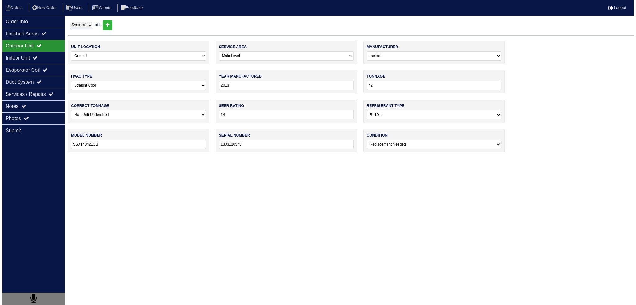
scroll to position [0, 0]
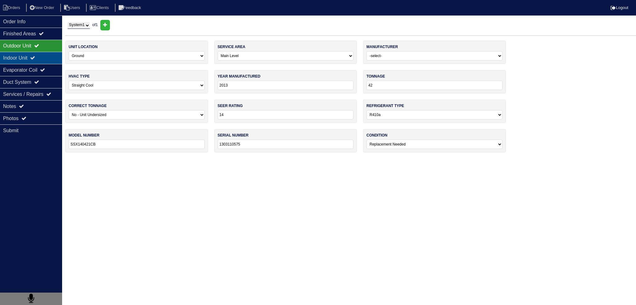
click at [49, 58] on div "Indoor Unit" at bounding box center [31, 58] width 62 height 12
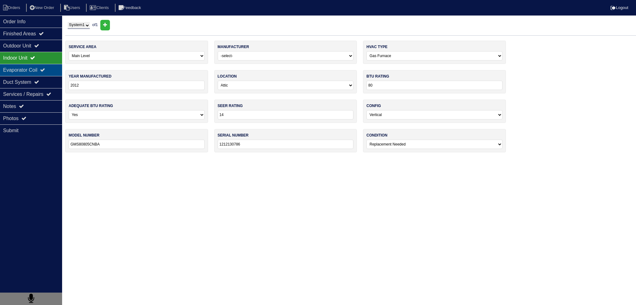
click at [45, 70] on icon at bounding box center [42, 69] width 5 height 5
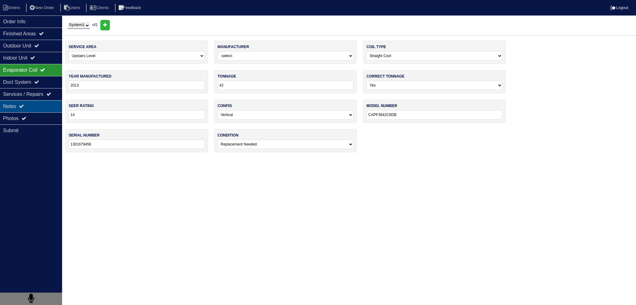
click at [43, 108] on div "Notes" at bounding box center [31, 106] width 62 height 12
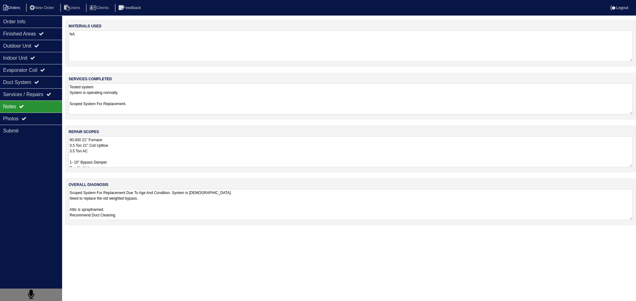
click at [20, 8] on li "Orders" at bounding box center [12, 8] width 25 height 8
select select "15"
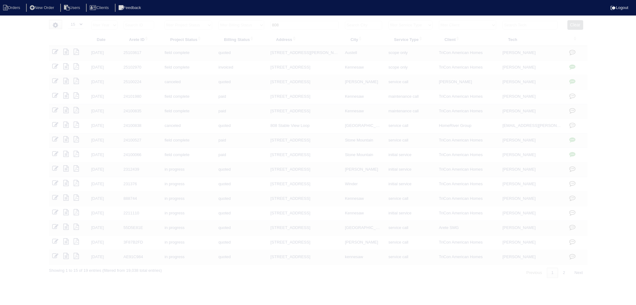
click at [307, 21] on input "808" at bounding box center [305, 25] width 68 height 9
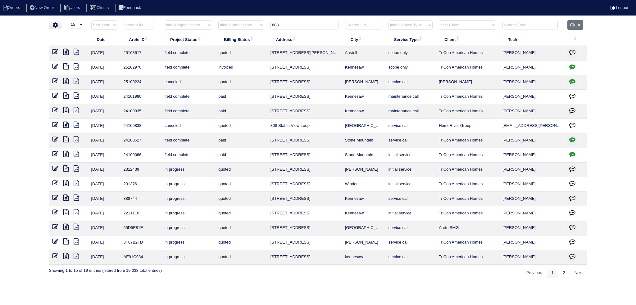
click at [307, 21] on input "808" at bounding box center [305, 25] width 68 height 9
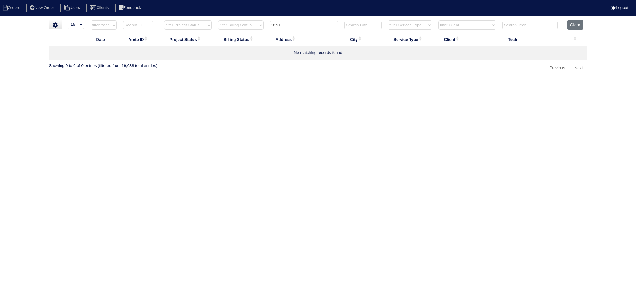
drag, startPoint x: 296, startPoint y: 21, endPoint x: 267, endPoint y: 25, distance: 29.2
click at [267, 25] on th "9191" at bounding box center [304, 26] width 75 height 13
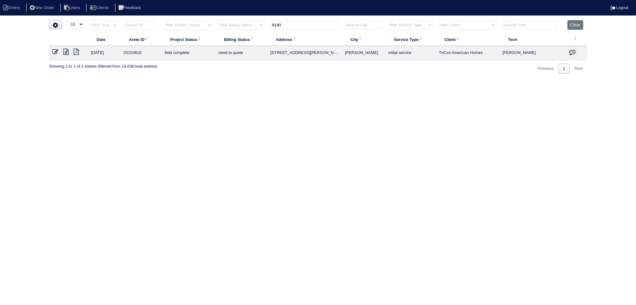
type input "9190"
click at [67, 51] on icon at bounding box center [65, 52] width 5 height 6
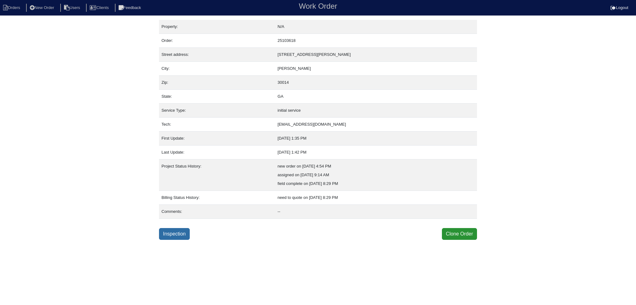
click at [182, 233] on link "Inspection" at bounding box center [174, 234] width 31 height 12
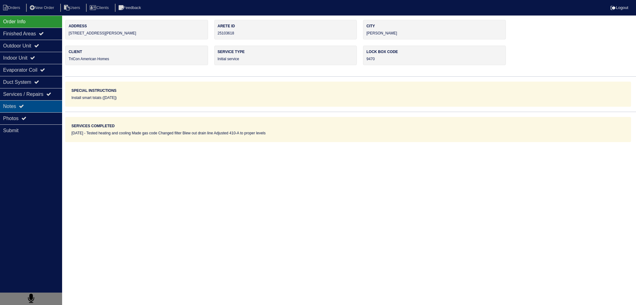
click at [48, 103] on div "Notes" at bounding box center [31, 106] width 62 height 12
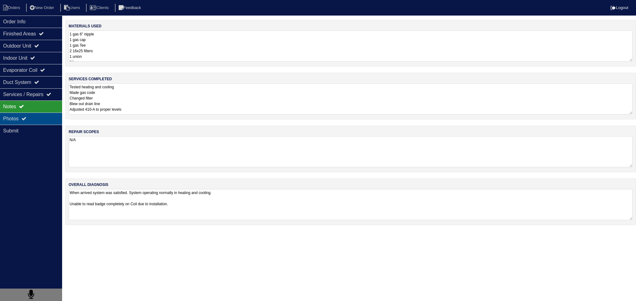
click at [46, 115] on div "Photos" at bounding box center [31, 118] width 62 height 12
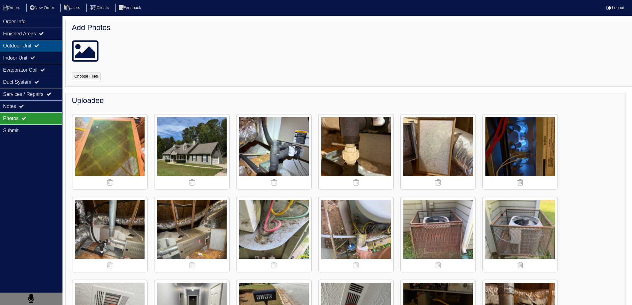
click at [45, 45] on div "Outdoor Unit" at bounding box center [31, 46] width 62 height 12
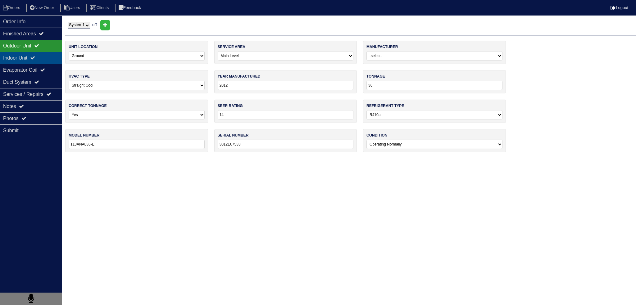
click at [46, 59] on div "Indoor Unit" at bounding box center [31, 58] width 62 height 12
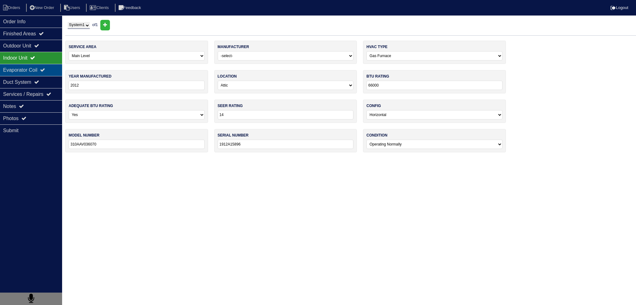
click at [45, 69] on icon at bounding box center [42, 69] width 5 height 5
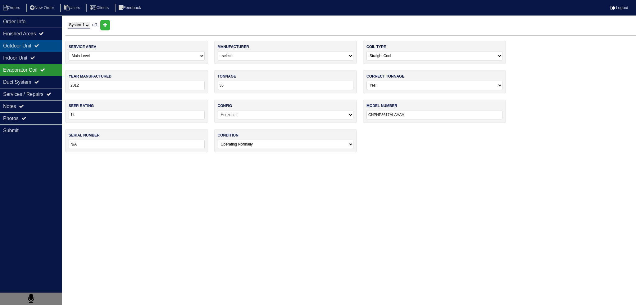
click at [43, 50] on div "Outdoor Unit" at bounding box center [31, 46] width 62 height 12
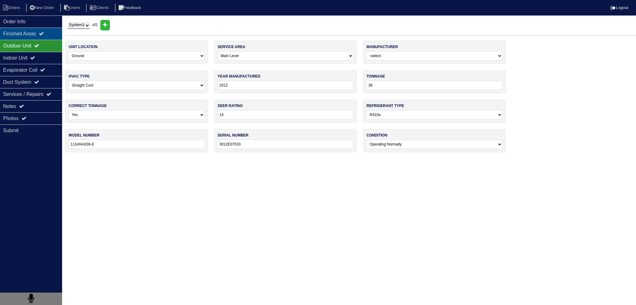
click at [41, 39] on div "Finished Areas" at bounding box center [31, 34] width 62 height 12
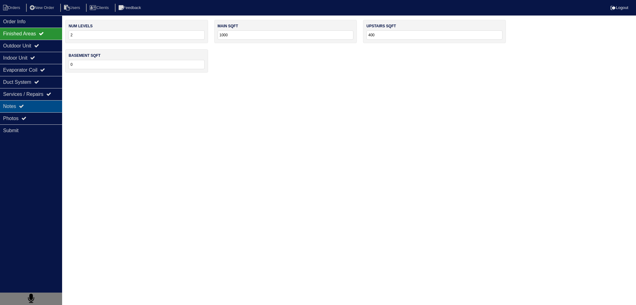
click at [36, 112] on div "Notes" at bounding box center [31, 106] width 62 height 12
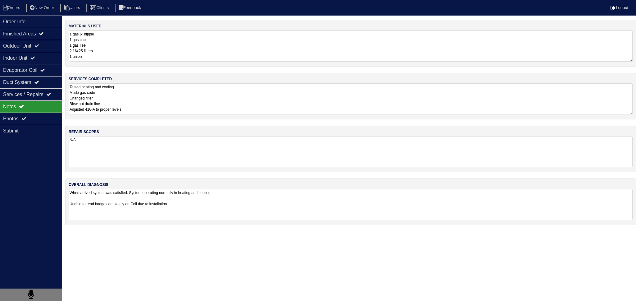
click at [113, 108] on textarea "Tested heating and cooling Made gas code Changed filter Blew out drain line Adj…" at bounding box center [351, 98] width 564 height 31
click at [112, 103] on textarea "Tested heating and cooling Made gas code Changed filter Blew out drain line Adj…" at bounding box center [351, 98] width 564 height 30
click at [37, 127] on div "Submit" at bounding box center [31, 131] width 62 height 12
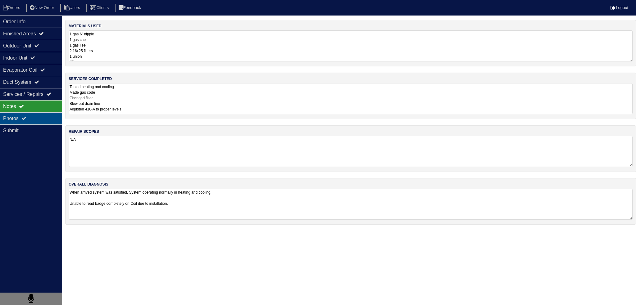
click at [39, 119] on div "Photos" at bounding box center [31, 118] width 62 height 12
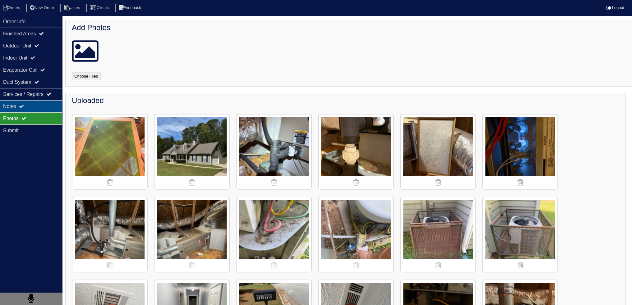
click at [31, 108] on div "Notes" at bounding box center [31, 106] width 62 height 12
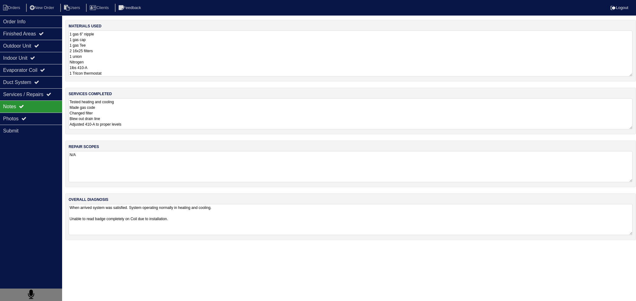
click at [124, 55] on textarea "1 gas 6” nipple 1 gas cap 1 gas Tee 2 16x25 filters 1 union Nitrogen 1lbs 410-A…" at bounding box center [351, 53] width 564 height 46
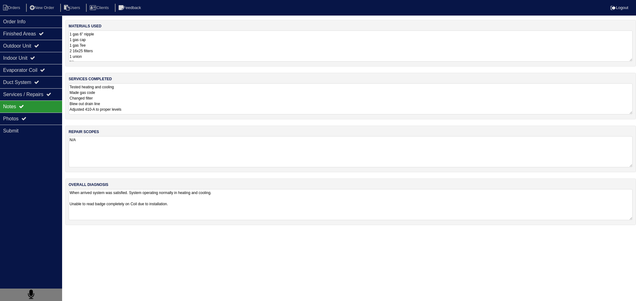
click at [33, 112] on div "Photos" at bounding box center [31, 118] width 62 height 12
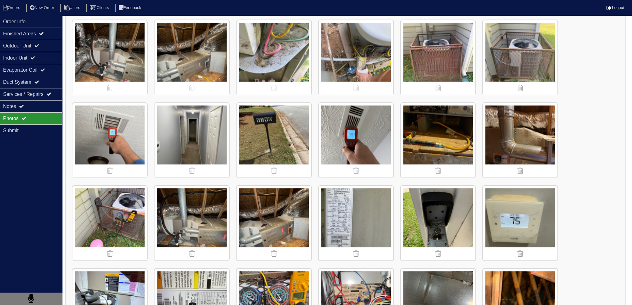
scroll to position [186, 0]
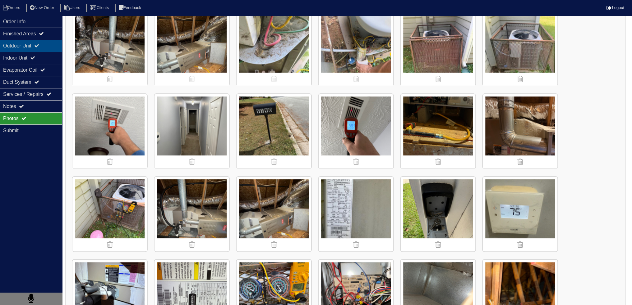
click at [39, 47] on icon at bounding box center [36, 45] width 5 height 5
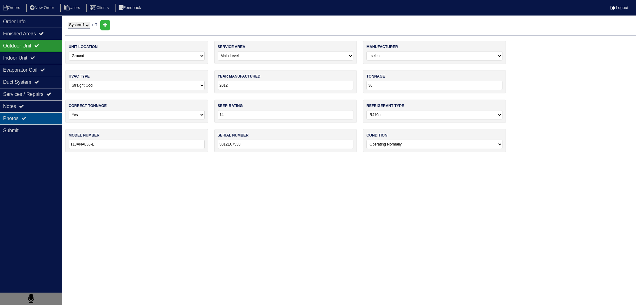
click at [34, 118] on div "Photos" at bounding box center [31, 118] width 62 height 12
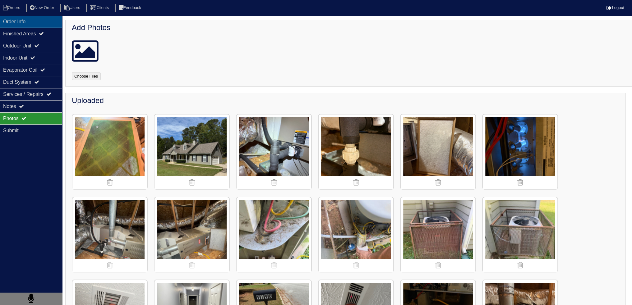
click at [28, 18] on div "Order Info" at bounding box center [31, 22] width 62 height 12
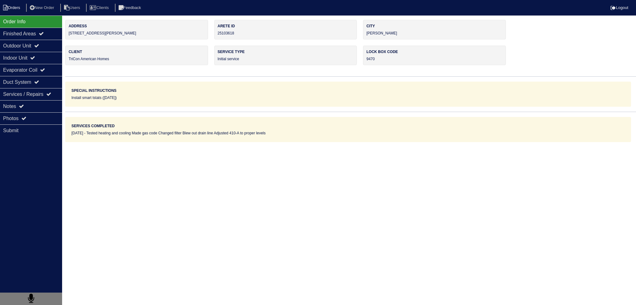
click at [14, 9] on li "Orders" at bounding box center [12, 8] width 25 height 8
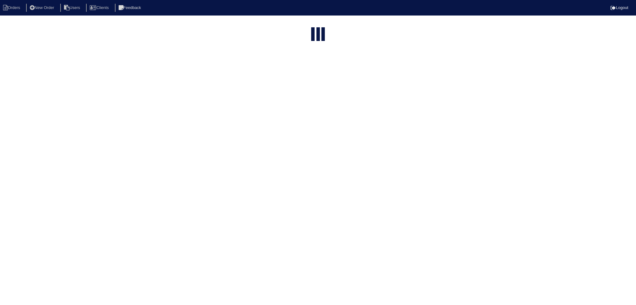
select select "15"
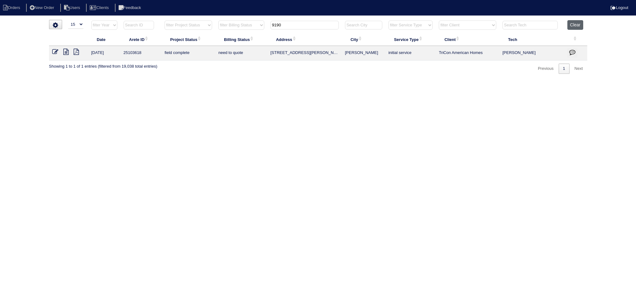
click at [580, 24] on button "Clear" at bounding box center [576, 25] width 16 height 10
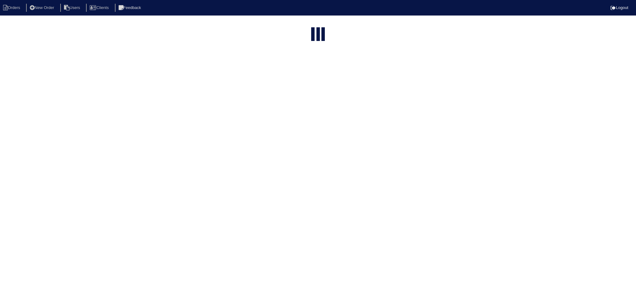
select select "15"
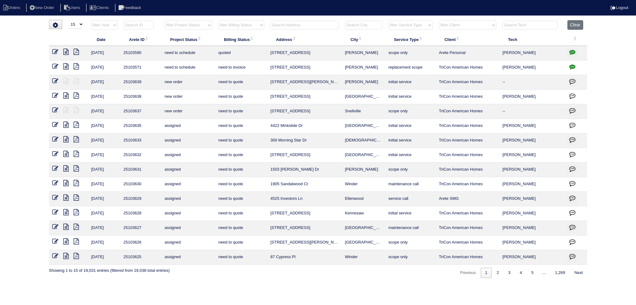
click at [369, 25] on input "text" at bounding box center [363, 25] width 37 height 9
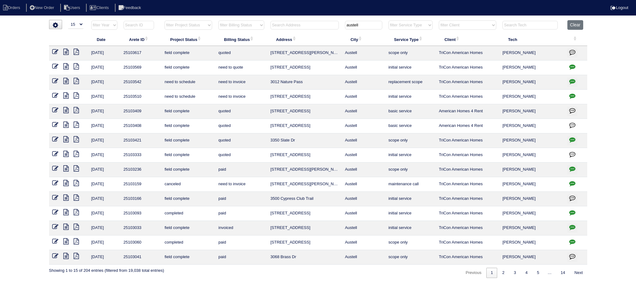
type input "austell"
click at [65, 51] on icon at bounding box center [65, 52] width 5 height 6
click at [65, 63] on icon at bounding box center [65, 66] width 5 height 6
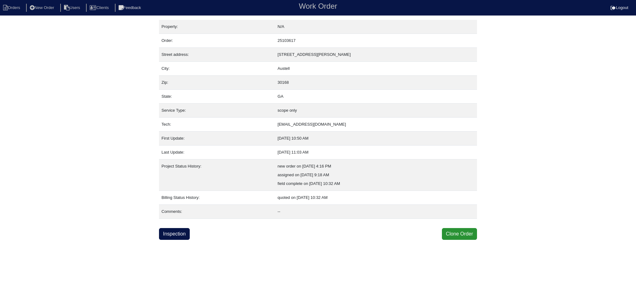
click at [190, 237] on link "Inspection" at bounding box center [174, 234] width 31 height 12
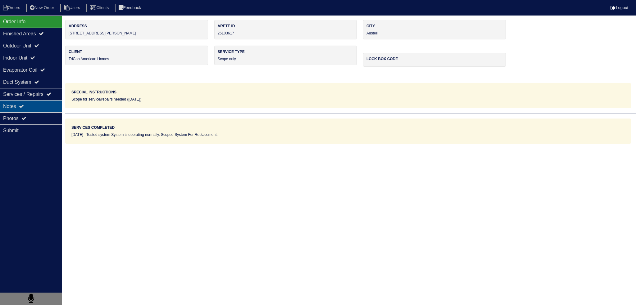
click at [32, 100] on div "Notes" at bounding box center [31, 106] width 62 height 12
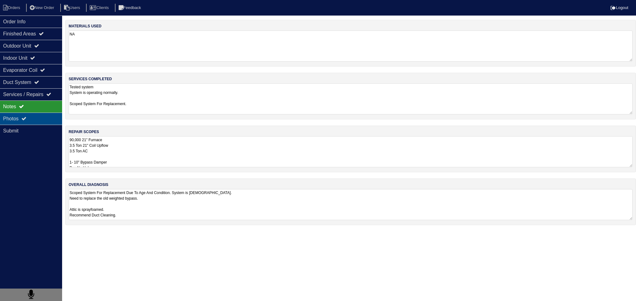
click at [27, 112] on div "Photos" at bounding box center [31, 118] width 62 height 12
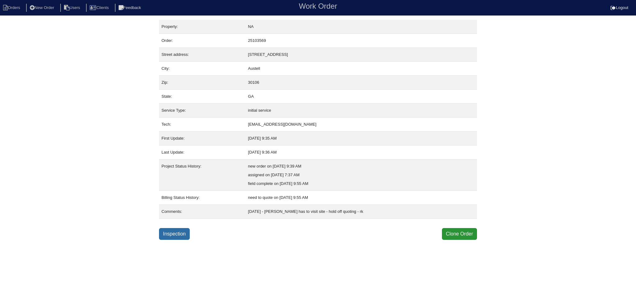
click at [171, 234] on link "Inspection" at bounding box center [174, 234] width 31 height 12
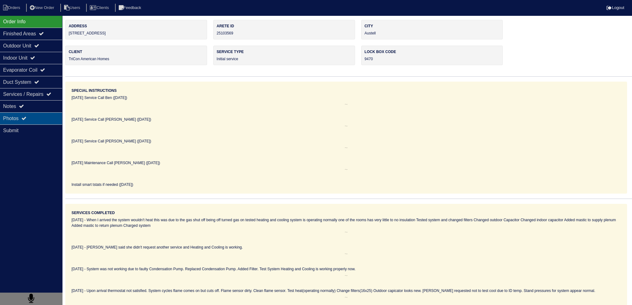
click at [48, 116] on div "Photos" at bounding box center [31, 118] width 62 height 12
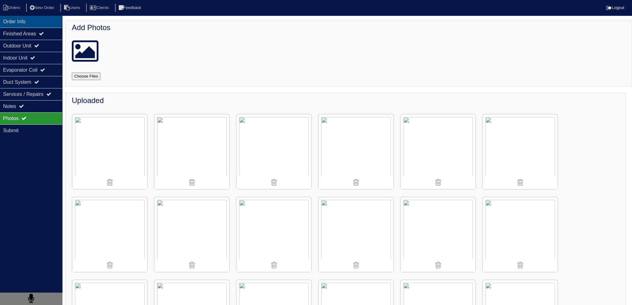
click at [36, 24] on div "Order Info" at bounding box center [31, 22] width 62 height 12
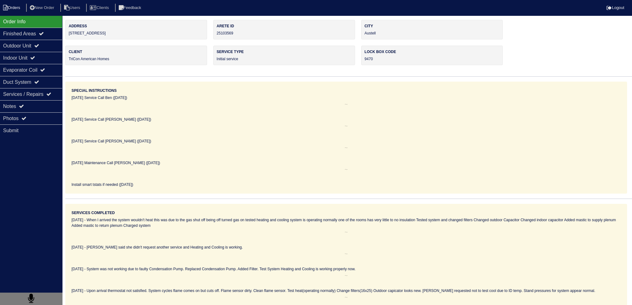
click at [17, 11] on li "Orders" at bounding box center [12, 8] width 25 height 8
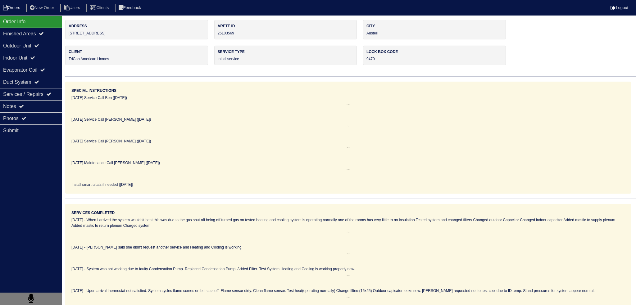
select select "15"
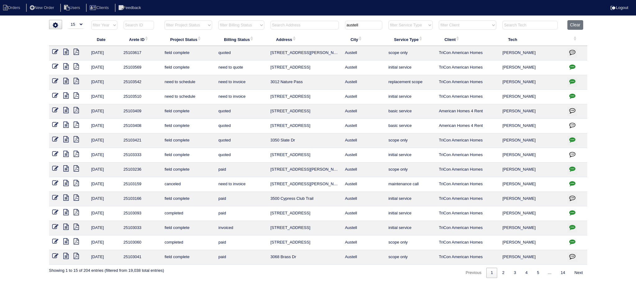
drag, startPoint x: 309, startPoint y: 24, endPoint x: 254, endPoint y: 25, distance: 55.9
click at [254, 25] on tr "filter Year -- Any Year -- 2025 2024 2023 2022 2021 2020 2019 filter Project St…" at bounding box center [318, 26] width 538 height 13
drag, startPoint x: 379, startPoint y: 27, endPoint x: 327, endPoint y: 19, distance: 52.7
click at [325, 23] on tr "filter Year -- Any Year -- 2025 2024 2023 2022 2021 2020 2019 filter Project St…" at bounding box center [318, 26] width 538 height 13
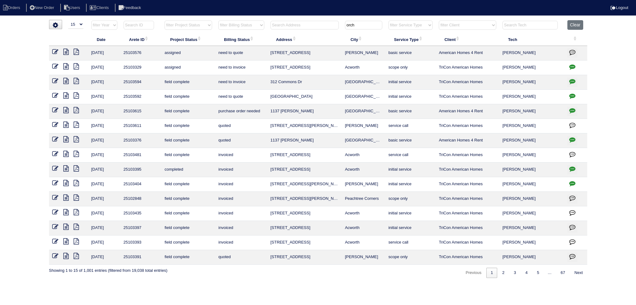
type input "orch"
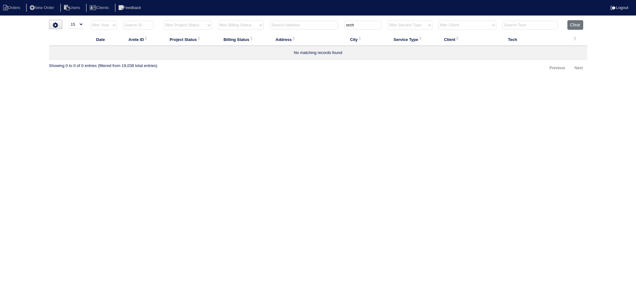
drag, startPoint x: 327, startPoint y: 31, endPoint x: 311, endPoint y: 34, distance: 15.8
click at [311, 34] on table "Date Arete ID Project Status Billing Status Address City Service Type Client Te…" at bounding box center [318, 40] width 538 height 40
click at [304, 20] on th at bounding box center [304, 26] width 75 height 13
click at [304, 23] on input "text" at bounding box center [304, 25] width 68 height 9
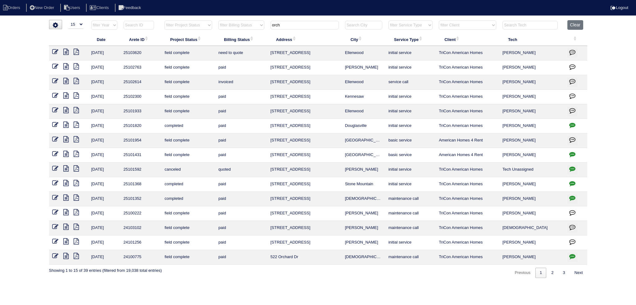
type input "orch"
click at [67, 51] on icon at bounding box center [65, 52] width 5 height 6
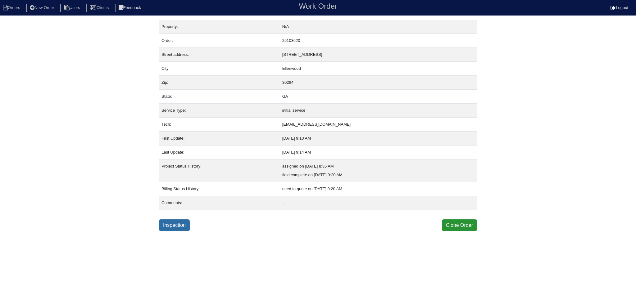
click at [176, 220] on link "Inspection" at bounding box center [174, 226] width 31 height 12
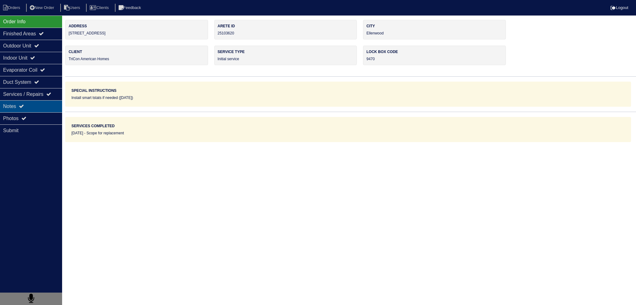
click at [43, 109] on div "Notes" at bounding box center [31, 106] width 62 height 12
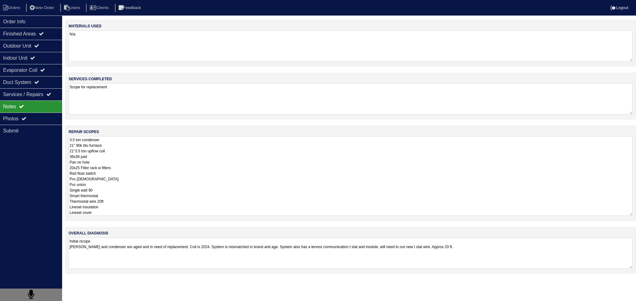
click at [112, 155] on textarea "3.5 ton condenser 21" 90k btu furnace 21"3.5 ton upflow coil 36x36 pad Pan no h…" at bounding box center [351, 176] width 564 height 80
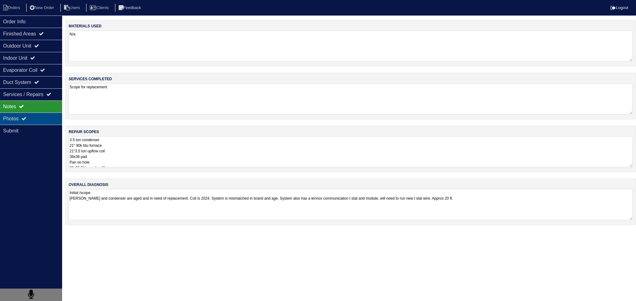
click at [38, 114] on div "Photos" at bounding box center [31, 118] width 62 height 12
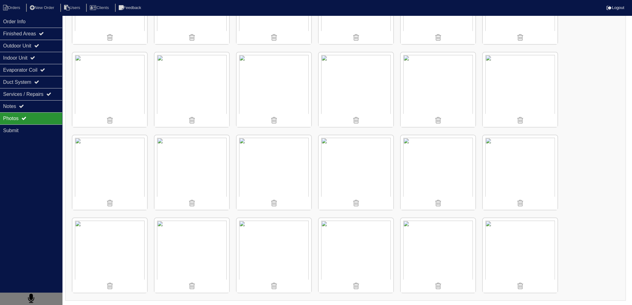
scroll to position [83, 0]
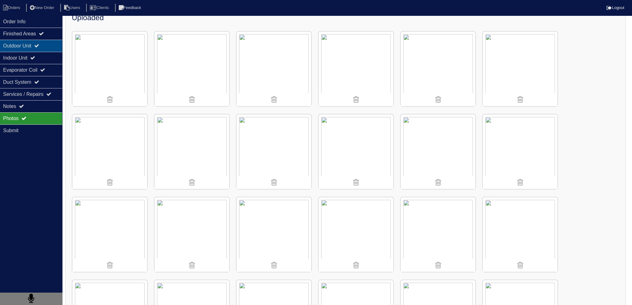
click at [39, 47] on icon at bounding box center [36, 45] width 5 height 5
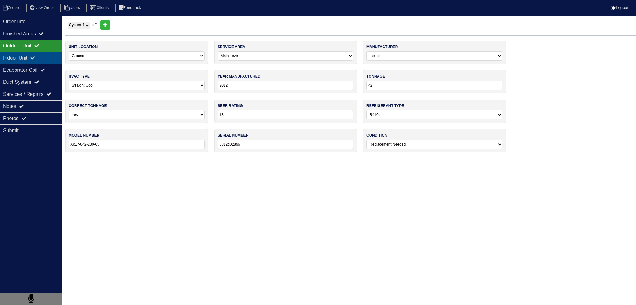
click at [34, 55] on div "Indoor Unit" at bounding box center [31, 58] width 62 height 12
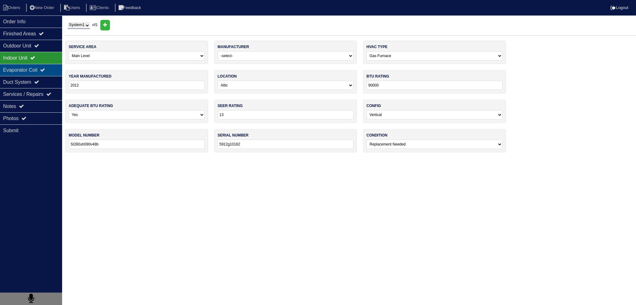
click at [31, 65] on div "Evaporator Coil" at bounding box center [31, 70] width 62 height 12
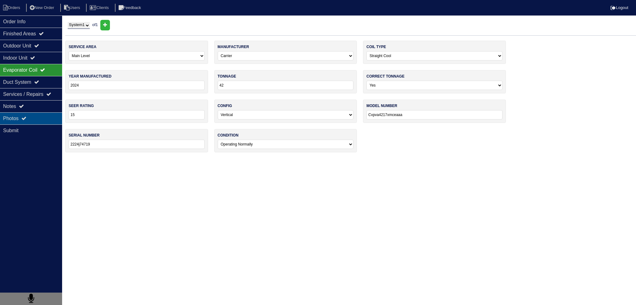
click at [27, 115] on div "Photos" at bounding box center [31, 118] width 62 height 12
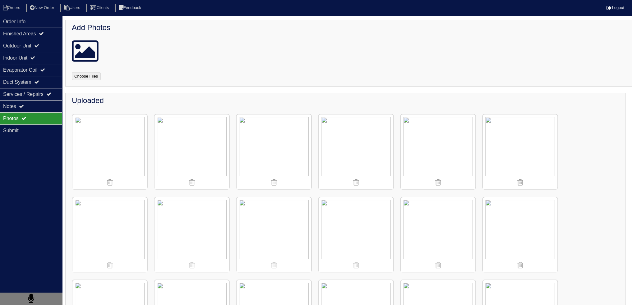
click at [444, 154] on img at bounding box center [437, 152] width 75 height 75
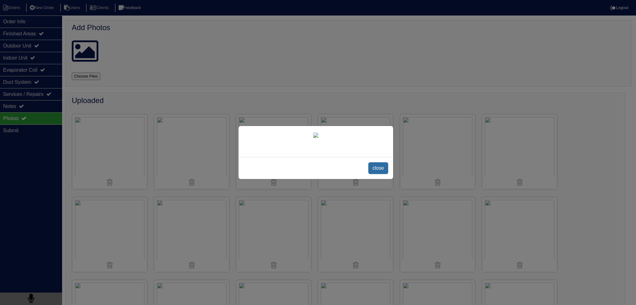
click at [371, 174] on span "close" at bounding box center [378, 168] width 20 height 12
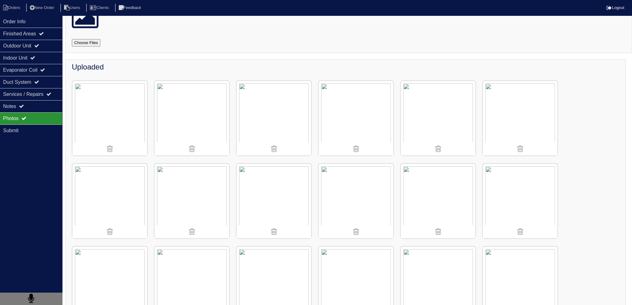
scroll to position [124, 0]
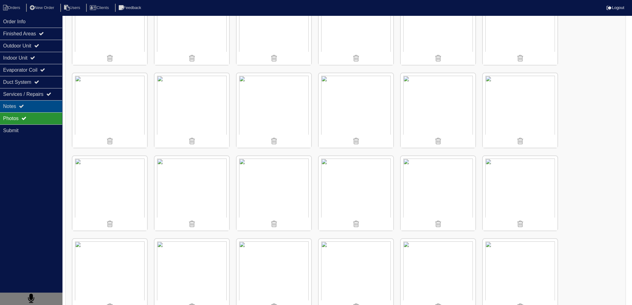
click at [16, 103] on div "Notes" at bounding box center [31, 106] width 62 height 12
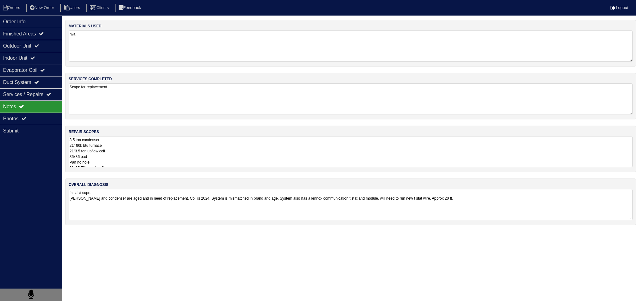
click at [159, 158] on textarea "3.5 ton condenser 21" 90k btu furnace 21"3.5 ton upflow coil 36x36 pad Pan no h…" at bounding box center [351, 151] width 564 height 31
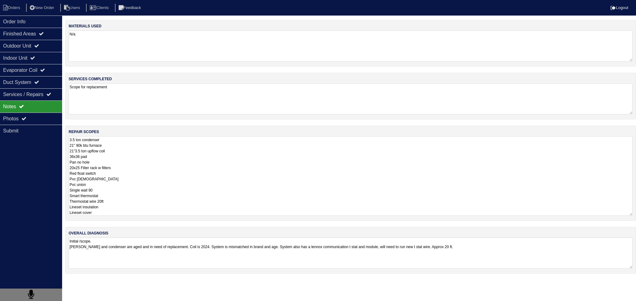
click at [115, 149] on textarea "3.5 ton condenser 21" 90k btu furnace 21"3.5 ton upflow coil 36x36 pad Pan no h…" at bounding box center [351, 176] width 564 height 80
click at [41, 36] on div "Finished Areas" at bounding box center [31, 34] width 62 height 12
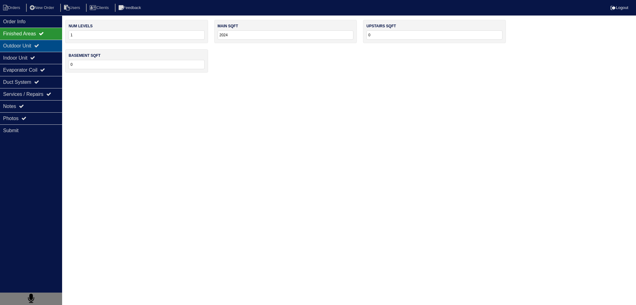
click at [39, 43] on icon at bounding box center [36, 45] width 5 height 5
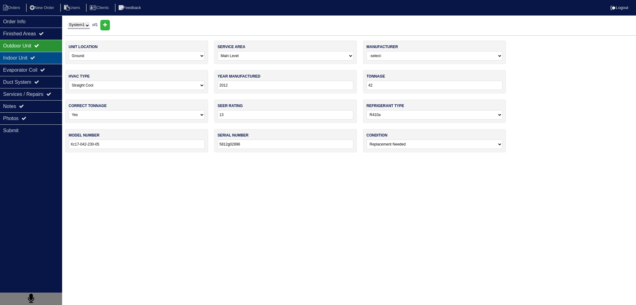
drag, startPoint x: 34, startPoint y: 55, endPoint x: 35, endPoint y: 62, distance: 7.3
click at [34, 55] on div "Indoor Unit" at bounding box center [31, 58] width 62 height 12
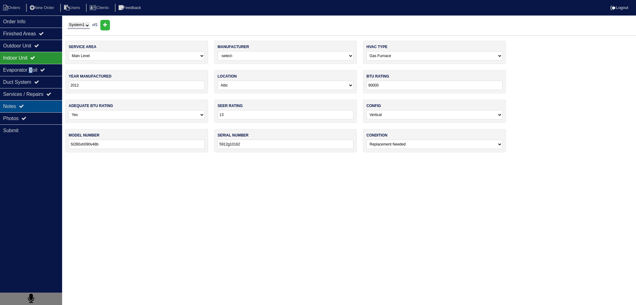
drag, startPoint x: 34, startPoint y: 68, endPoint x: 34, endPoint y: 103, distance: 34.8
click at [34, 69] on div "Evaporator Coil" at bounding box center [31, 70] width 62 height 12
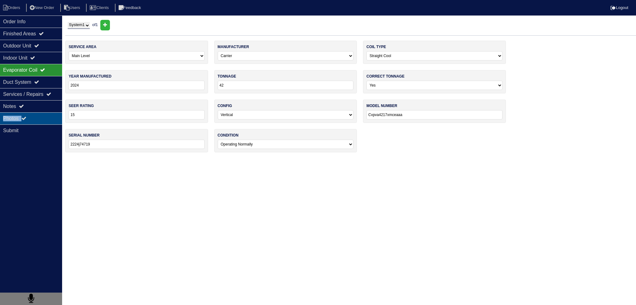
click at [33, 112] on div "Order Info Finished Areas Outdoor Unit Indoor Unit Evaporator Coil Duct System …" at bounding box center [31, 168] width 62 height 305
click at [35, 120] on div "Photos" at bounding box center [31, 118] width 62 height 12
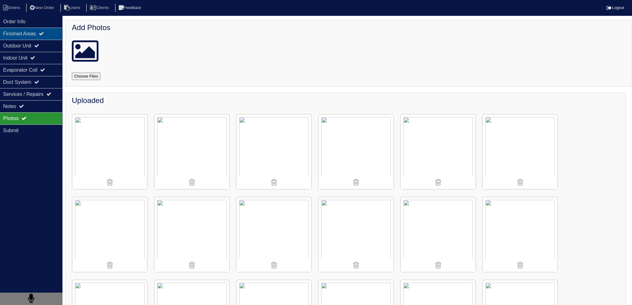
drag, startPoint x: 27, startPoint y: 24, endPoint x: 53, endPoint y: 33, distance: 28.1
click at [27, 24] on div "Order Info" at bounding box center [31, 22] width 62 height 12
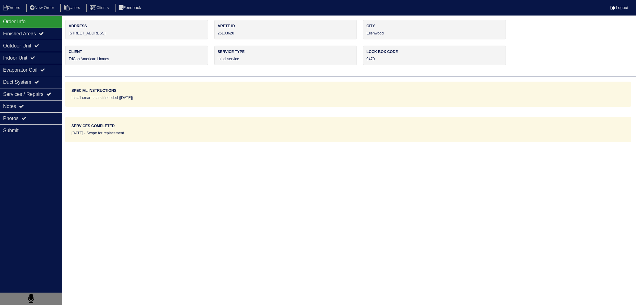
drag, startPoint x: 112, startPoint y: 34, endPoint x: 66, endPoint y: 33, distance: 46.0
click at [66, 33] on div "Address [STREET_ADDRESS]" at bounding box center [136, 30] width 143 height 20
click at [48, 33] on div "Finished Areas" at bounding box center [31, 34] width 62 height 12
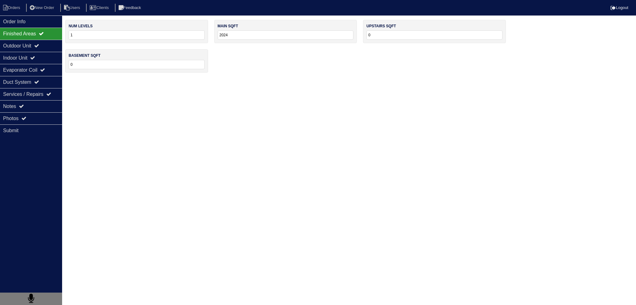
drag, startPoint x: 229, startPoint y: 36, endPoint x: 186, endPoint y: 35, distance: 42.9
click at [190, 35] on div "num levels 1 main sqft 2024 upstairs sqft 0 basement sqft 0" at bounding box center [350, 49] width 571 height 59
type input "2"
type input "1900"
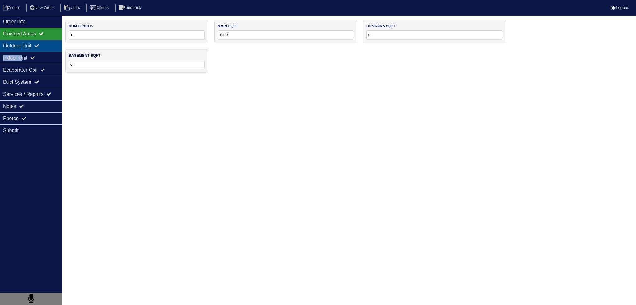
drag, startPoint x: 25, startPoint y: 53, endPoint x: 46, endPoint y: 44, distance: 22.6
click at [41, 46] on div "Order Info Finished Areas Outdoor Unit Indoor Unit Evaporator Coil Duct System …" at bounding box center [31, 168] width 62 height 305
click at [46, 41] on div "Outdoor Unit" at bounding box center [31, 46] width 62 height 12
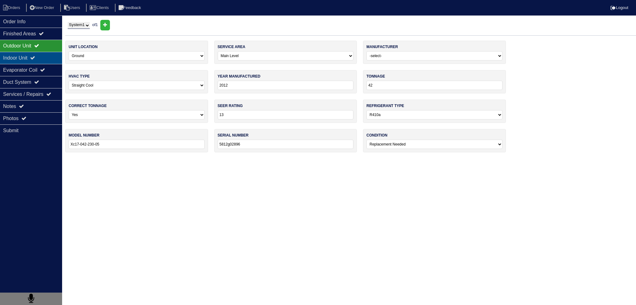
click at [35, 60] on icon at bounding box center [32, 57] width 5 height 5
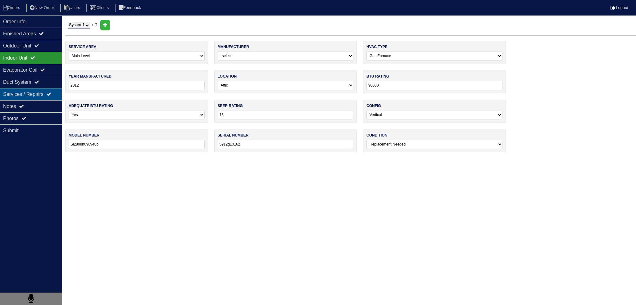
drag, startPoint x: 32, startPoint y: 72, endPoint x: 35, endPoint y: 91, distance: 19.1
click at [33, 71] on div "Evaporator Coil" at bounding box center [31, 70] width 62 height 12
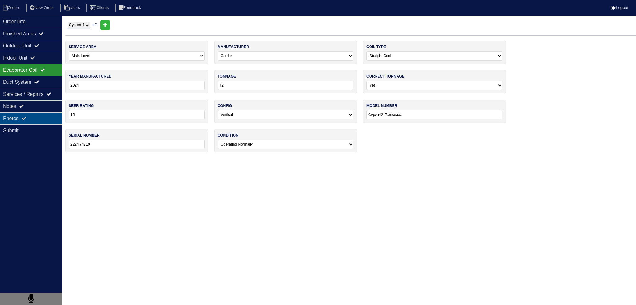
click at [21, 116] on div "Photos" at bounding box center [31, 118] width 62 height 12
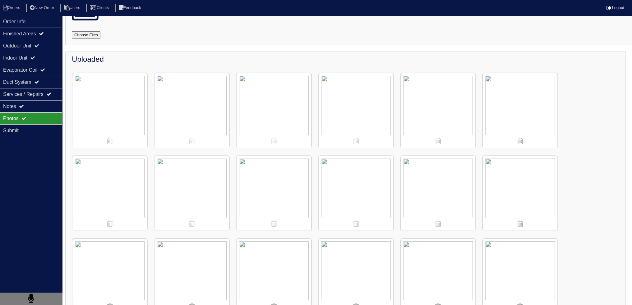
scroll to position [145, 0]
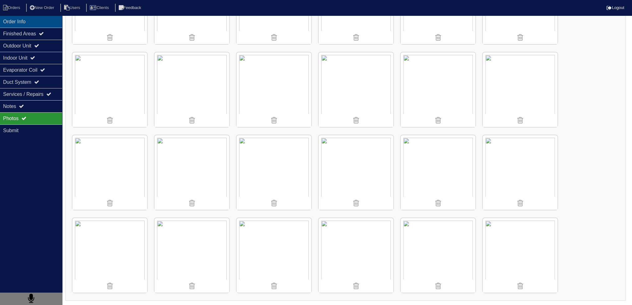
click at [46, 18] on div "Order Info" at bounding box center [31, 22] width 62 height 12
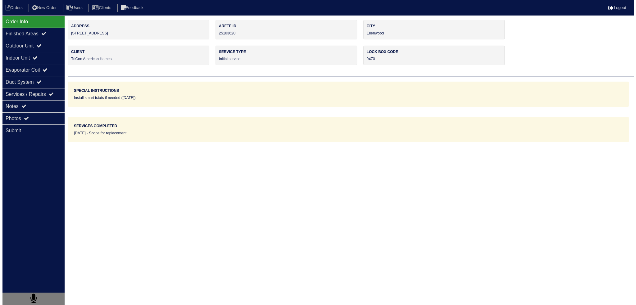
scroll to position [0, 0]
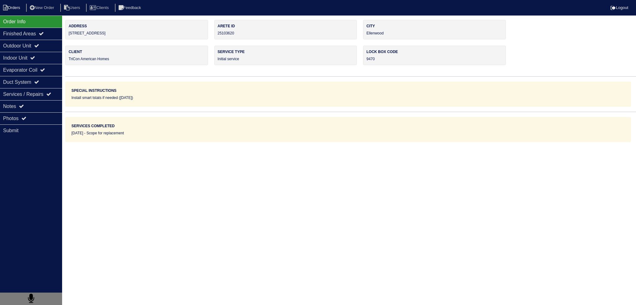
click at [13, 11] on li "Orders" at bounding box center [12, 8] width 25 height 8
select select "15"
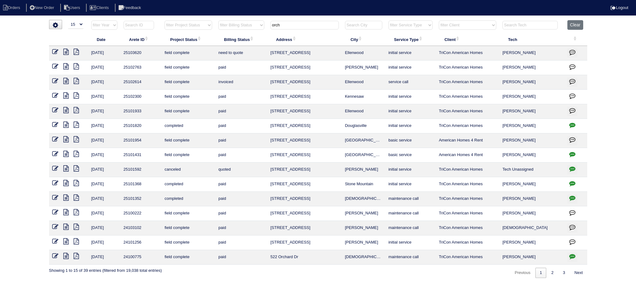
drag, startPoint x: 290, startPoint y: 26, endPoint x: 253, endPoint y: 28, distance: 37.3
click at [253, 28] on tr "filter Year -- Any Year -- 2025 2024 2023 2022 2021 2020 2019 filter Project St…" at bounding box center [318, 26] width 538 height 13
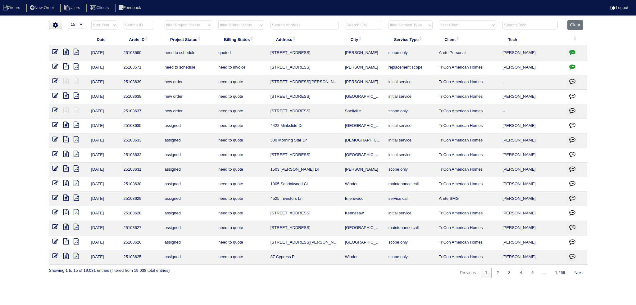
click at [351, 28] on input "text" at bounding box center [363, 25] width 37 height 9
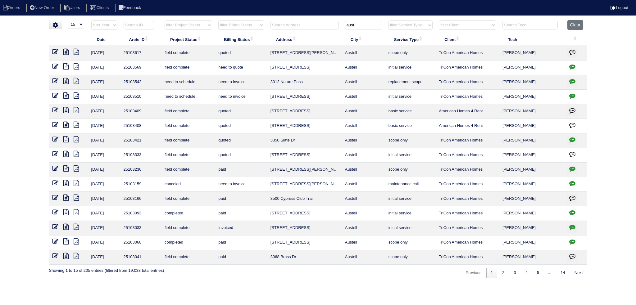
type input "aust"
